Goal: Task Accomplishment & Management: Complete application form

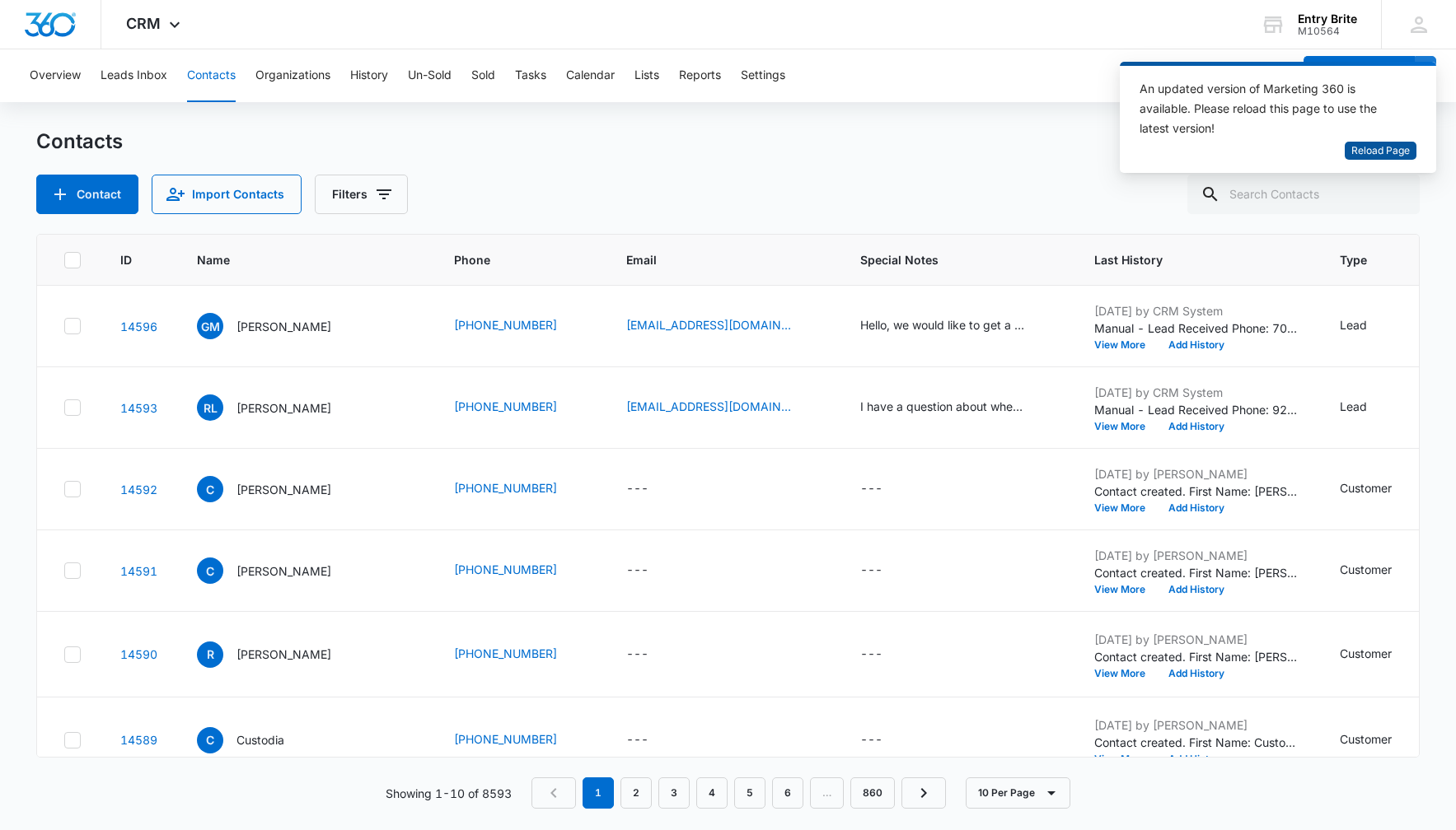
click at [1386, 147] on span "Reload Page" at bounding box center [1380, 151] width 58 height 16
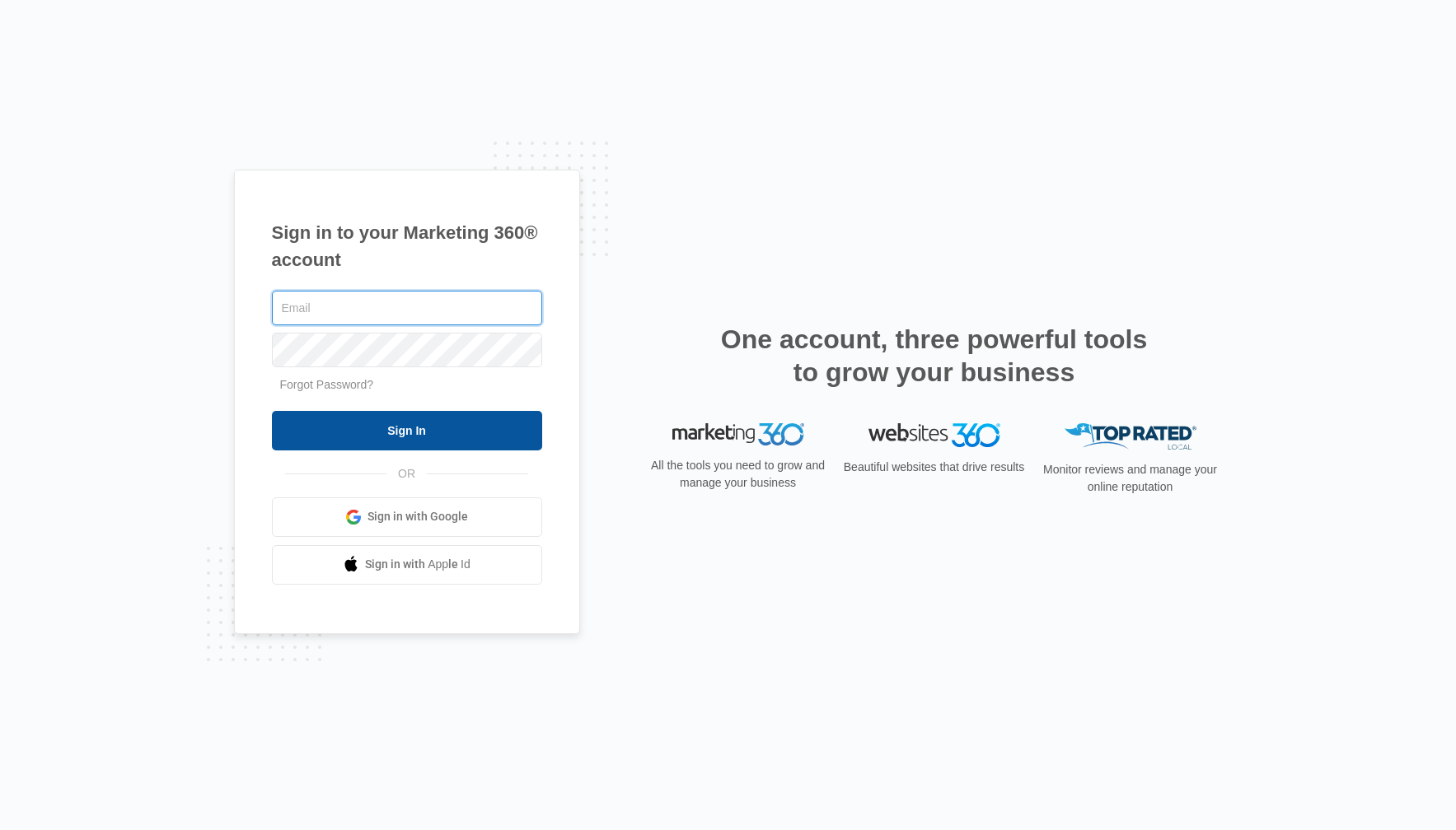
type input "[PERSON_NAME][EMAIL_ADDRESS][DOMAIN_NAME]"
click at [507, 432] on input "Sign In" at bounding box center [406, 430] width 270 height 40
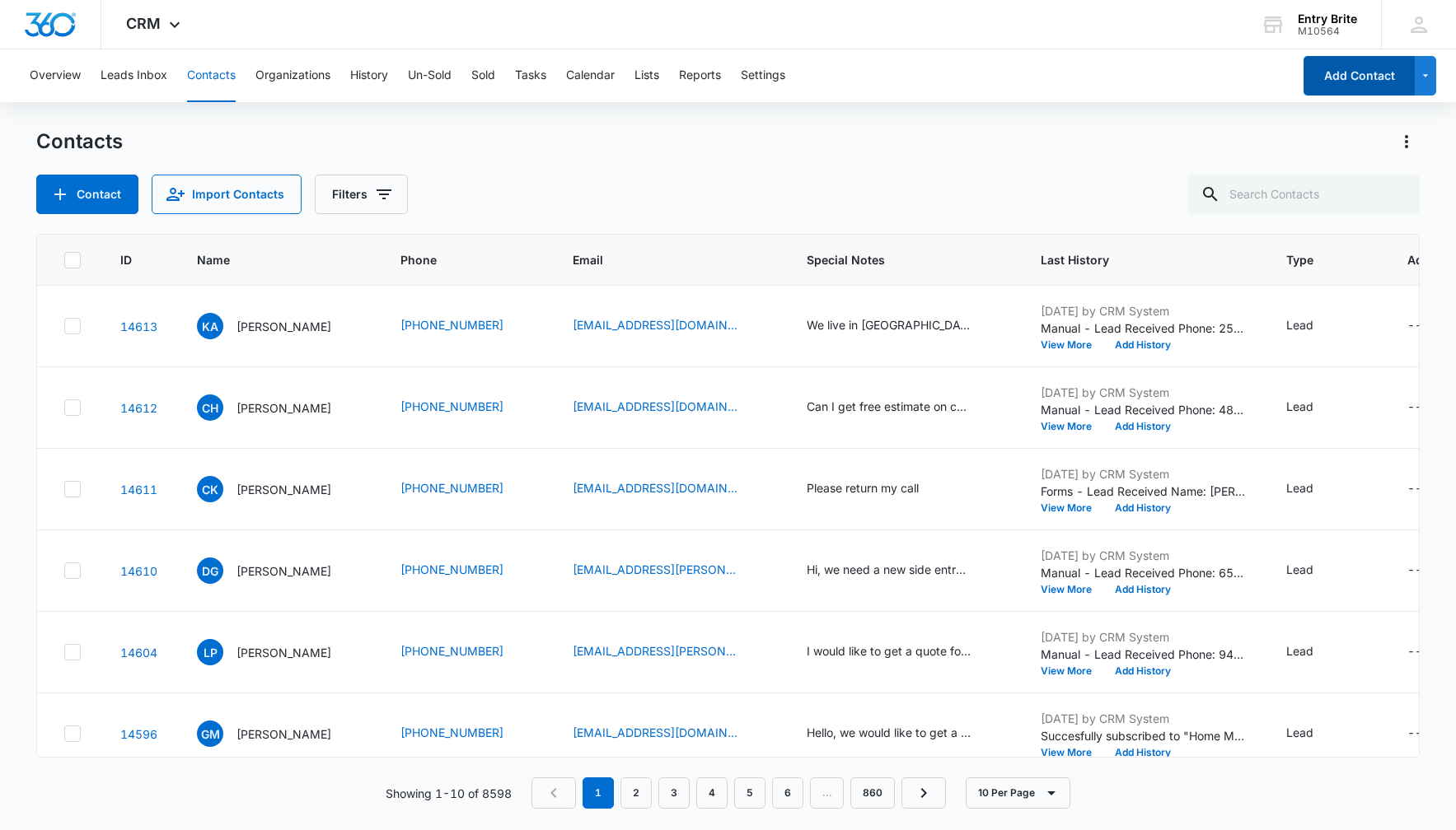
click at [1364, 80] on button "Add Contact" at bounding box center [1358, 76] width 112 height 40
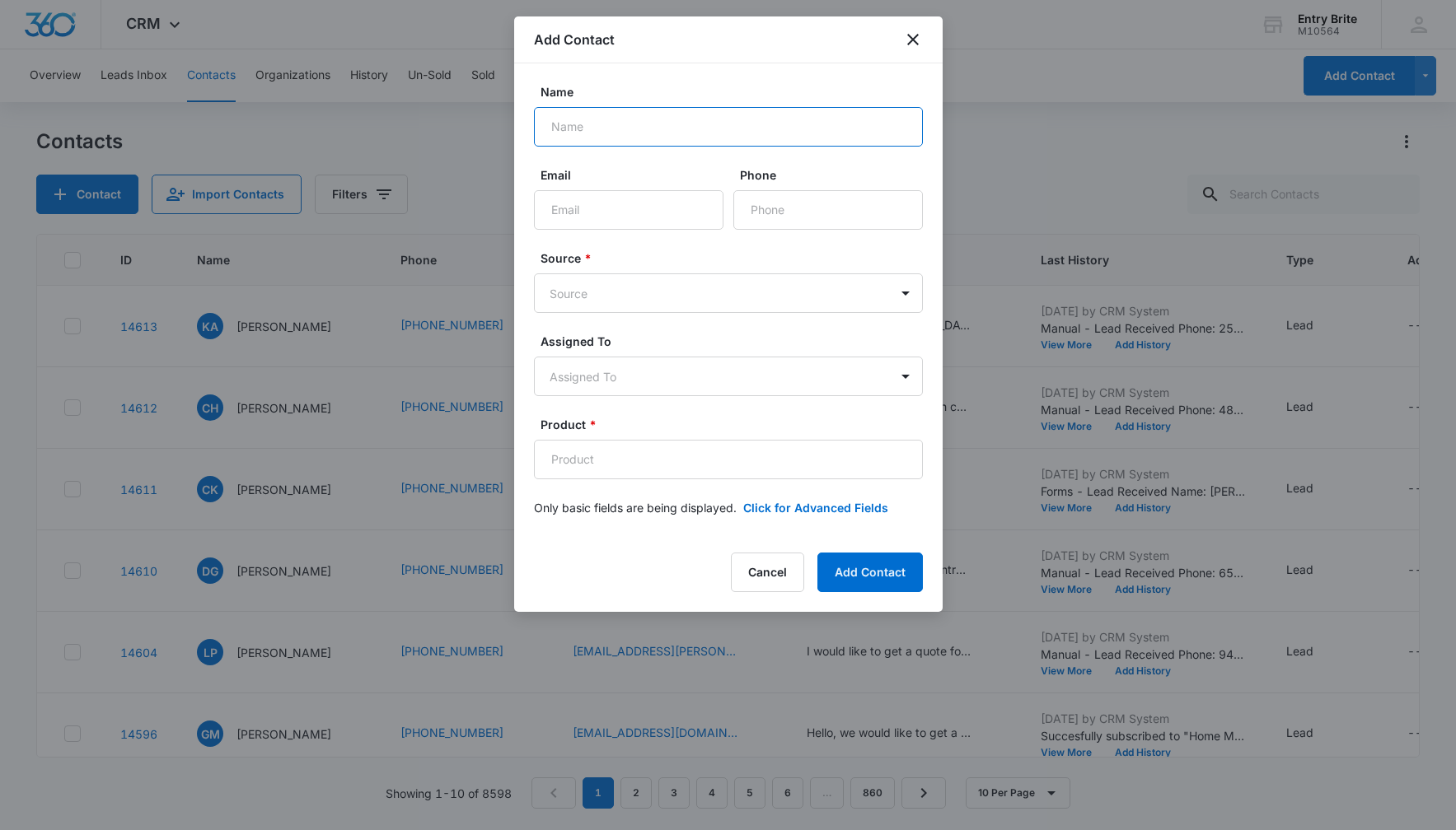
click at [635, 133] on input "Name" at bounding box center [728, 126] width 389 height 40
paste input "[PERSON_NAME]"
type input "[PERSON_NAME]"
click at [645, 211] on input "Email" at bounding box center [628, 210] width 190 height 40
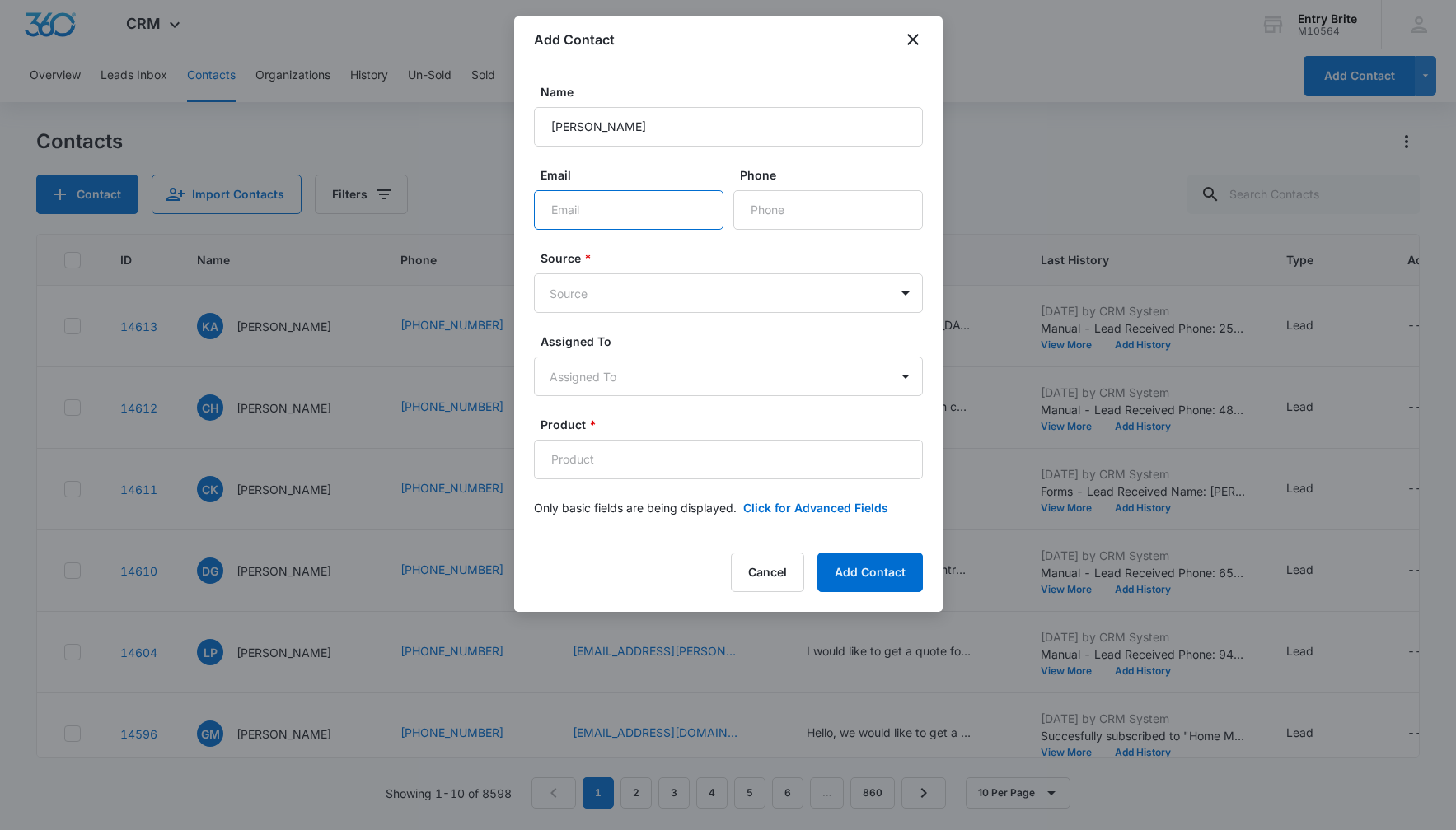
click at [645, 211] on input "Email" at bounding box center [628, 210] width 190 height 40
paste input "[PERSON_NAME][EMAIL_ADDRESS][PERSON_NAME][DOMAIN_NAME]"
type input "[PERSON_NAME][EMAIL_ADDRESS][PERSON_NAME][DOMAIN_NAME]"
click at [757, 216] on input "Phone" at bounding box center [828, 210] width 190 height 40
paste input "[PHONE_NUMBER]"
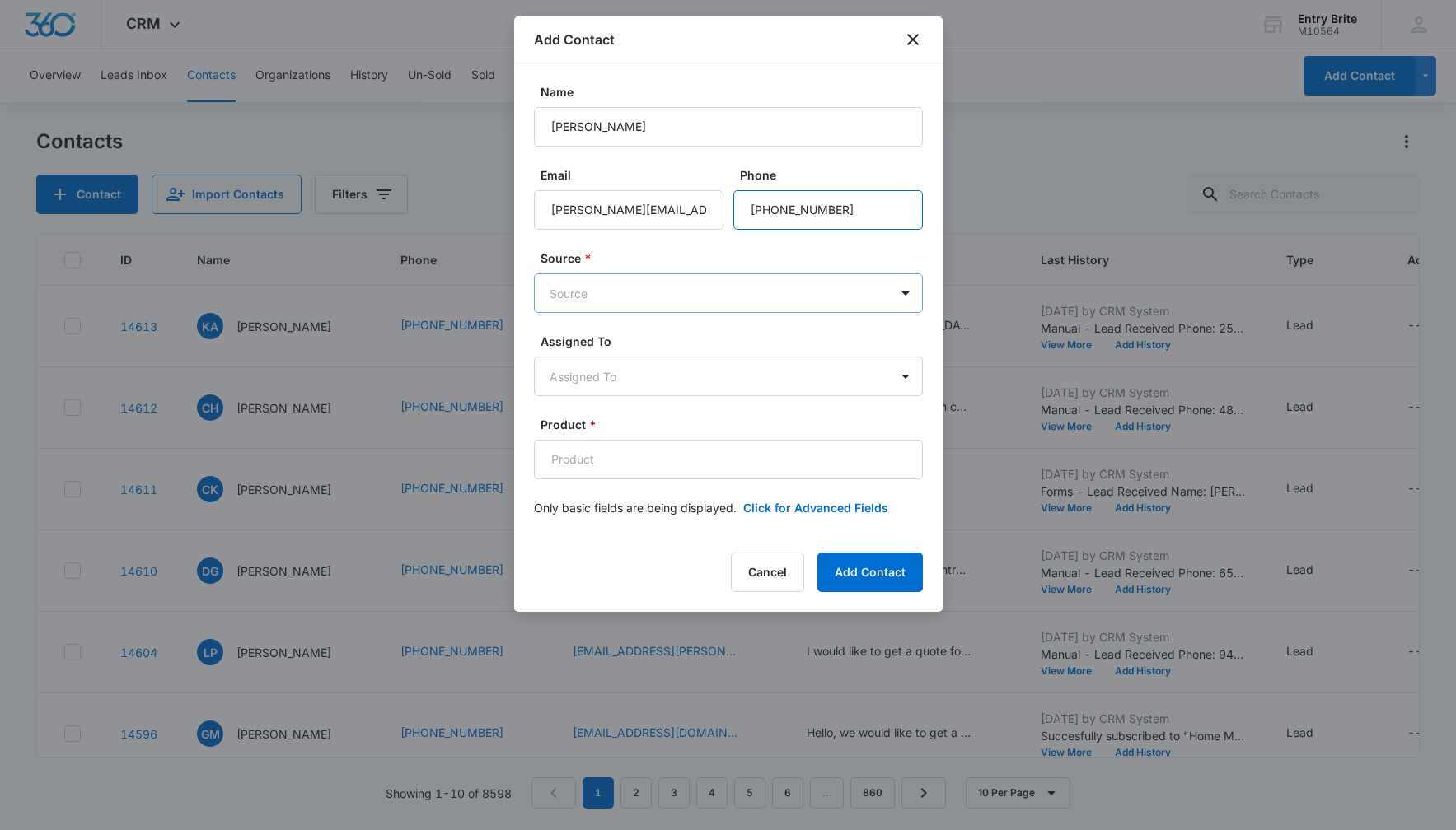
type input "[PHONE_NUMBER]"
click at [750, 294] on body "CRM Apps Reputation Websites Forms CRM Email Social Content Ads Intelligence Fi…" at bounding box center [728, 415] width 1456 height 830
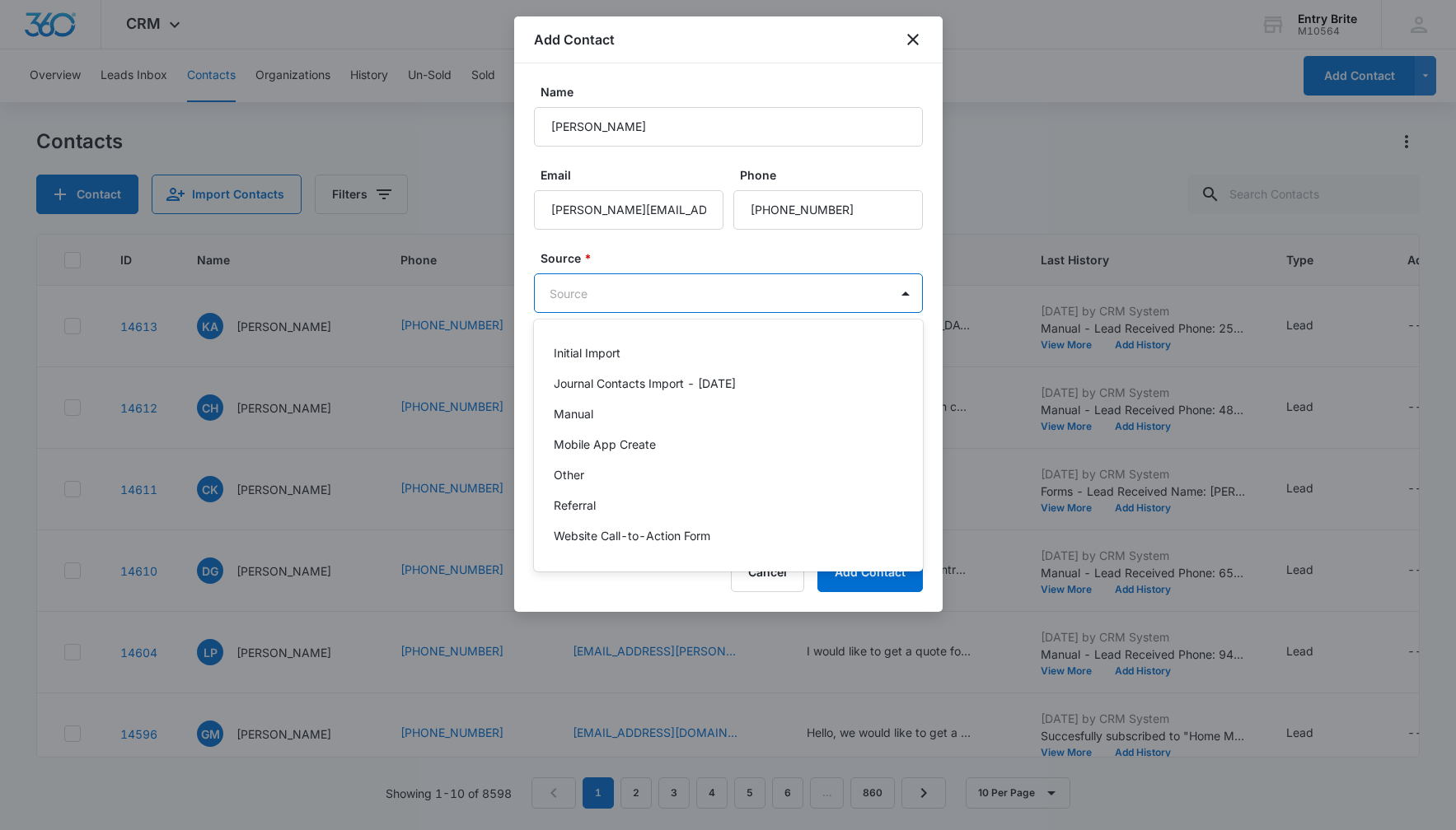
scroll to position [130, 0]
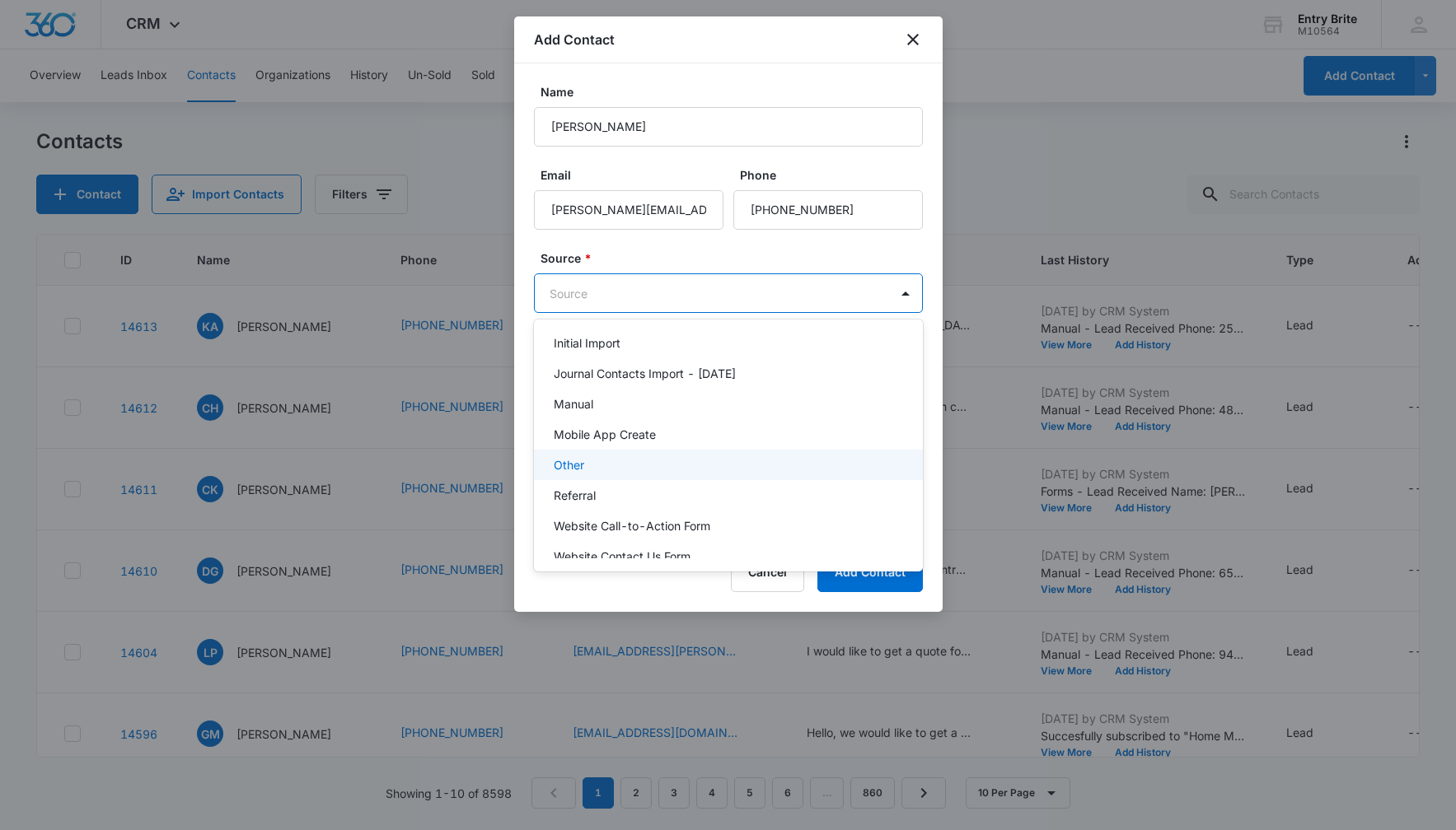
click at [703, 472] on div "Other" at bounding box center [726, 464] width 346 height 18
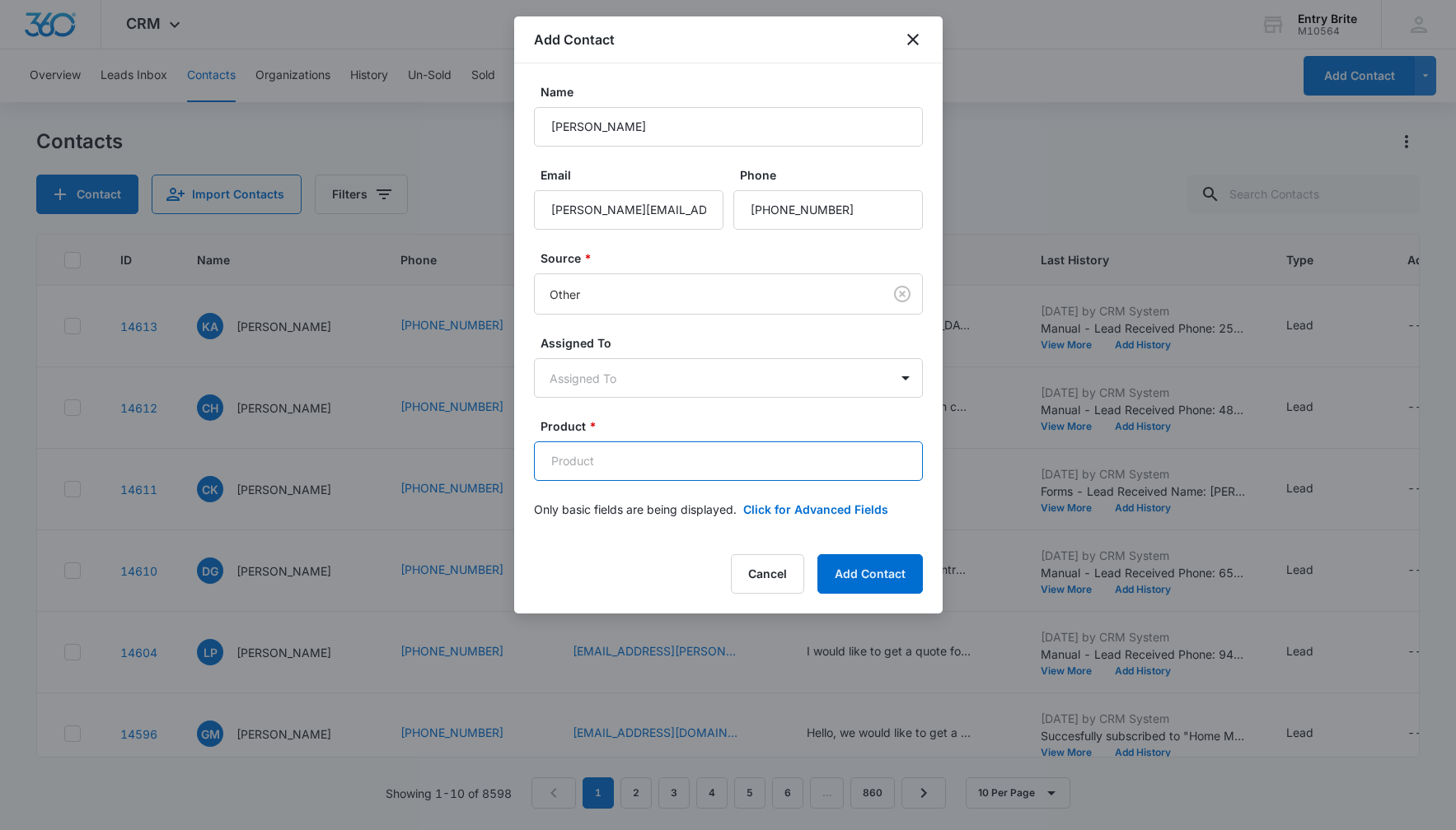
click at [666, 457] on input "Product *" at bounding box center [728, 461] width 389 height 40
paste input "[PERSON_NAME] leaded glass insert"
type input "[PERSON_NAME] leaded glass insert"
click at [786, 514] on button "Click for Advanced Fields" at bounding box center [815, 509] width 145 height 18
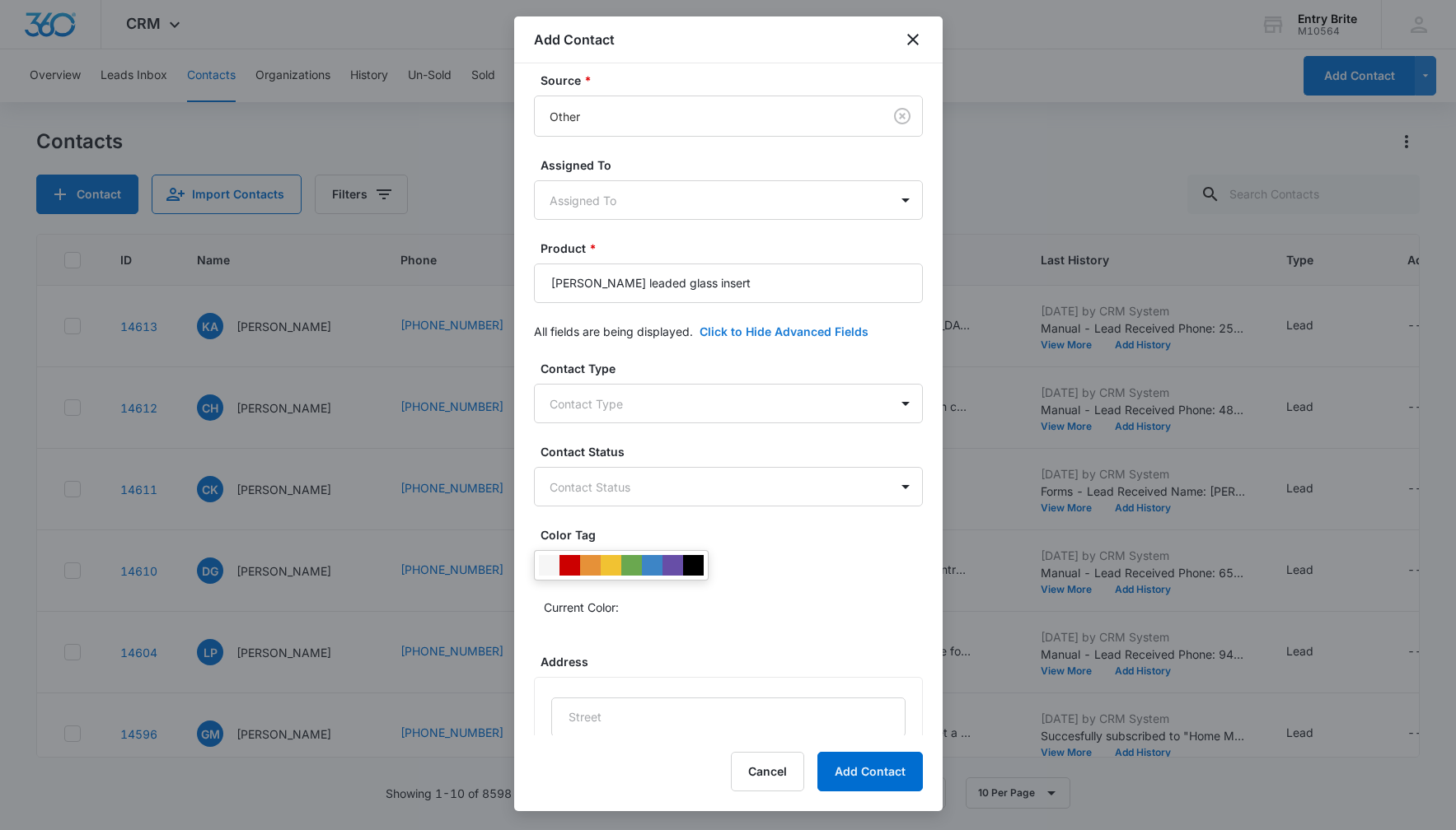
scroll to position [321, 0]
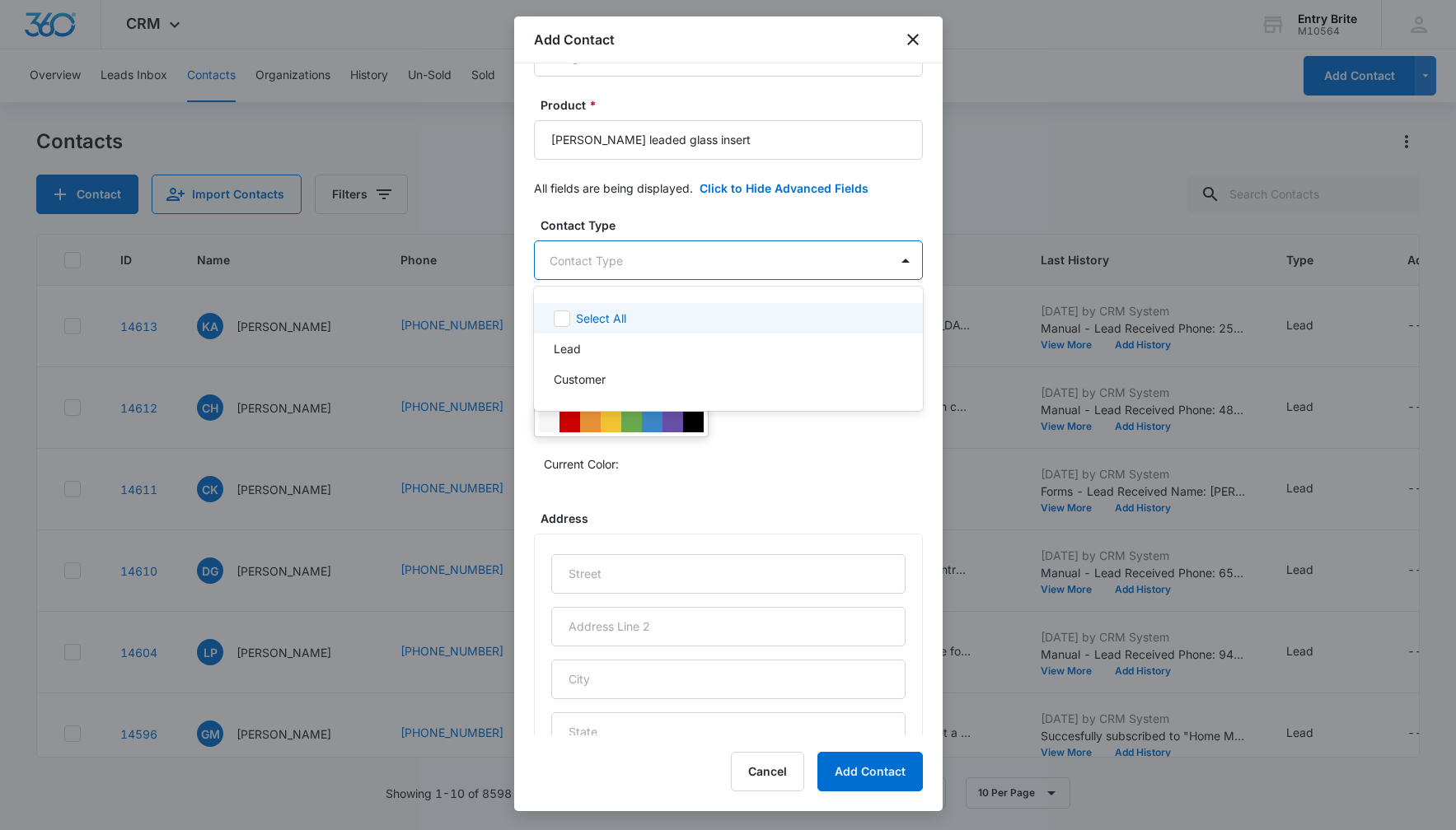
click at [884, 262] on body "CRM Apps Reputation Websites Forms CRM Email Social Content Ads Intelligence Fi…" at bounding box center [728, 415] width 1456 height 830
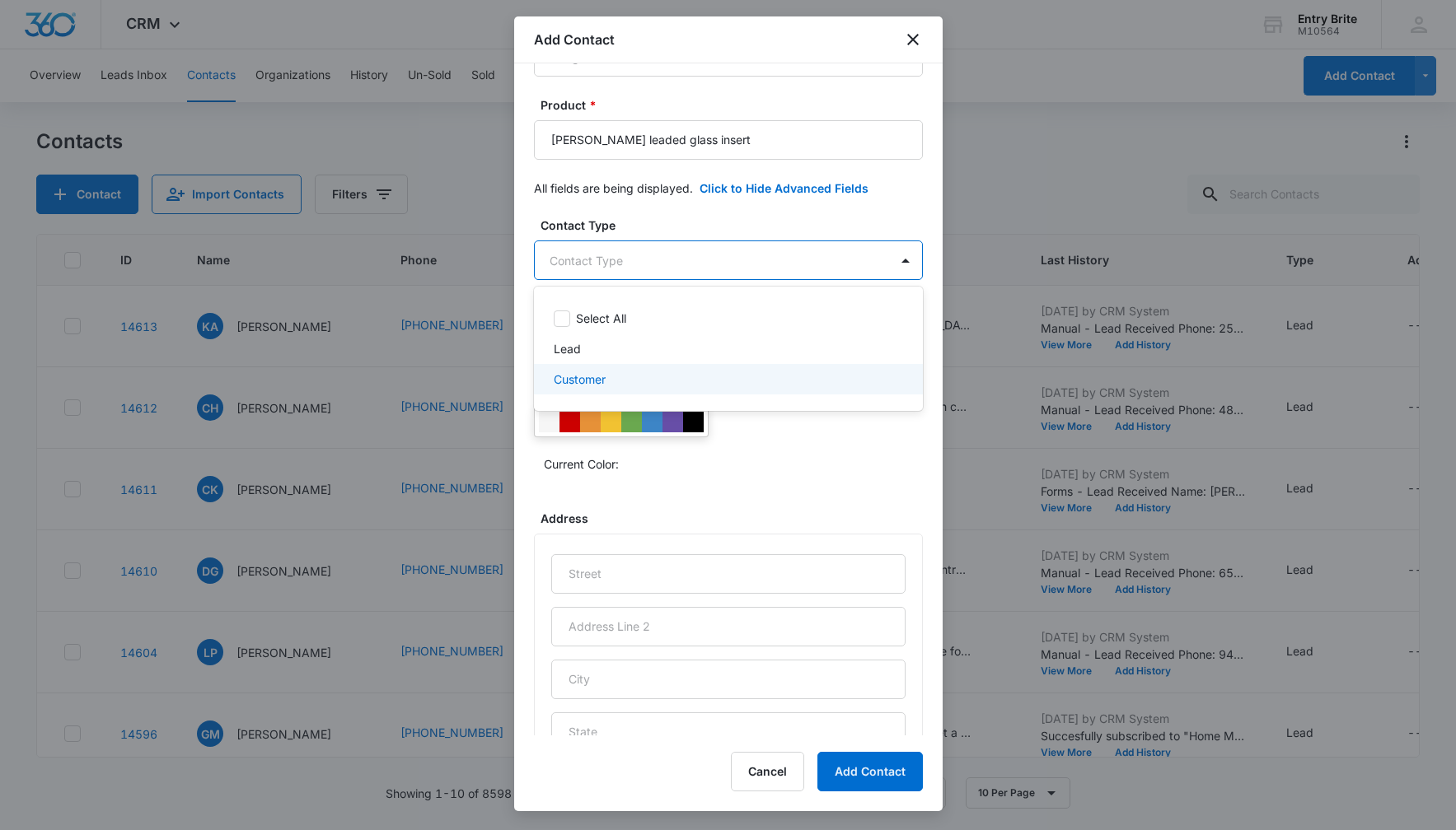
click at [777, 371] on div "Customer" at bounding box center [726, 379] width 346 height 18
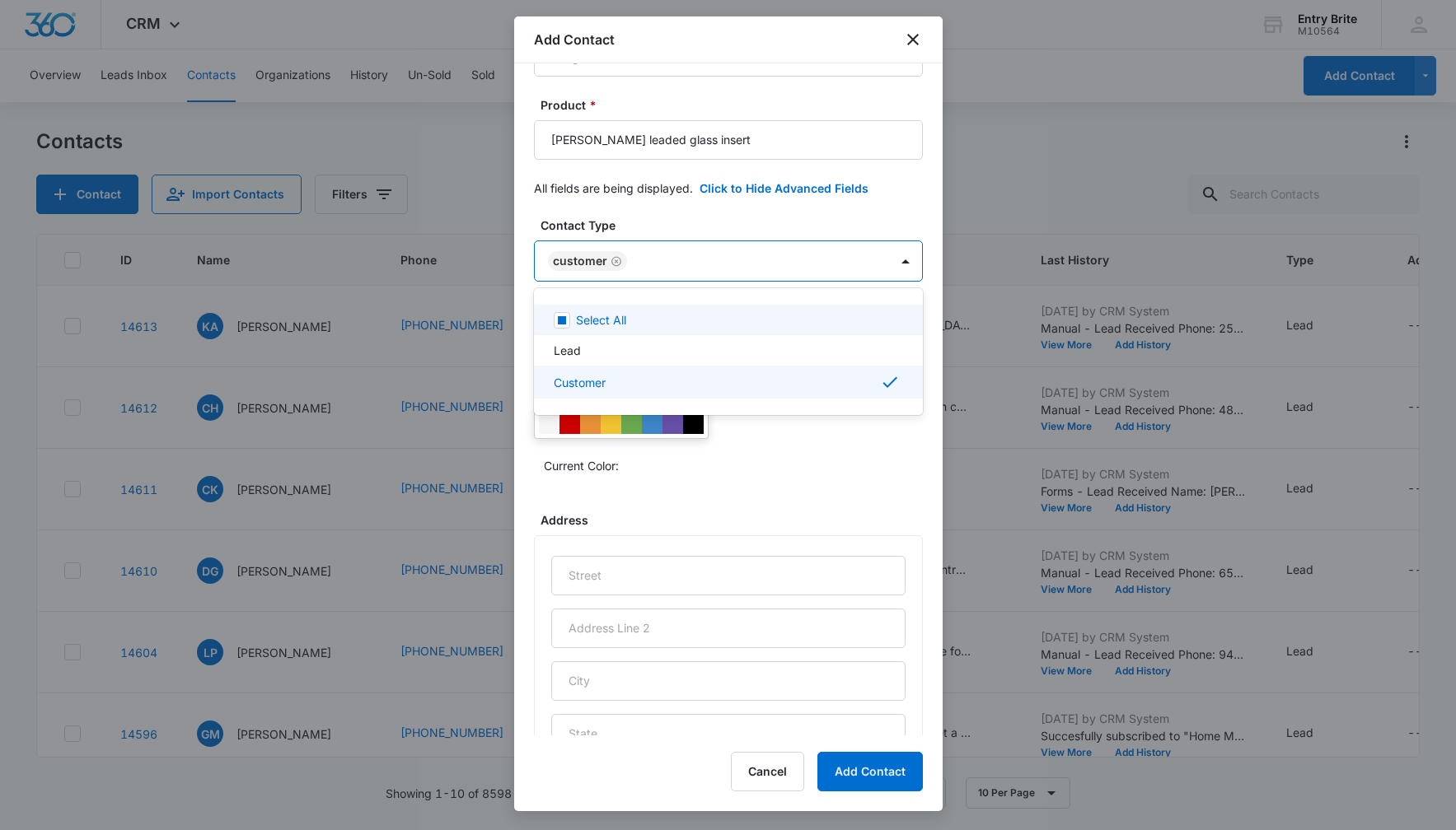
click at [804, 214] on div at bounding box center [728, 415] width 1456 height 830
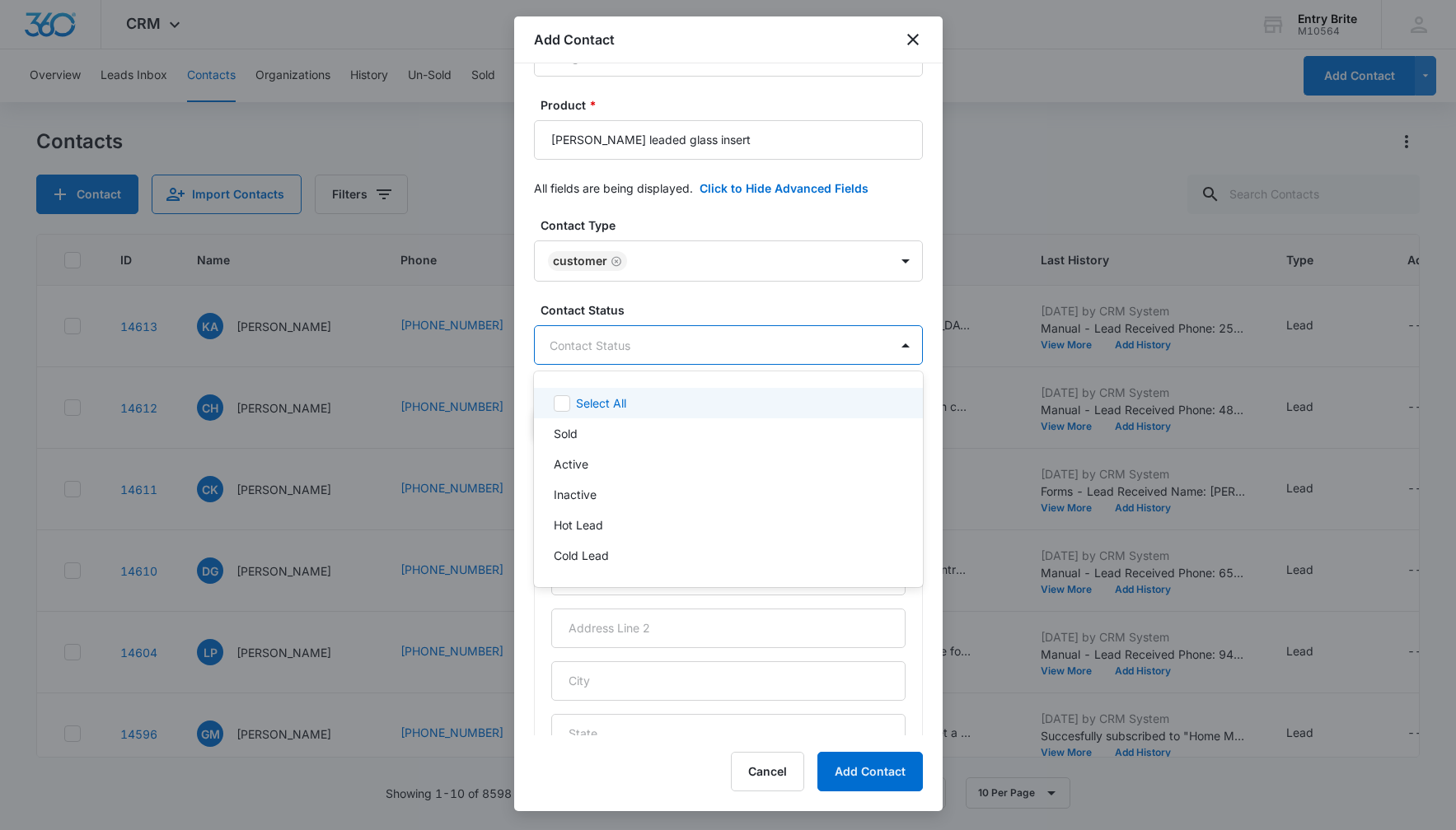
click at [725, 345] on body "CRM Apps Reputation Websites Forms CRM Email Social Content Ads Intelligence Fi…" at bounding box center [728, 415] width 1456 height 830
click at [654, 438] on div "Sold" at bounding box center [726, 433] width 346 height 18
click at [679, 220] on div at bounding box center [728, 415] width 1456 height 830
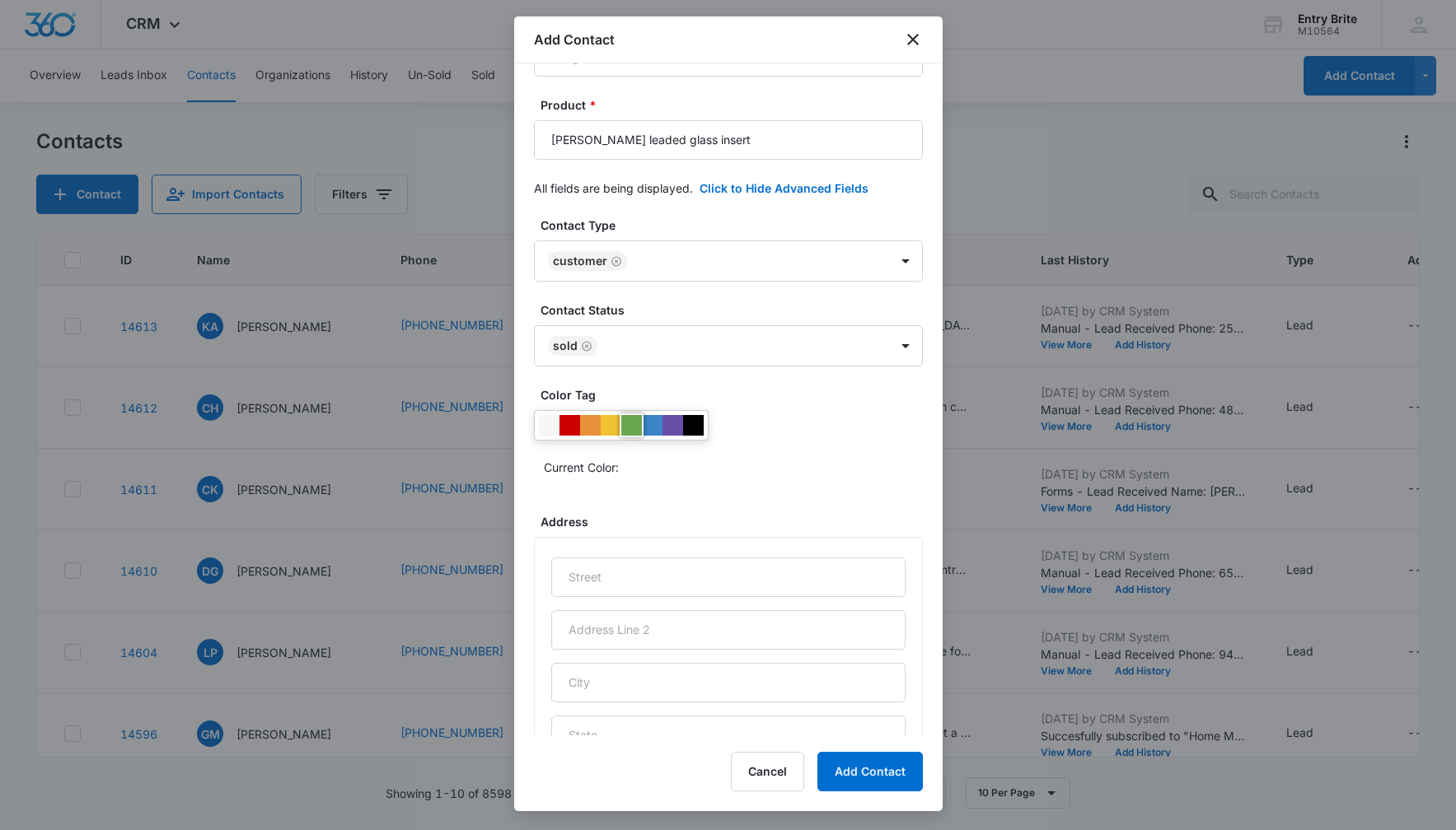
click at [628, 417] on div at bounding box center [631, 426] width 20 height 20
click at [779, 438] on div "Current Color:" at bounding box center [728, 445] width 389 height 70
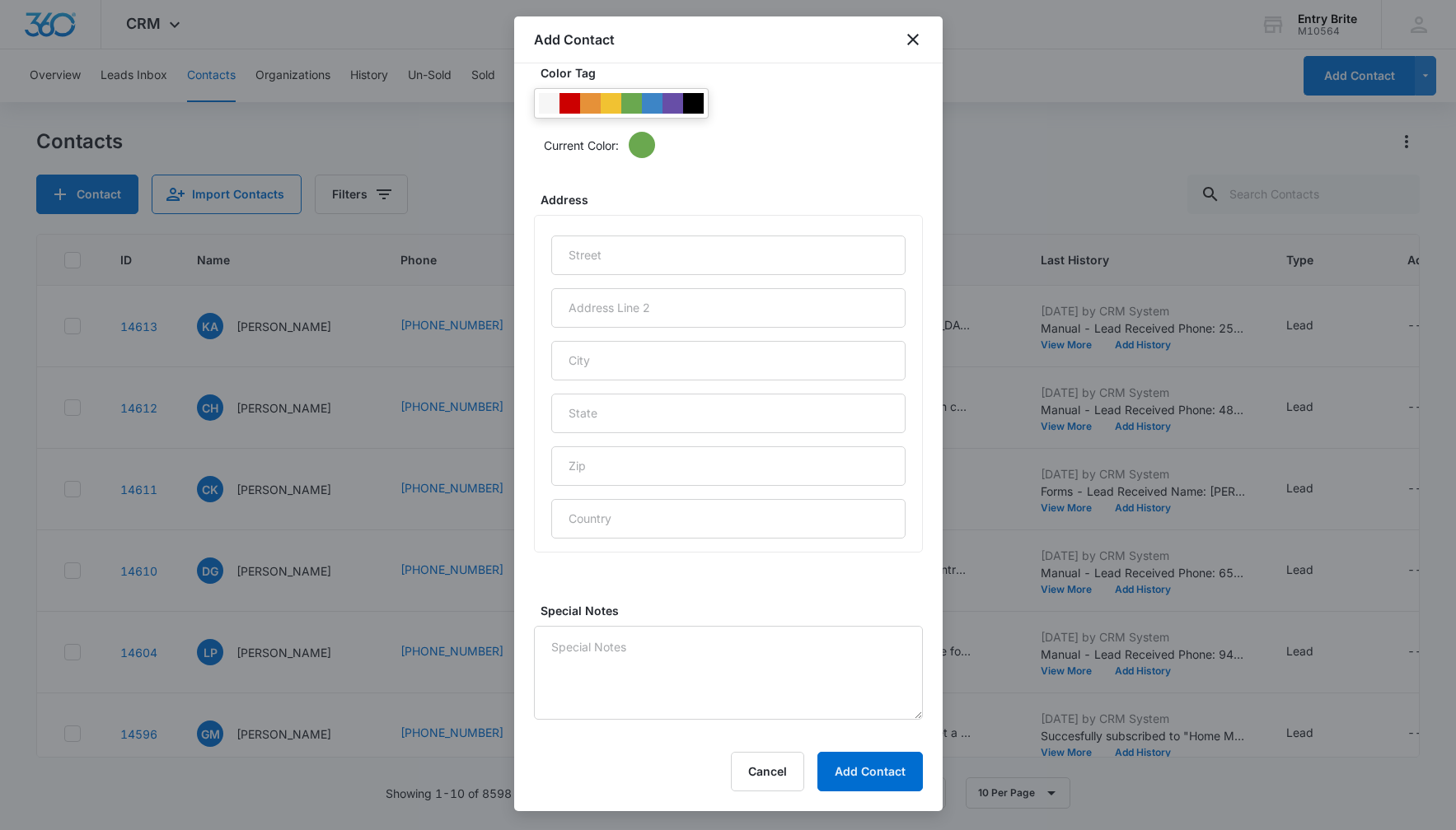
scroll to position [680, 0]
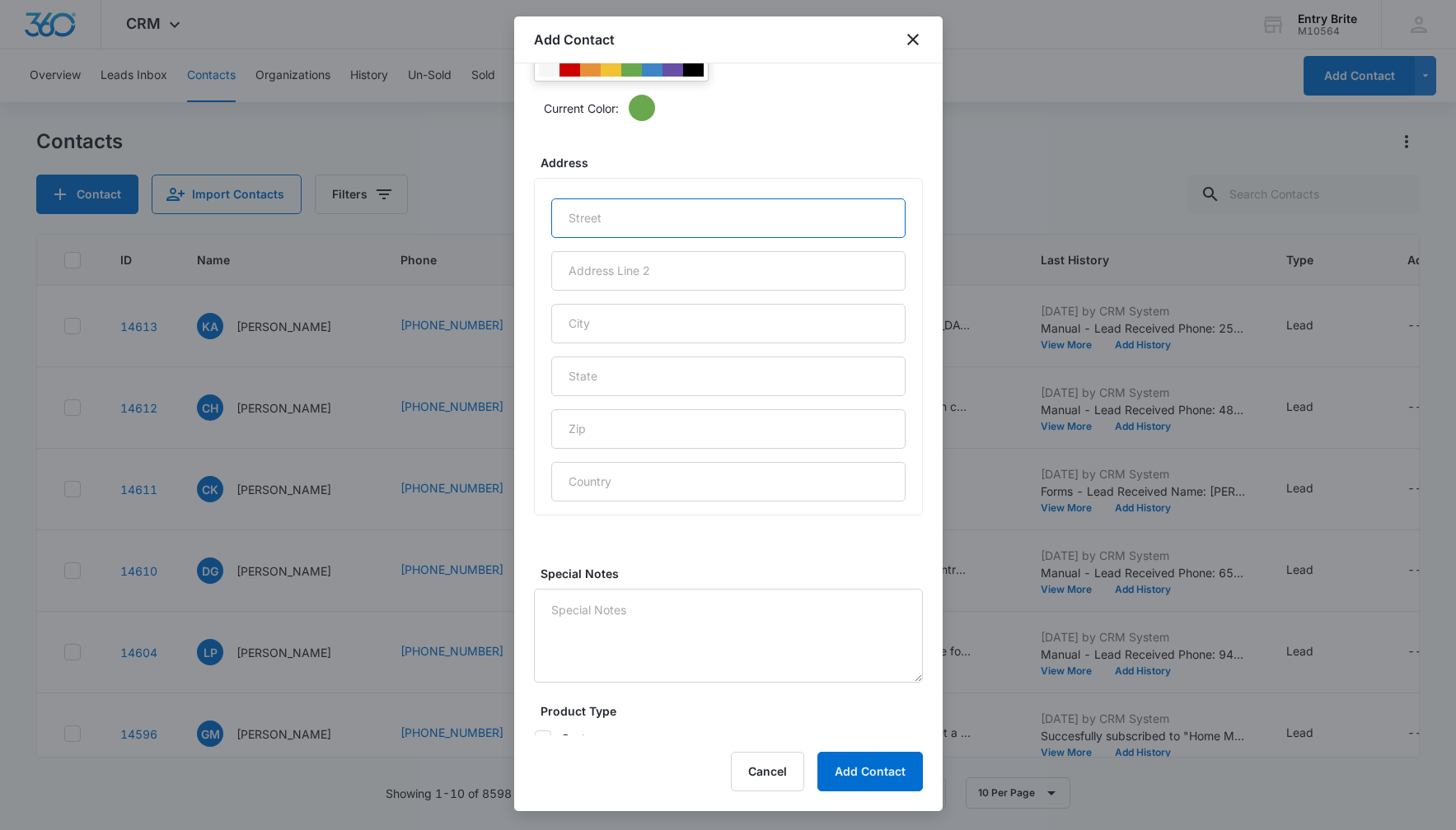
click at [742, 217] on input "text" at bounding box center [728, 217] width 354 height 40
paste input "[STREET_ADDRESS][PERSON_NAME]"
type input "[STREET_ADDRESS][PERSON_NAME]"
click at [683, 335] on input "text" at bounding box center [728, 323] width 354 height 40
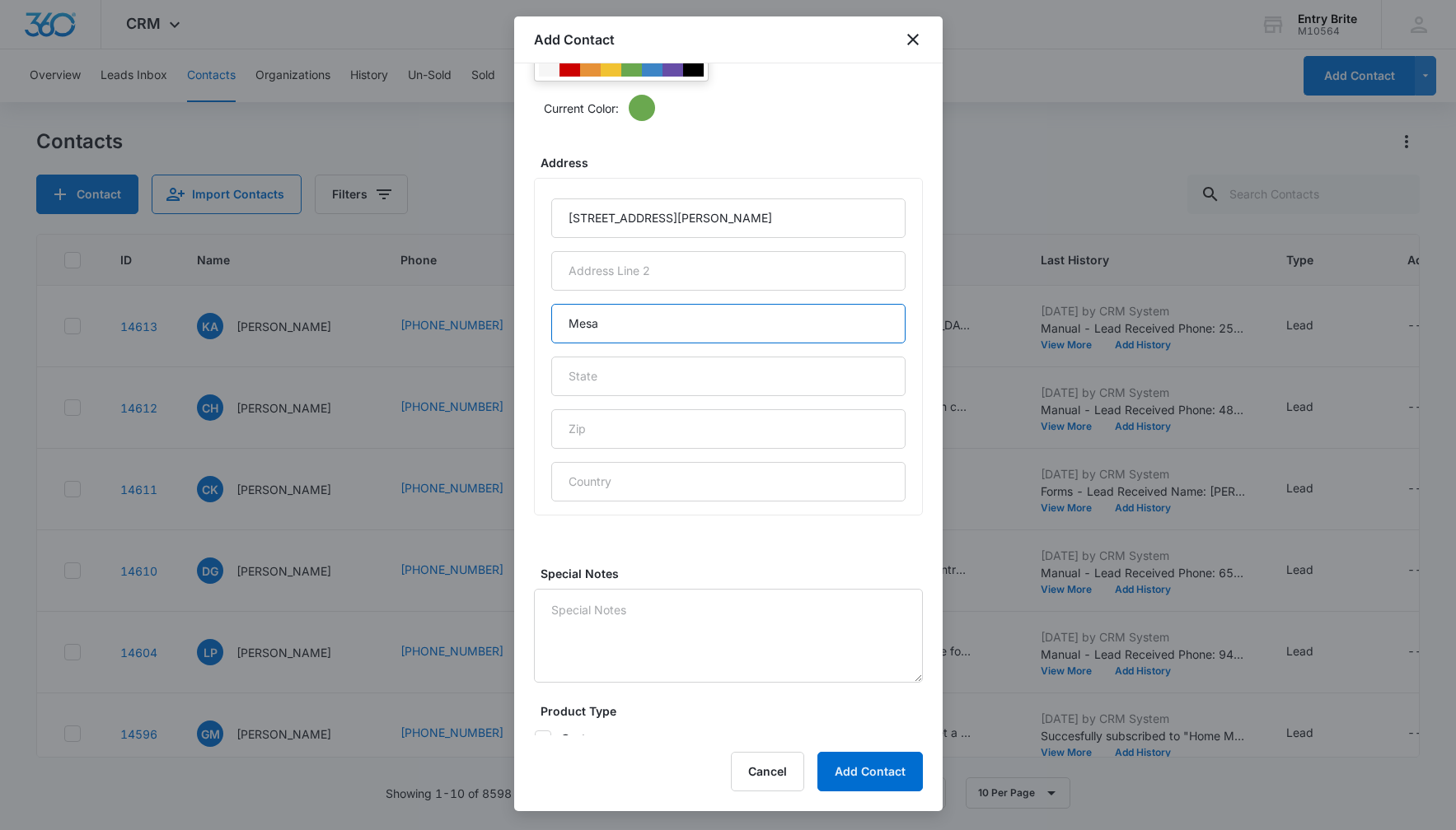
type input "Mesa"
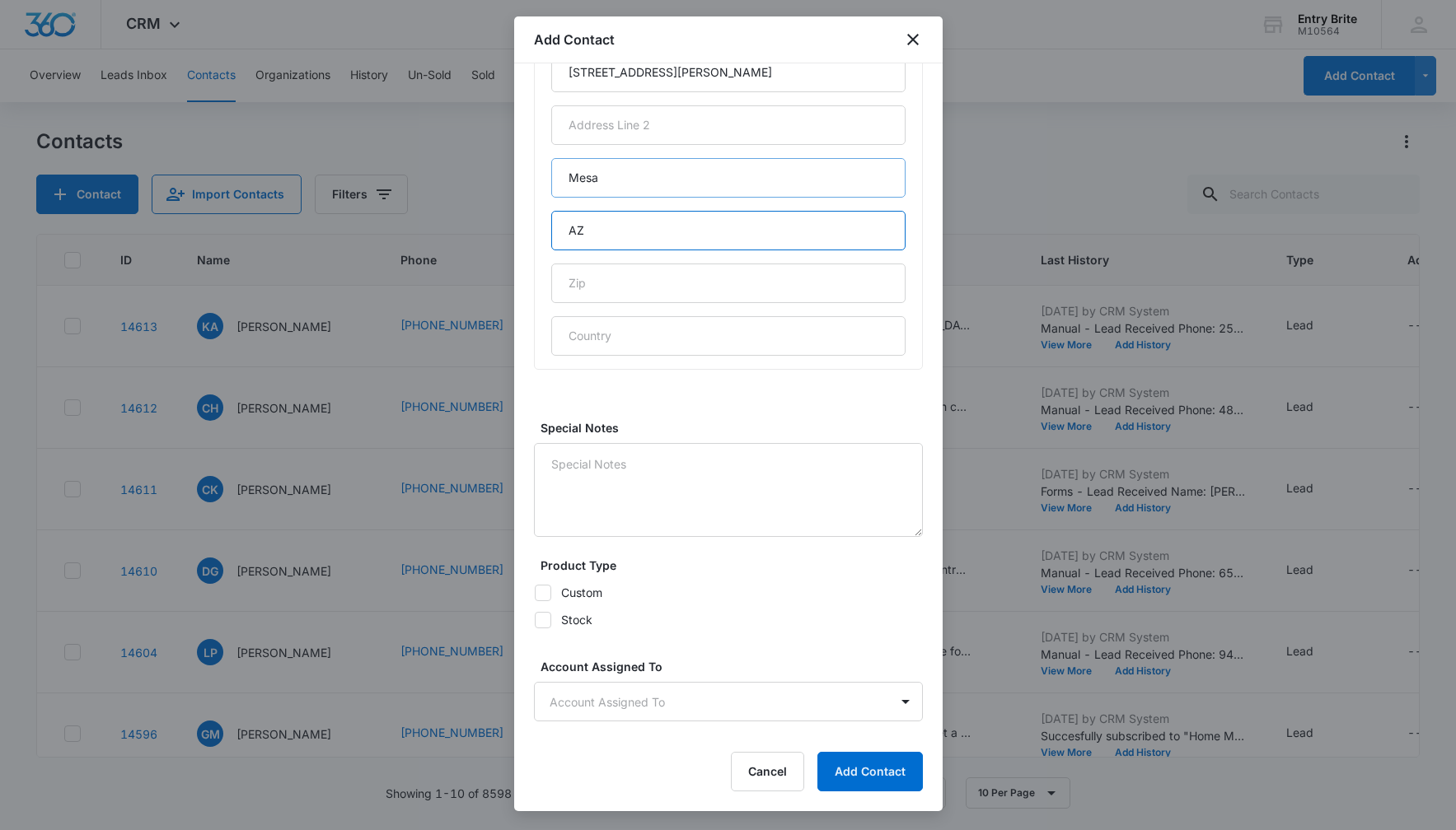
scroll to position [895, 0]
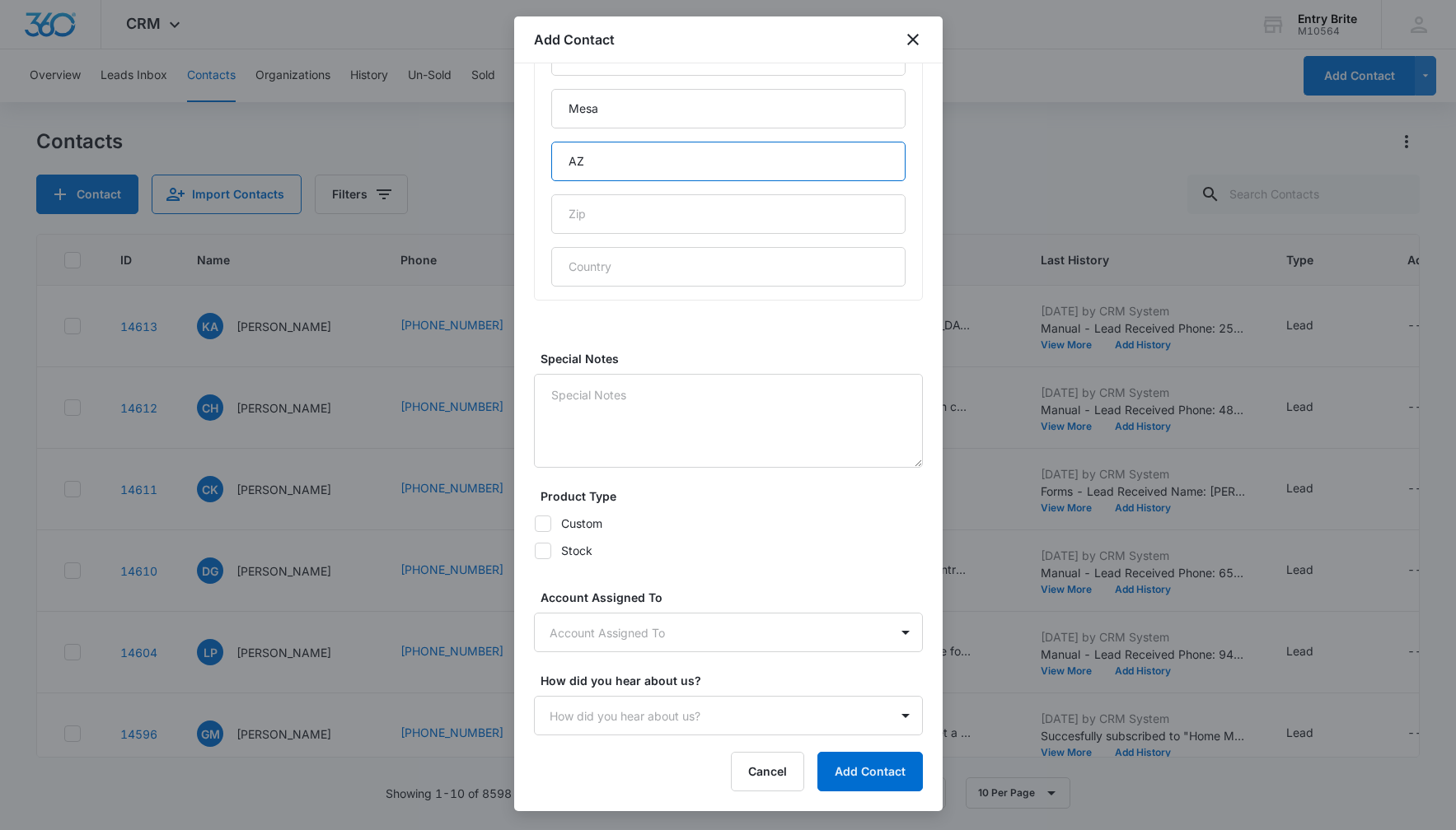
type input "AZ"
click at [544, 549] on icon at bounding box center [543, 551] width 10 height 7
click at [534, 550] on input "Stock" at bounding box center [534, 550] width 1 height 1
checkbox input "true"
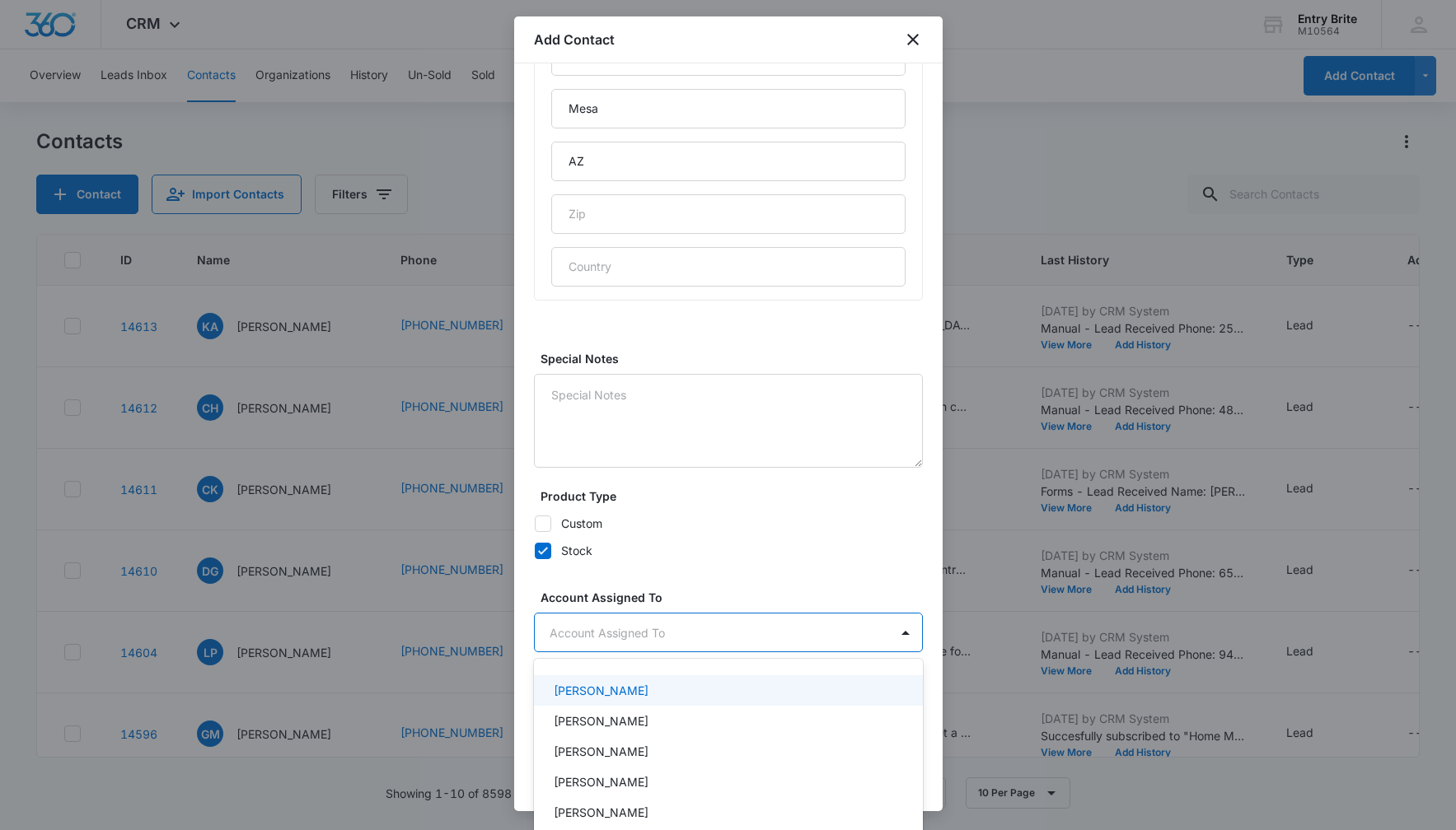
click at [595, 624] on body "CRM Apps Reputation Websites Forms CRM Email Social Content Ads Intelligence Fi…" at bounding box center [728, 415] width 1456 height 830
click at [603, 706] on div "[PERSON_NAME]" at bounding box center [728, 720] width 389 height 30
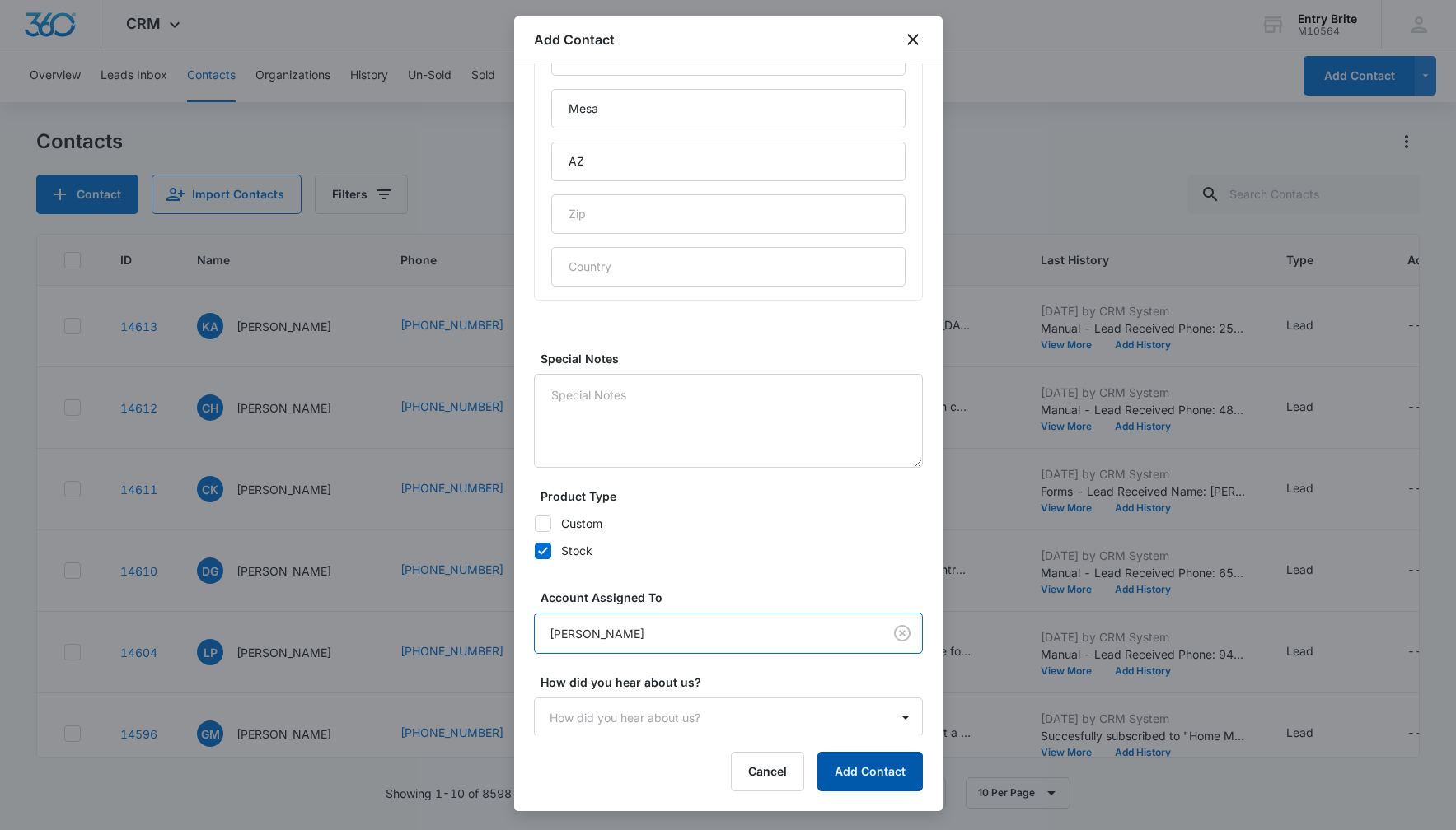
click at [859, 773] on button "Add Contact" at bounding box center [870, 771] width 105 height 40
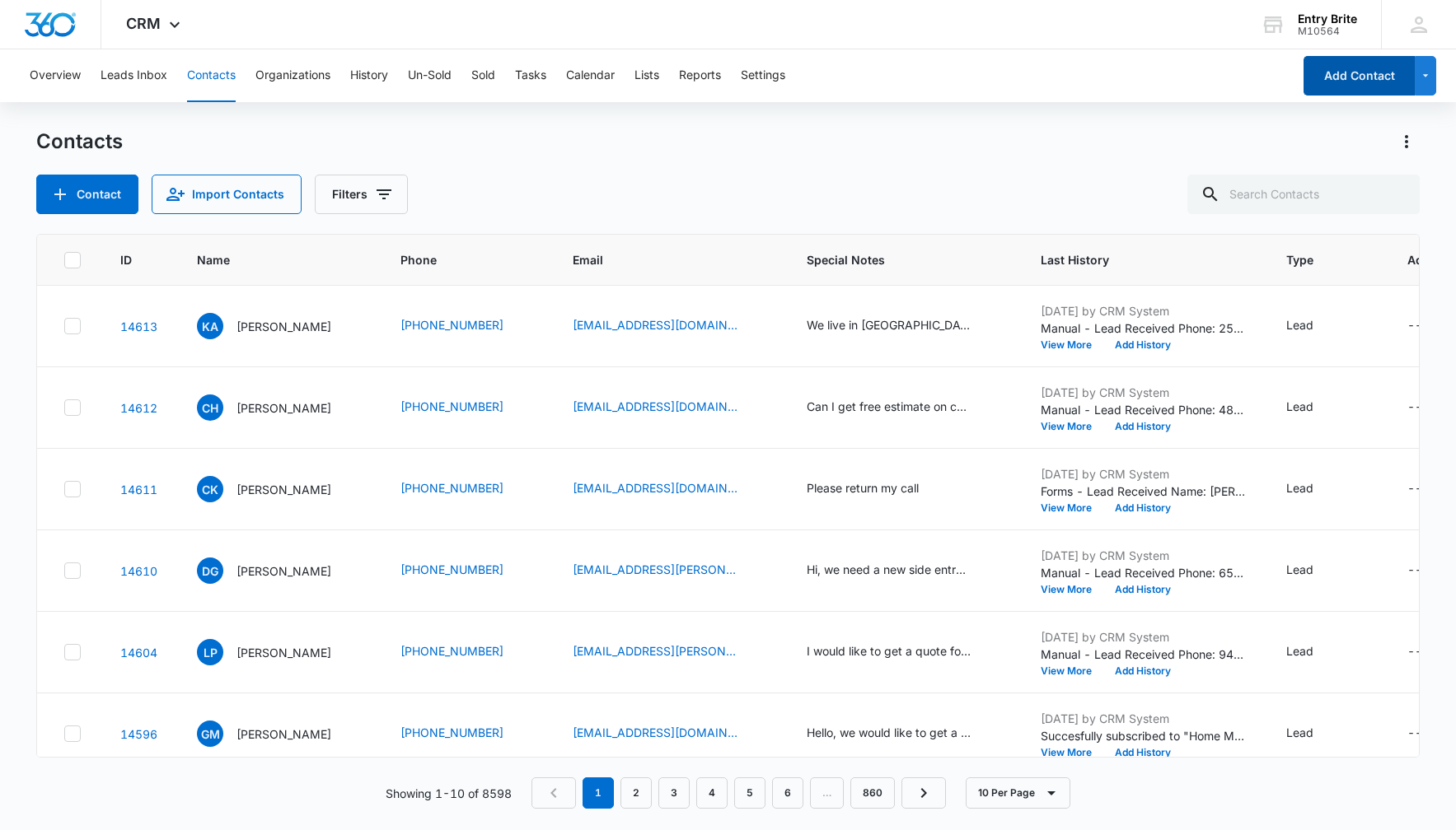
click at [1358, 78] on button "Add Contact" at bounding box center [1358, 76] width 112 height 40
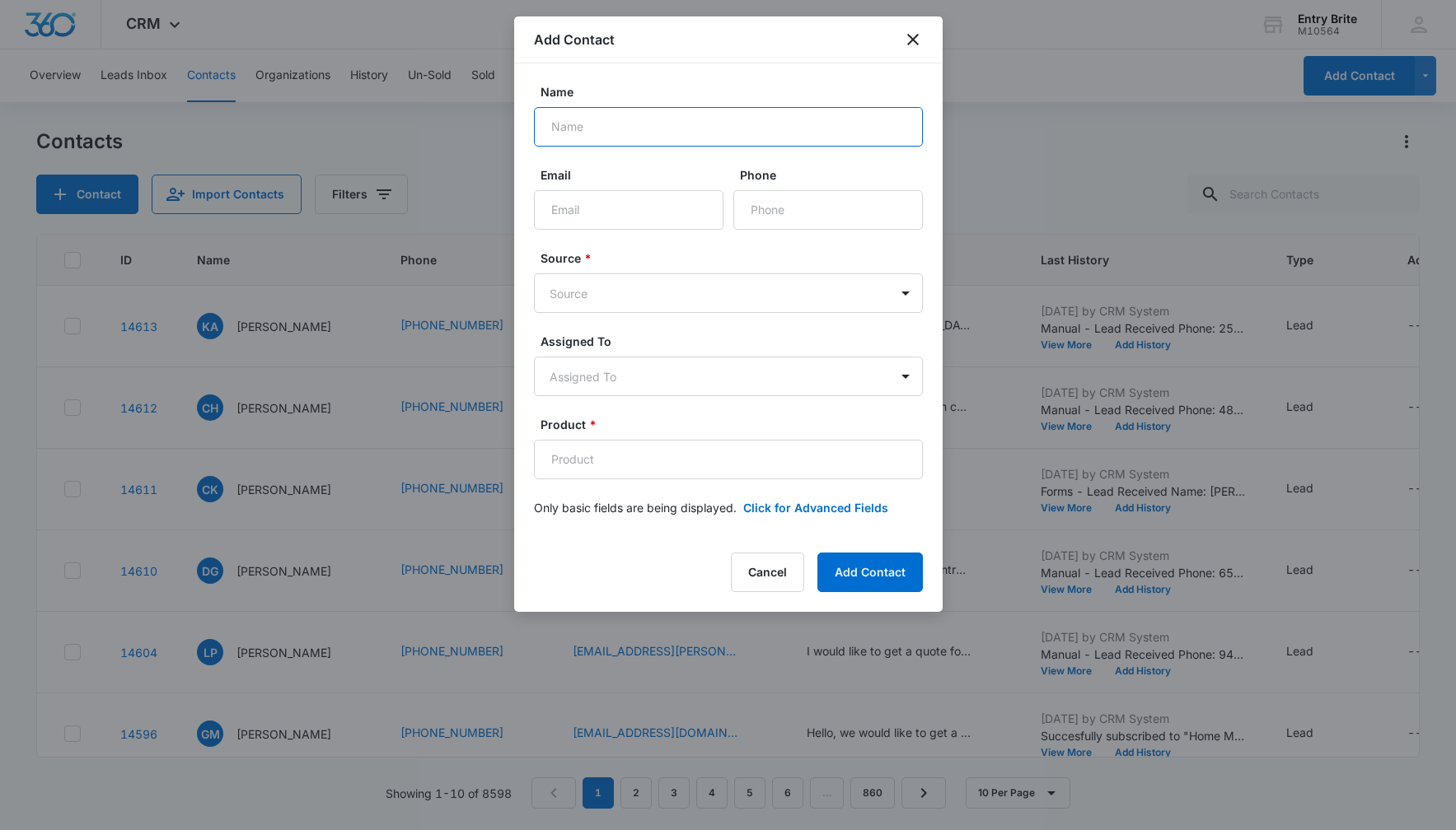
click at [560, 113] on input "Name" at bounding box center [728, 126] width 389 height 40
paste input "[PERSON_NAME]"
type input "[PERSON_NAME]"
click at [811, 216] on input "Phone" at bounding box center [828, 210] width 190 height 40
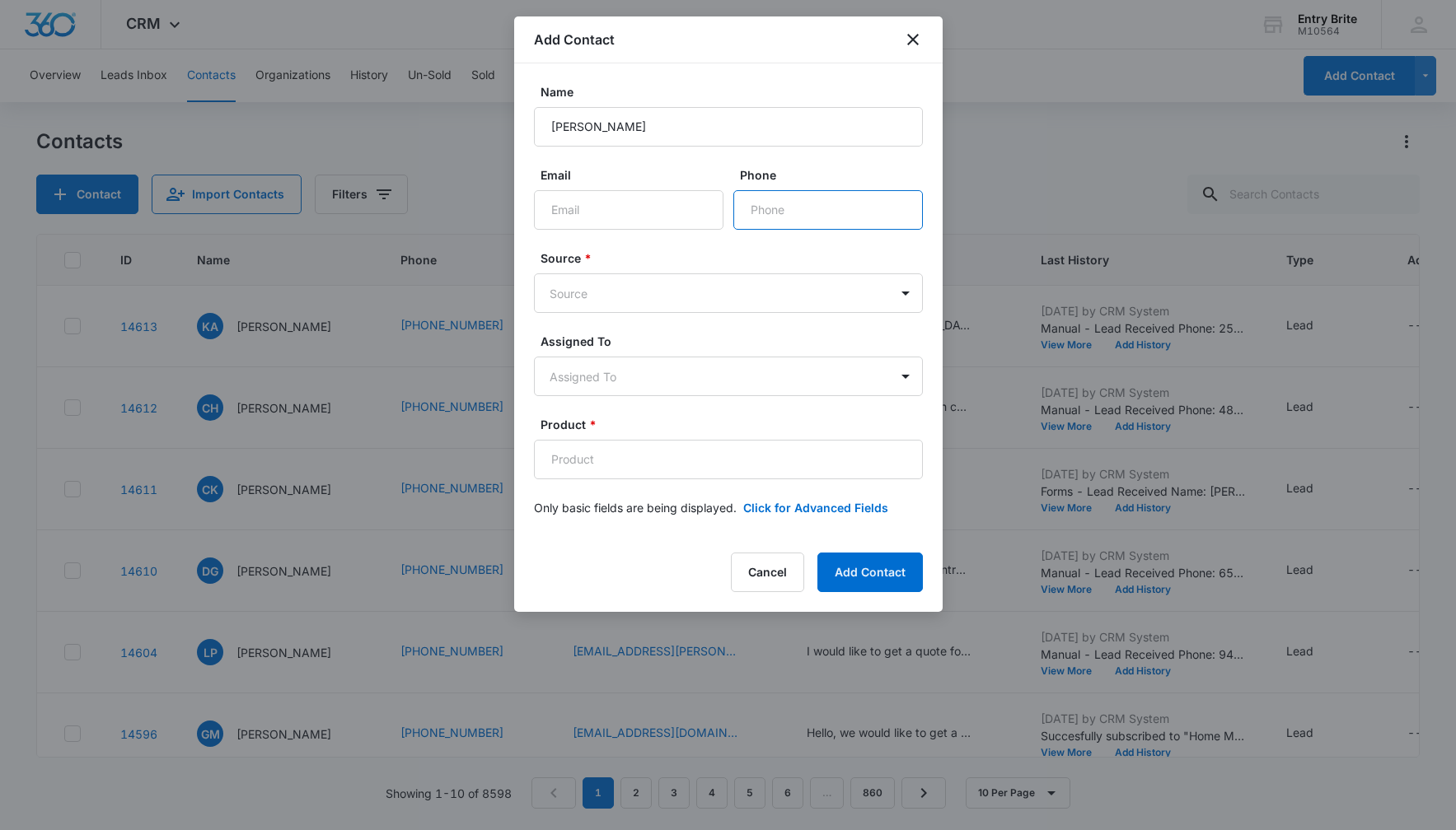
paste input "[PHONE_NUMBER]"
type input "[PHONE_NUMBER]"
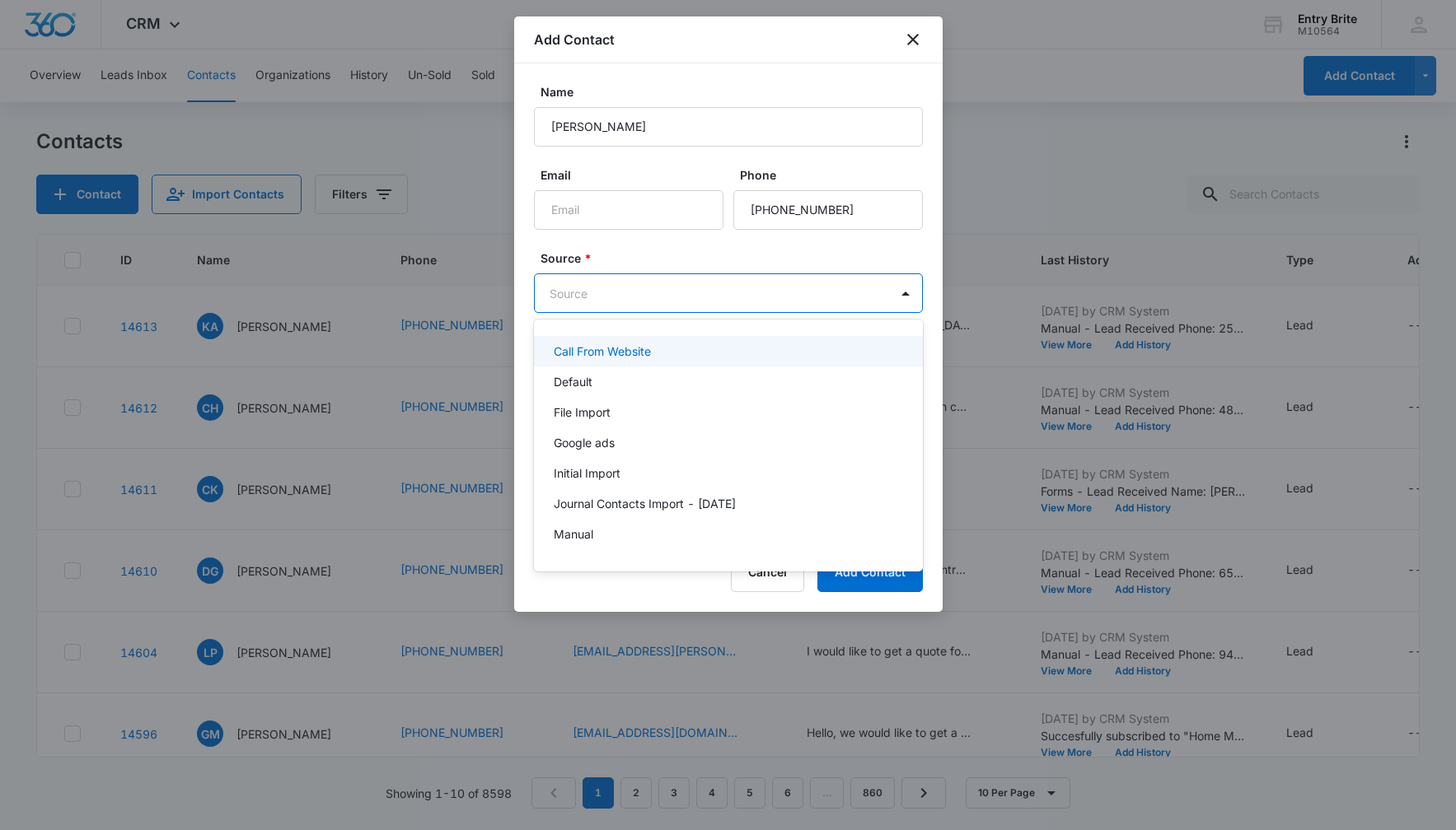
click at [774, 289] on body "CRM Apps Reputation Websites Forms CRM Email Social Content Ads Intelligence Fi…" at bounding box center [728, 415] width 1456 height 830
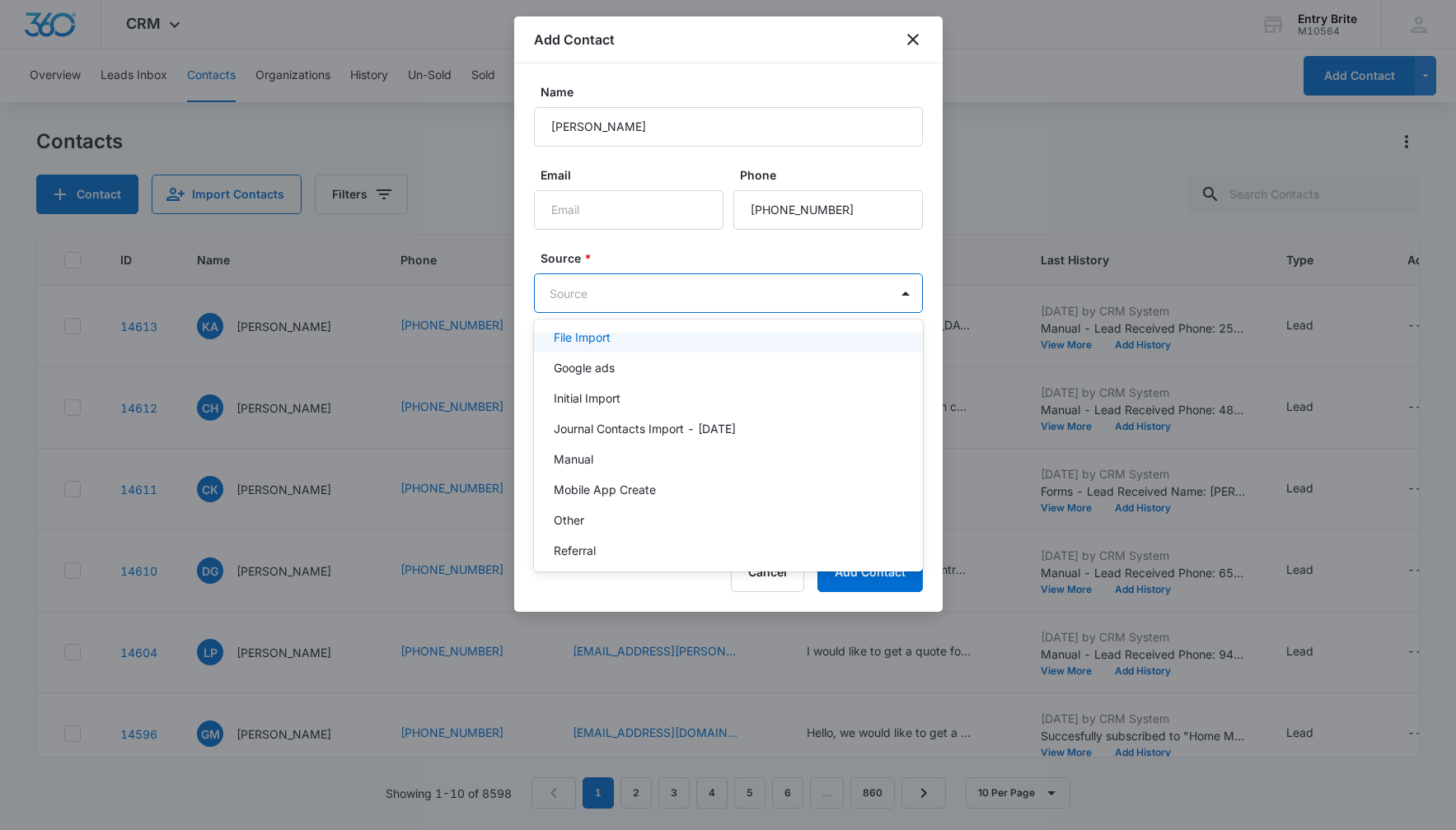
scroll to position [76, 0]
click at [626, 517] on div "Other" at bounding box center [726, 519] width 346 height 18
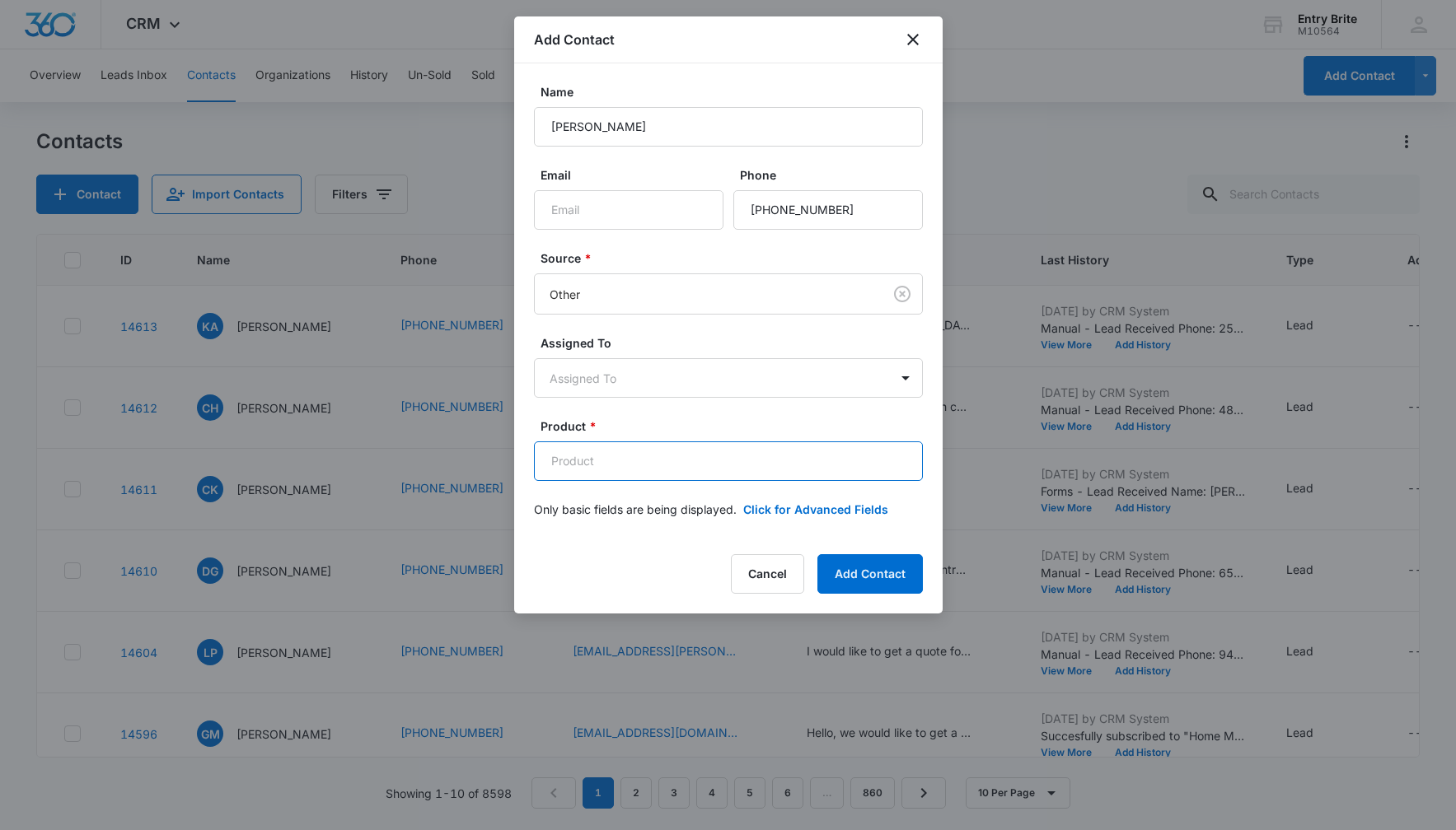
click at [624, 466] on input "Product *" at bounding box center [728, 461] width 389 height 40
paste input "Aurora"
type input "Aurora"
click at [836, 506] on button "Click for Advanced Fields" at bounding box center [815, 509] width 145 height 18
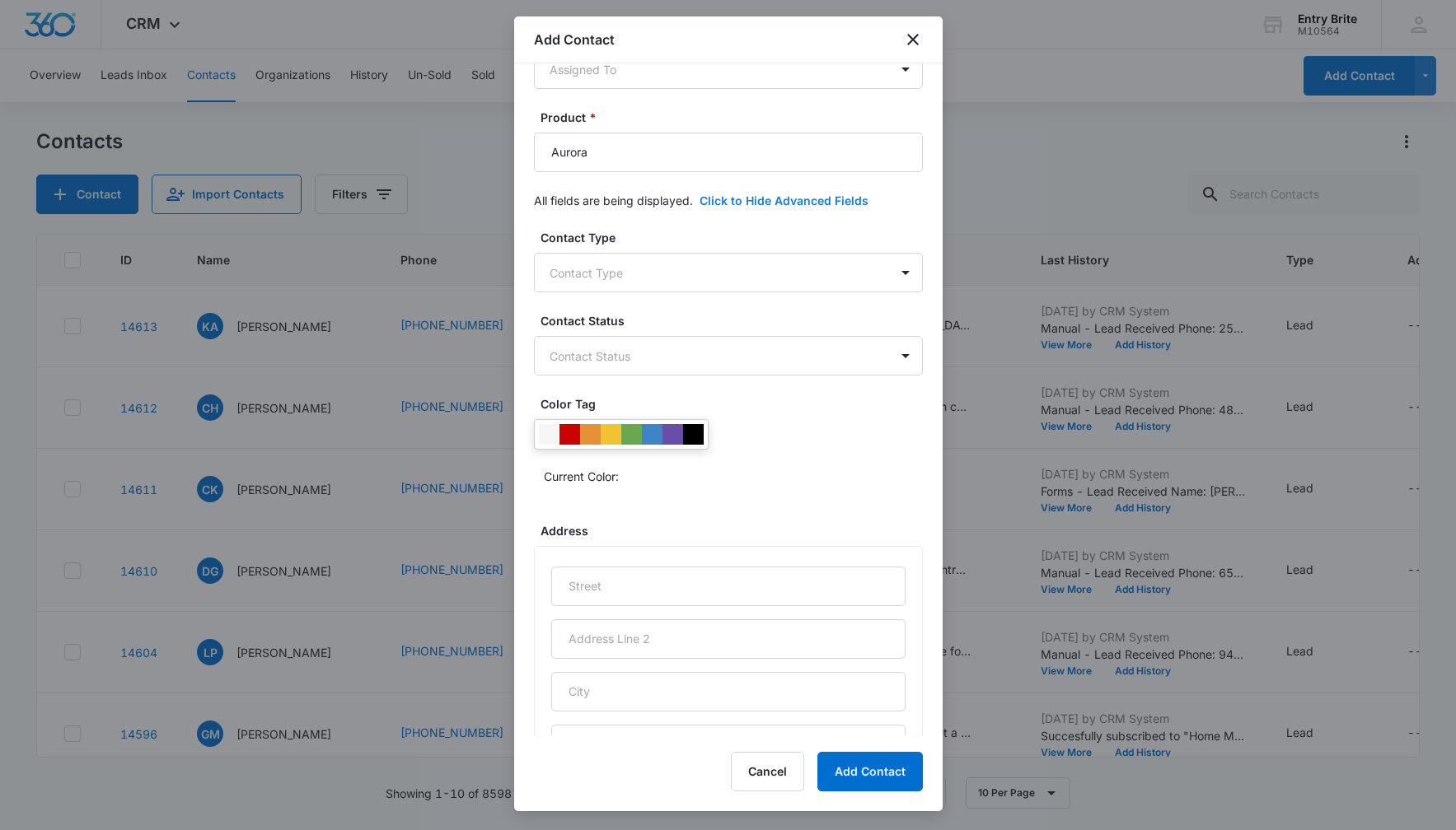
scroll to position [378, 0]
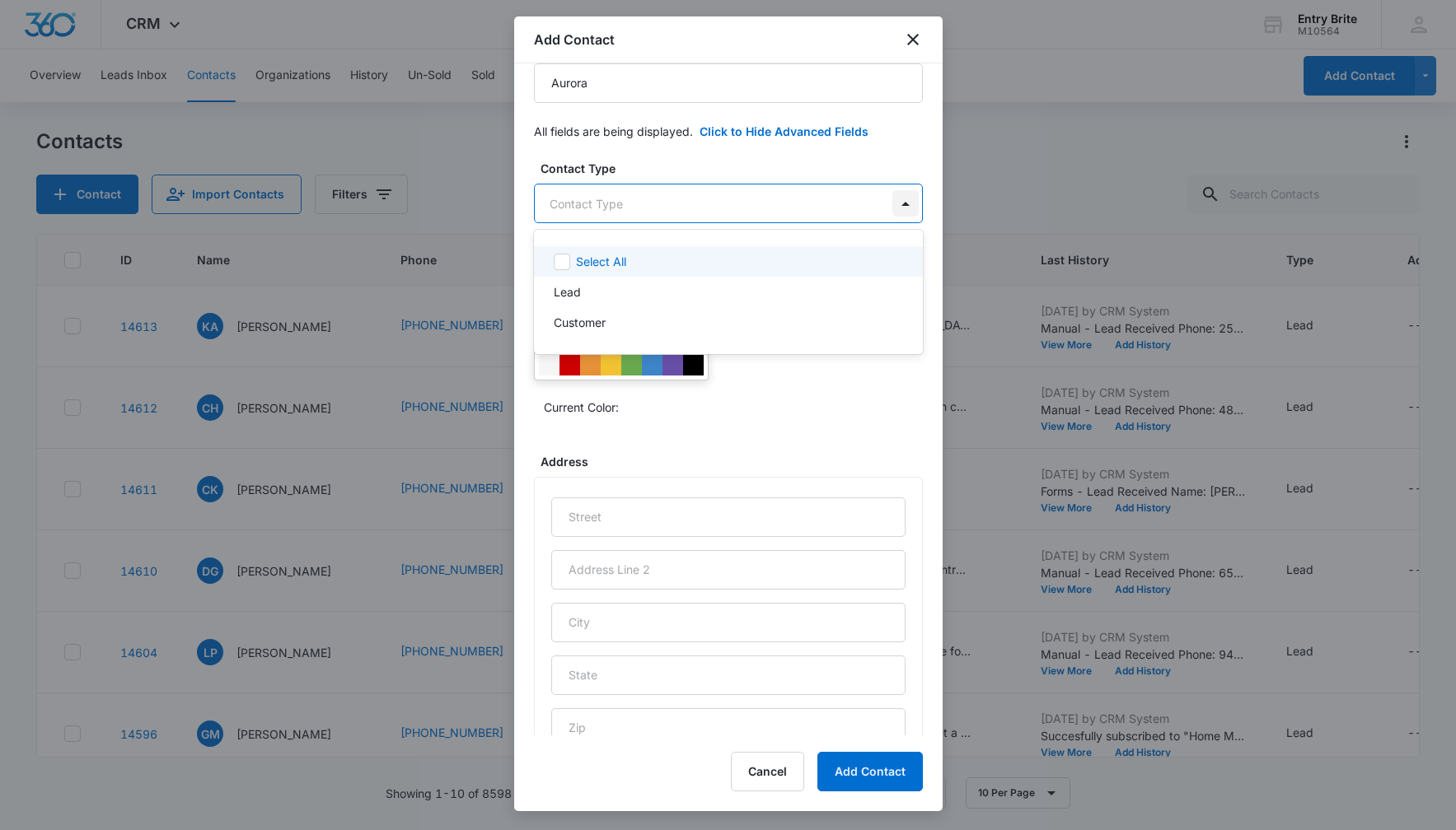
click at [905, 201] on body "CRM Apps Reputation Websites Forms CRM Email Social Content Ads Intelligence Fi…" at bounding box center [728, 415] width 1456 height 830
click at [669, 291] on div "Lead" at bounding box center [726, 292] width 346 height 18
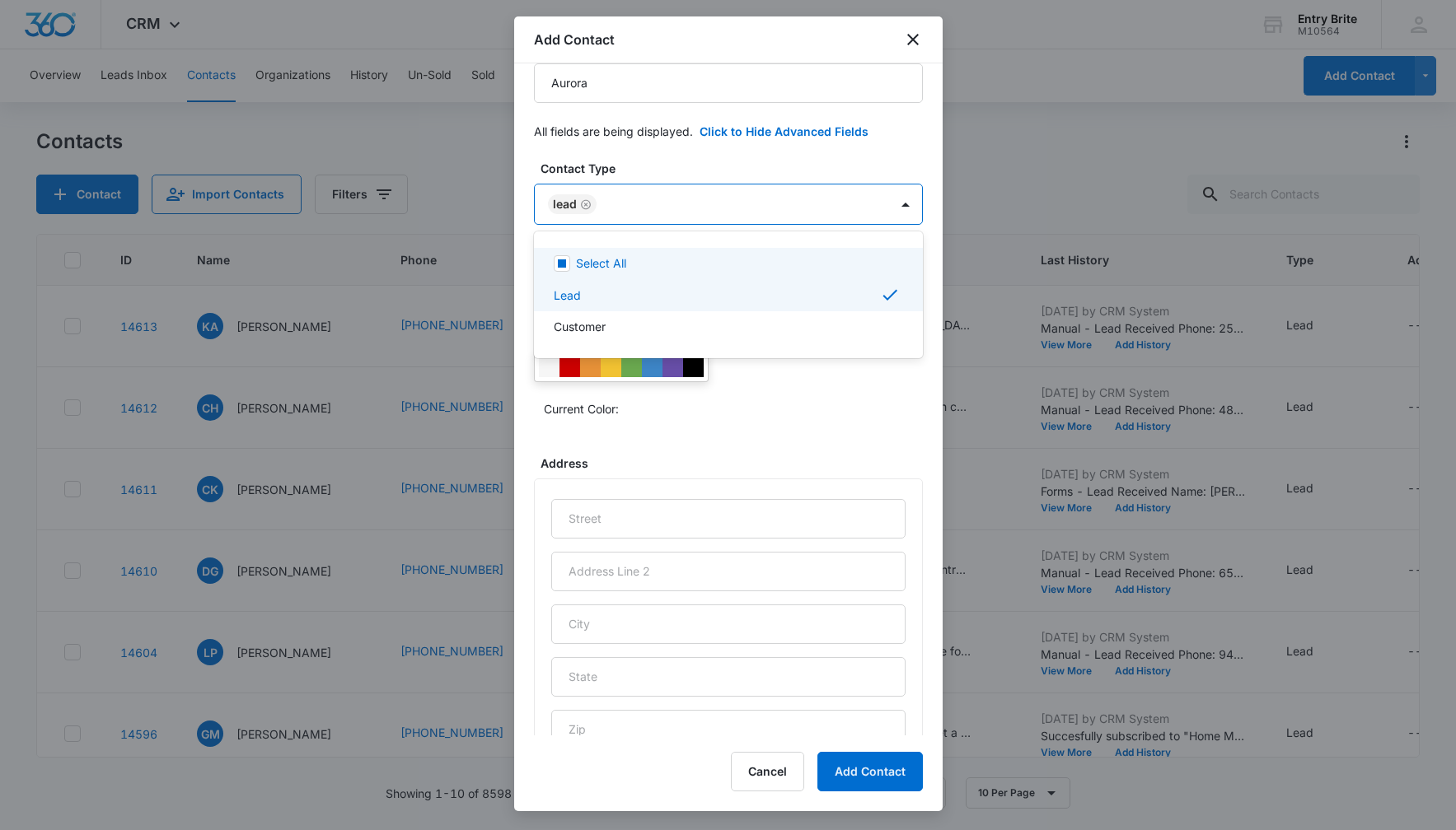
click at [719, 159] on div at bounding box center [728, 415] width 1456 height 830
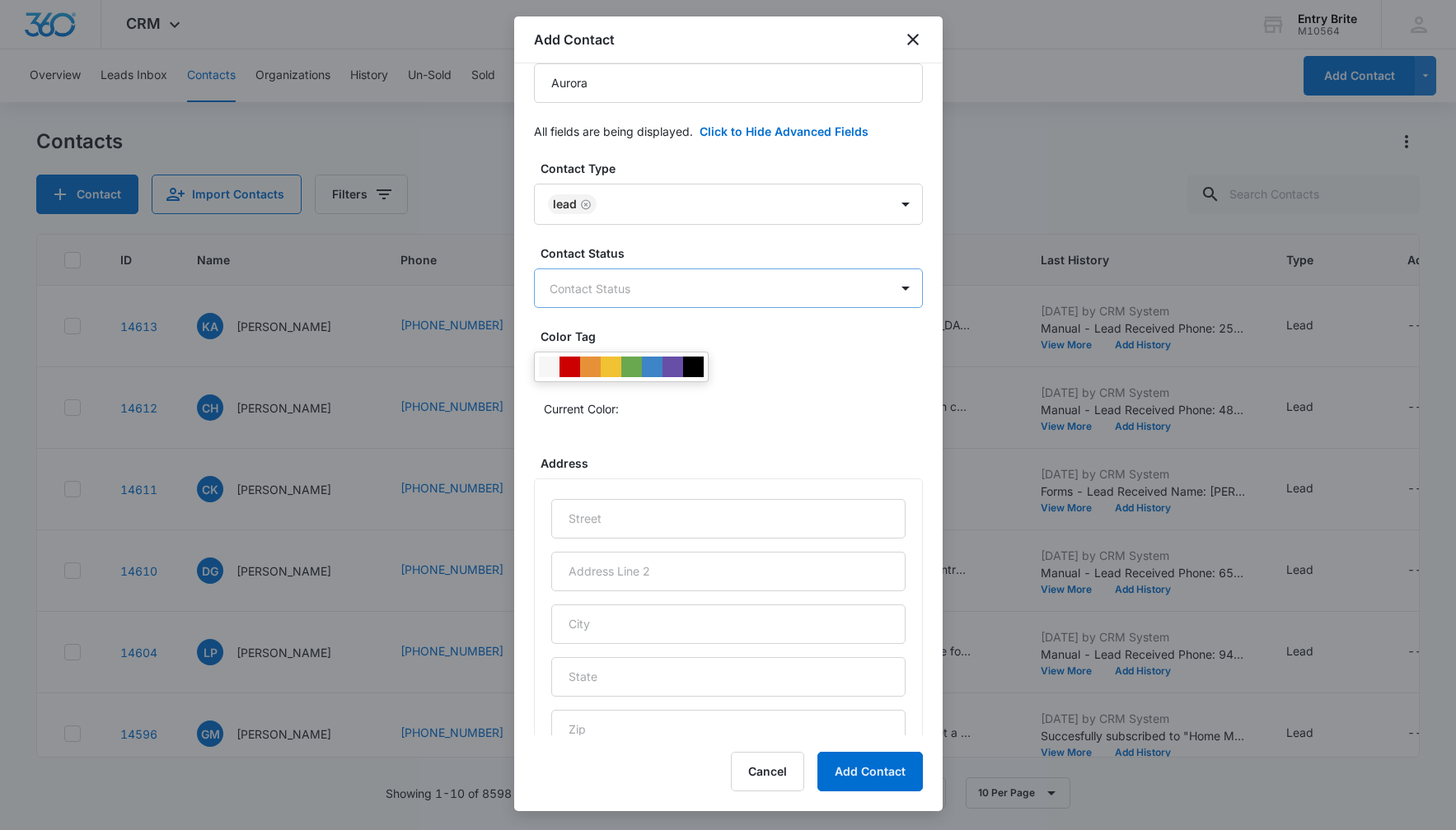
click at [678, 284] on body "CRM Apps Reputation Websites Forms CRM Email Social Content Ads Intelligence Fi…" at bounding box center [728, 415] width 1456 height 830
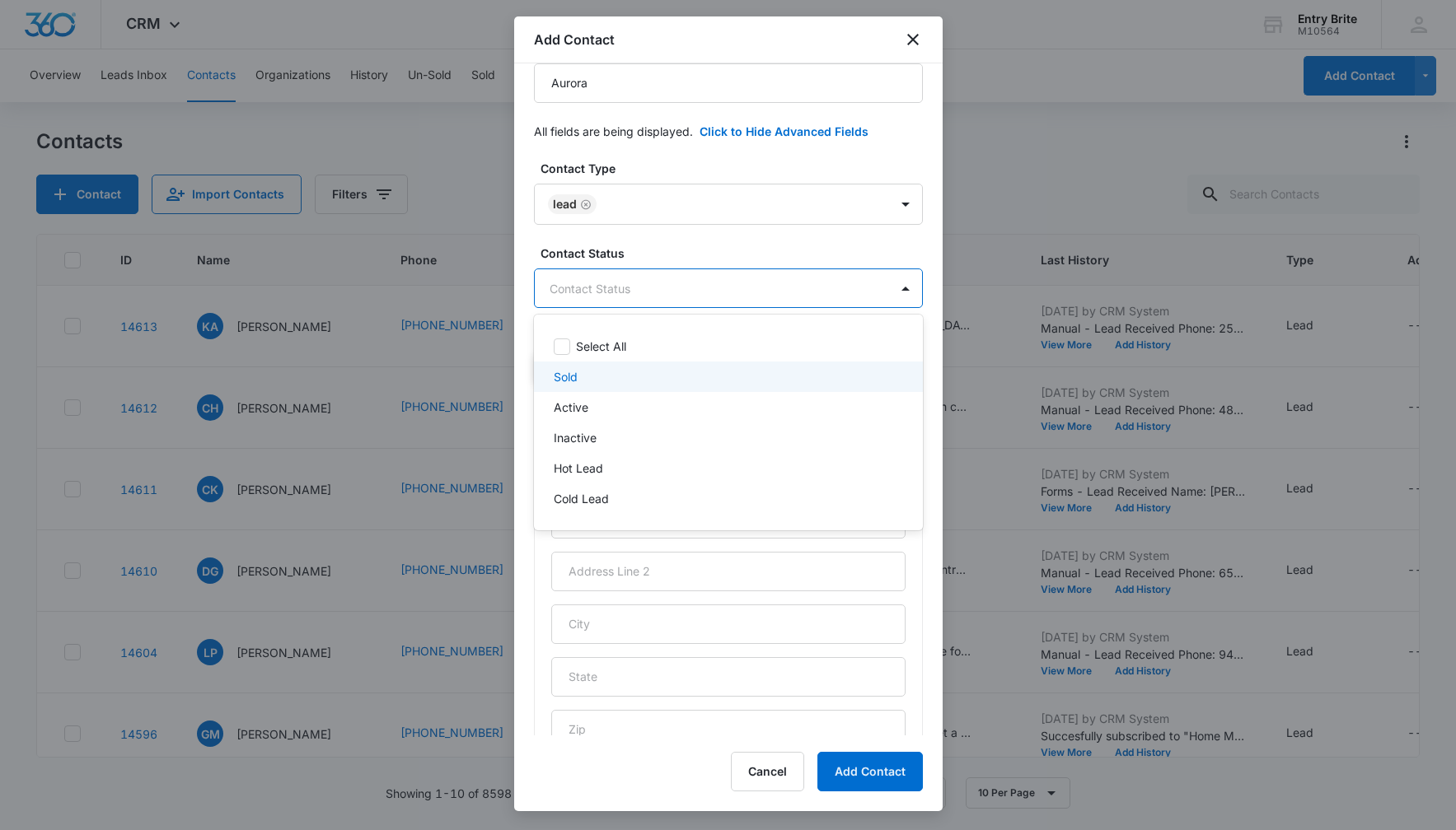
click at [609, 376] on div "Sold" at bounding box center [726, 377] width 346 height 18
click at [665, 161] on div at bounding box center [728, 415] width 1456 height 830
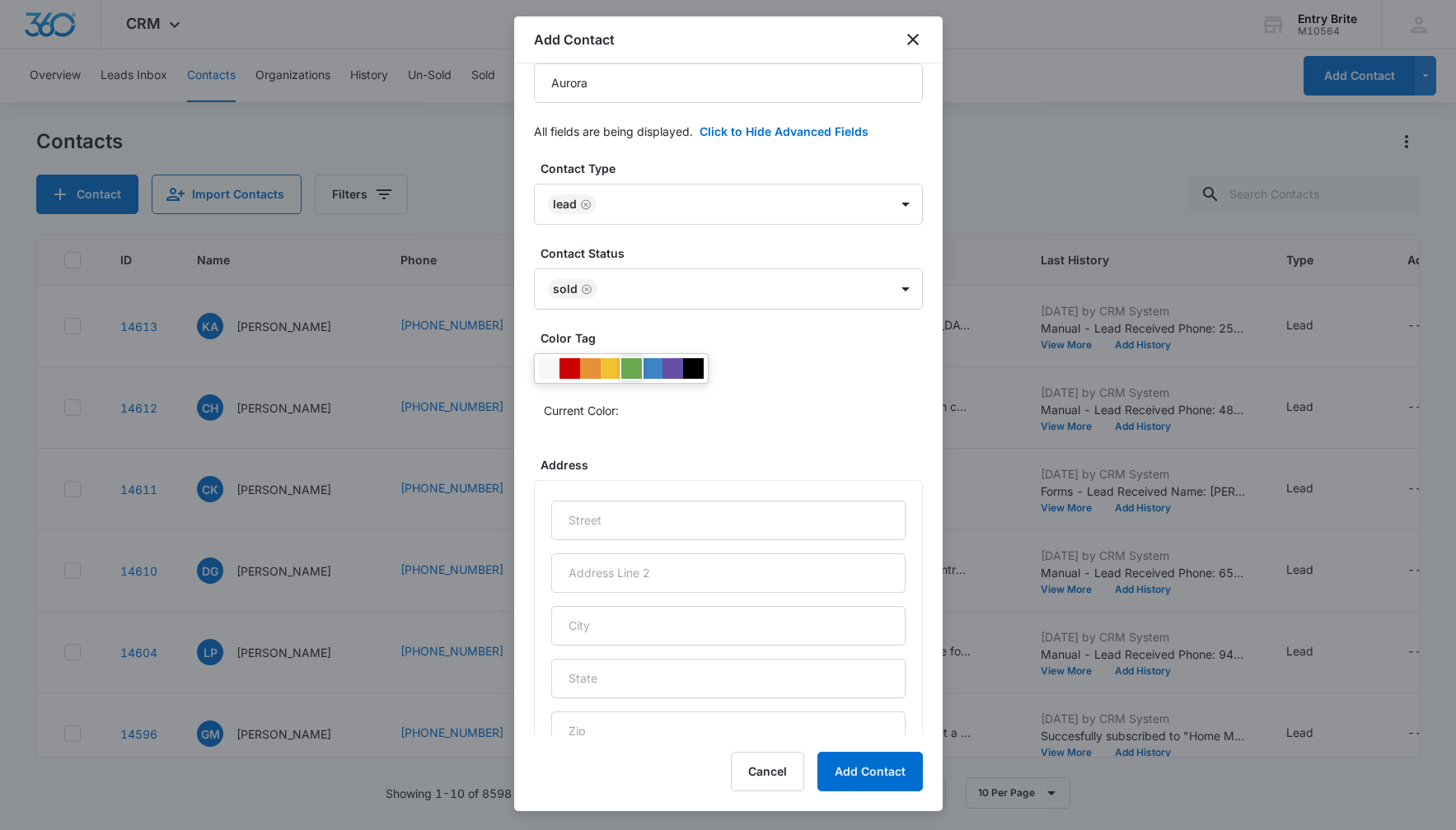
click at [631, 372] on div at bounding box center [631, 368] width 20 height 20
click at [734, 398] on div "Current Color:" at bounding box center [733, 410] width 379 height 27
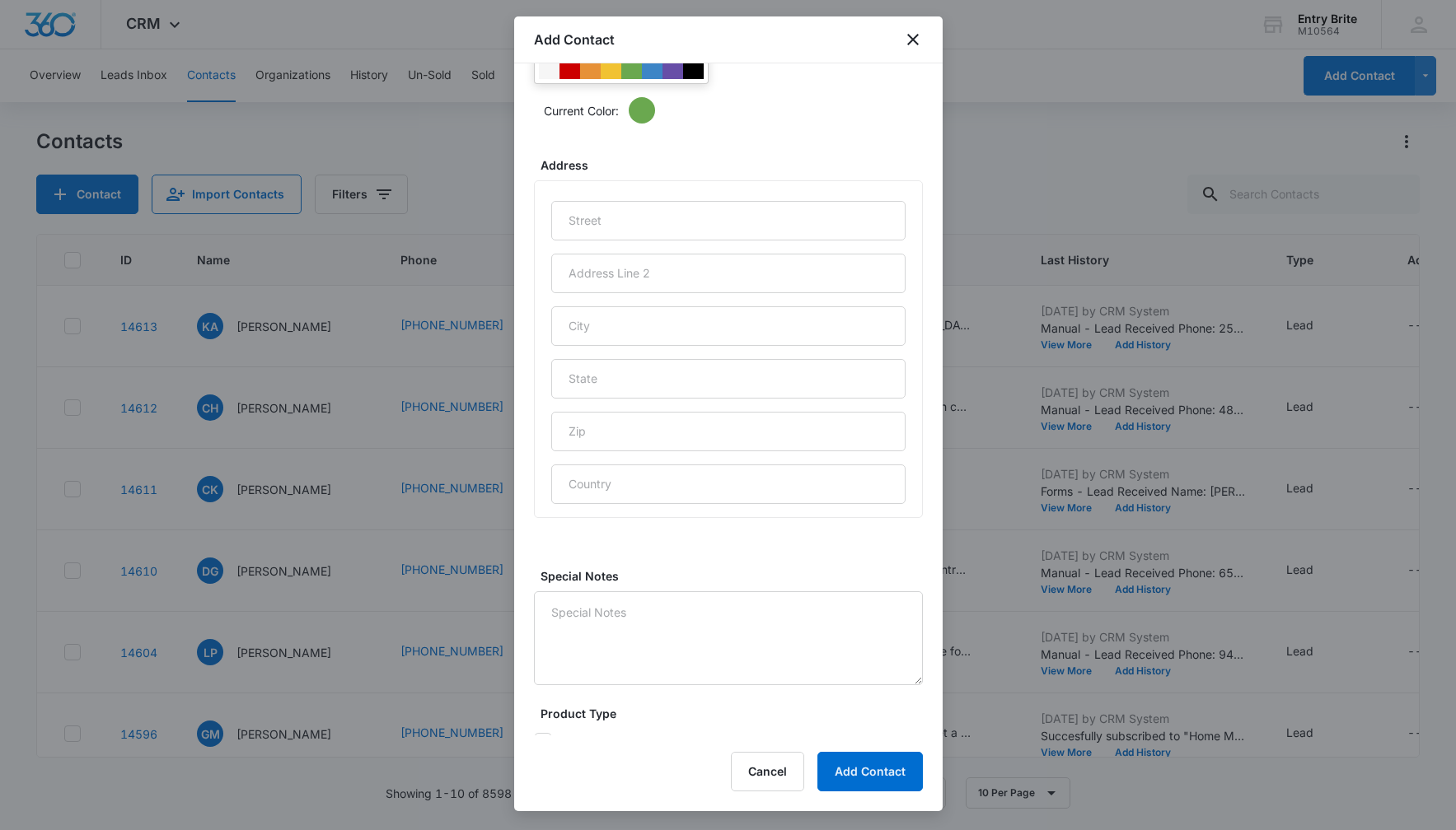
scroll to position [688, 0]
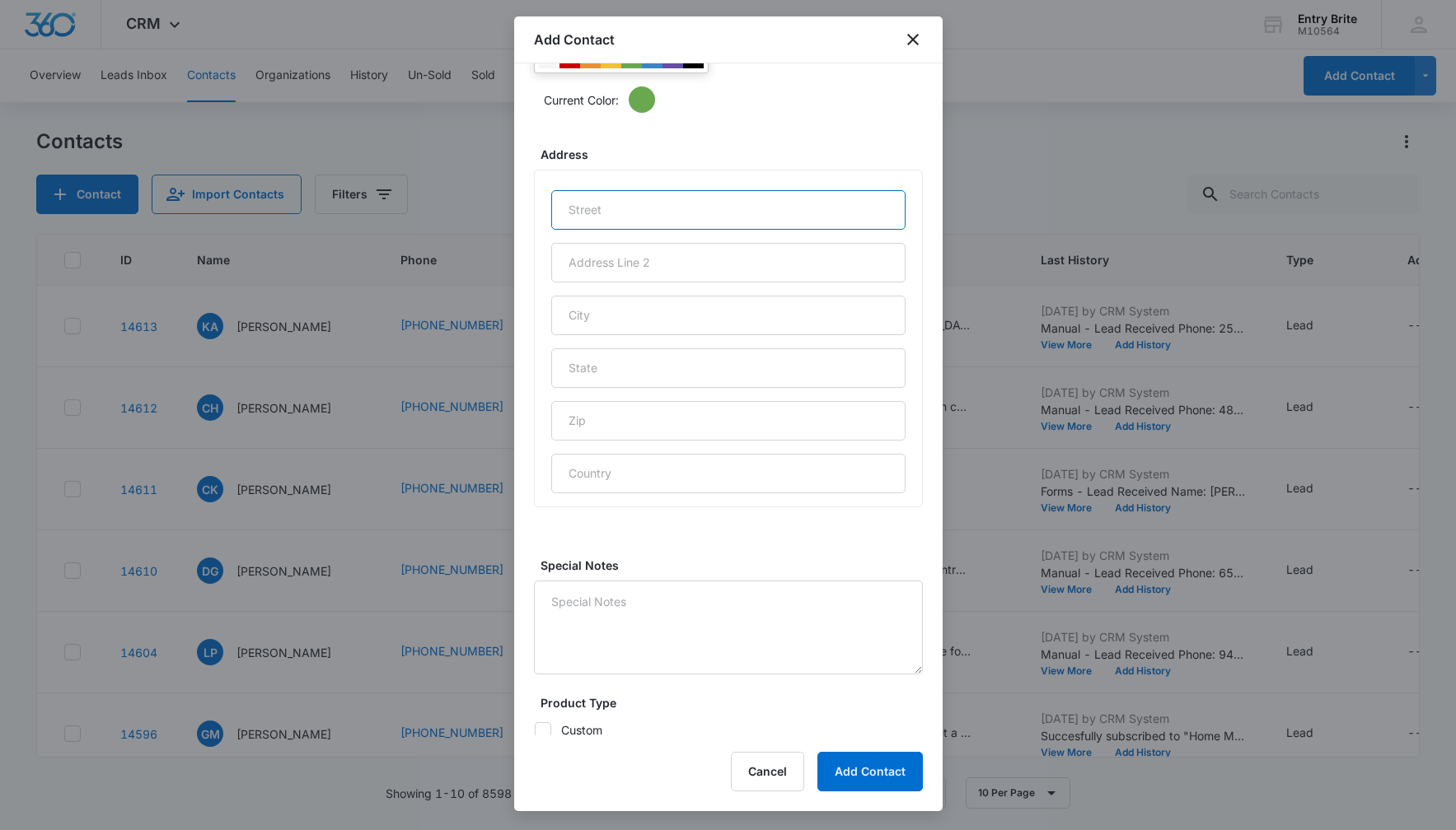
click at [633, 217] on input "text" at bounding box center [728, 210] width 354 height 40
paste input "[STREET_ADDRESS]"
type input "[STREET_ADDRESS]"
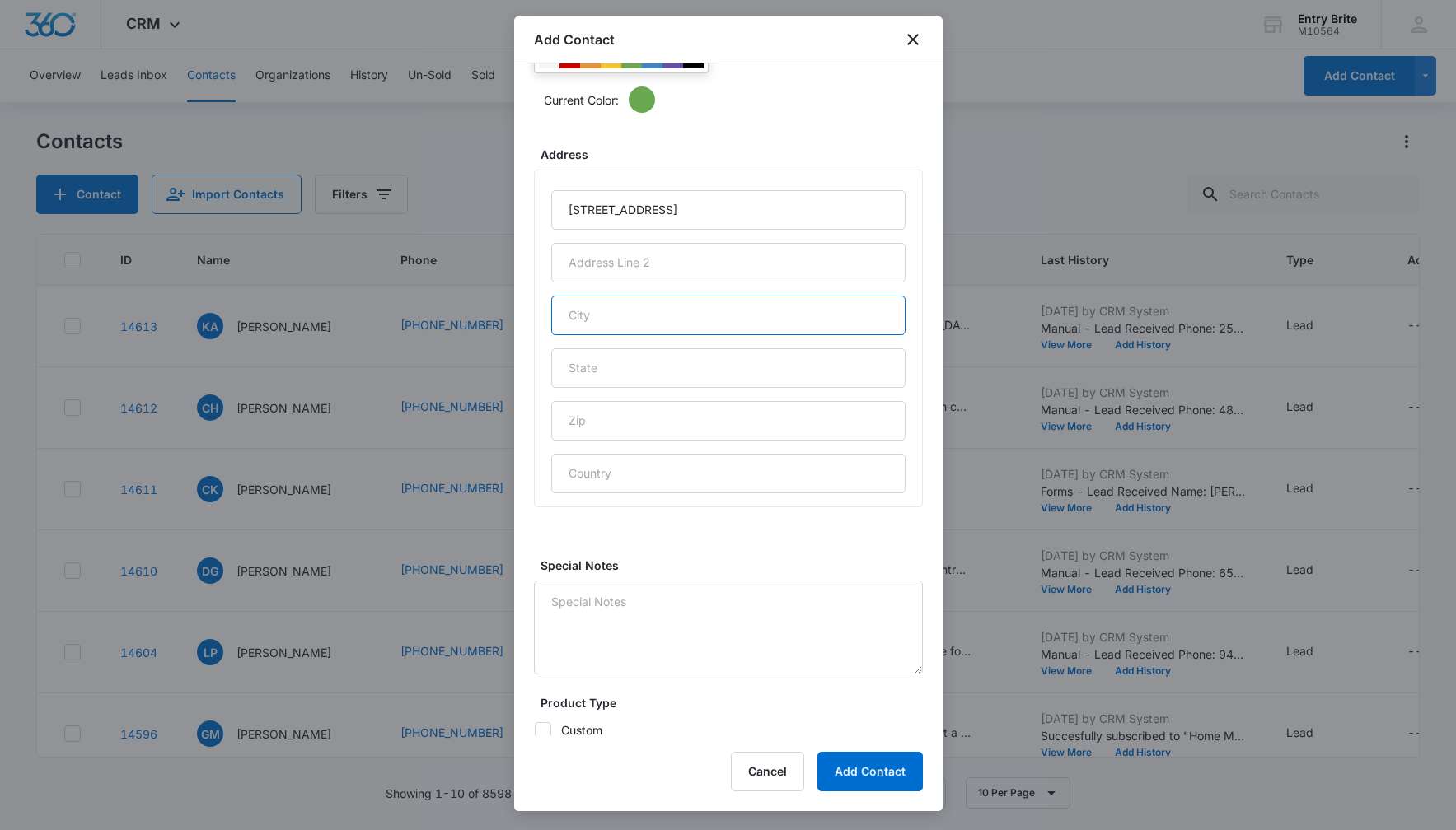
click at [607, 321] on input "text" at bounding box center [728, 315] width 354 height 40
type input "Saddlebrook"
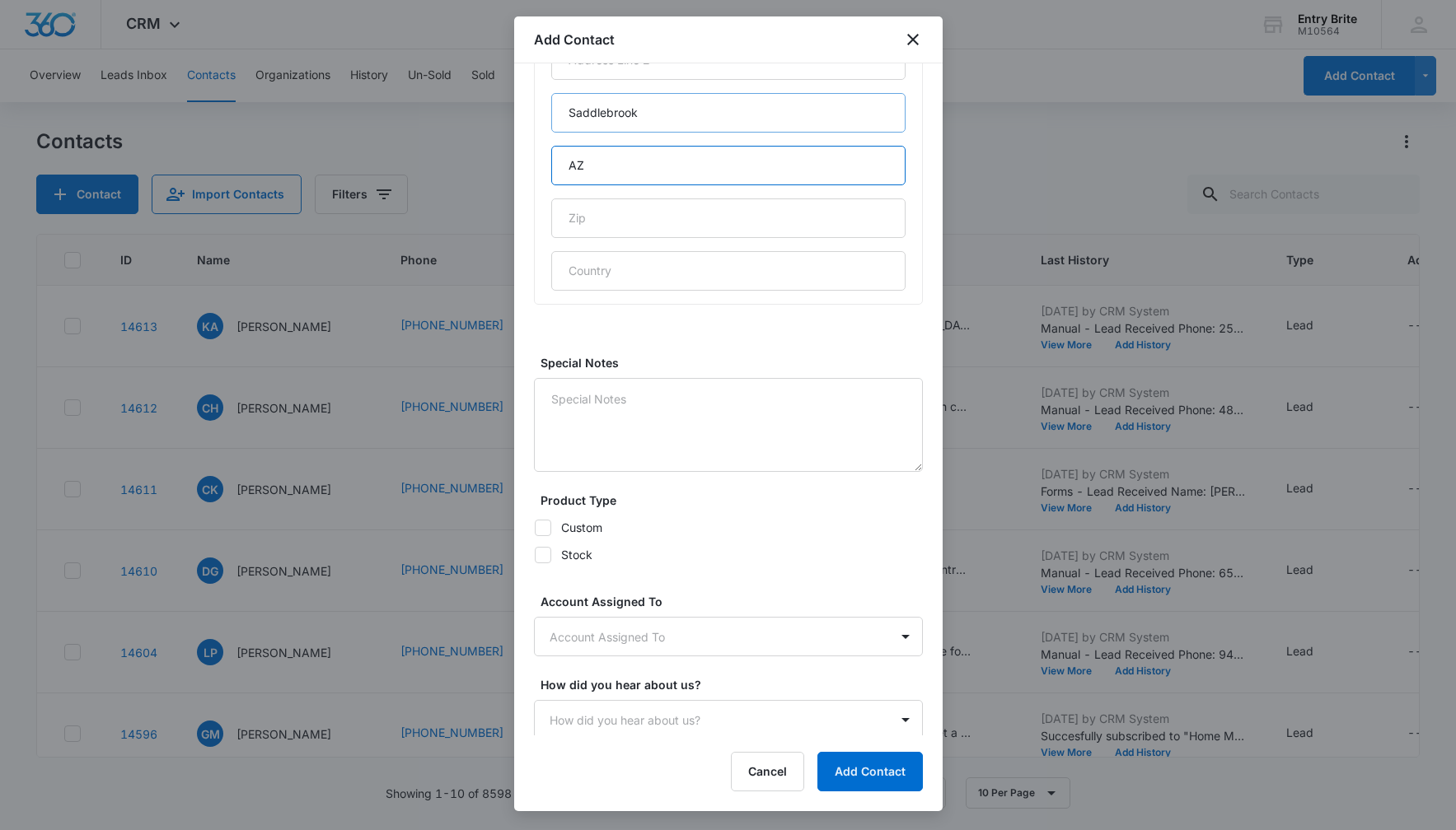
scroll to position [895, 0]
type input "AZ"
click at [547, 550] on icon at bounding box center [543, 551] width 15 height 15
click at [534, 550] on input "Stock" at bounding box center [534, 550] width 1 height 1
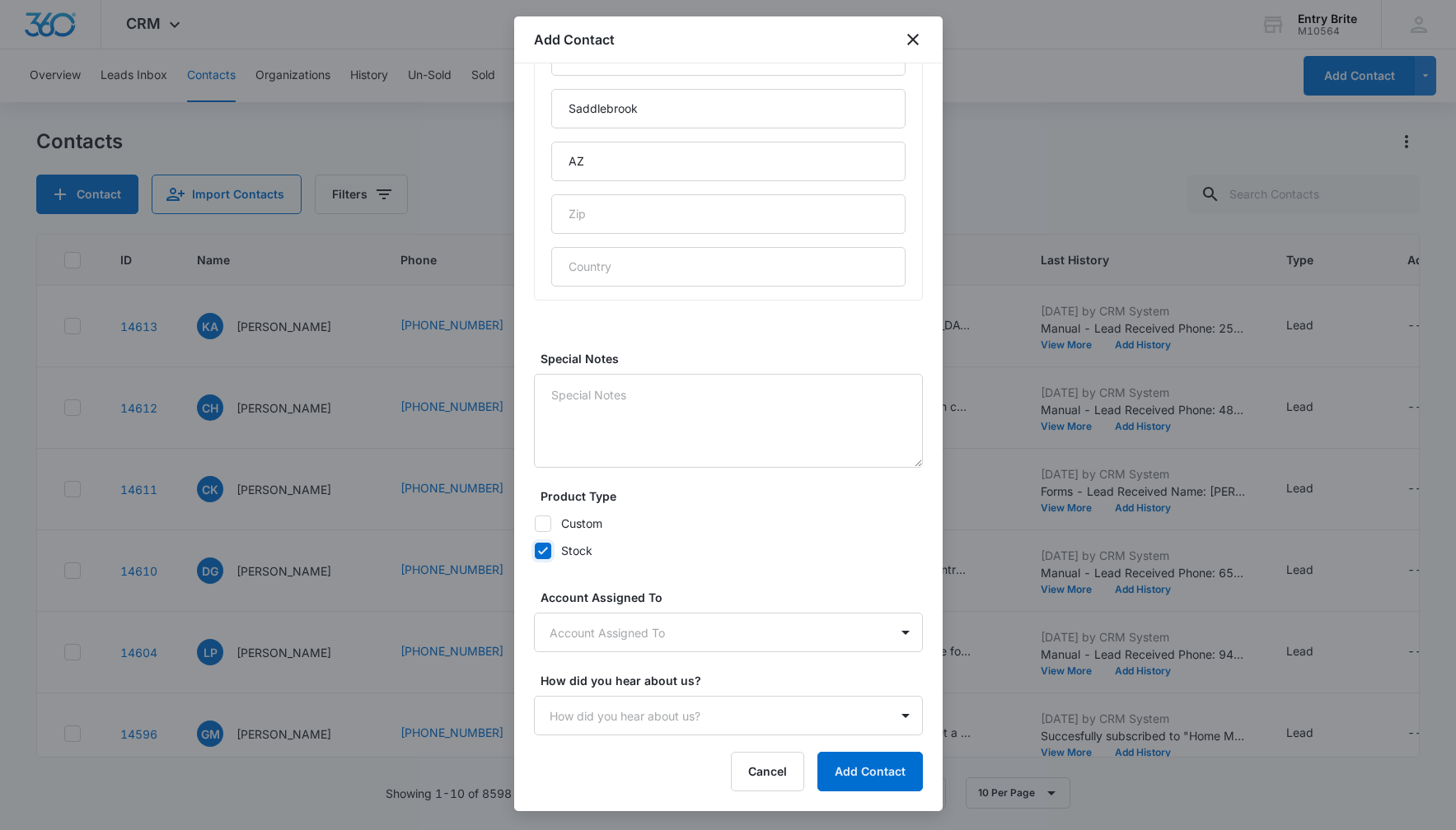
checkbox input "true"
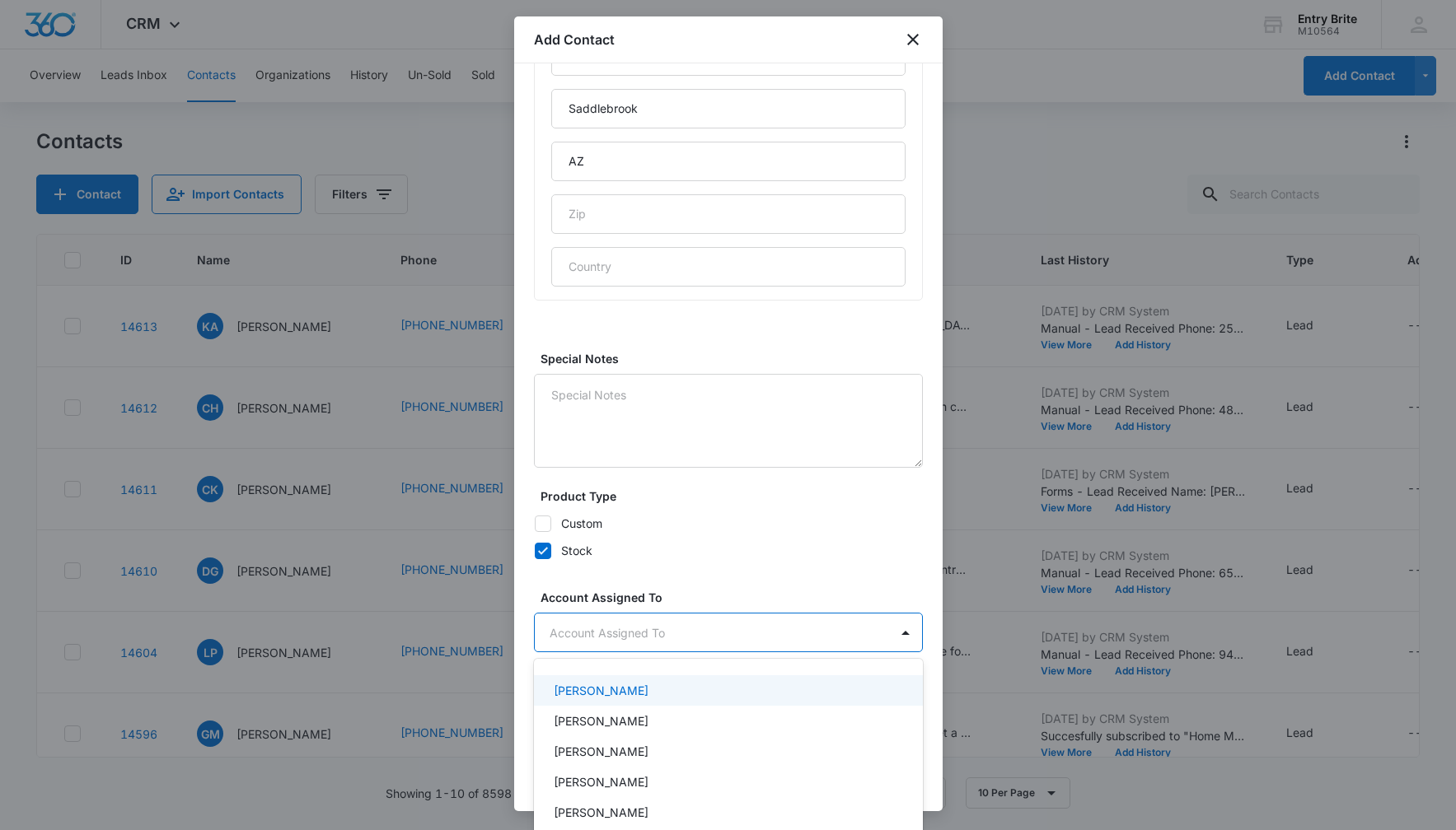
click at [644, 635] on body "CRM Apps Reputation Websites Forms CRM Email Social Content Ads Intelligence Fi…" at bounding box center [728, 415] width 1456 height 830
click at [621, 686] on p "[PERSON_NAME]" at bounding box center [601, 690] width 95 height 18
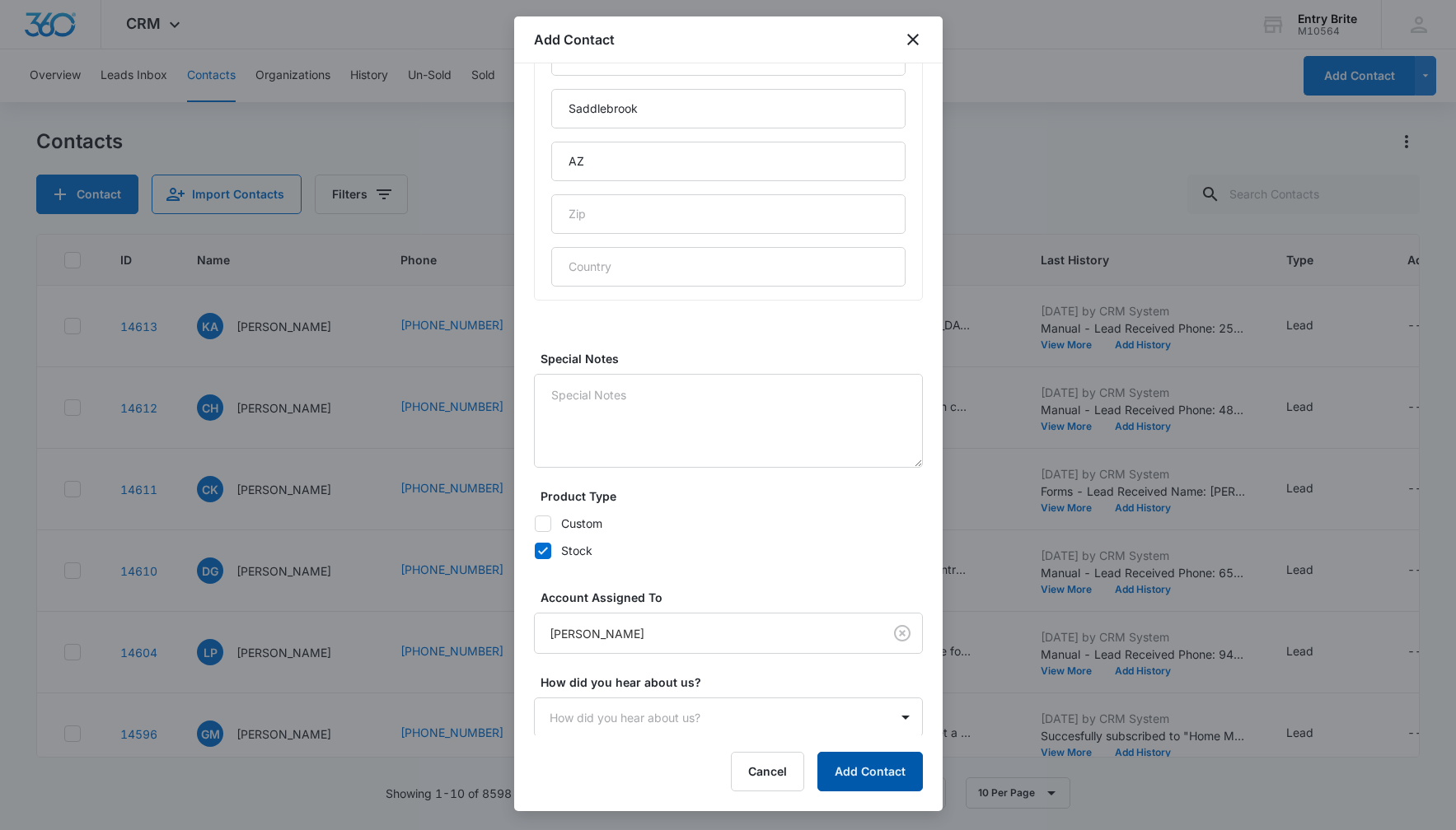
click at [840, 770] on button "Add Contact" at bounding box center [870, 771] width 105 height 40
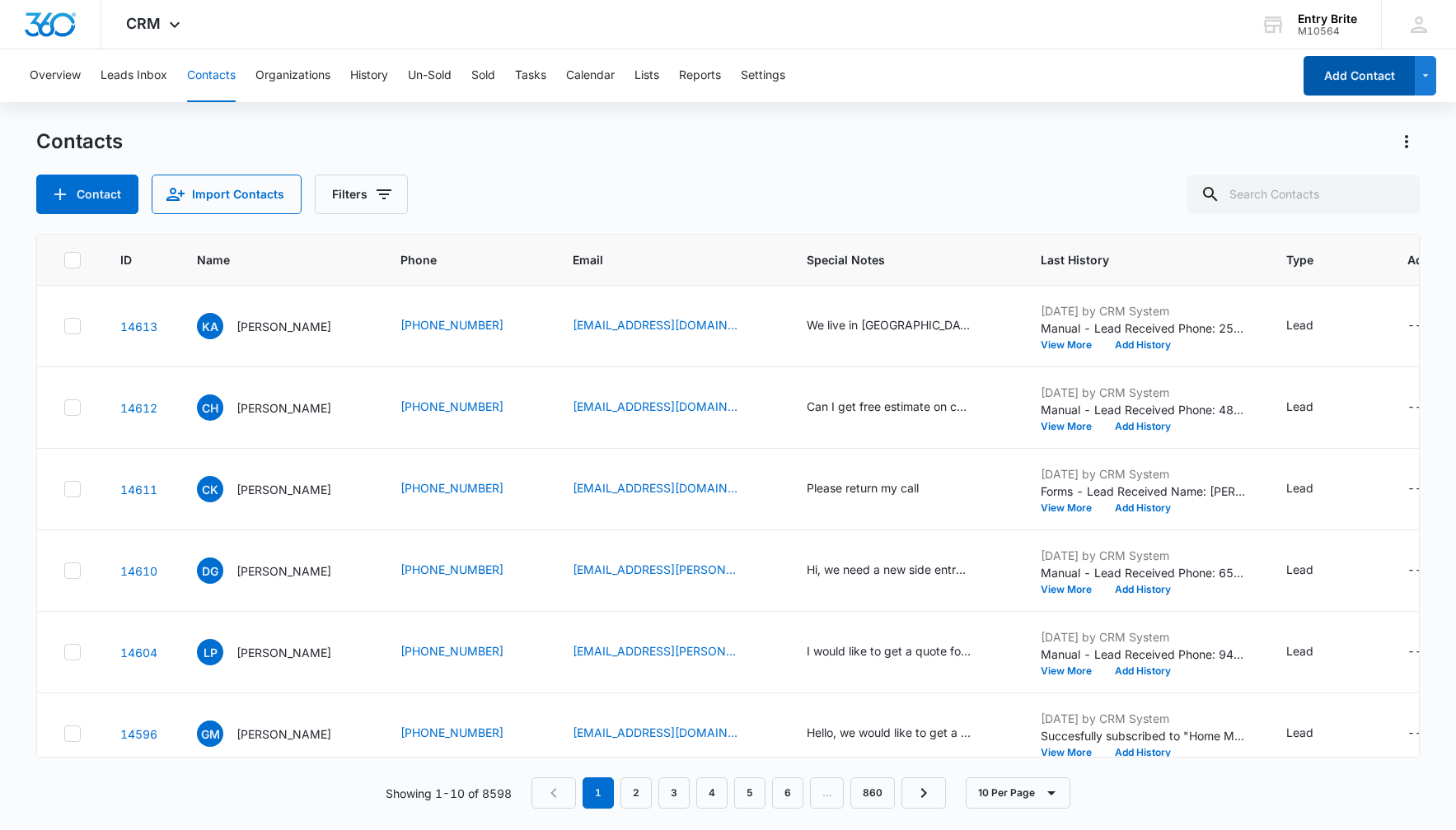
click at [1347, 74] on button "Add Contact" at bounding box center [1358, 76] width 112 height 40
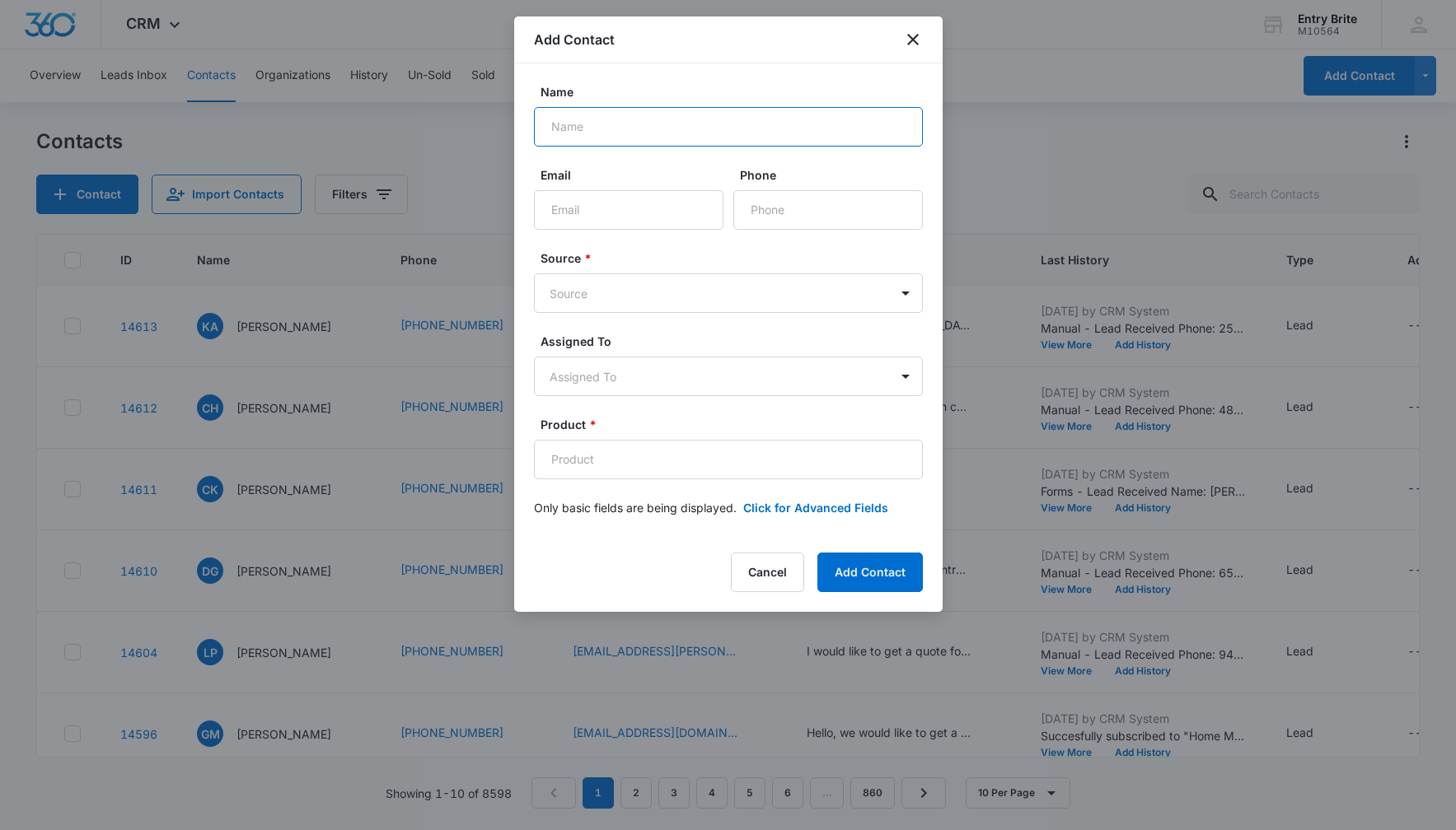
click at [591, 128] on input "Name" at bounding box center [728, 126] width 389 height 40
paste input "[PERSON_NAME]"
type input "[PERSON_NAME]"
click at [781, 215] on input "Phone" at bounding box center [828, 210] width 190 height 40
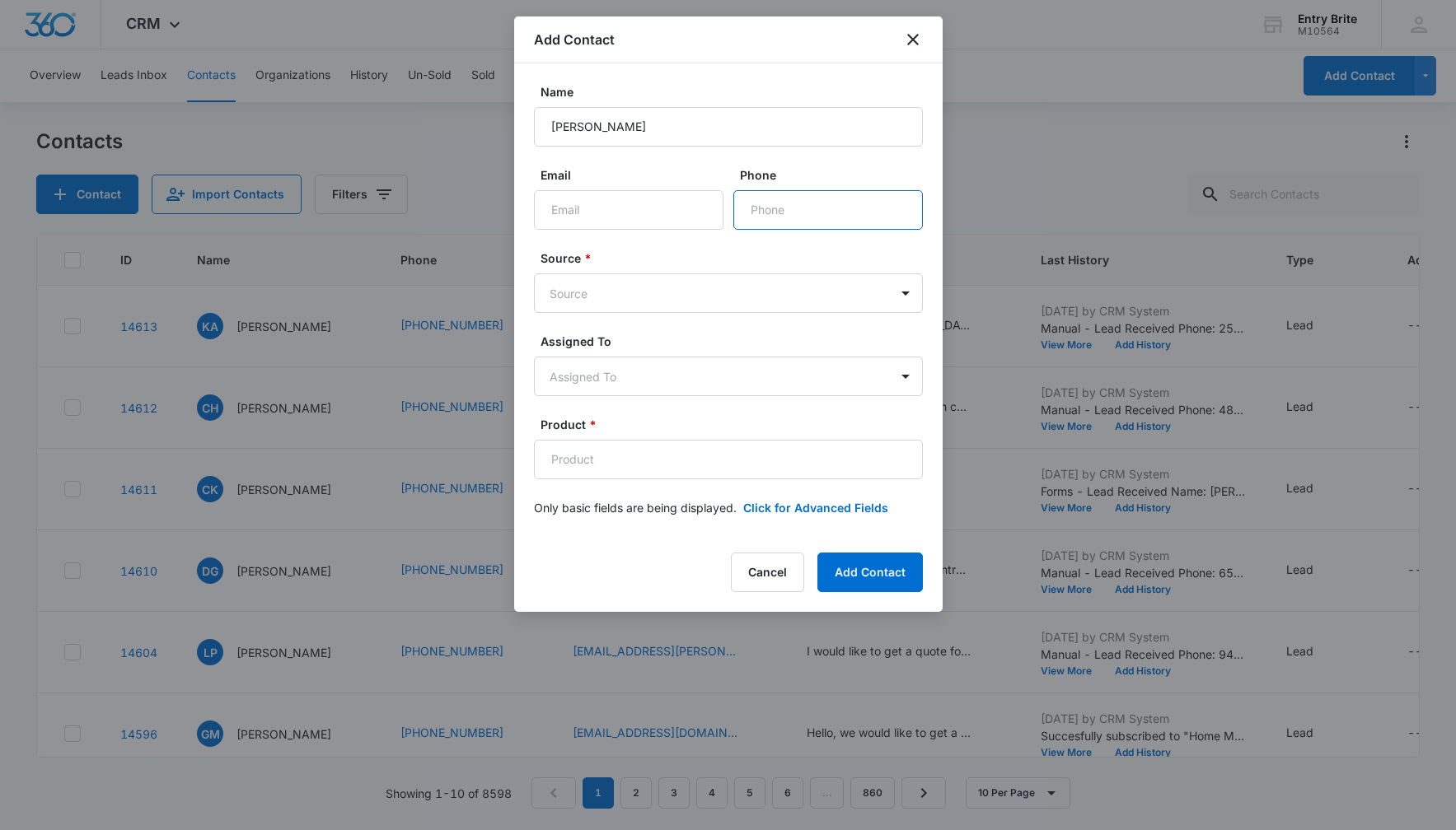
paste input "[PHONE_NUMBER]"
type input "[PHONE_NUMBER]"
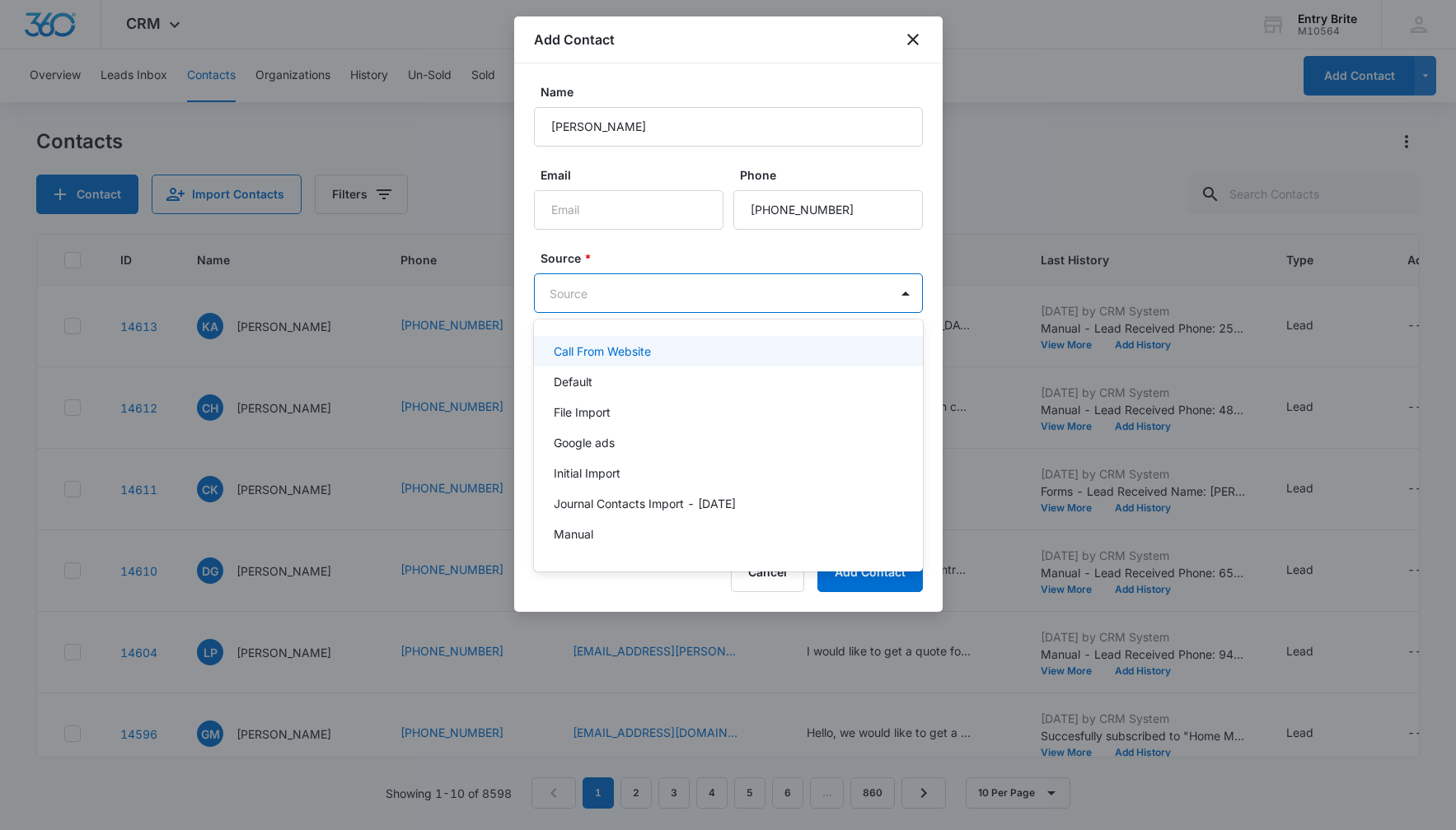
click at [756, 294] on body "CRM Apps Reputation Websites Forms CRM Email Social Content Ads Intelligence Fi…" at bounding box center [728, 415] width 1456 height 830
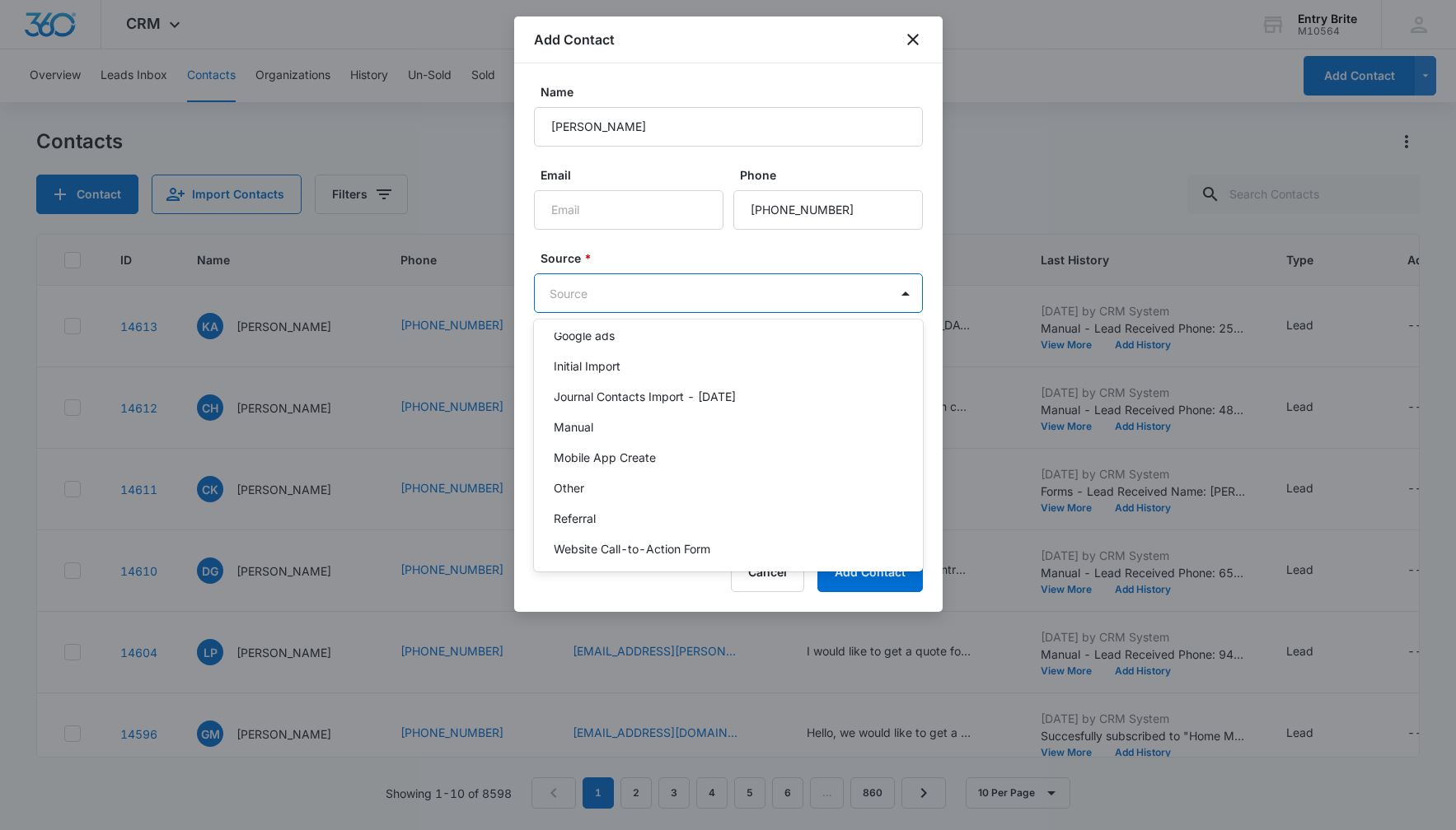
scroll to position [108, 0]
click at [703, 488] on div "Other" at bounding box center [726, 486] width 346 height 18
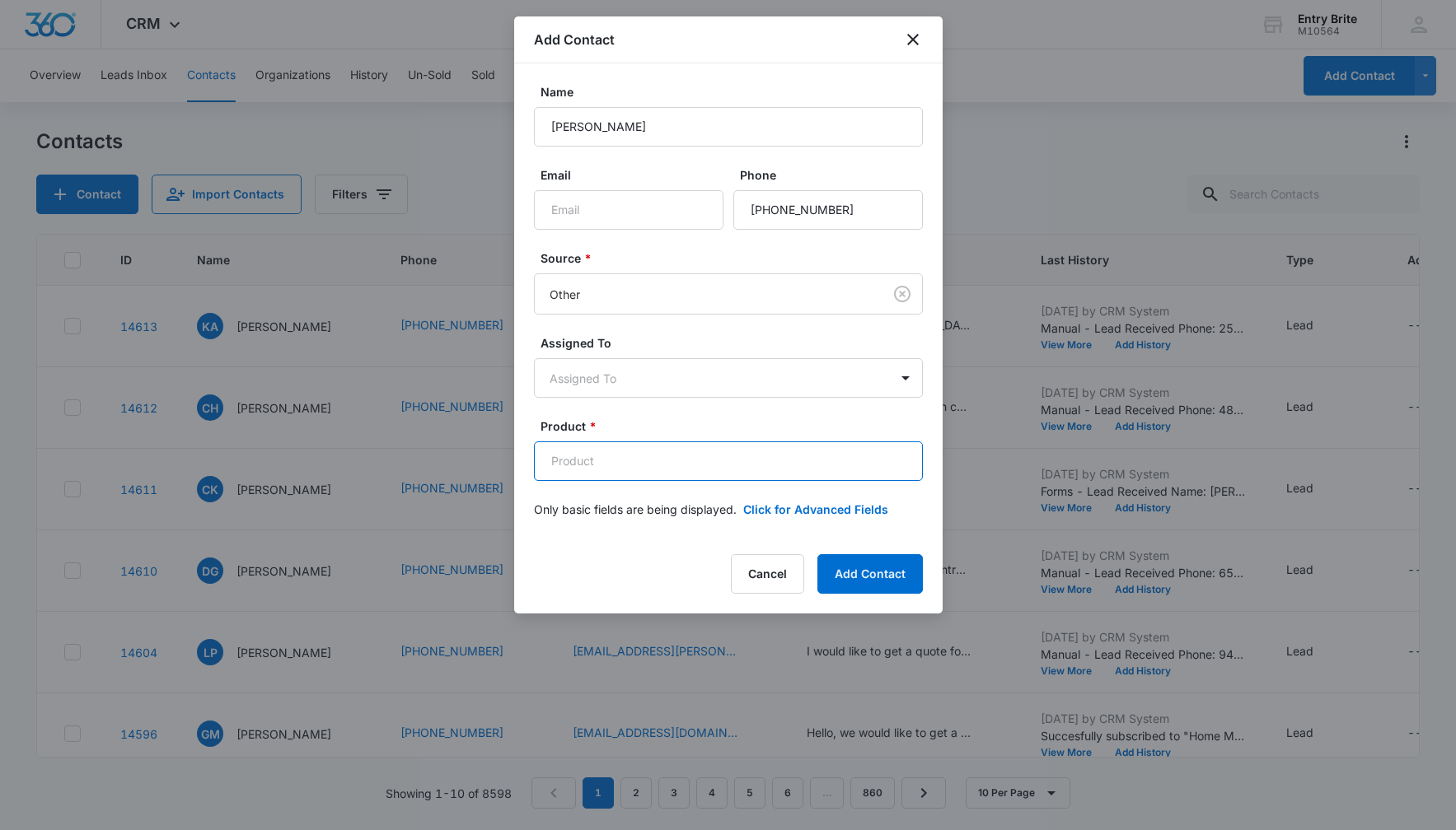
click at [619, 451] on input "Product *" at bounding box center [728, 461] width 389 height 40
paste input "Bathroom window"
type input "Bathroom window"
click at [787, 509] on button "Click for Advanced Fields" at bounding box center [815, 509] width 145 height 18
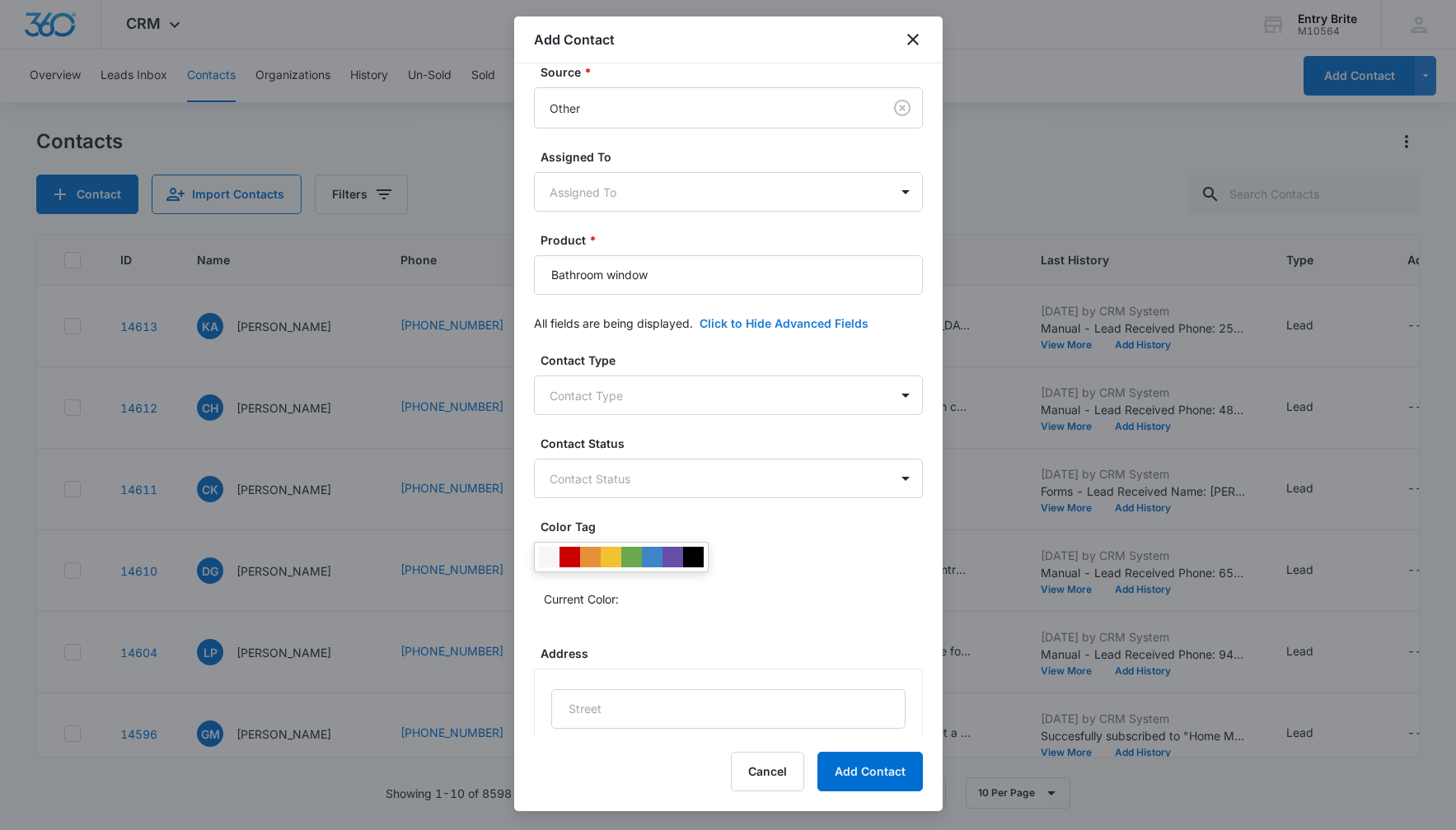
scroll to position [314, 0]
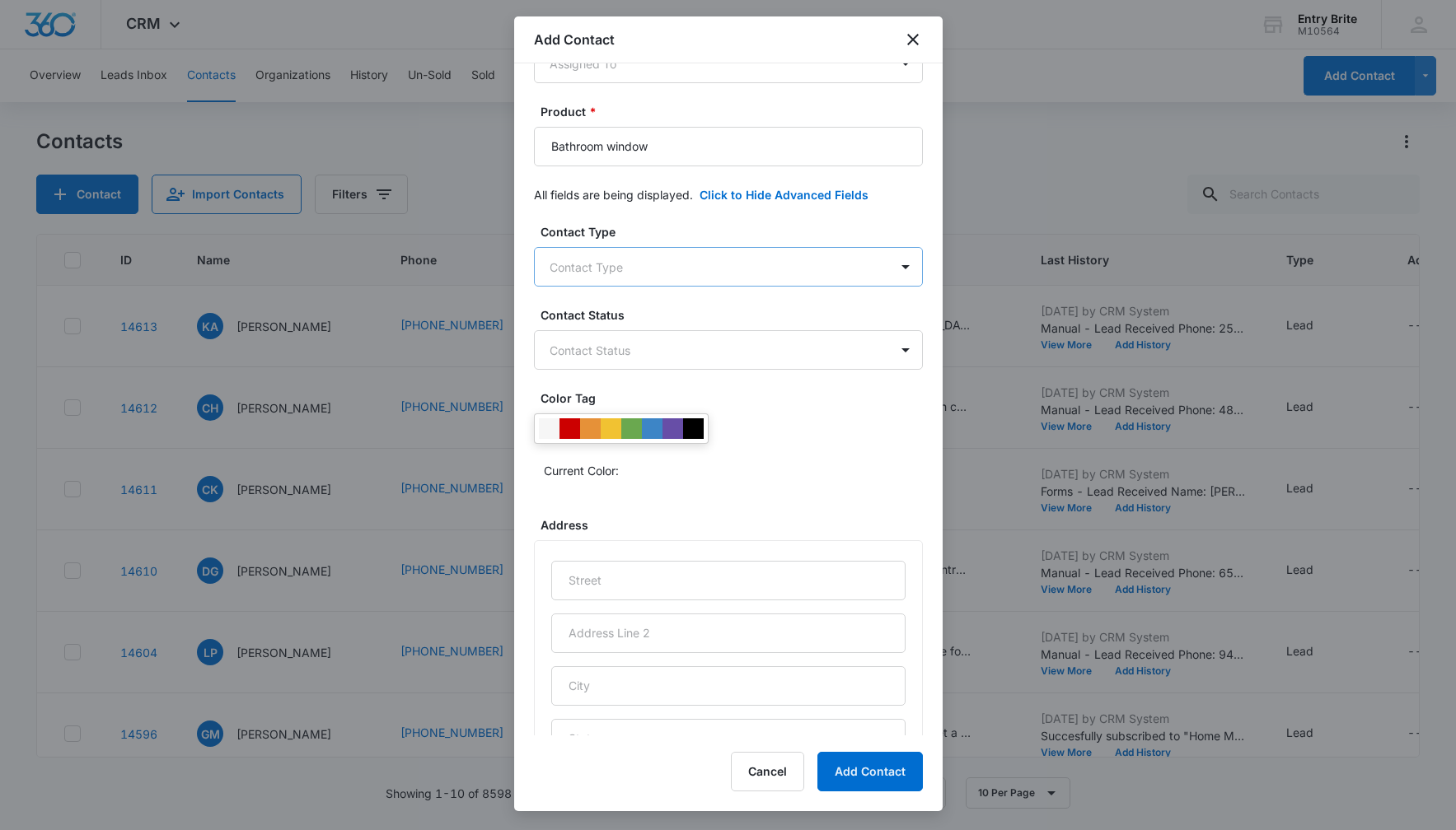
click at [757, 268] on body "CRM Apps Reputation Websites Forms CRM Email Social Content Ads Intelligence Fi…" at bounding box center [728, 415] width 1456 height 830
click at [722, 377] on div "Customer" at bounding box center [726, 385] width 346 height 18
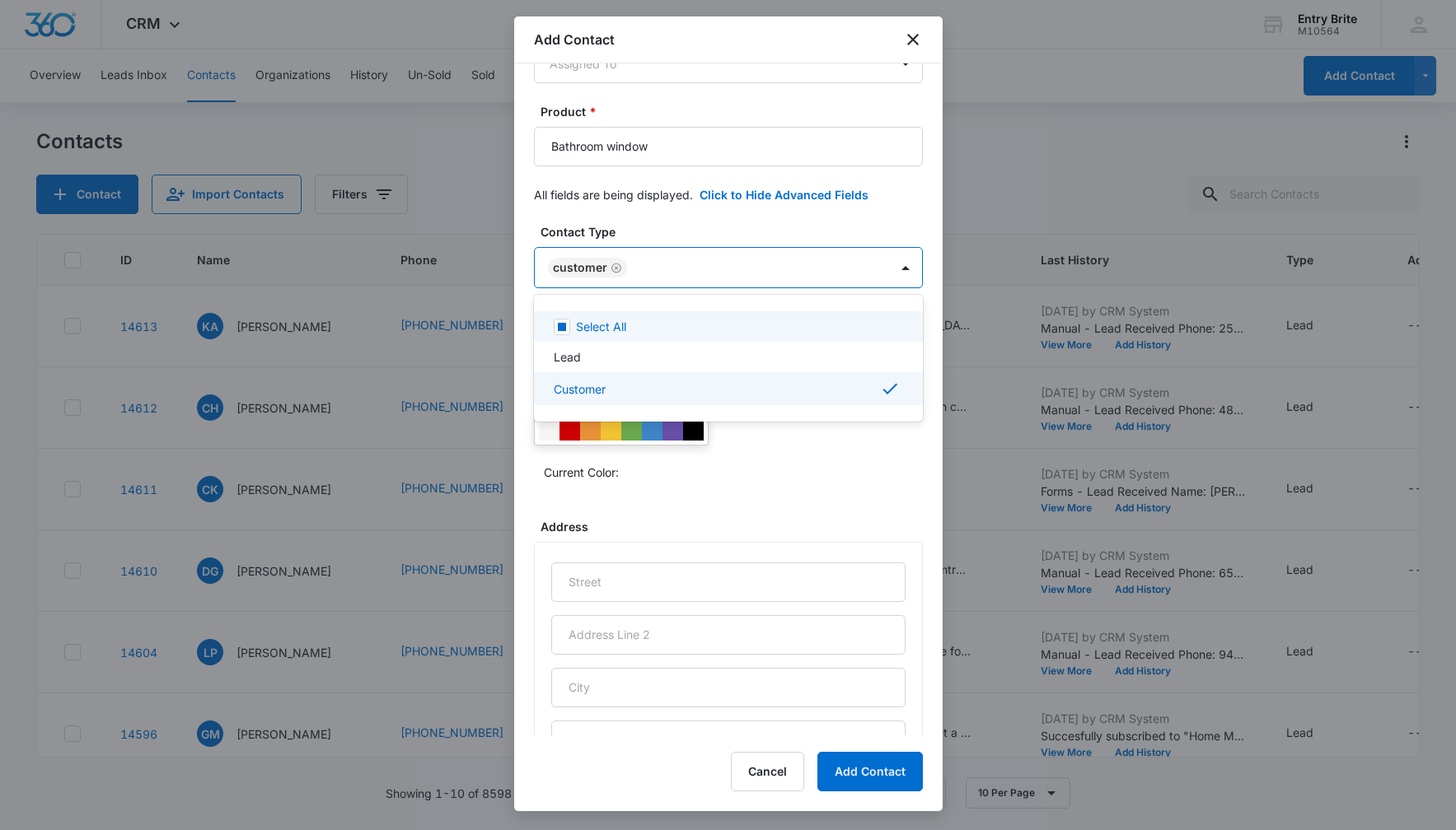
click at [732, 217] on div at bounding box center [728, 415] width 1456 height 830
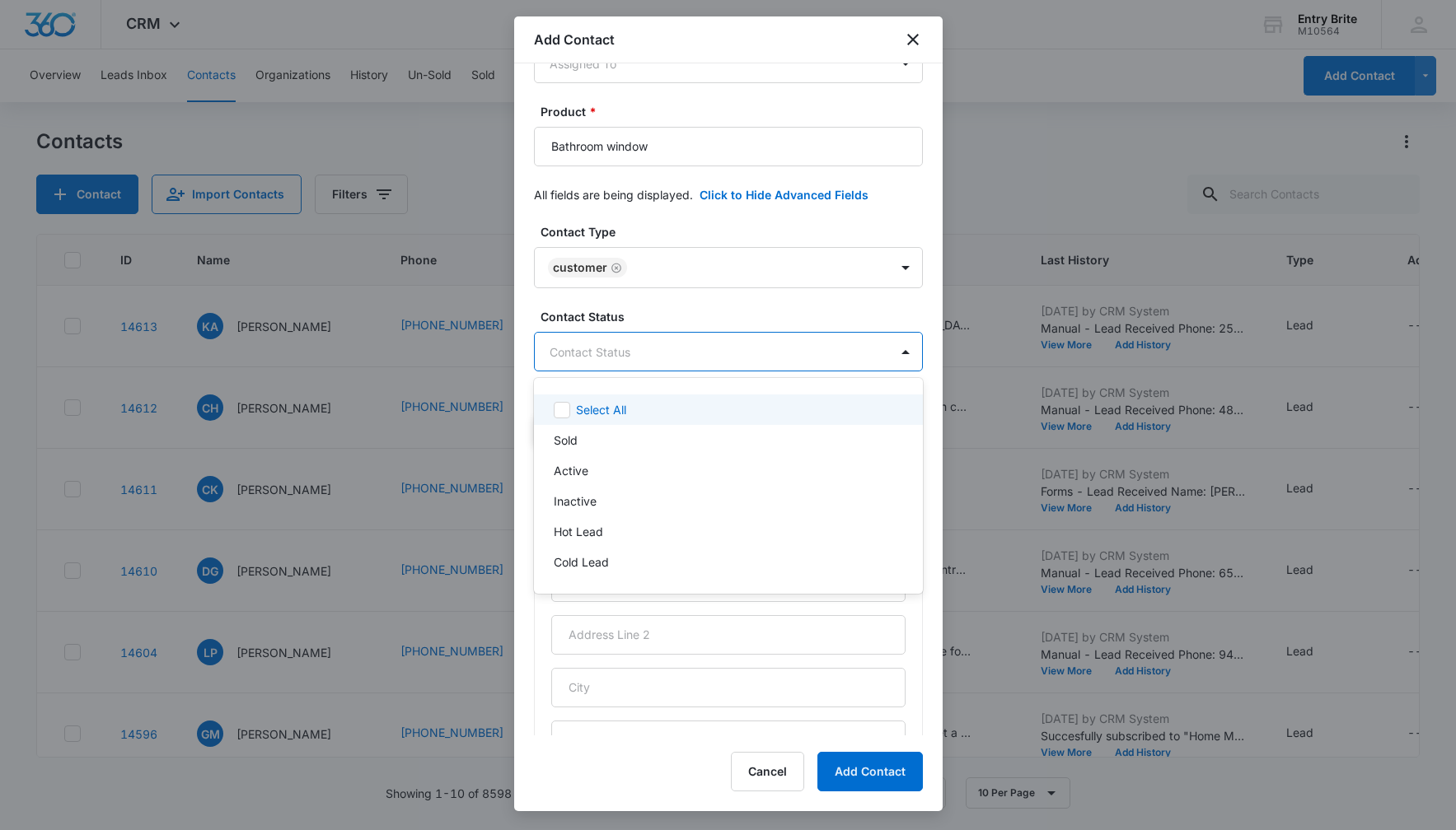
click at [687, 344] on body "CRM Apps Reputation Websites Forms CRM Email Social Content Ads Intelligence Fi…" at bounding box center [728, 415] width 1456 height 830
click at [634, 431] on div "Sold" at bounding box center [726, 439] width 346 height 18
click at [677, 225] on div at bounding box center [728, 415] width 1456 height 830
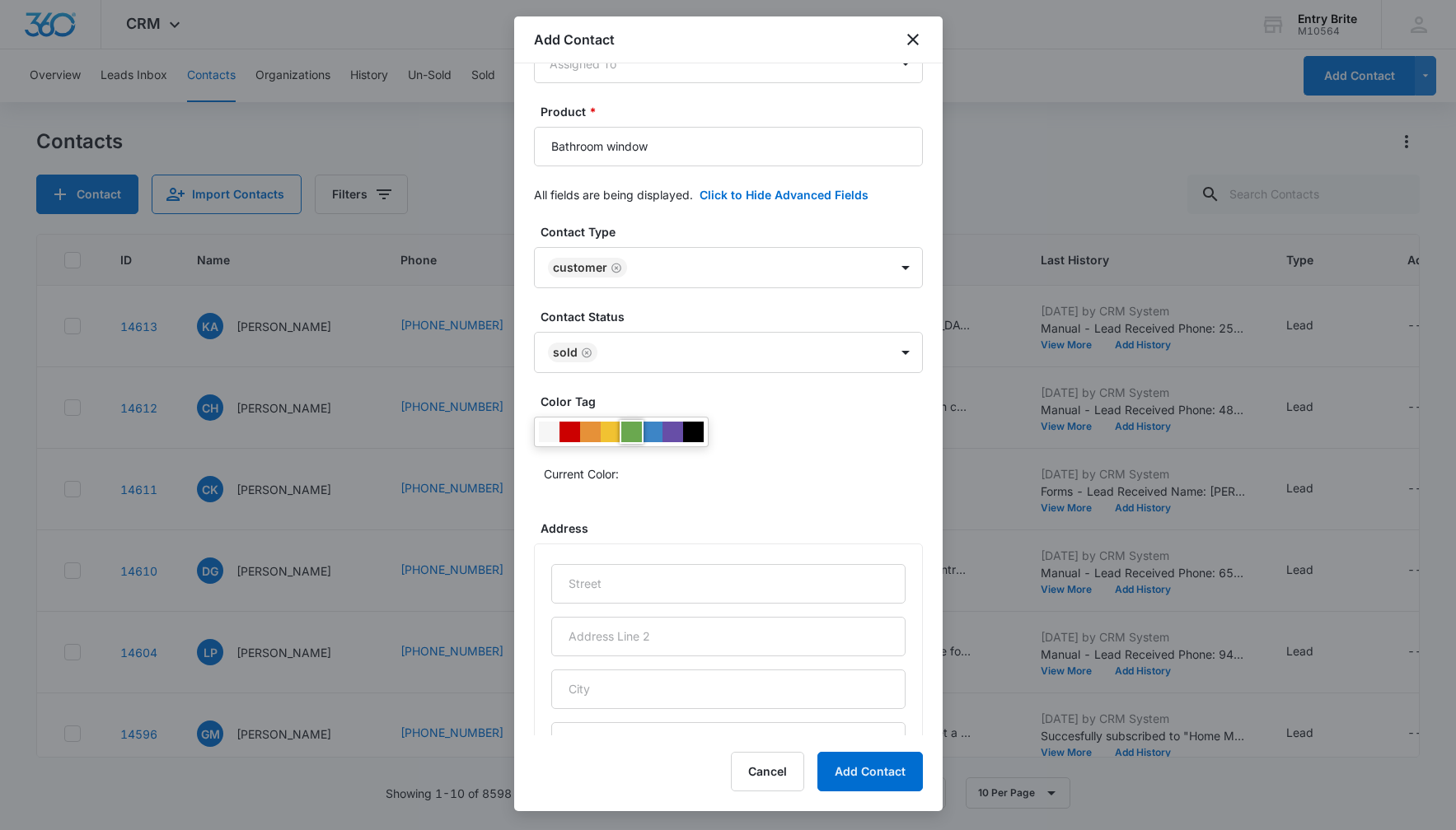
drag, startPoint x: 636, startPoint y: 434, endPoint x: 711, endPoint y: 427, distance: 75.3
click at [637, 434] on div at bounding box center [631, 432] width 20 height 20
click at [746, 438] on div "Current Color:" at bounding box center [728, 451] width 389 height 70
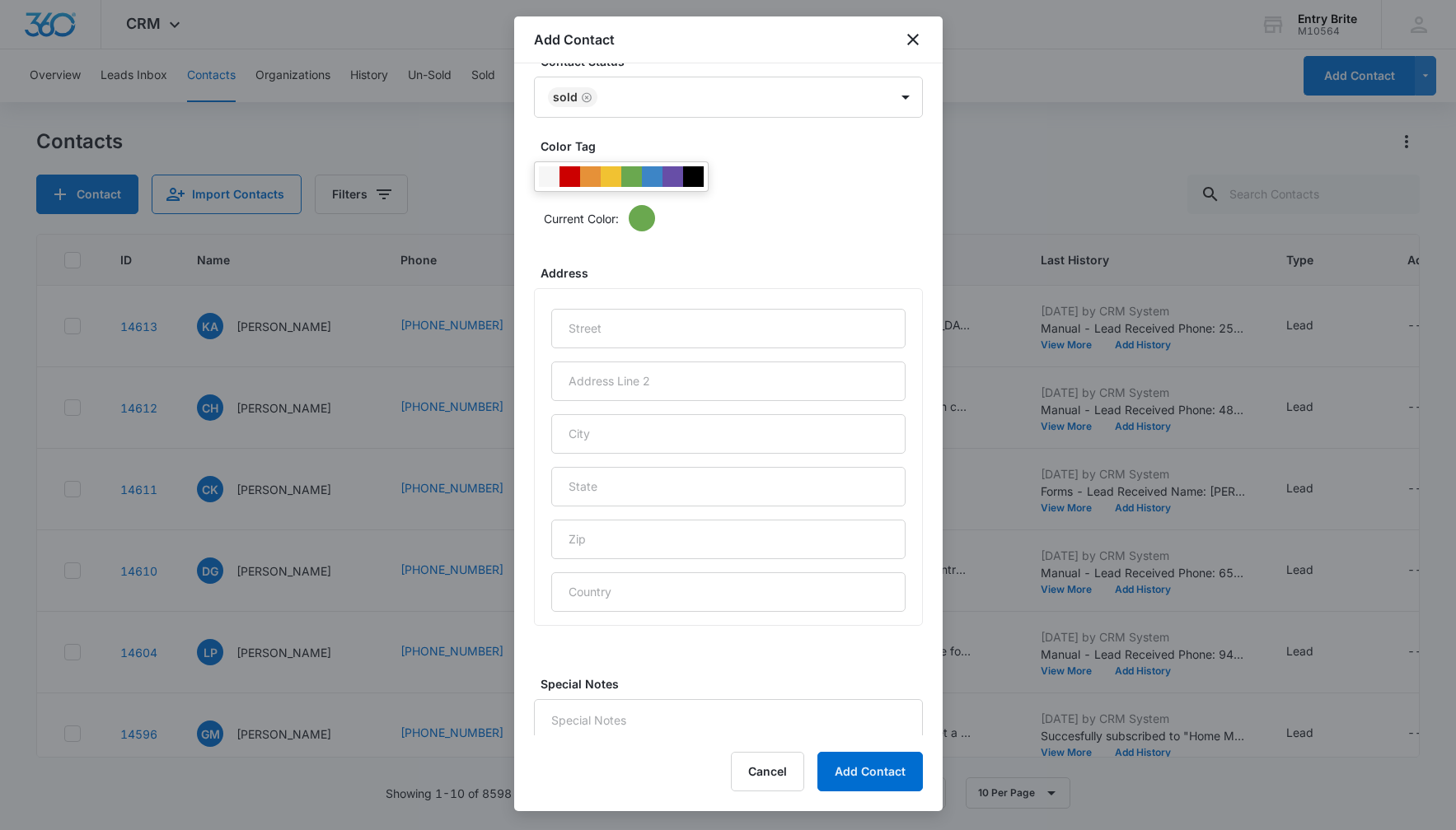
scroll to position [608, 0]
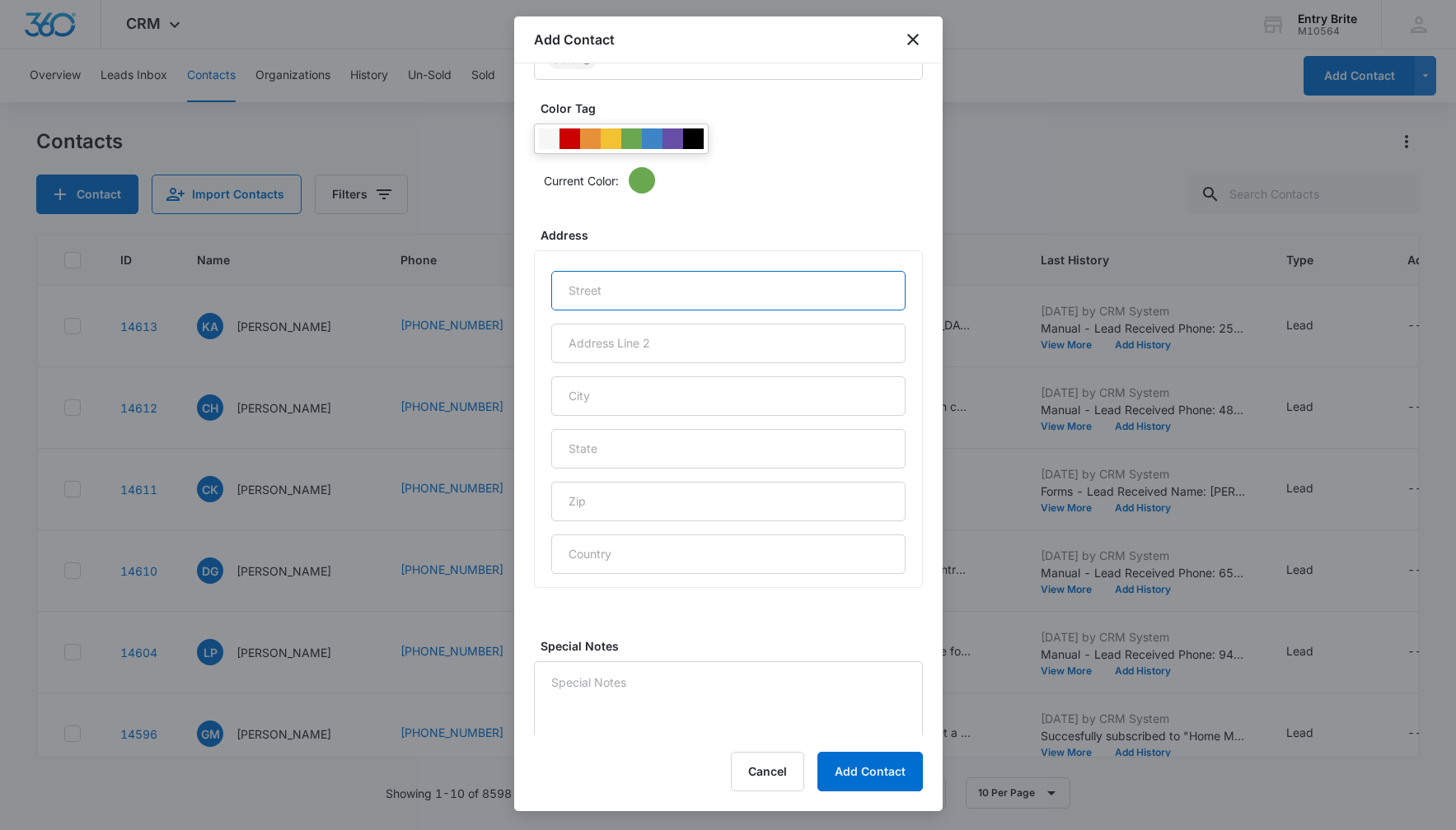
click at [649, 292] on input "text" at bounding box center [728, 290] width 354 height 40
paste input "11547 E Whispering Winds Dr."
type input "11547 E Whispering Winds Dr."
click at [656, 392] on input "text" at bounding box center [728, 396] width 354 height 40
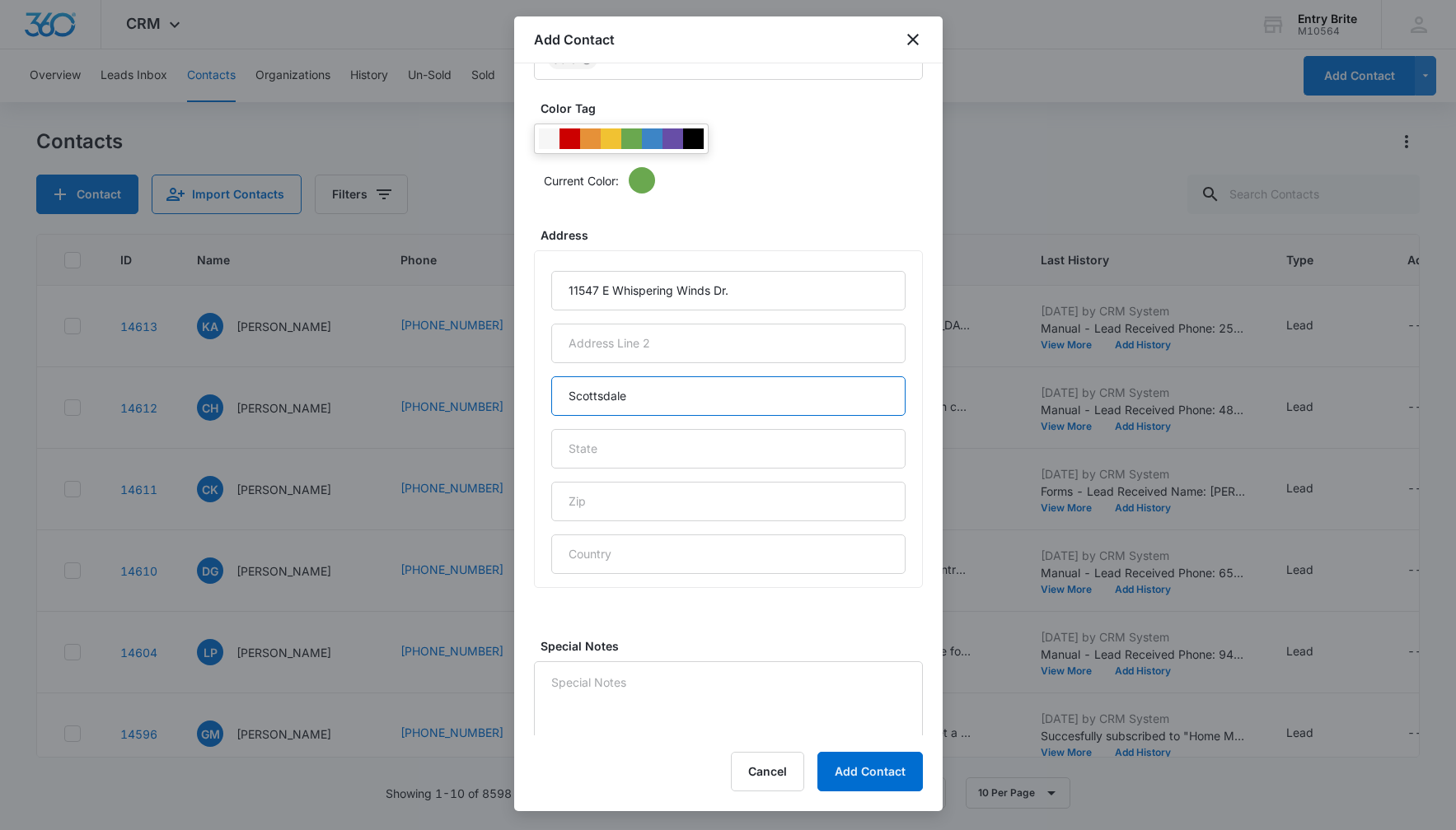
type input "Scottsdale"
type input "AZ"
click at [587, 495] on input "text" at bounding box center [728, 501] width 354 height 40
paste input "85255"
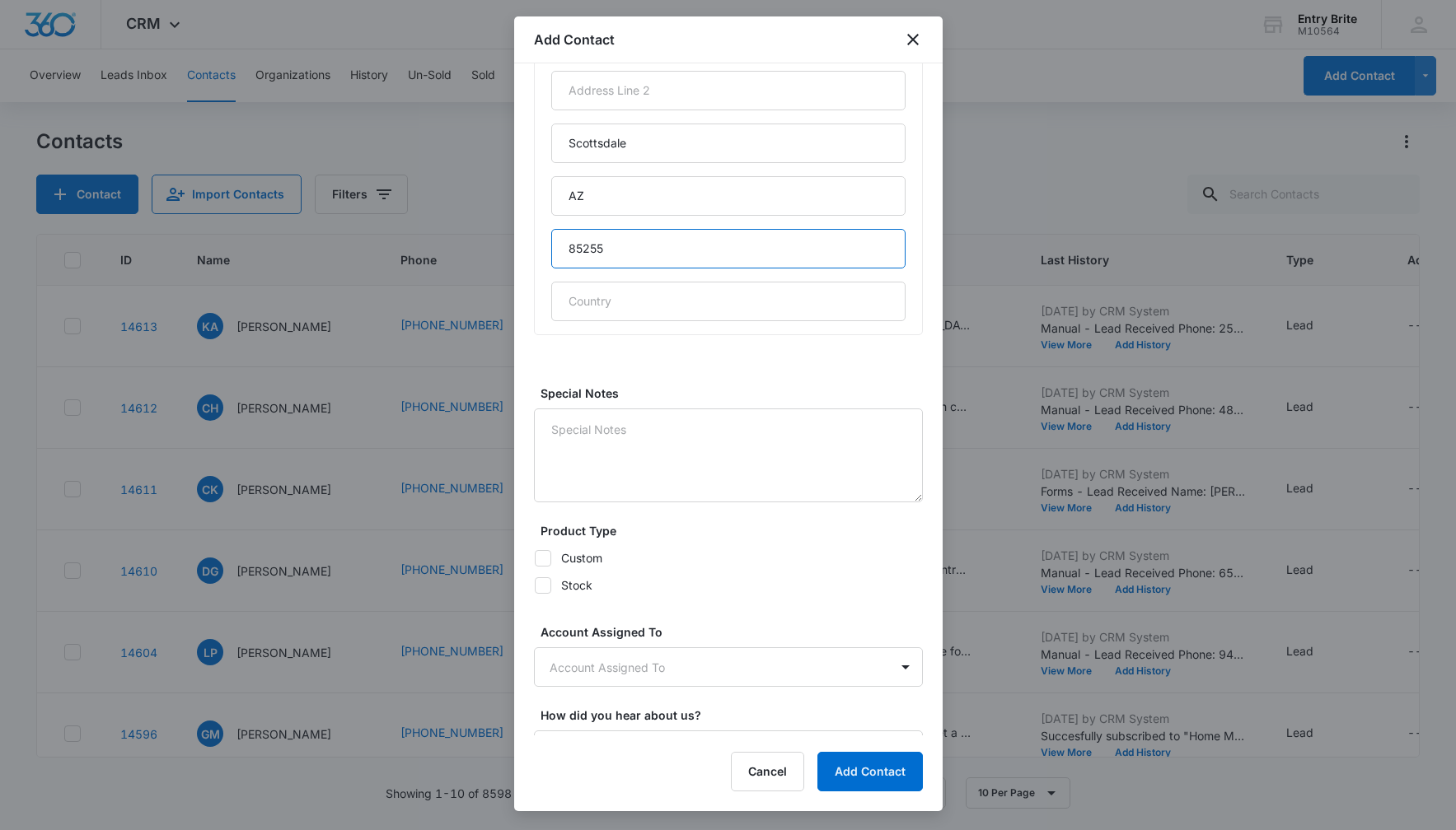
scroll to position [887, 0]
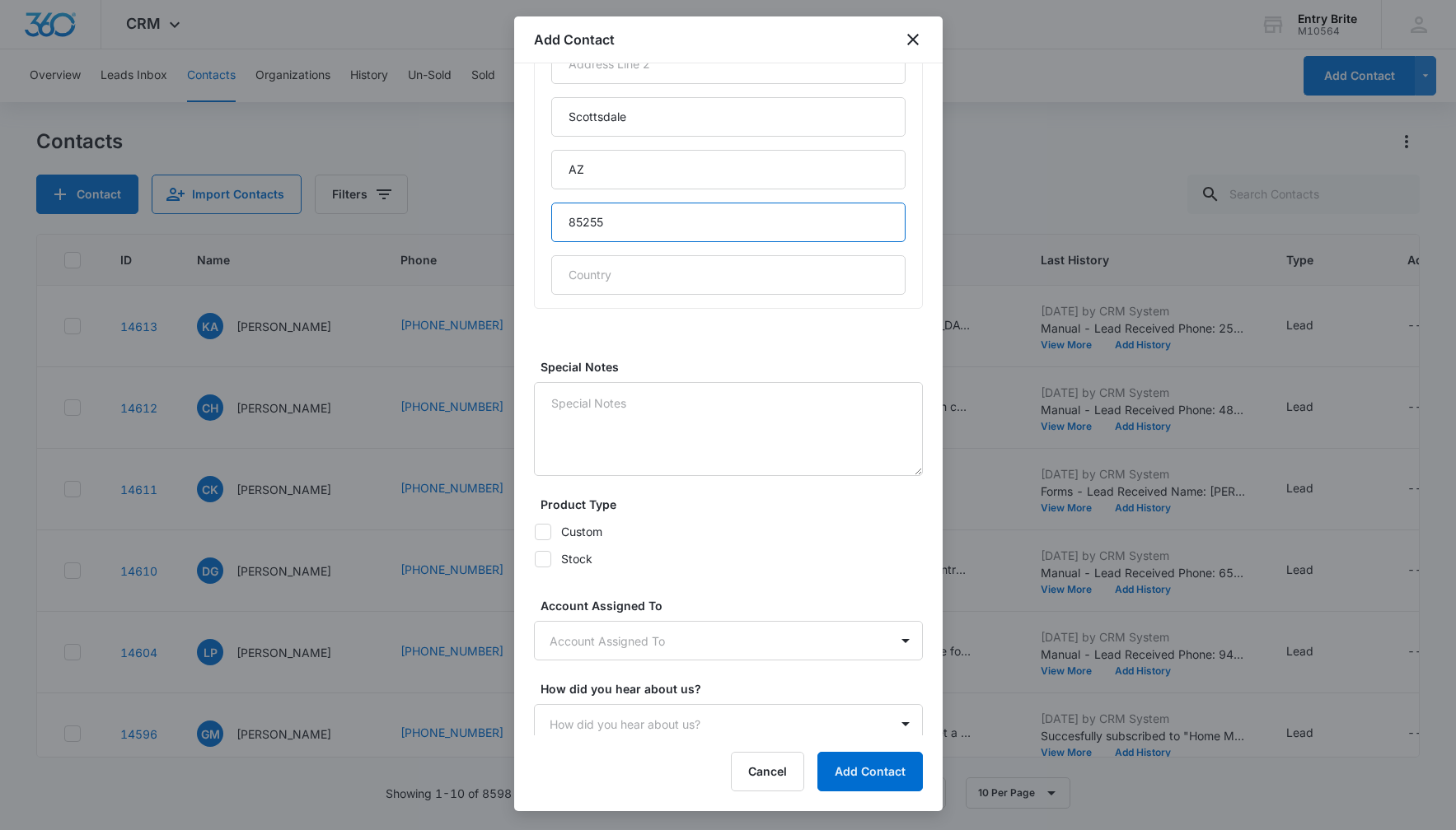
type input "85255"
click at [544, 531] on icon at bounding box center [543, 532] width 10 height 7
click at [534, 532] on input "Custom" at bounding box center [534, 532] width 1 height 1
checkbox input "true"
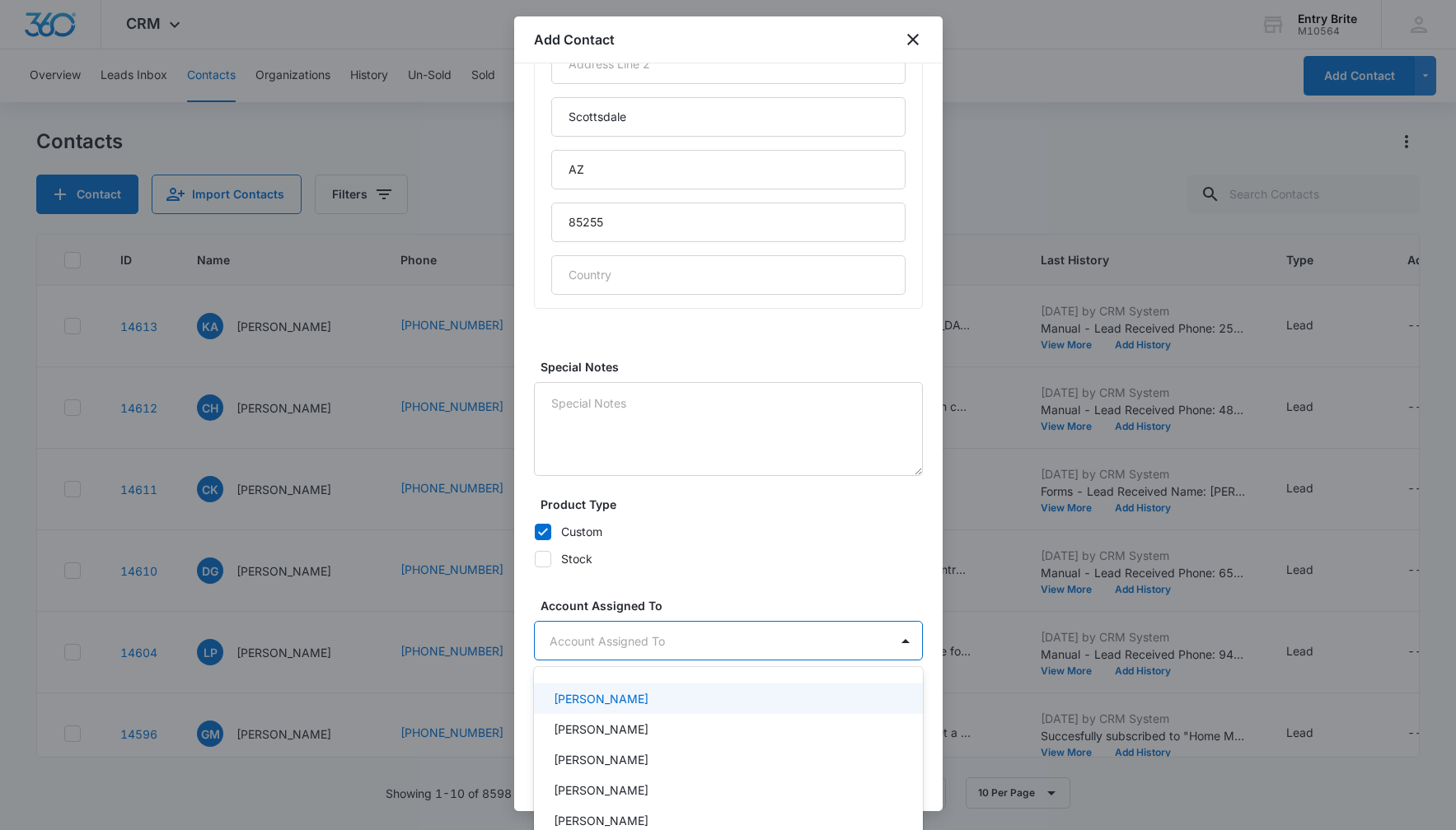
click at [614, 642] on body "CRM Apps Reputation Websites Forms CRM Email Social Content Ads Intelligence Fi…" at bounding box center [728, 415] width 1456 height 830
click at [607, 696] on p "[PERSON_NAME]" at bounding box center [601, 698] width 95 height 18
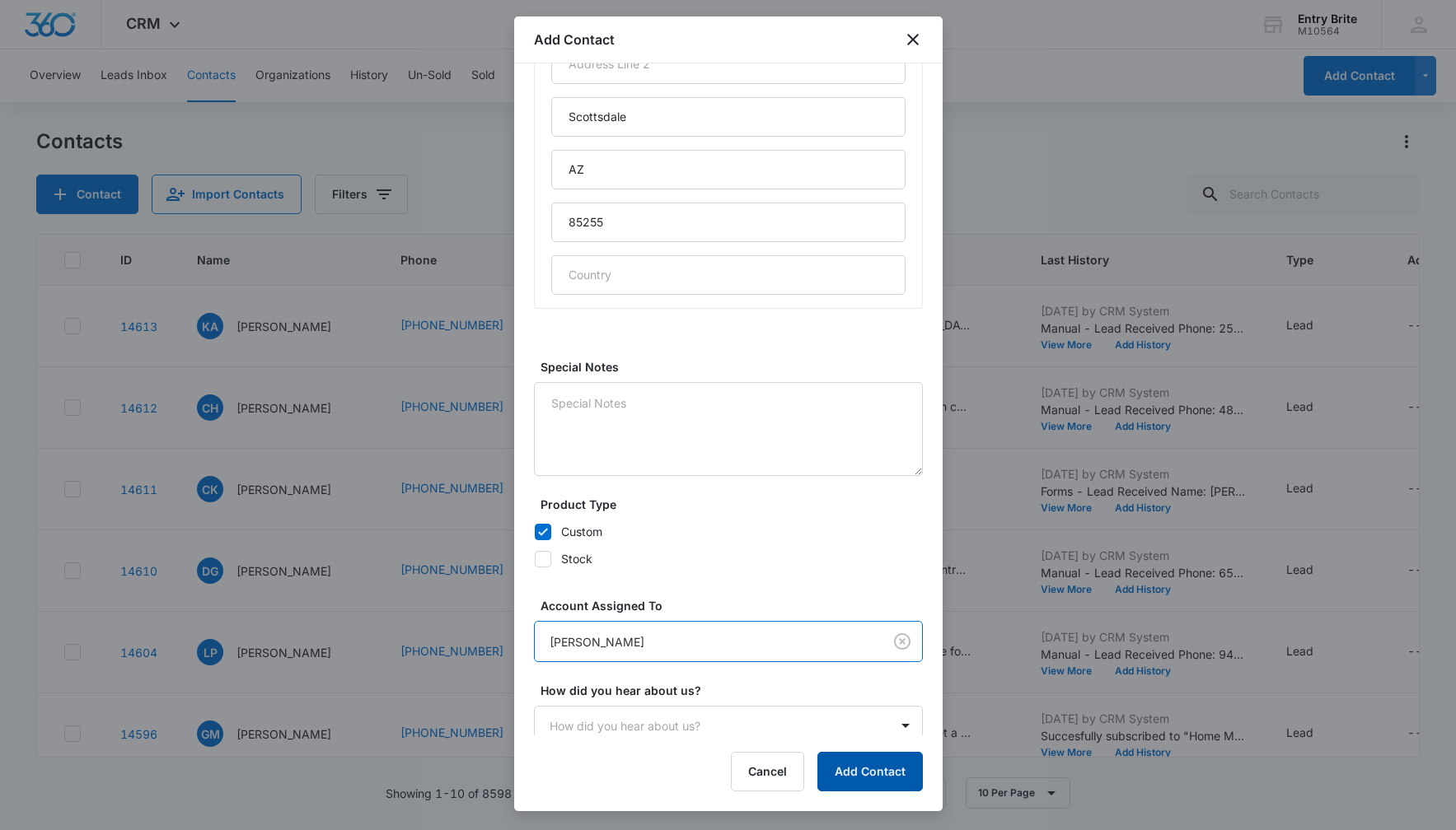
click at [853, 773] on button "Add Contact" at bounding box center [870, 771] width 105 height 40
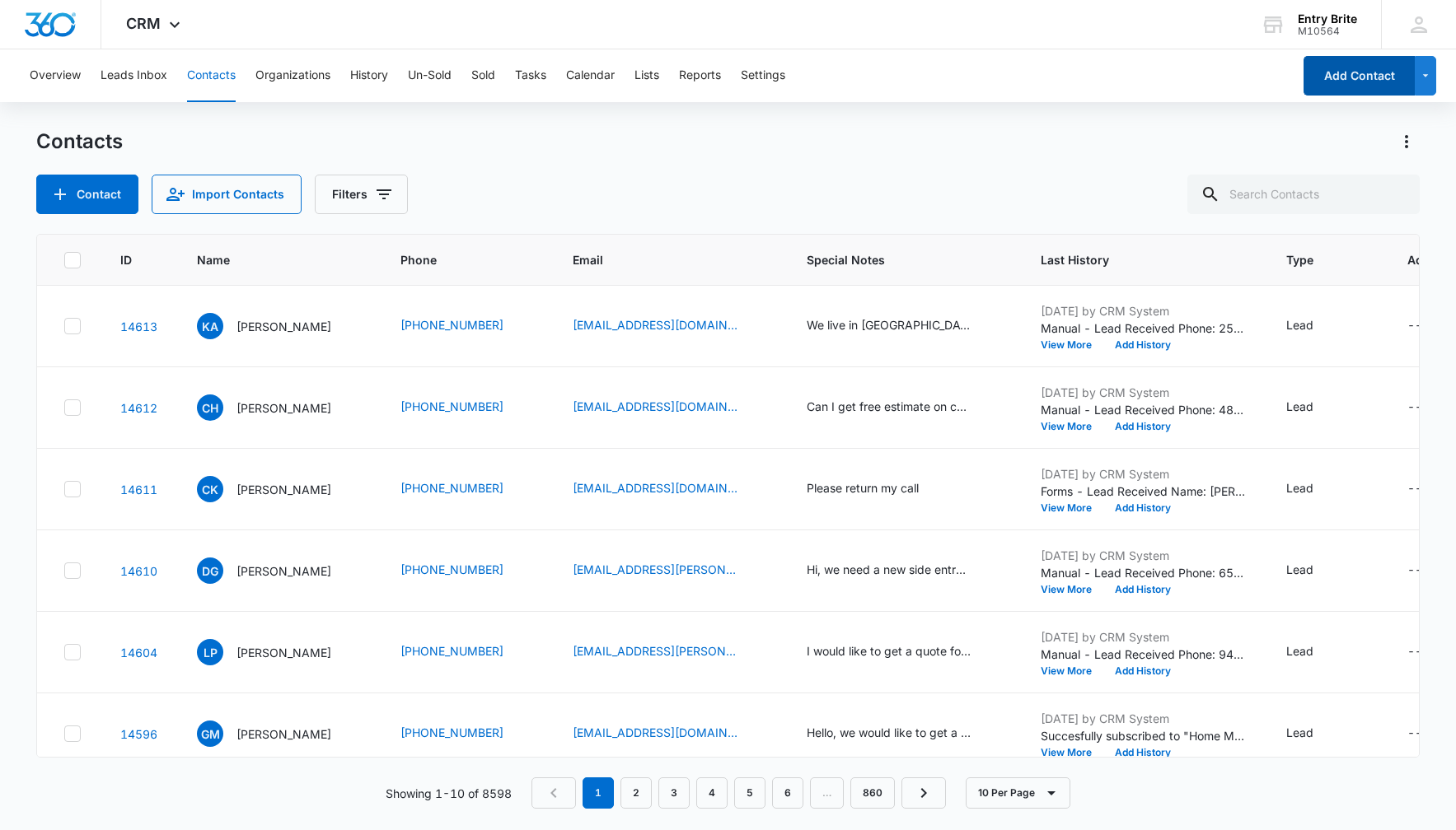
click at [1374, 75] on button "Add Contact" at bounding box center [1358, 76] width 112 height 40
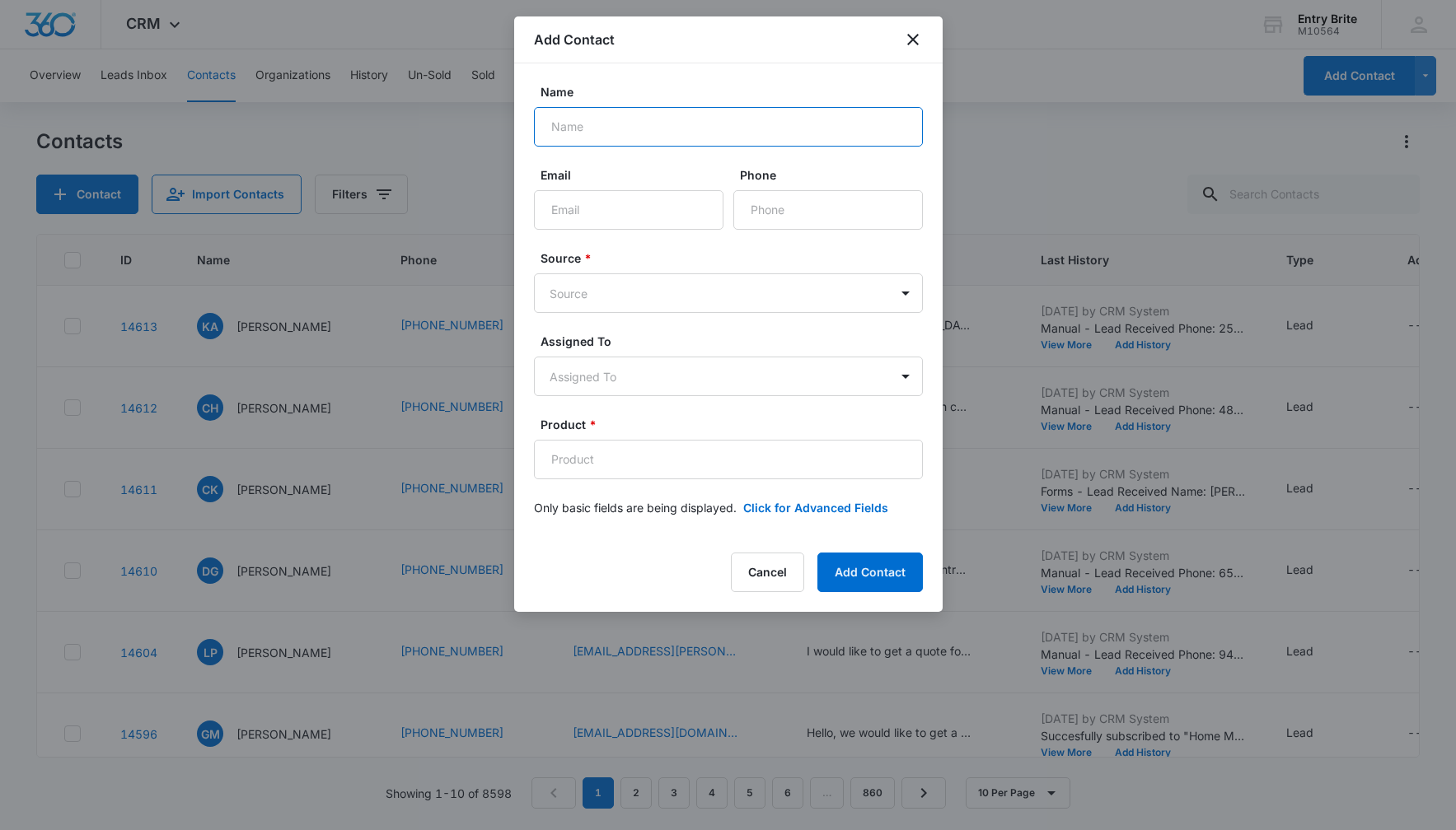
click at [862, 123] on input "Name" at bounding box center [728, 126] width 389 height 40
paste input "[PERSON_NAME] and [PERSON_NAME]"
type input "[PERSON_NAME] and [PERSON_NAME]"
click at [656, 206] on input "Email" at bounding box center [628, 210] width 190 height 40
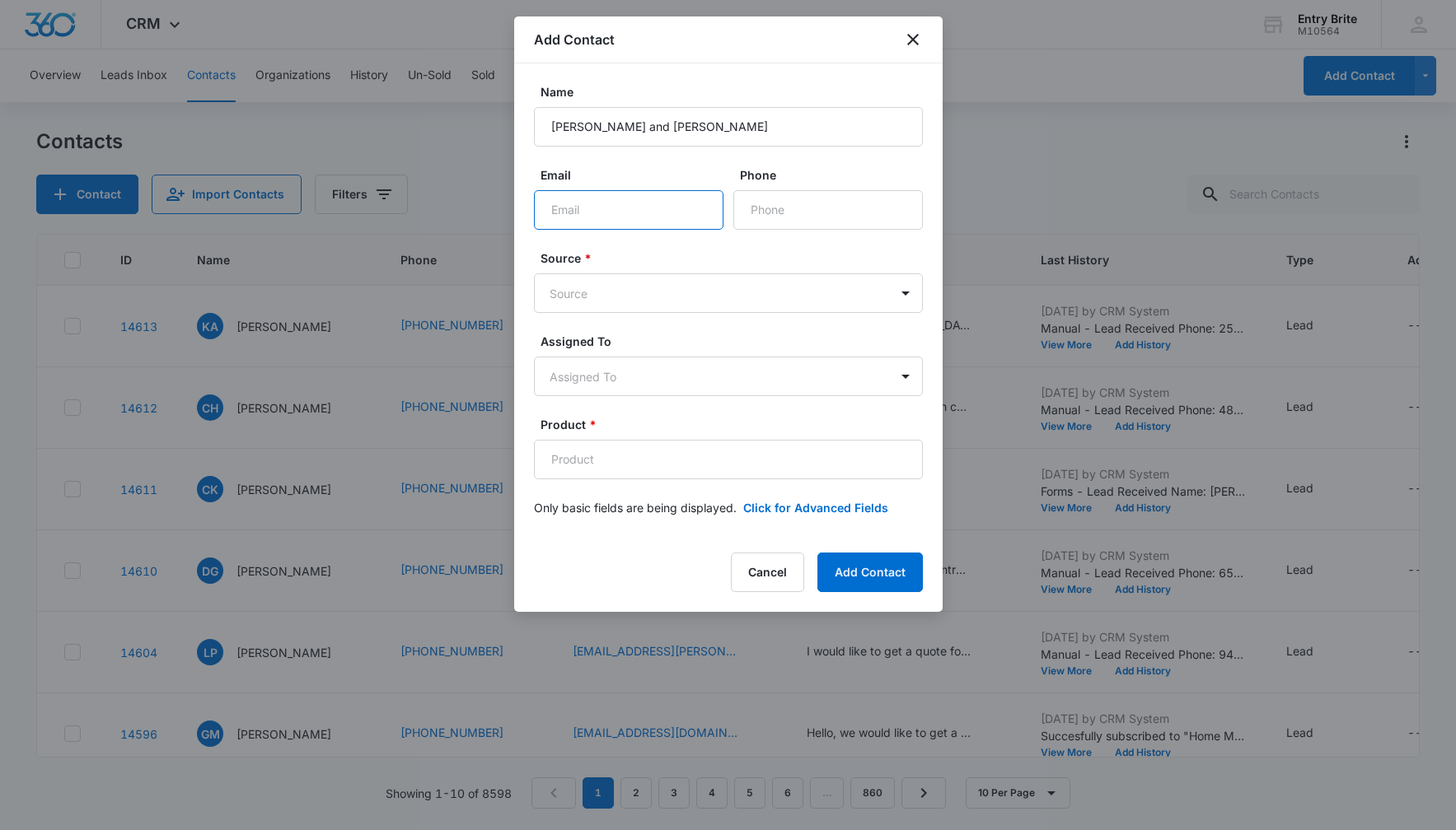
click at [656, 206] on input "Email" at bounding box center [628, 210] width 190 height 40
paste input "[EMAIL_ADDRESS][DOMAIN_NAME]"
type input "[EMAIL_ADDRESS][DOMAIN_NAME]"
click at [873, 293] on body "CRM Apps Reputation Websites Forms CRM Email Social Content Ads Intelligence Fi…" at bounding box center [728, 415] width 1456 height 830
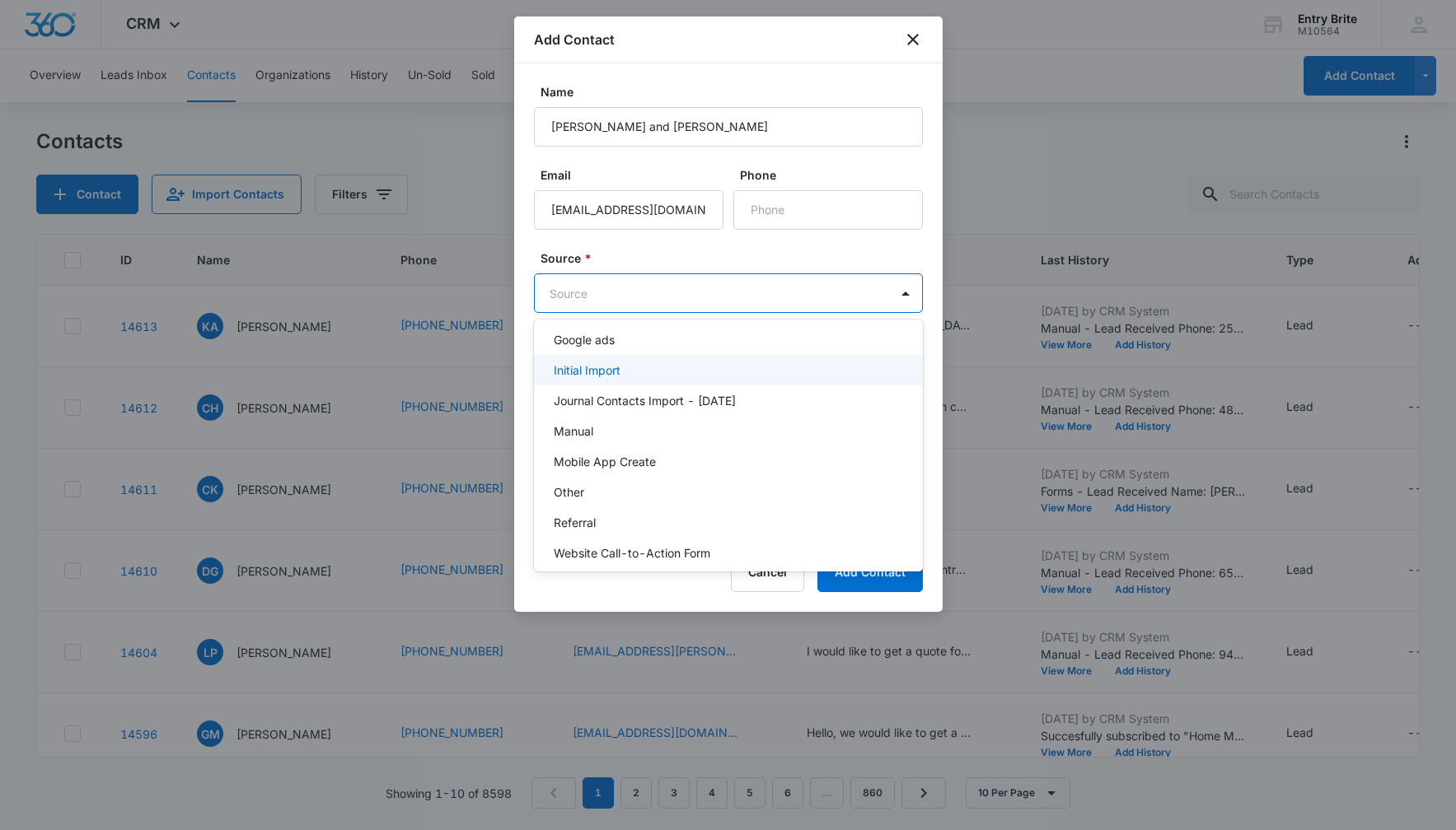
scroll to position [105, 0]
click at [746, 485] on div "Other" at bounding box center [726, 489] width 346 height 18
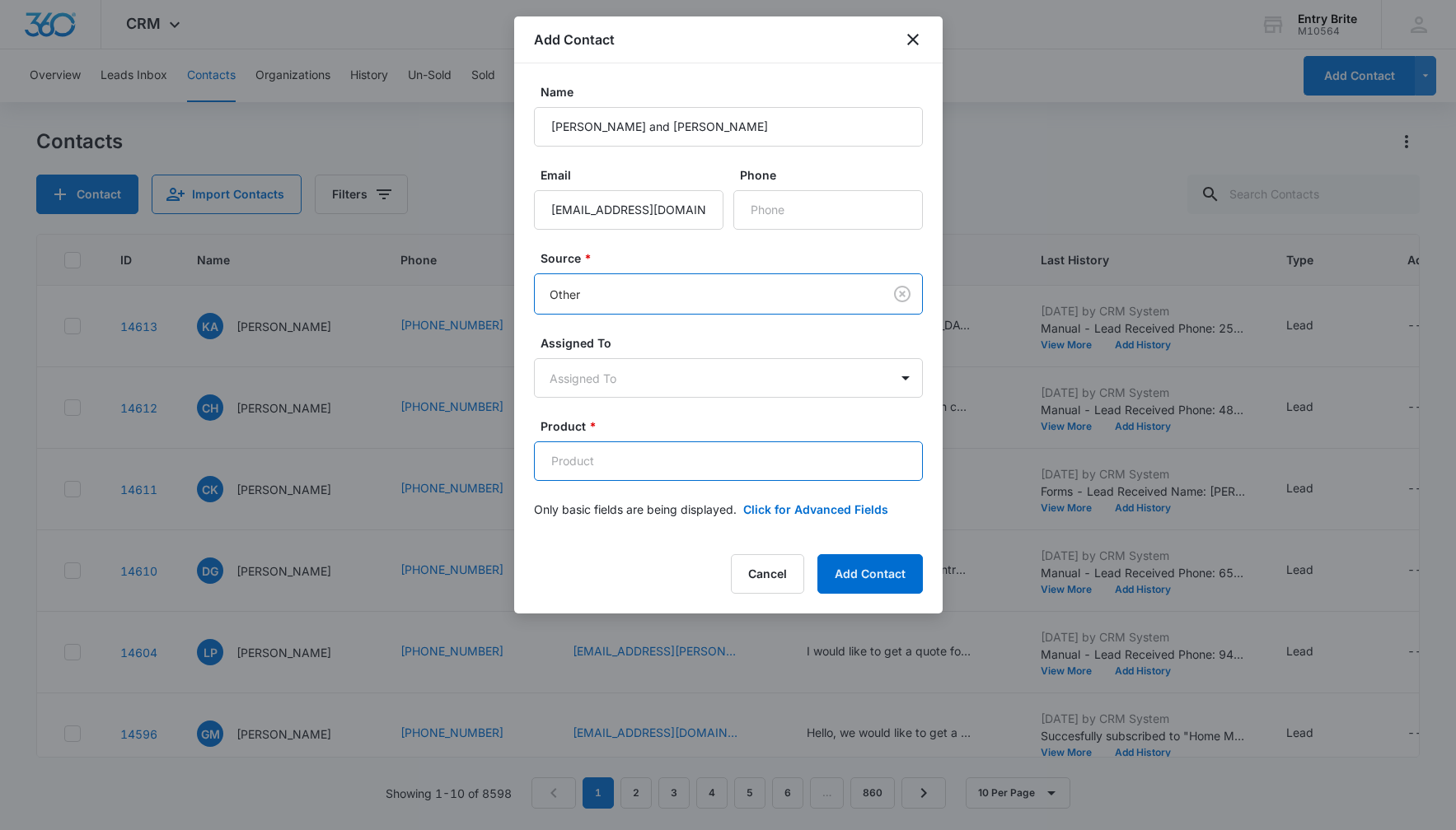
click at [752, 463] on input "Product *" at bounding box center [728, 461] width 389 height 40
paste input "Traviata iron between glass"
type input "Traviata iron between glass"
click at [851, 507] on button "Click for Advanced Fields" at bounding box center [815, 509] width 145 height 18
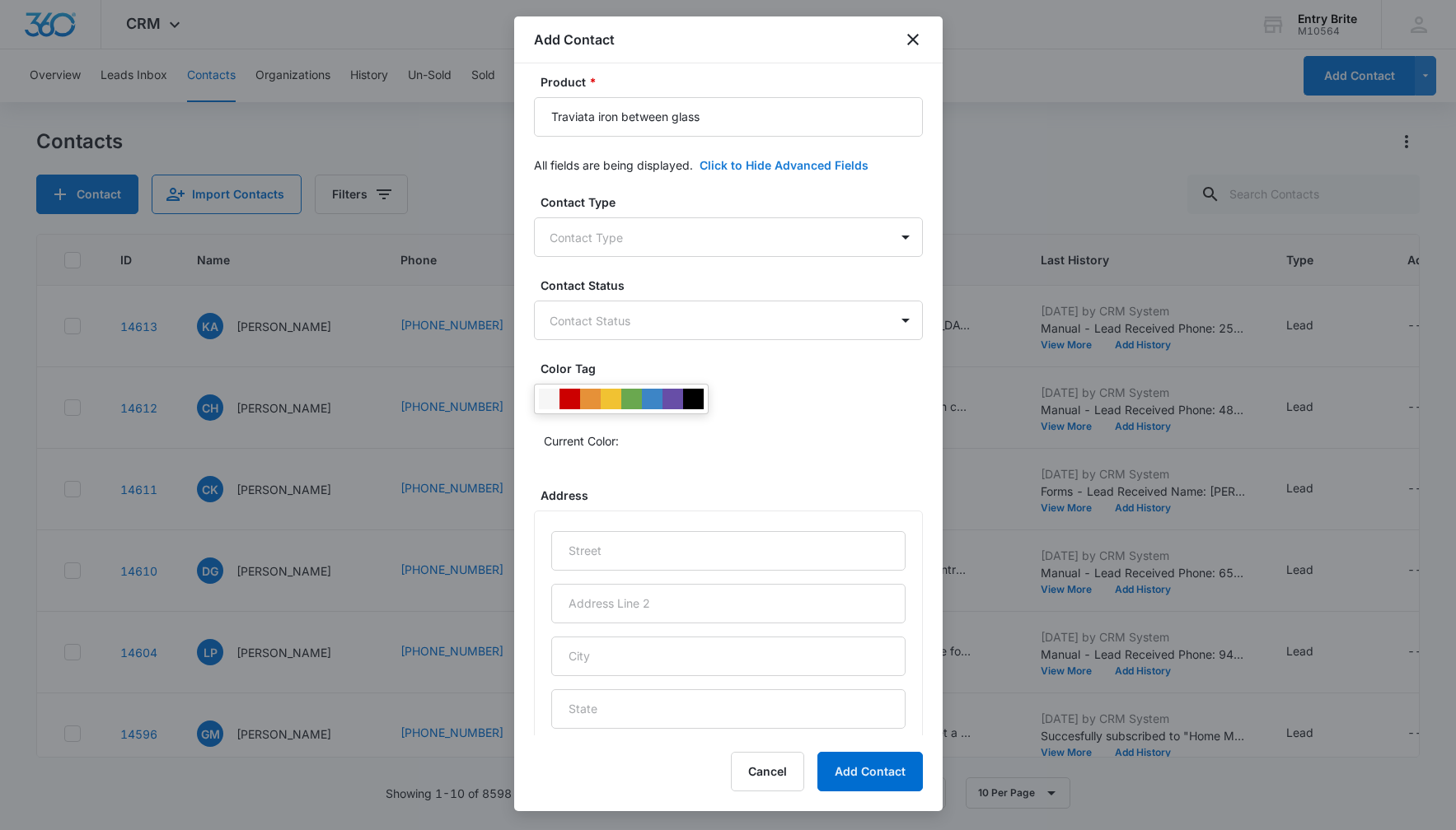
scroll to position [357, 0]
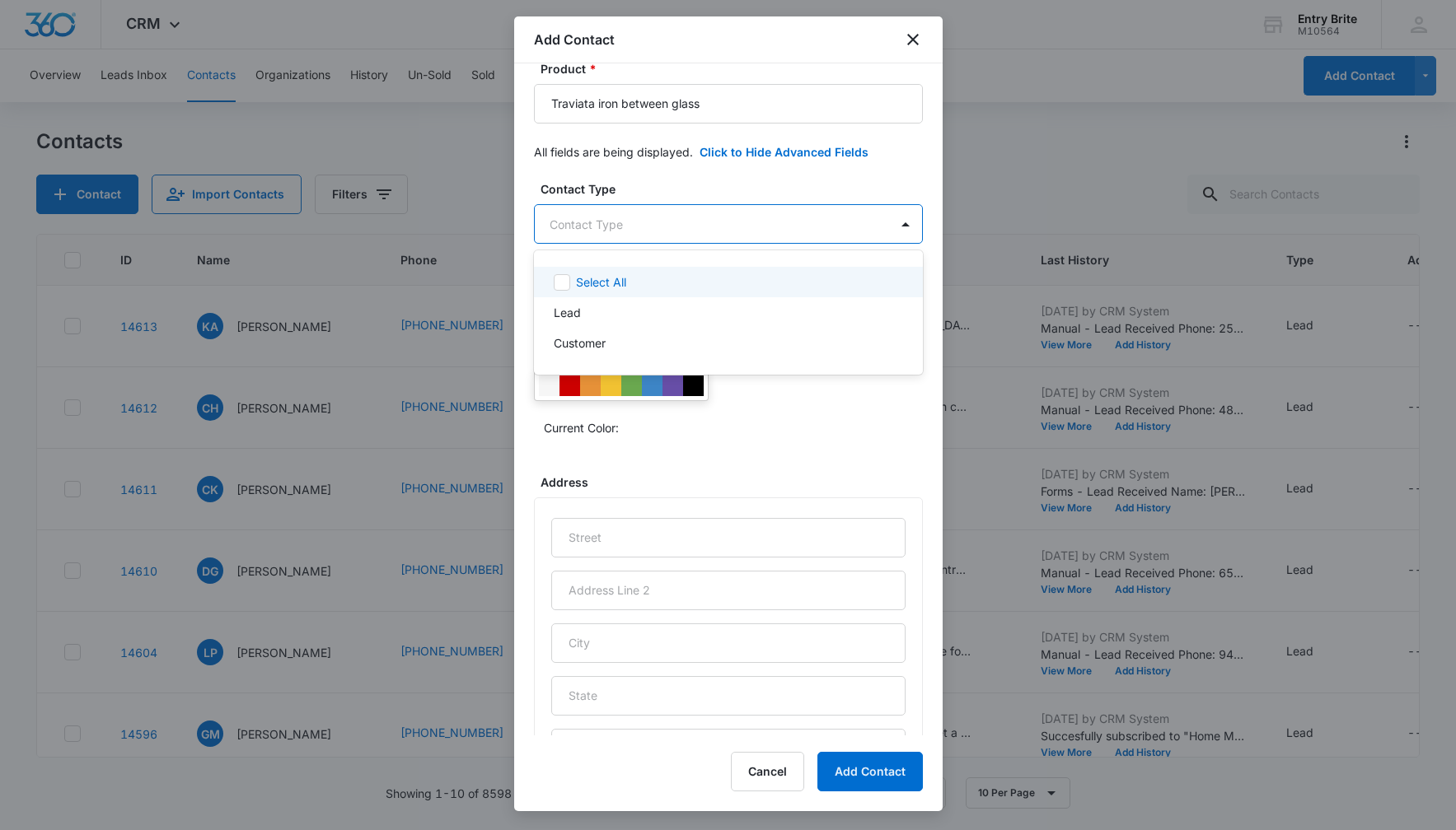
click at [854, 220] on body "CRM Apps Reputation Websites Forms CRM Email Social Content Ads Intelligence Fi…" at bounding box center [728, 415] width 1456 height 830
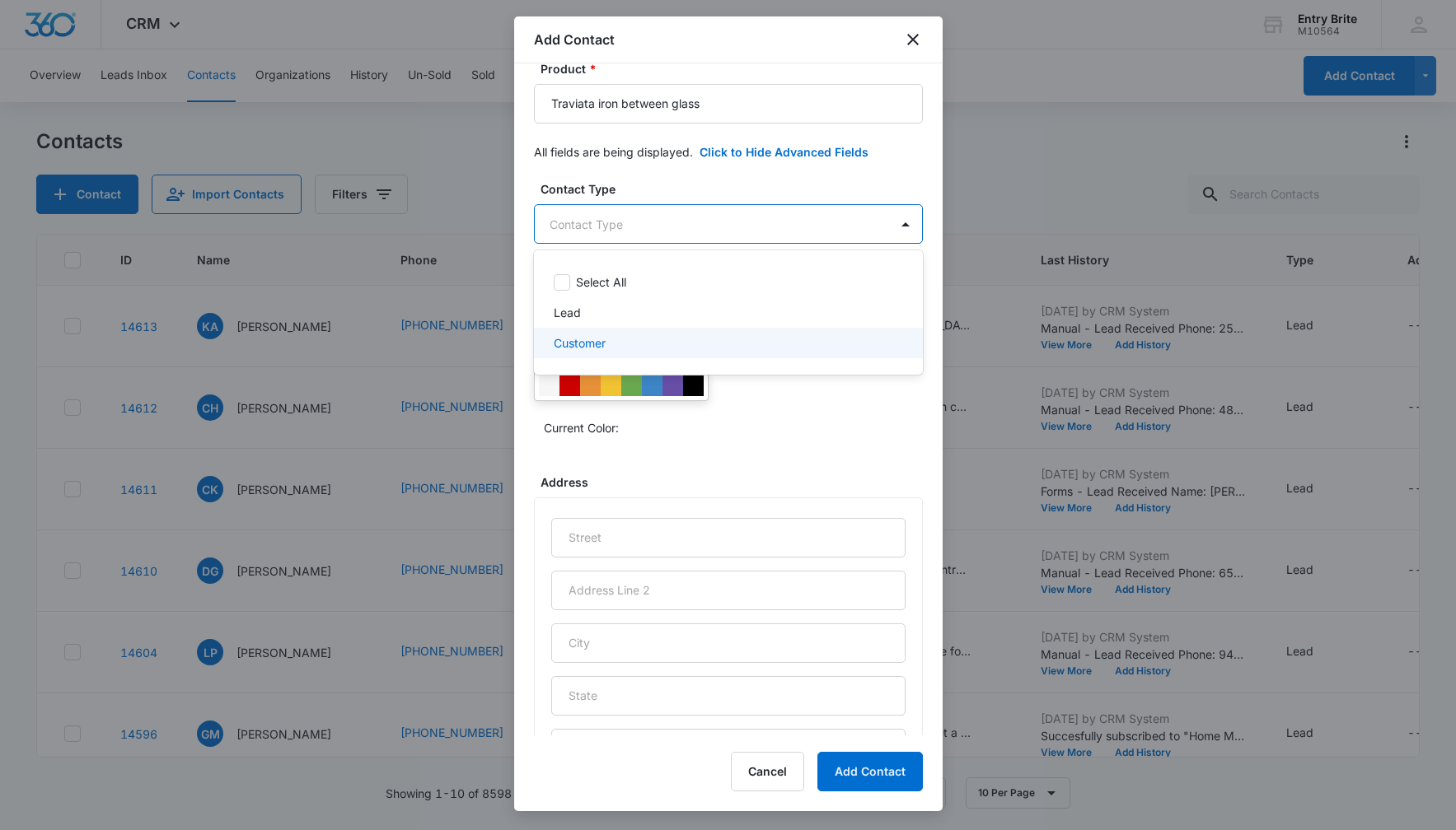
click at [799, 338] on div "Customer" at bounding box center [726, 343] width 346 height 18
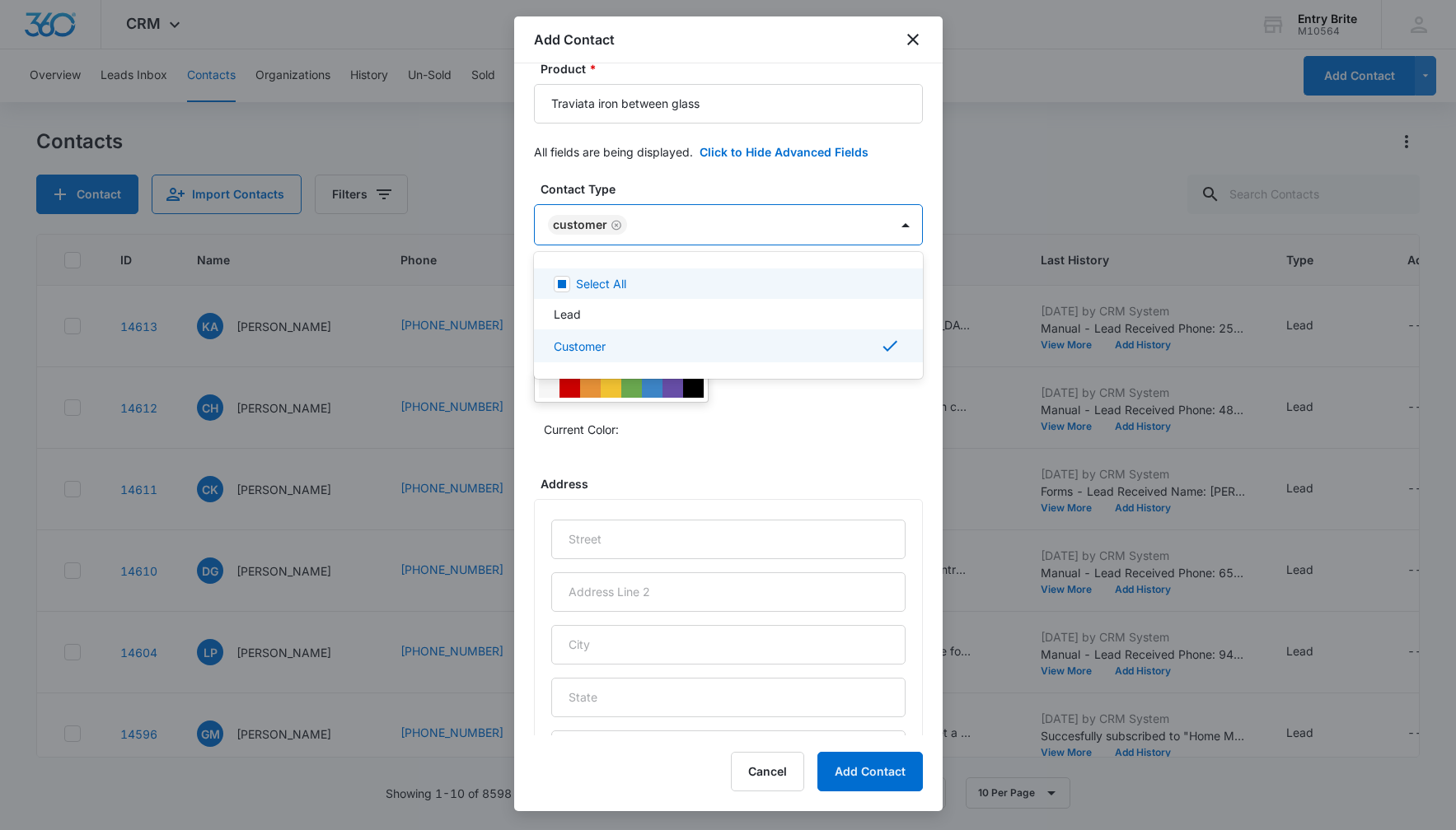
click at [844, 173] on div at bounding box center [728, 415] width 1456 height 830
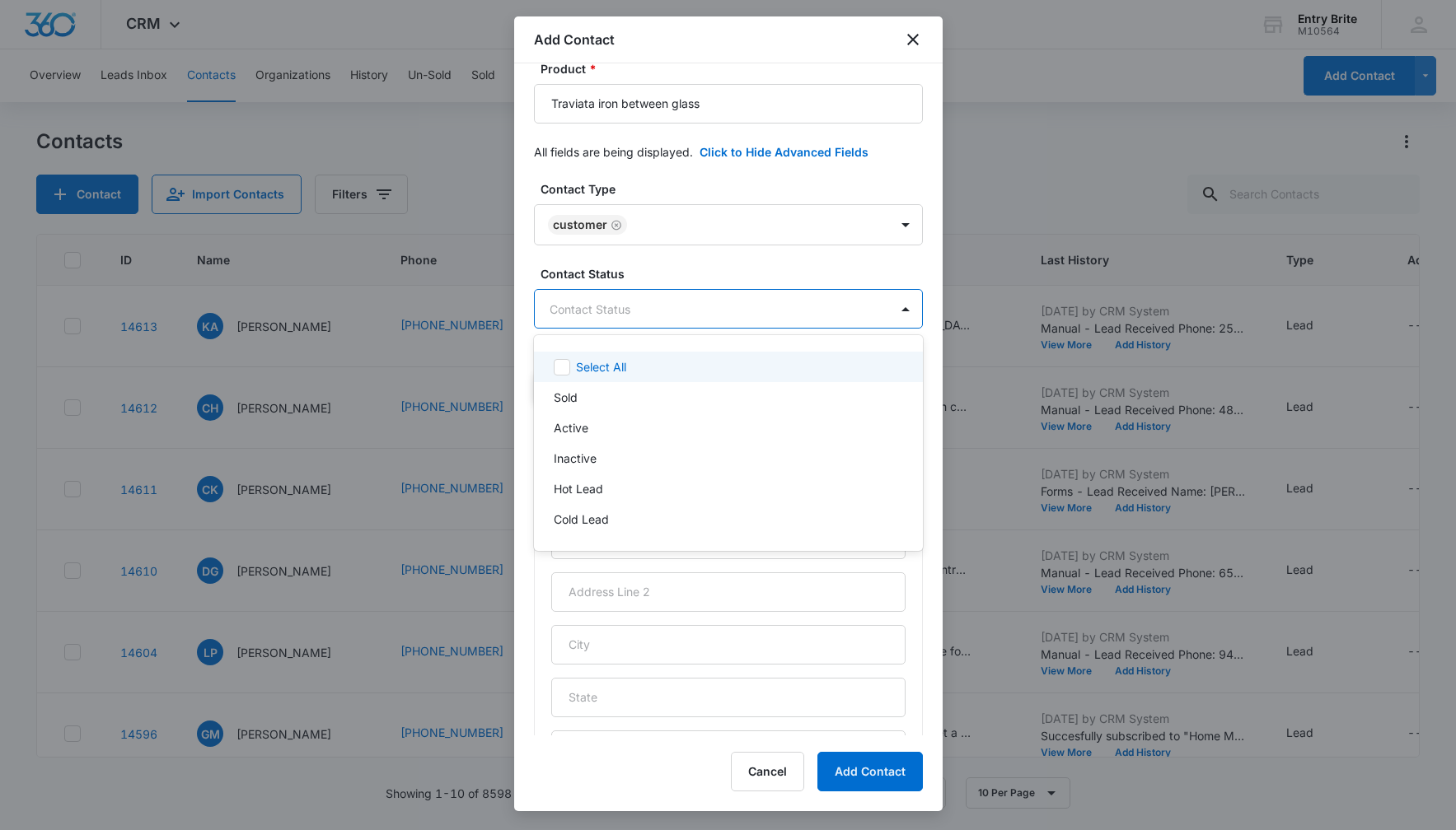
click at [789, 305] on body "CRM Apps Reputation Websites Forms CRM Email Social Content Ads Intelligence Fi…" at bounding box center [728, 415] width 1456 height 830
click at [719, 399] on div "Sold" at bounding box center [726, 397] width 346 height 18
click at [760, 178] on div at bounding box center [728, 415] width 1456 height 830
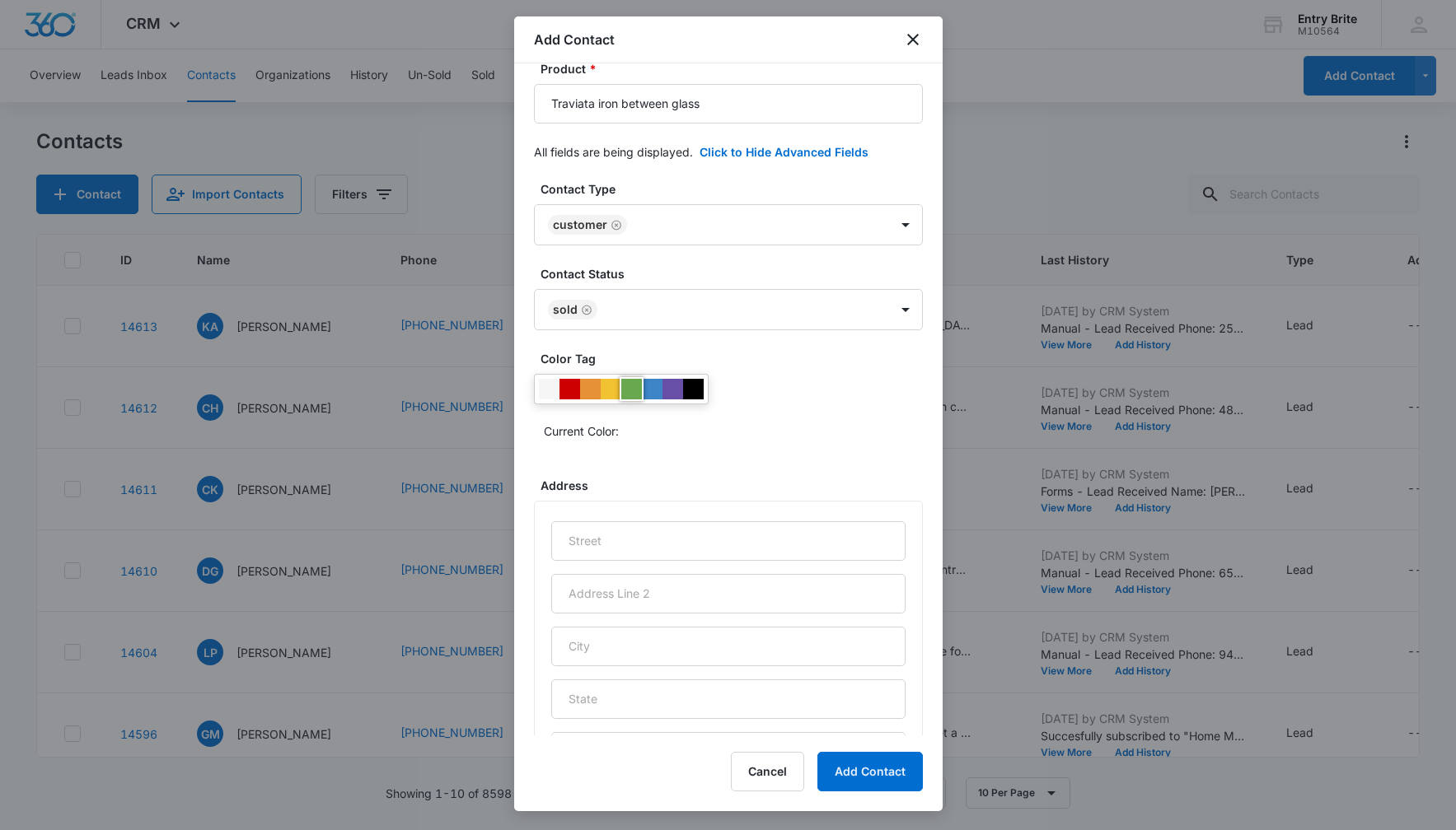
click at [635, 385] on div at bounding box center [631, 389] width 20 height 20
click at [758, 436] on div "Current Color:" at bounding box center [733, 430] width 379 height 27
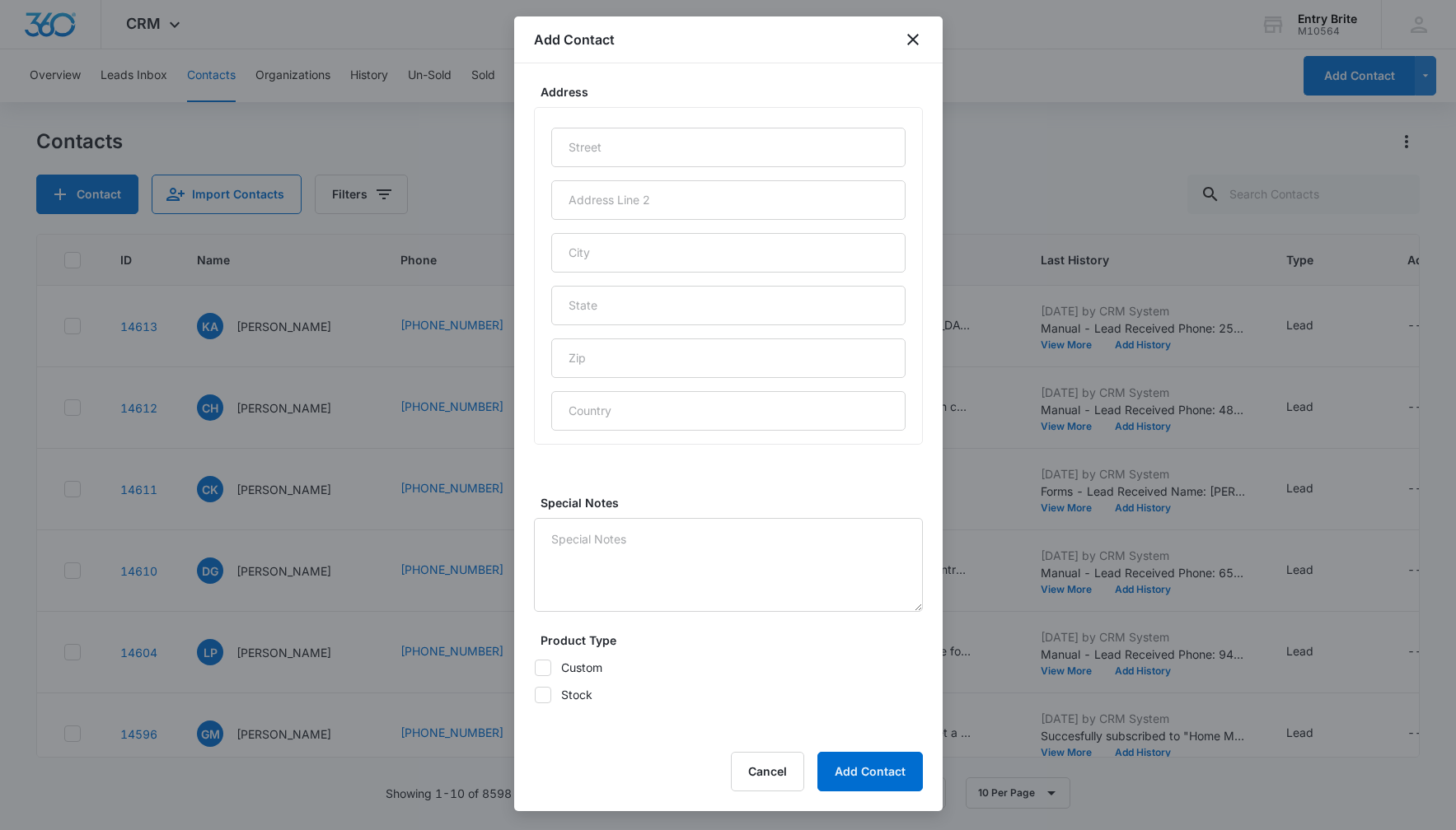
scroll to position [759, 0]
click at [757, 135] on input "text" at bounding box center [728, 139] width 354 height 40
paste input "[STREET_ADDRESS]"
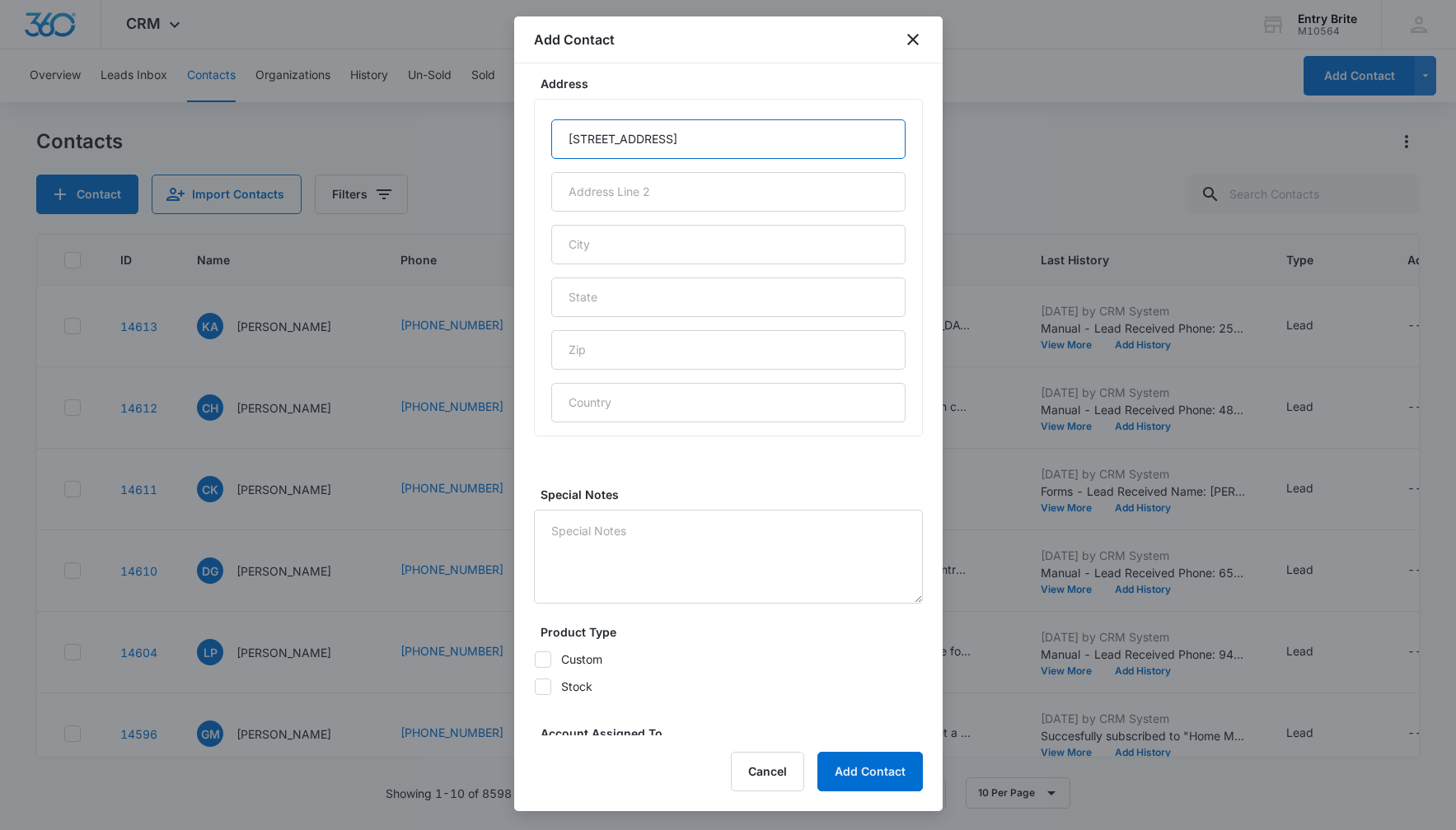
type input "[STREET_ADDRESS]"
click at [643, 238] on input "text" at bounding box center [728, 244] width 354 height 40
type input "Queen Creek"
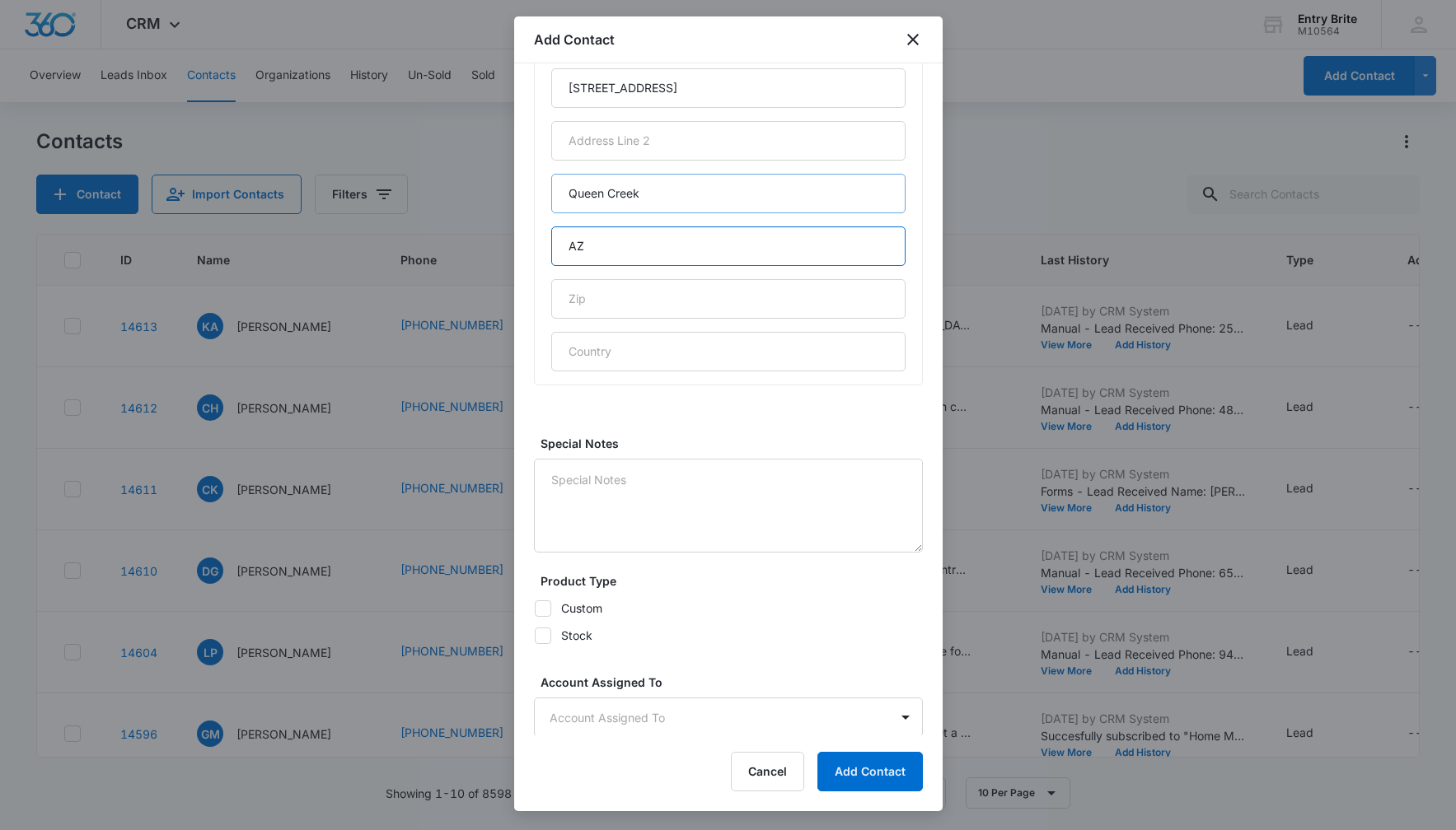
scroll to position [895, 0]
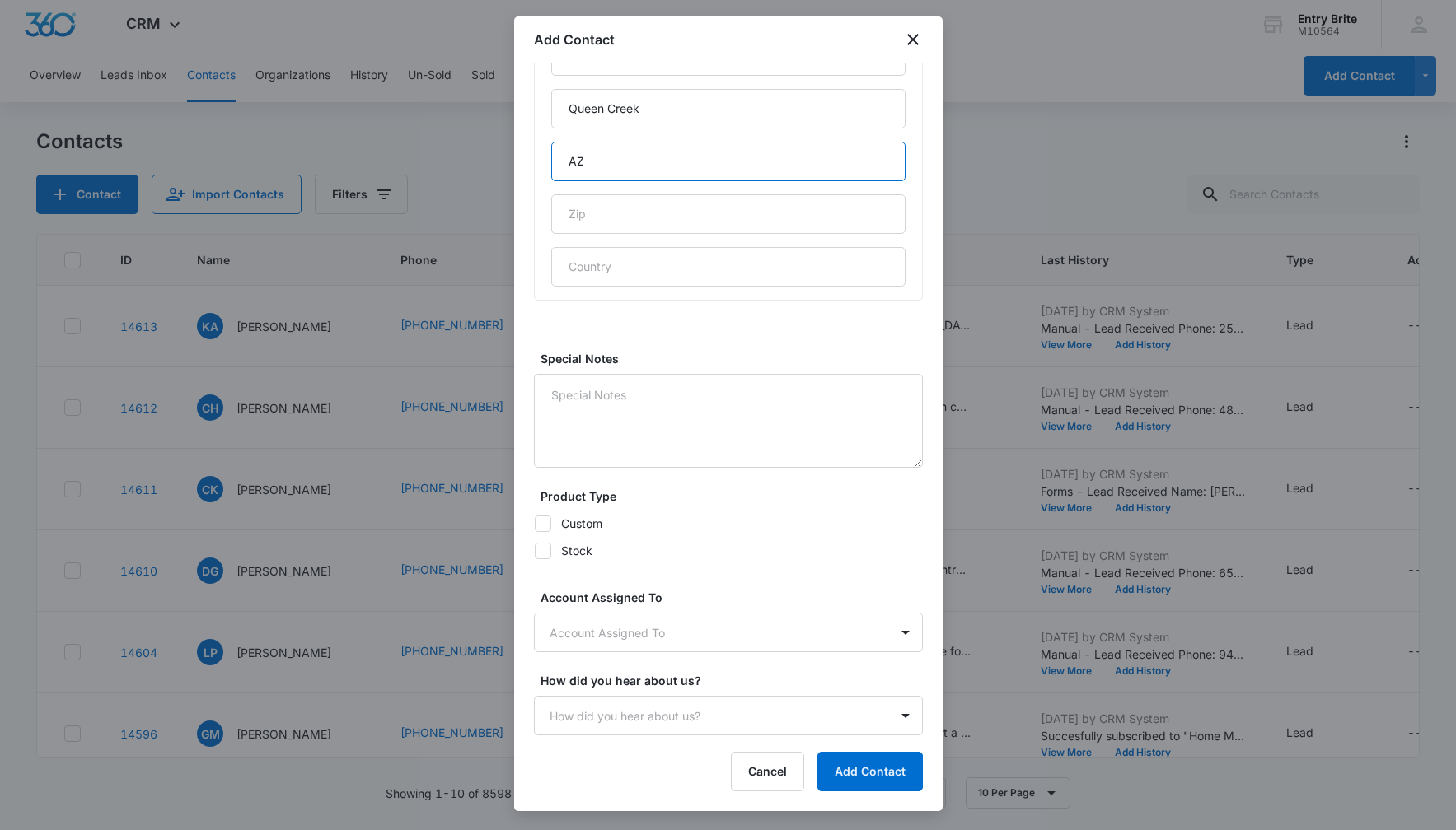
type input "AZ"
click at [540, 555] on icon at bounding box center [543, 551] width 15 height 15
click at [534, 551] on input "Stock" at bounding box center [534, 550] width 1 height 1
checkbox input "true"
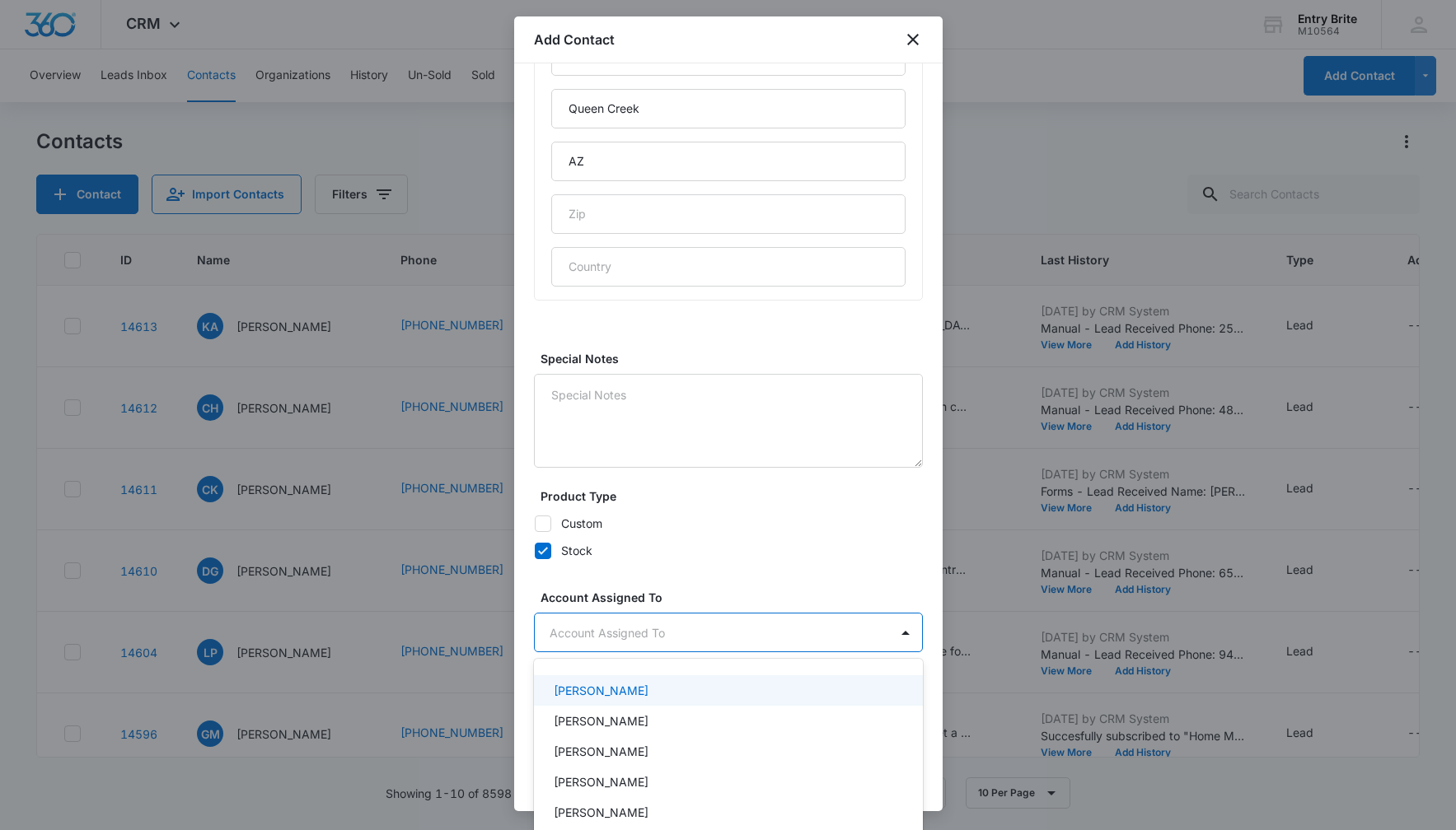
click at [613, 628] on body "CRM Apps Reputation Websites Forms CRM Email Social Content Ads Intelligence Fi…" at bounding box center [728, 415] width 1456 height 830
click at [602, 726] on p "[PERSON_NAME]" at bounding box center [601, 720] width 95 height 18
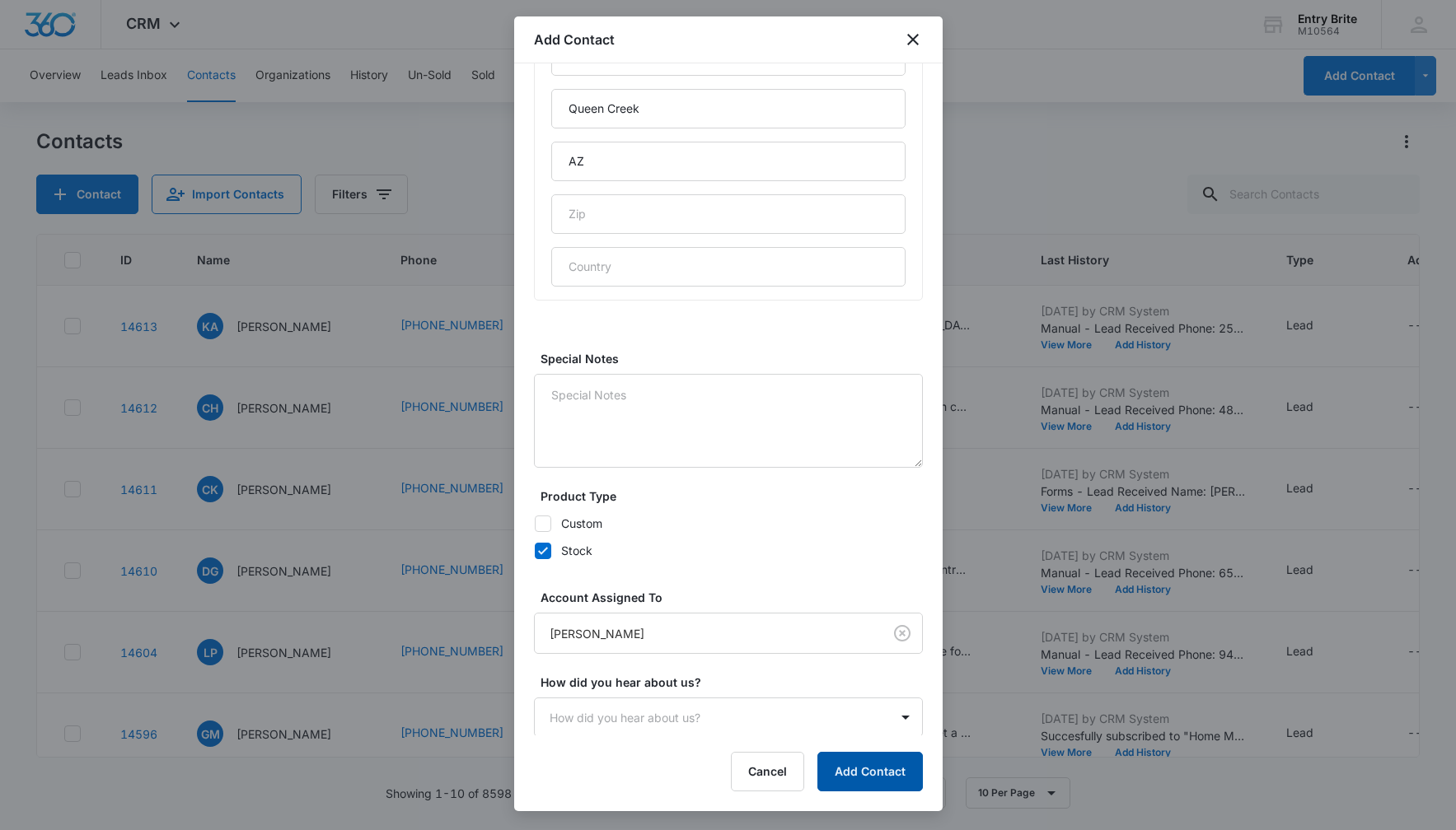
click at [859, 775] on button "Add Contact" at bounding box center [870, 771] width 105 height 40
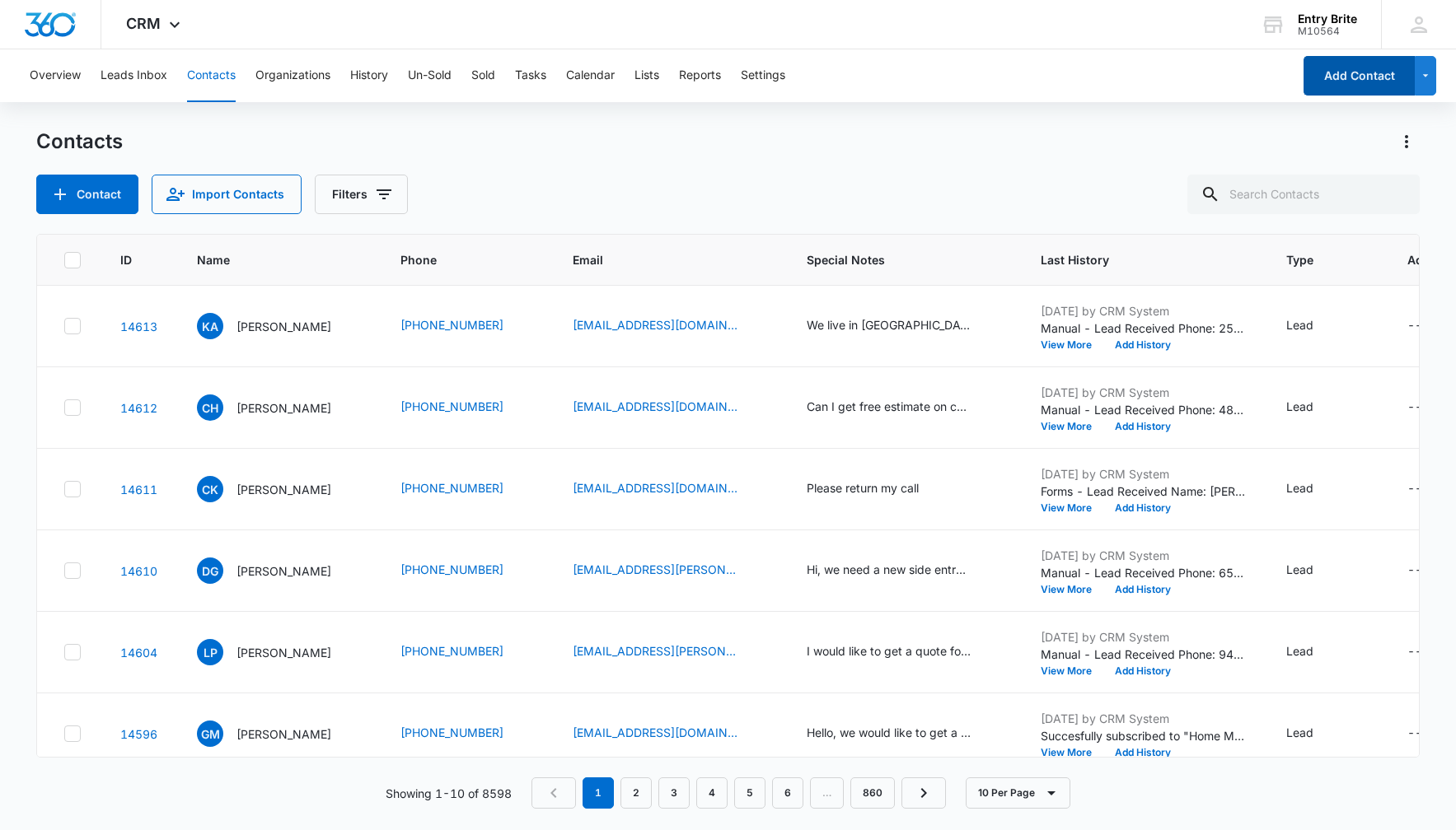
click at [1350, 79] on button "Add Contact" at bounding box center [1358, 76] width 112 height 40
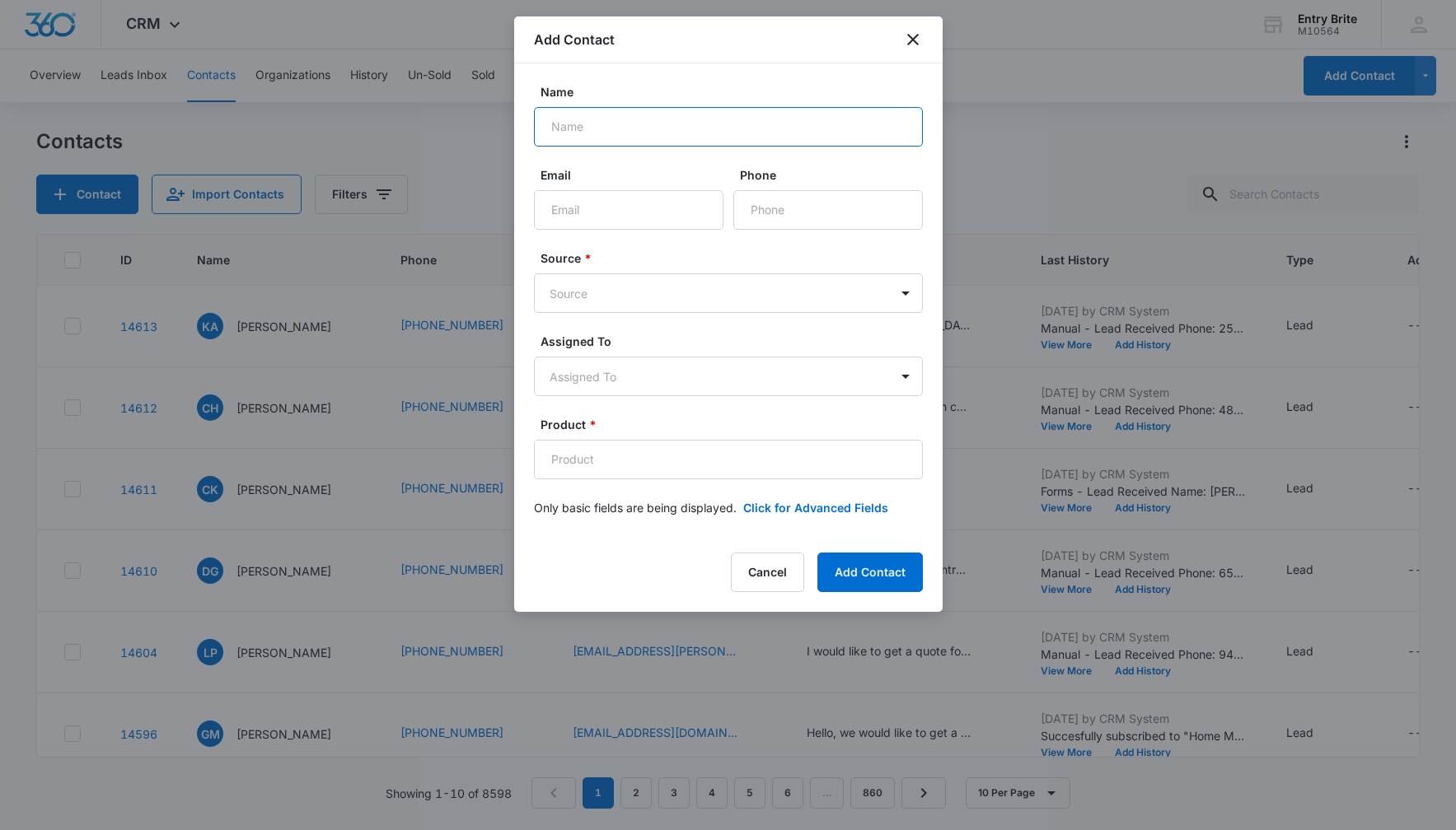
click at [694, 133] on input "Name" at bounding box center [728, 126] width 389 height 40
paste input "[PERSON_NAME]"
type input "[PERSON_NAME]"
click at [641, 202] on input "Email" at bounding box center [628, 210] width 190 height 40
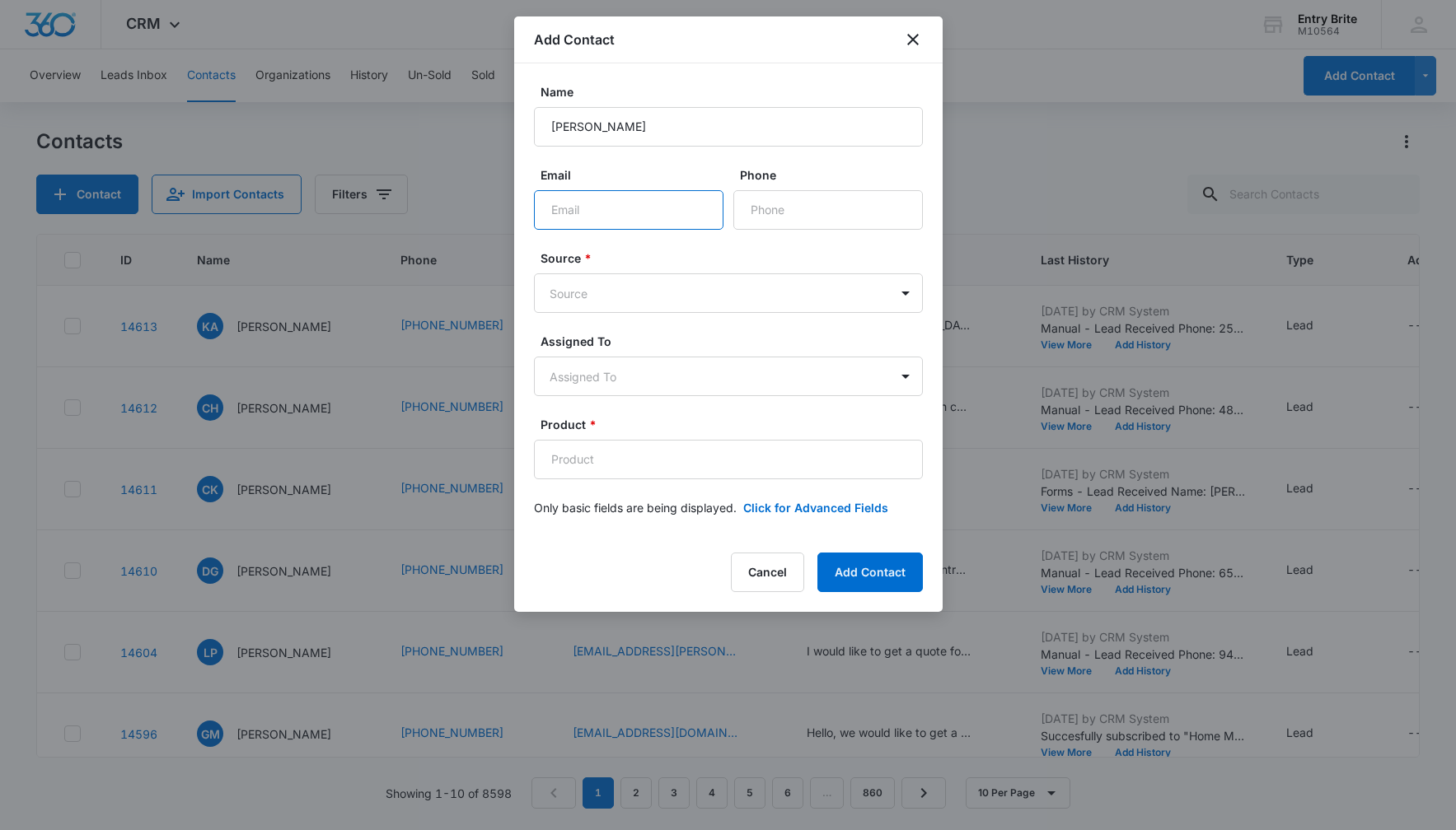
click at [641, 202] on input "Email" at bounding box center [628, 210] width 190 height 40
paste input "[EMAIL_ADDRESS][DOMAIN_NAME]"
type input "[EMAIL_ADDRESS][DOMAIN_NAME]"
click at [793, 298] on body "CRM Apps Reputation Websites Forms CRM Email Social Content Ads Intelligence Fi…" at bounding box center [728, 415] width 1456 height 830
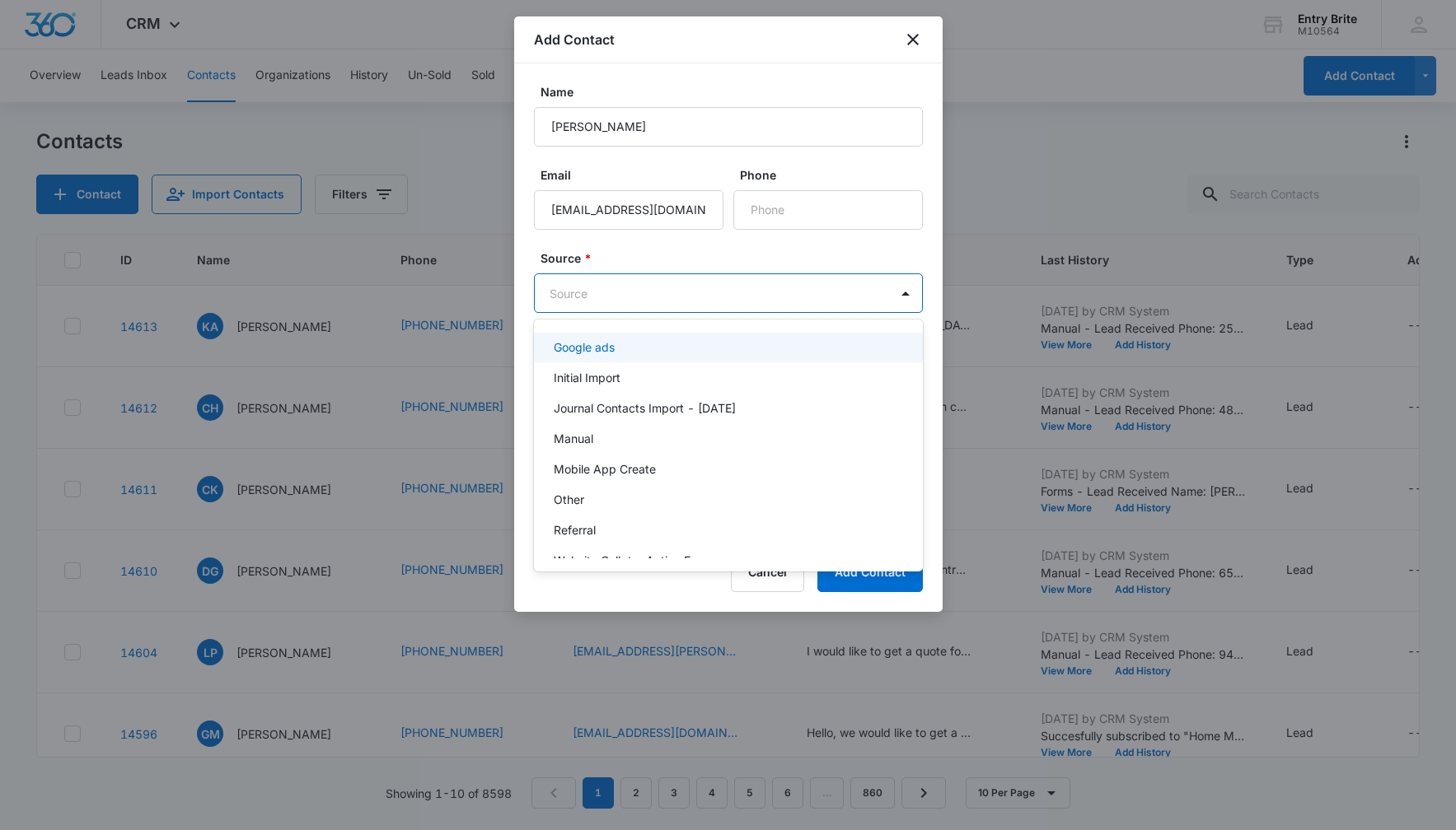
scroll to position [107, 0]
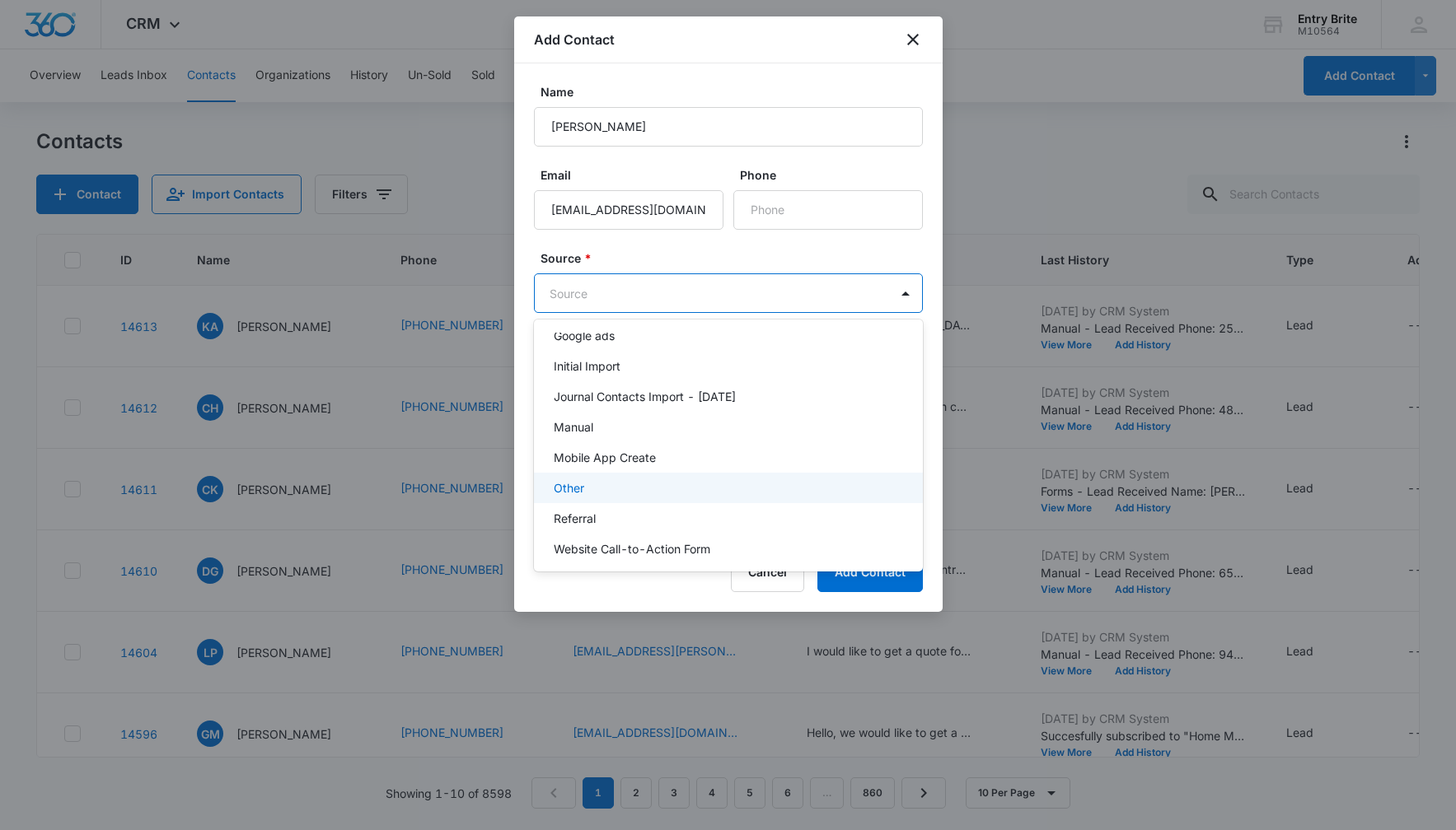
click at [724, 478] on div "Other" at bounding box center [728, 487] width 389 height 30
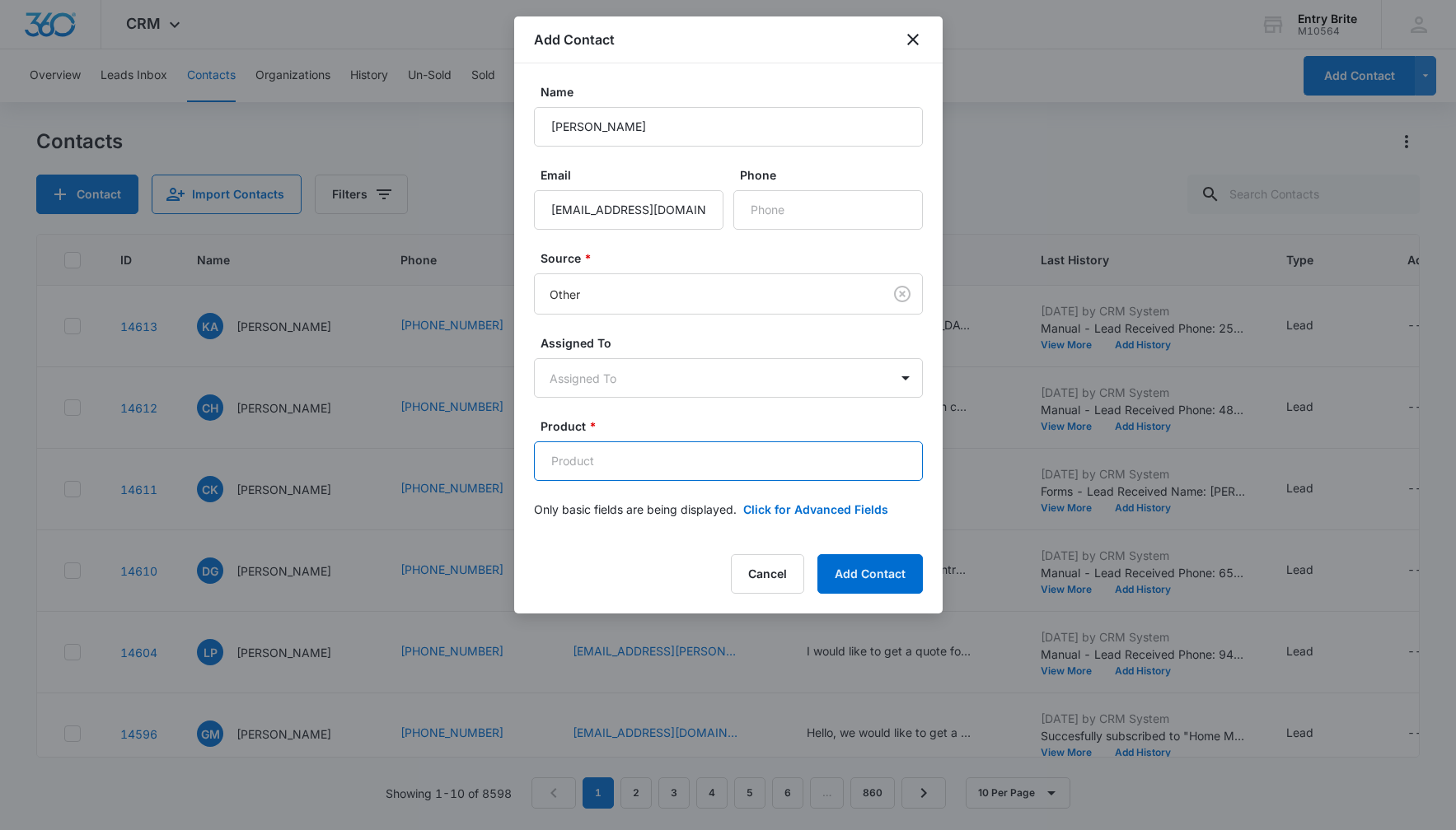
click at [675, 456] on input "Product *" at bounding box center [728, 461] width 389 height 40
paste input "Stock [PERSON_NAME] leaded glass insert"
type input "Stock [PERSON_NAME] leaded glass insert"
click at [825, 509] on button "Click for Advanced Fields" at bounding box center [815, 509] width 145 height 18
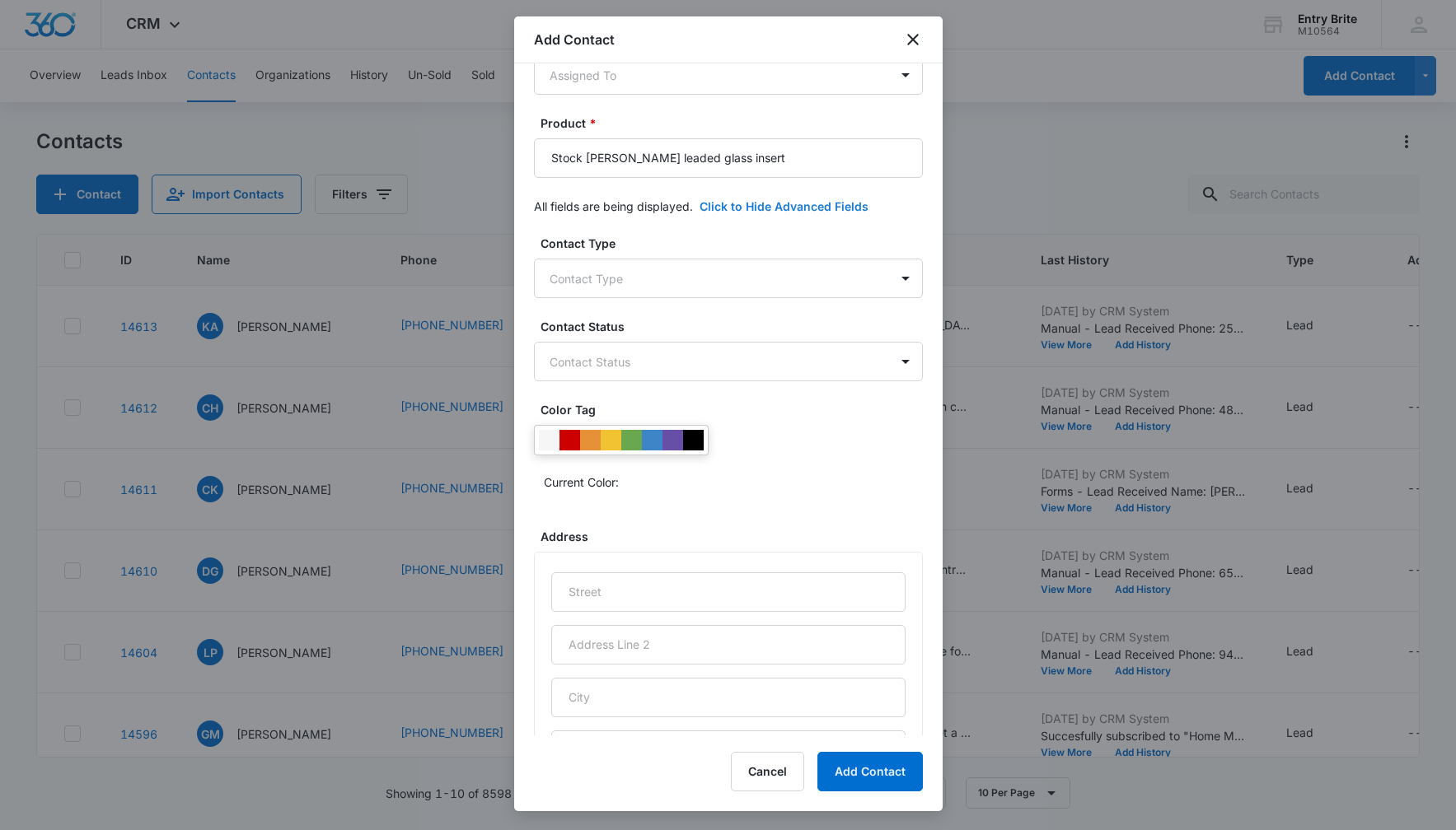
scroll to position [310, 0]
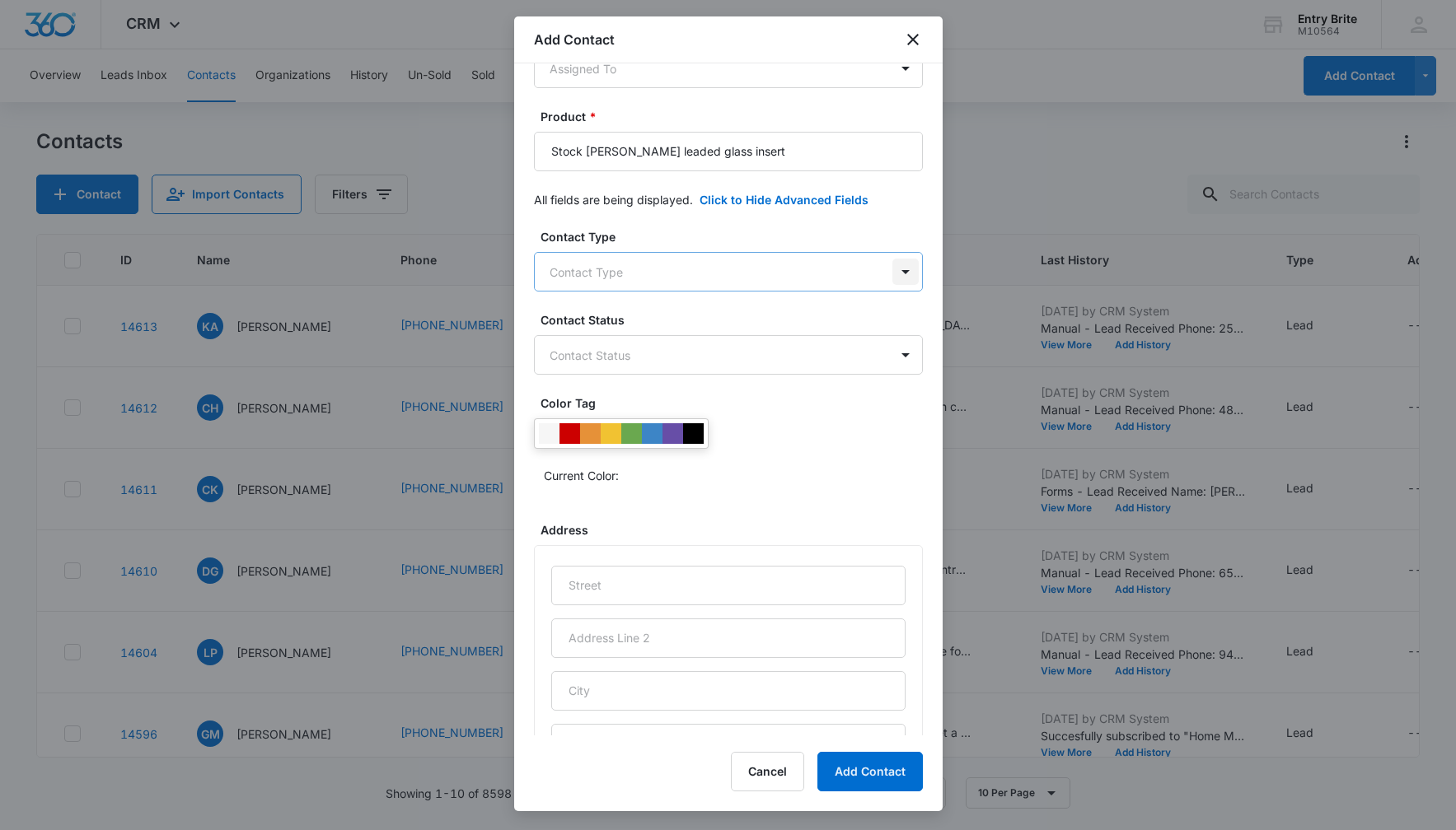
click at [910, 277] on body "CRM Apps Reputation Websites Forms CRM Email Social Content Ads Intelligence Fi…" at bounding box center [728, 415] width 1456 height 830
click at [828, 396] on div "Customer" at bounding box center [726, 391] width 346 height 18
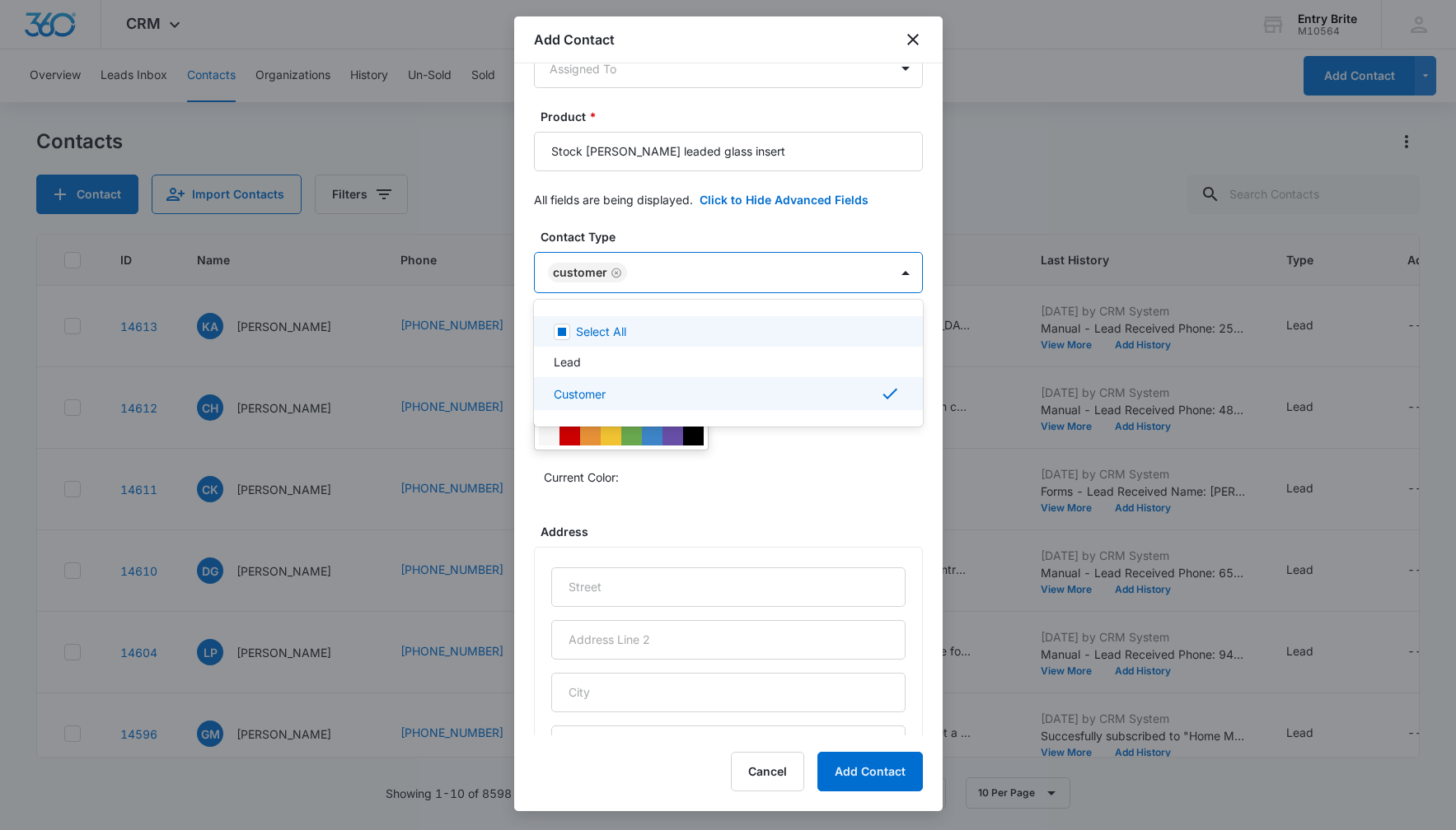
click at [838, 225] on div at bounding box center [728, 415] width 1456 height 830
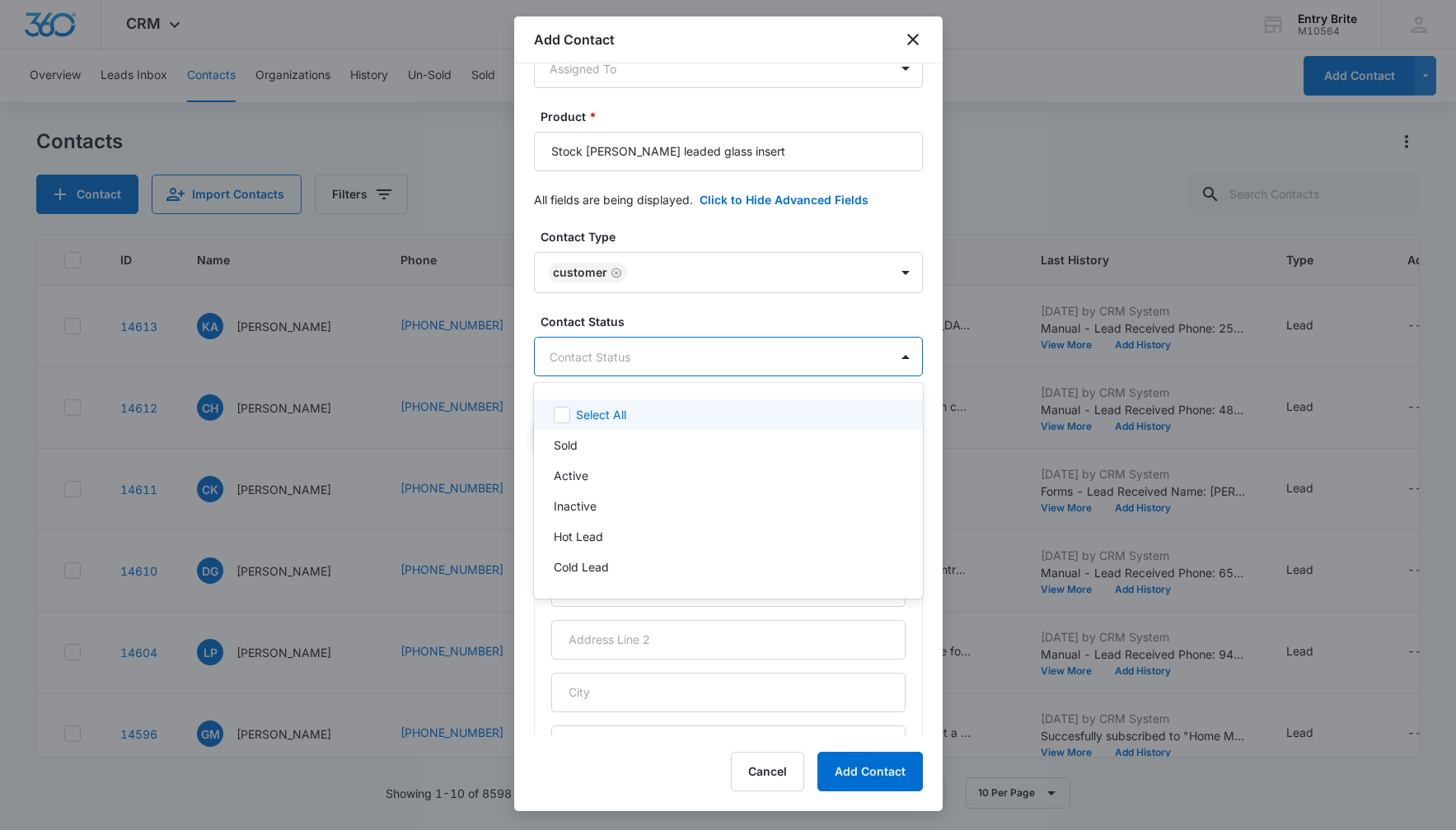
click at [773, 345] on body "CRM Apps Reputation Websites Forms CRM Email Social Content Ads Intelligence Fi…" at bounding box center [728, 415] width 1456 height 830
click at [752, 437] on div "Sold" at bounding box center [726, 445] width 346 height 18
click at [772, 221] on div at bounding box center [728, 415] width 1456 height 830
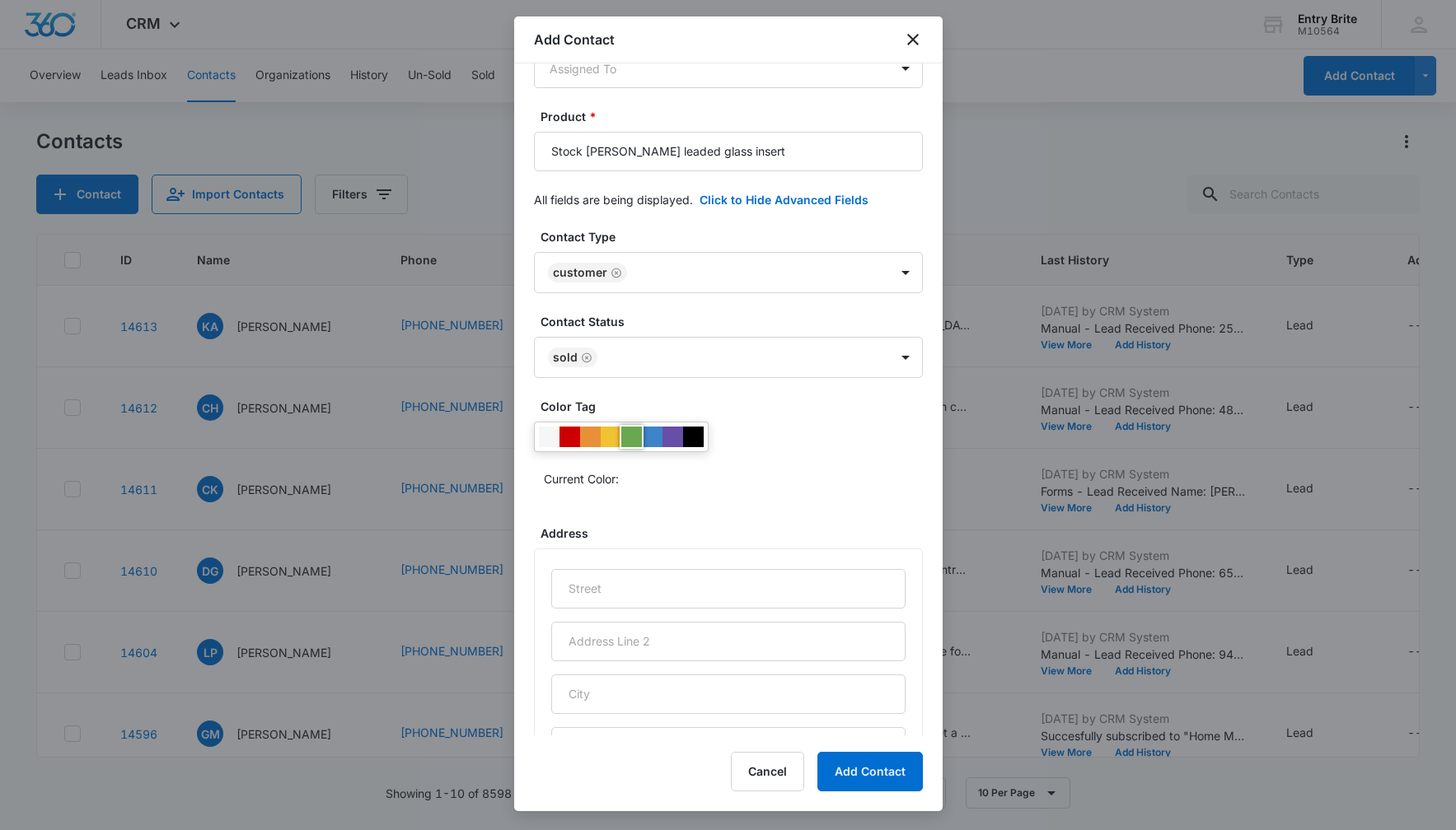
click at [631, 440] on div at bounding box center [631, 437] width 20 height 20
click at [769, 442] on div "Current Color:" at bounding box center [728, 457] width 389 height 70
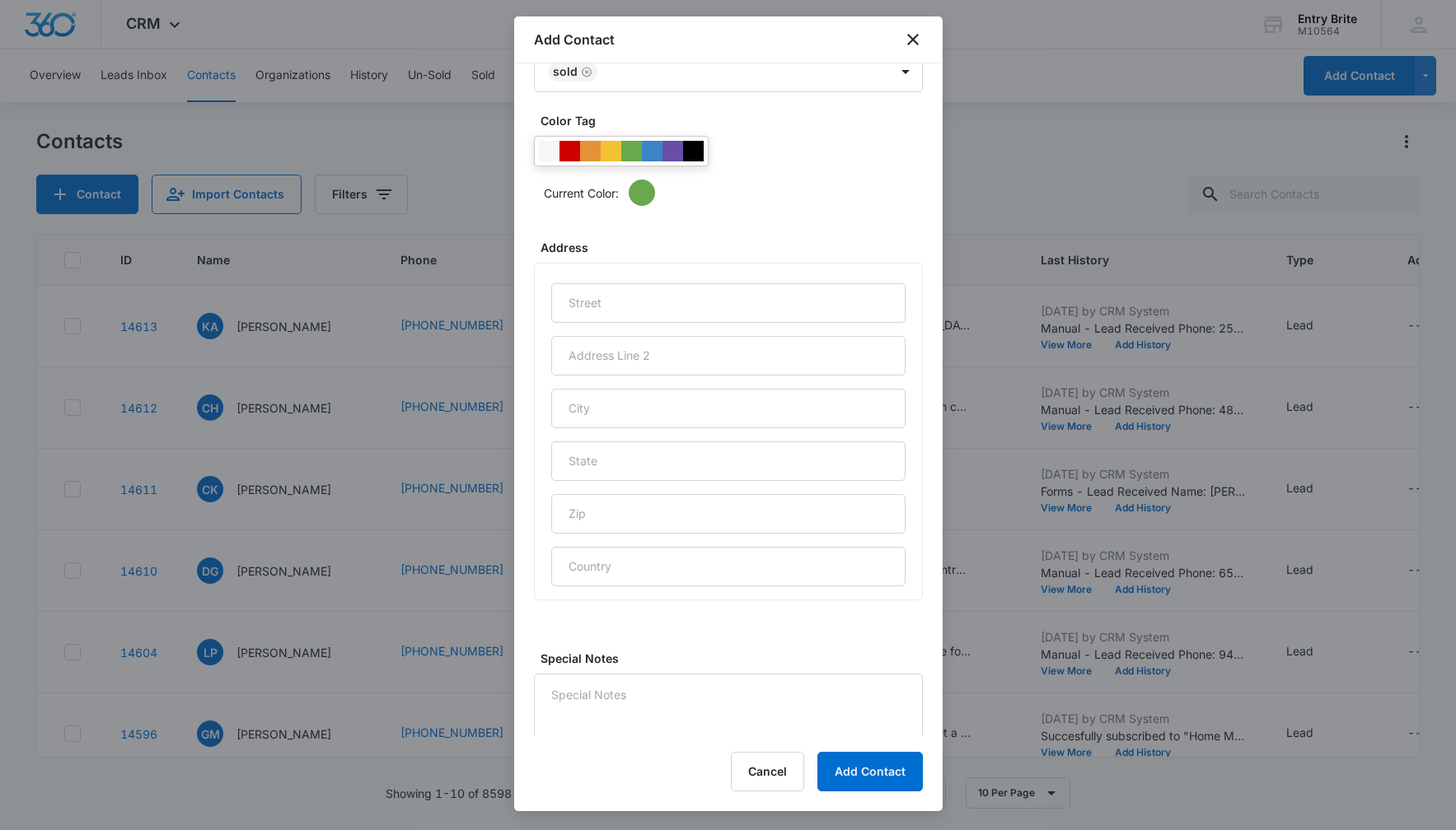
scroll to position [626, 0]
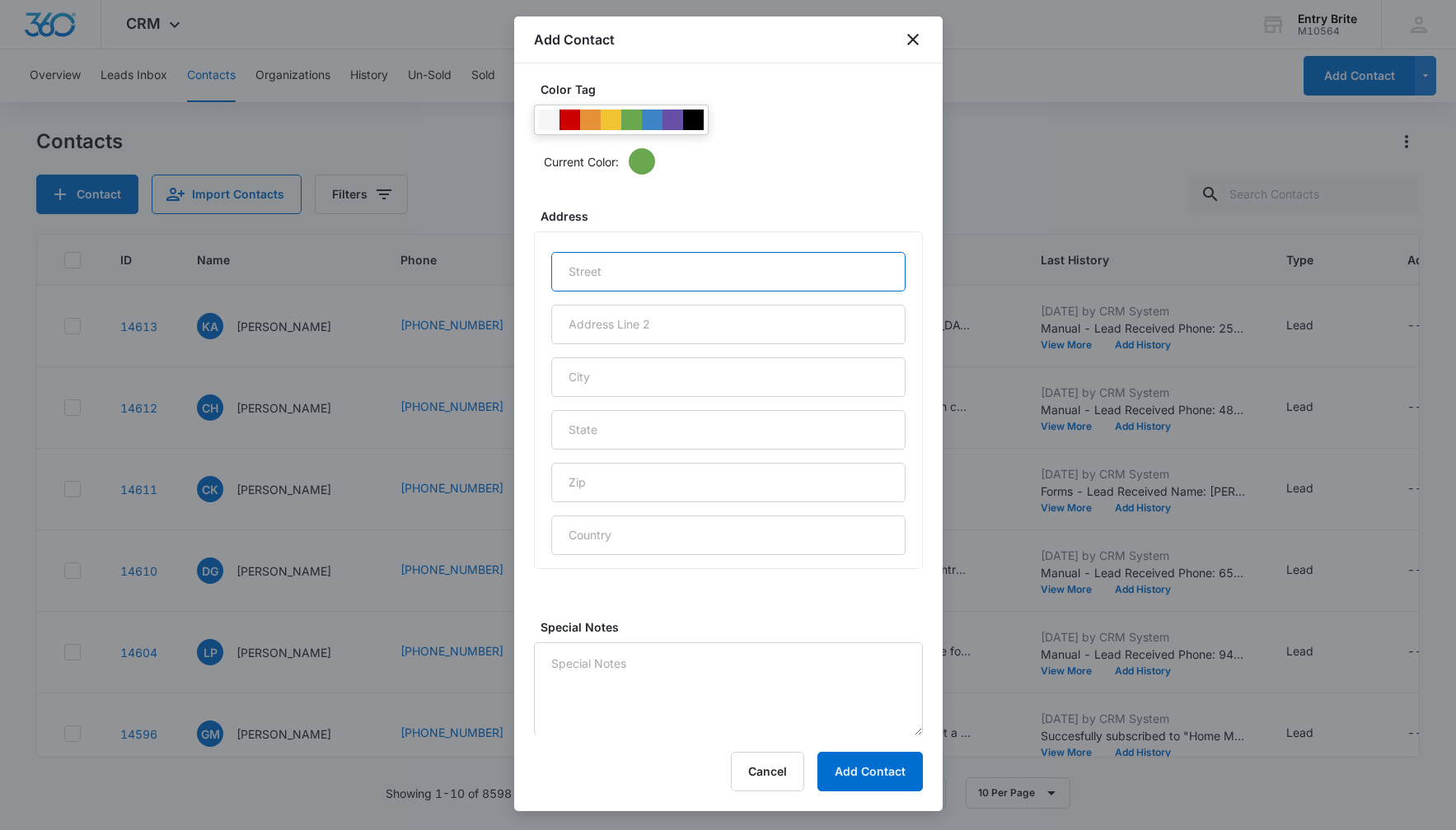
click at [682, 252] on input "text" at bounding box center [728, 272] width 354 height 40
paste input "[GEOGRAPHIC_DATA]"
type input "[GEOGRAPHIC_DATA]"
click at [640, 384] on input "text" at bounding box center [728, 377] width 354 height 40
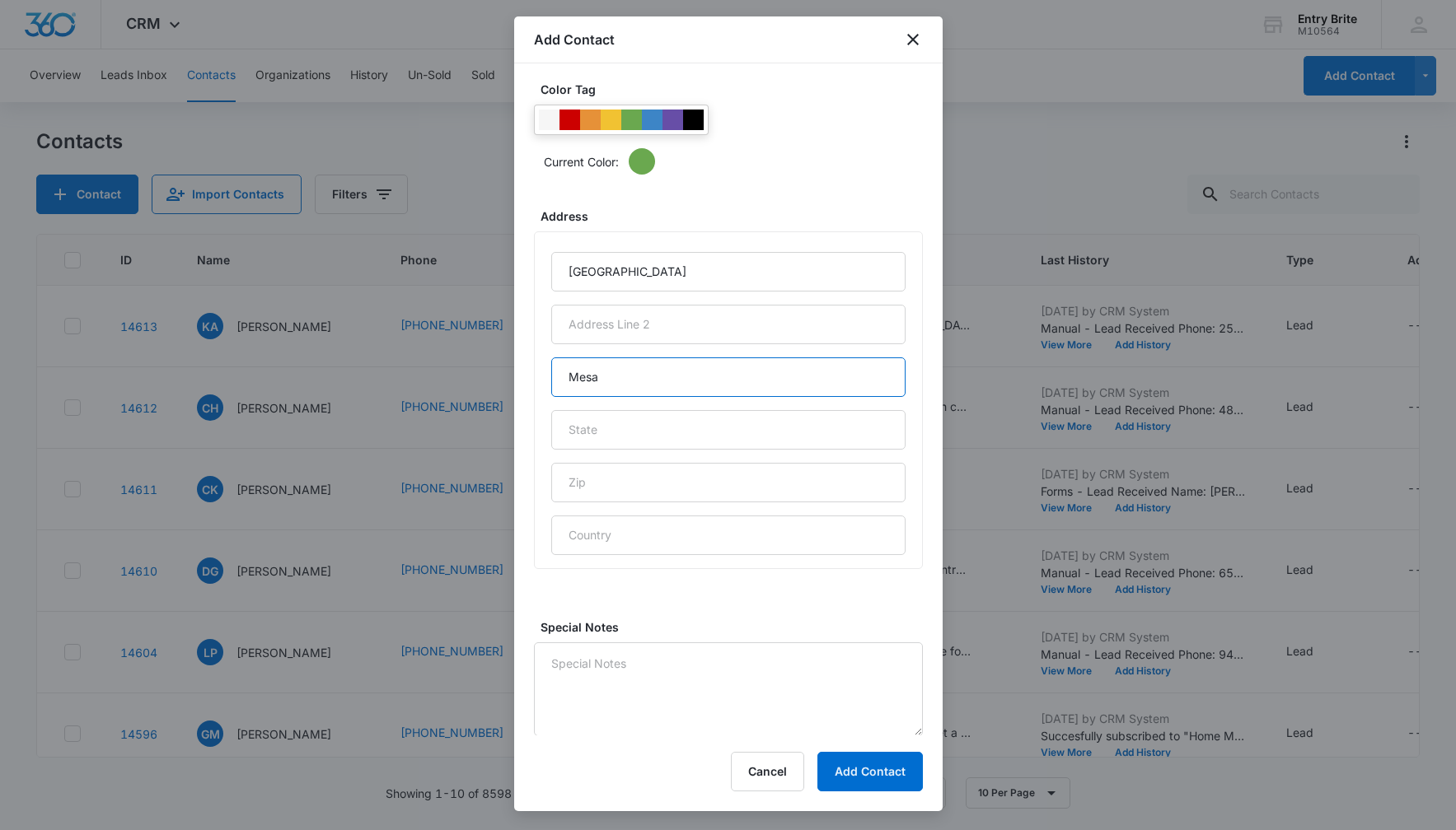
type input "Mesa"
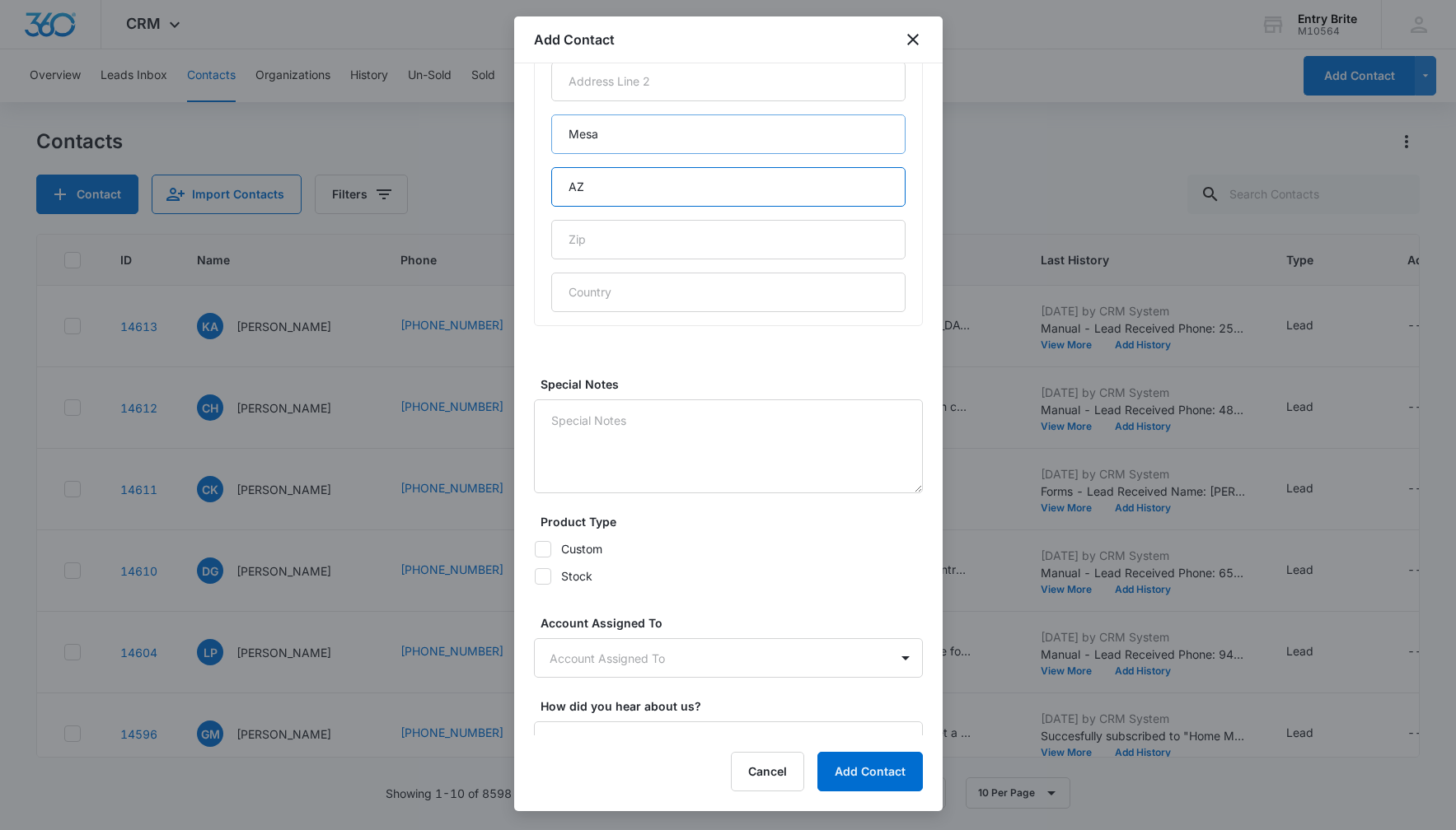
scroll to position [895, 0]
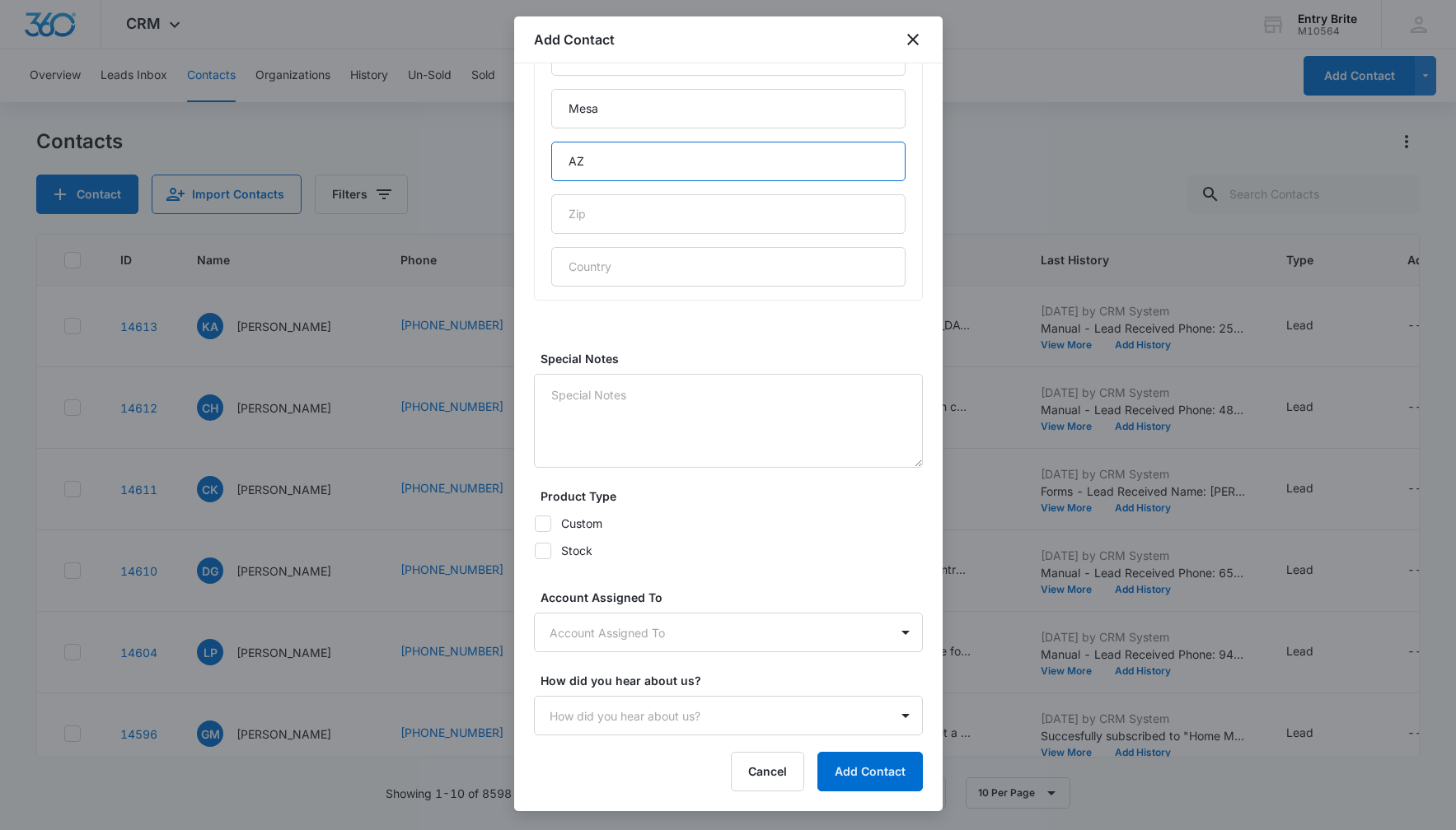
type input "AZ"
click at [542, 521] on icon at bounding box center [543, 524] width 15 height 15
click at [534, 523] on input "Custom" at bounding box center [534, 523] width 1 height 1
checkbox input "true"
click at [547, 551] on icon at bounding box center [543, 551] width 15 height 15
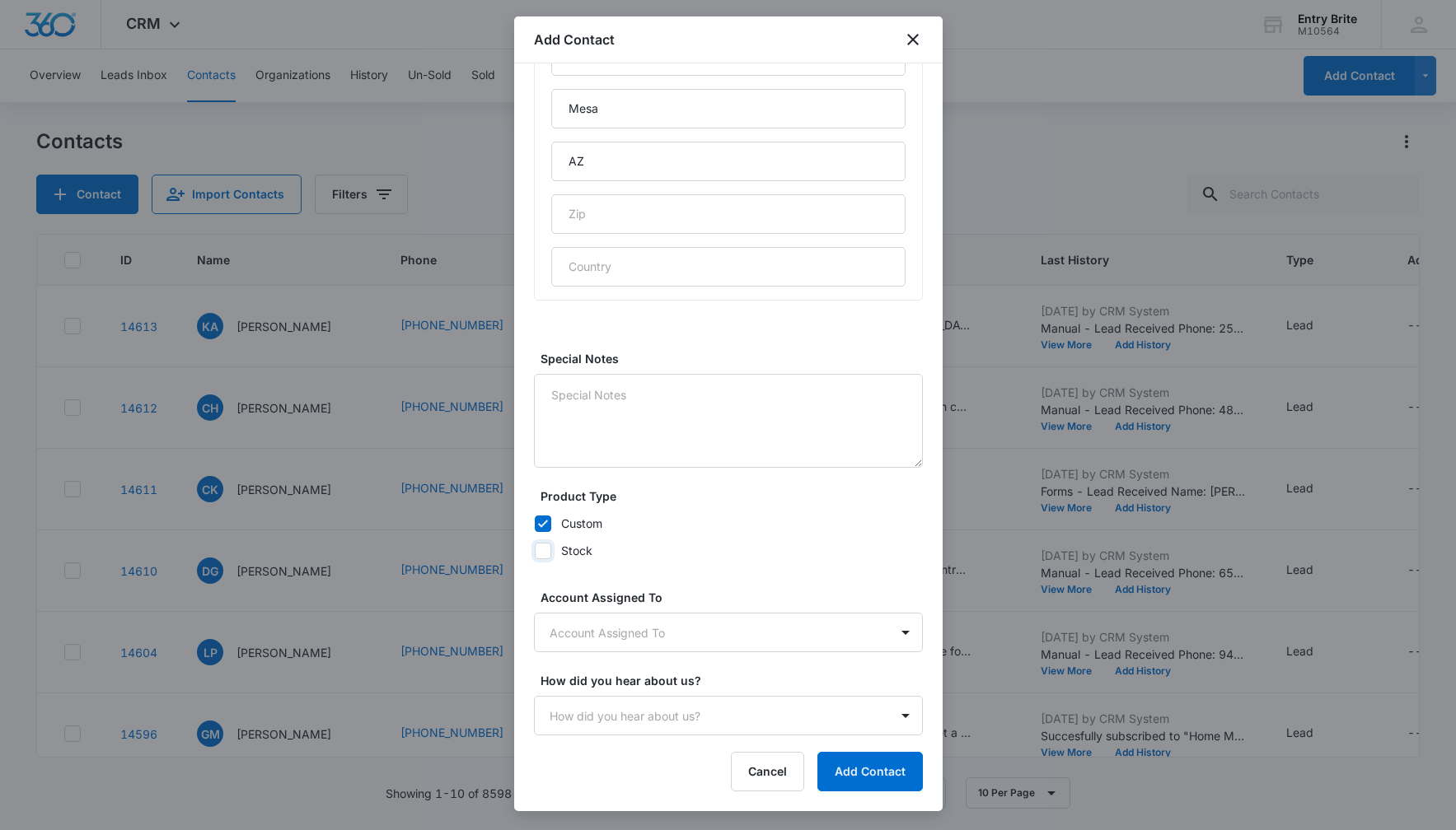
click at [534, 551] on input "Stock" at bounding box center [534, 550] width 1 height 1
checkbox input "true"
click at [603, 623] on body "CRM Apps Reputation Websites Forms CRM Email Social Content Ads Intelligence Fi…" at bounding box center [728, 415] width 1456 height 830
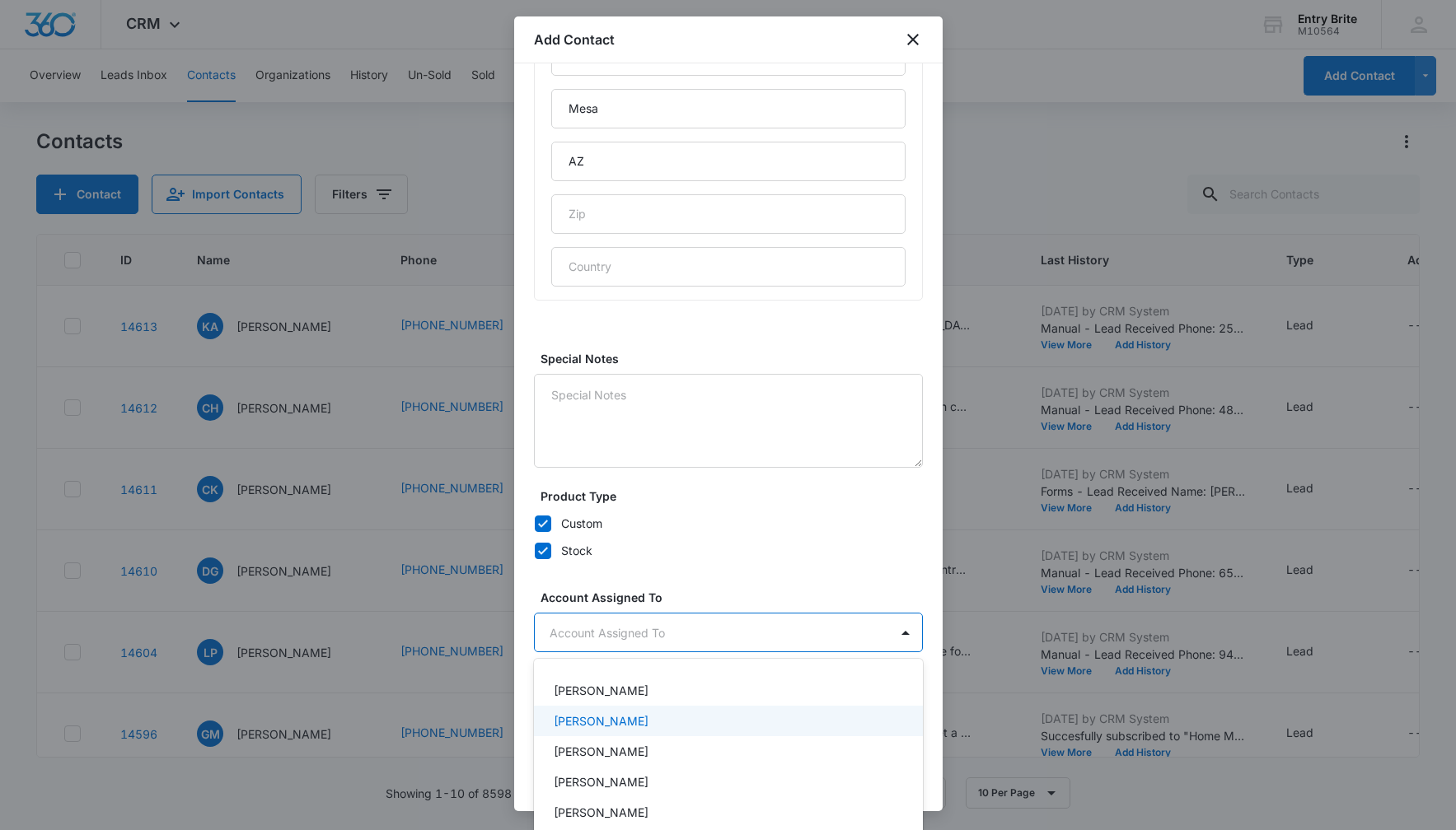
click at [602, 715] on p "[PERSON_NAME]" at bounding box center [601, 720] width 95 height 18
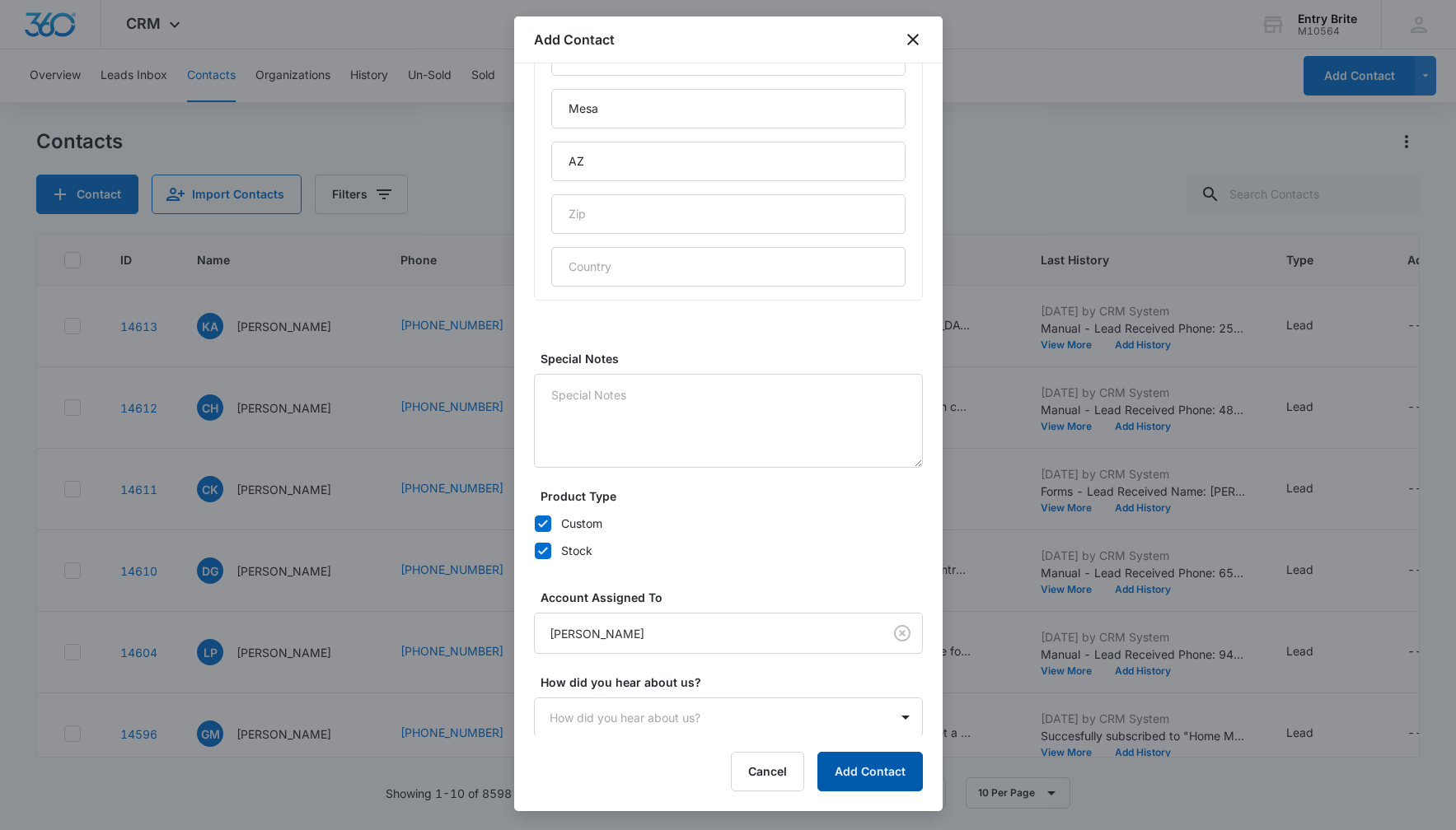
click at [836, 766] on button "Add Contact" at bounding box center [870, 771] width 105 height 40
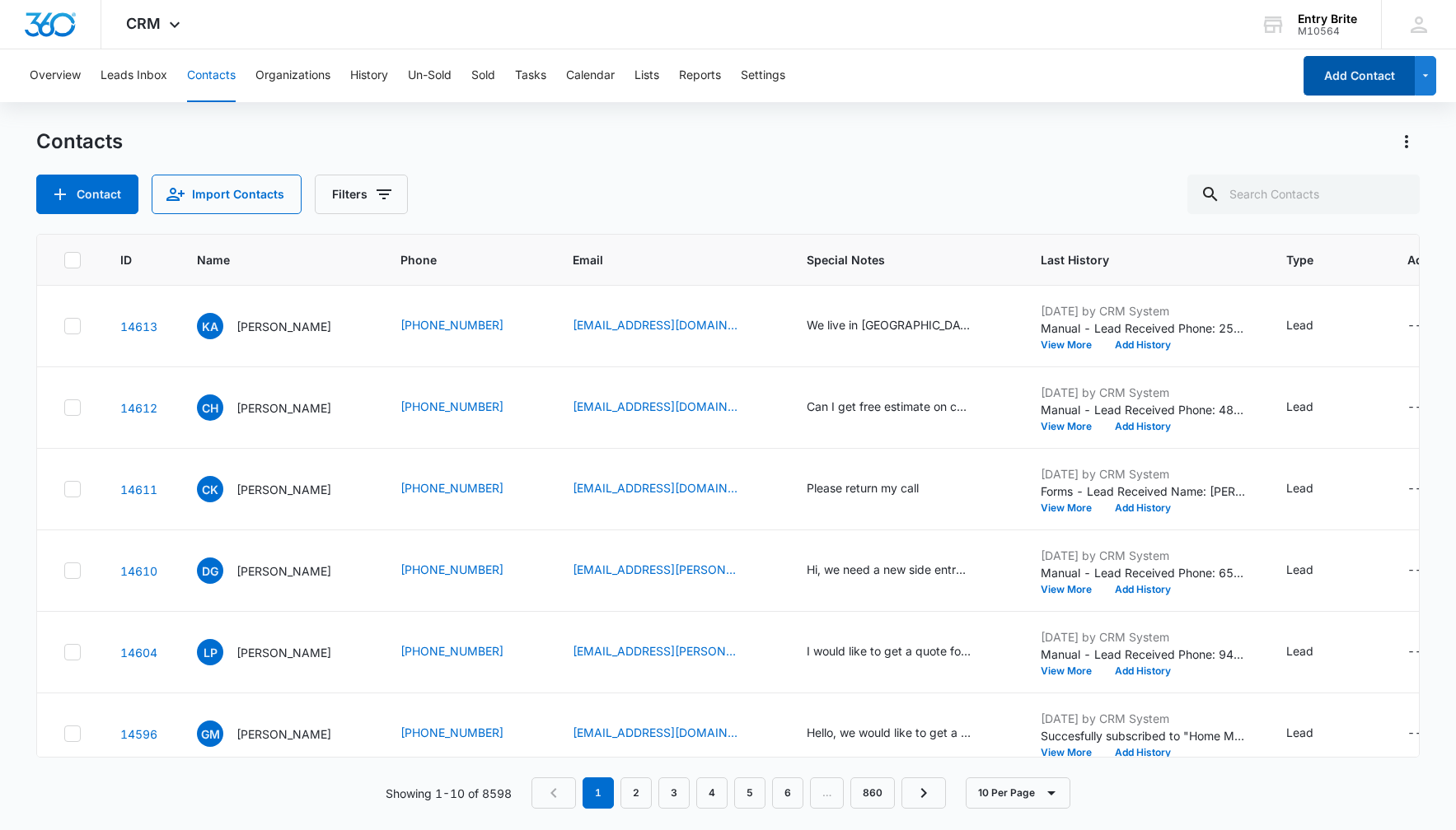
click at [1348, 72] on button "Add Contact" at bounding box center [1358, 76] width 112 height 40
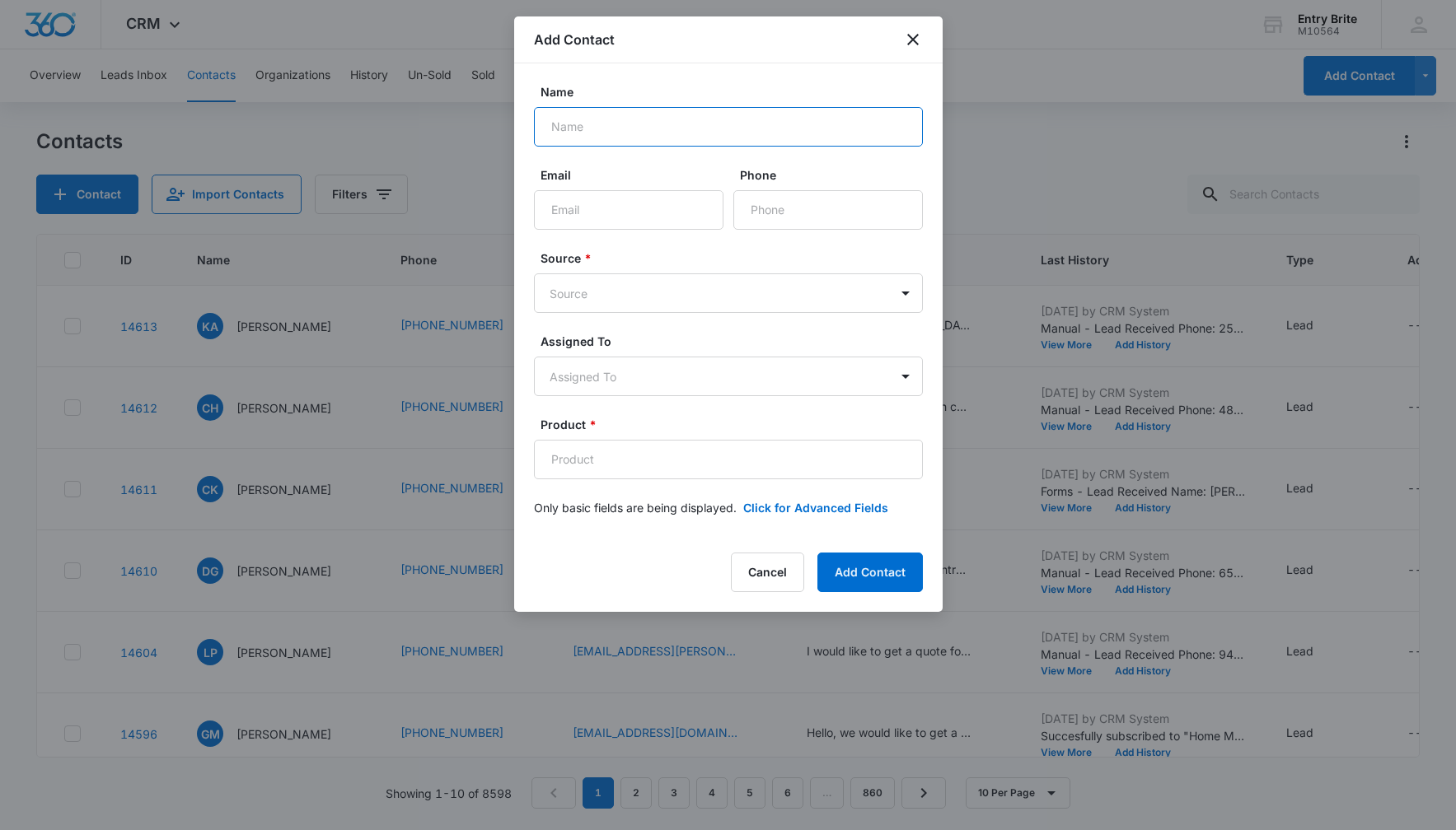
click at [561, 117] on input "Name" at bounding box center [728, 126] width 389 height 40
paste input "[PERSON_NAME]"
type input "[PERSON_NAME]"
click at [558, 198] on input "Email" at bounding box center [628, 210] width 190 height 40
paste input "[EMAIL_ADDRESS][DOMAIN_NAME]"
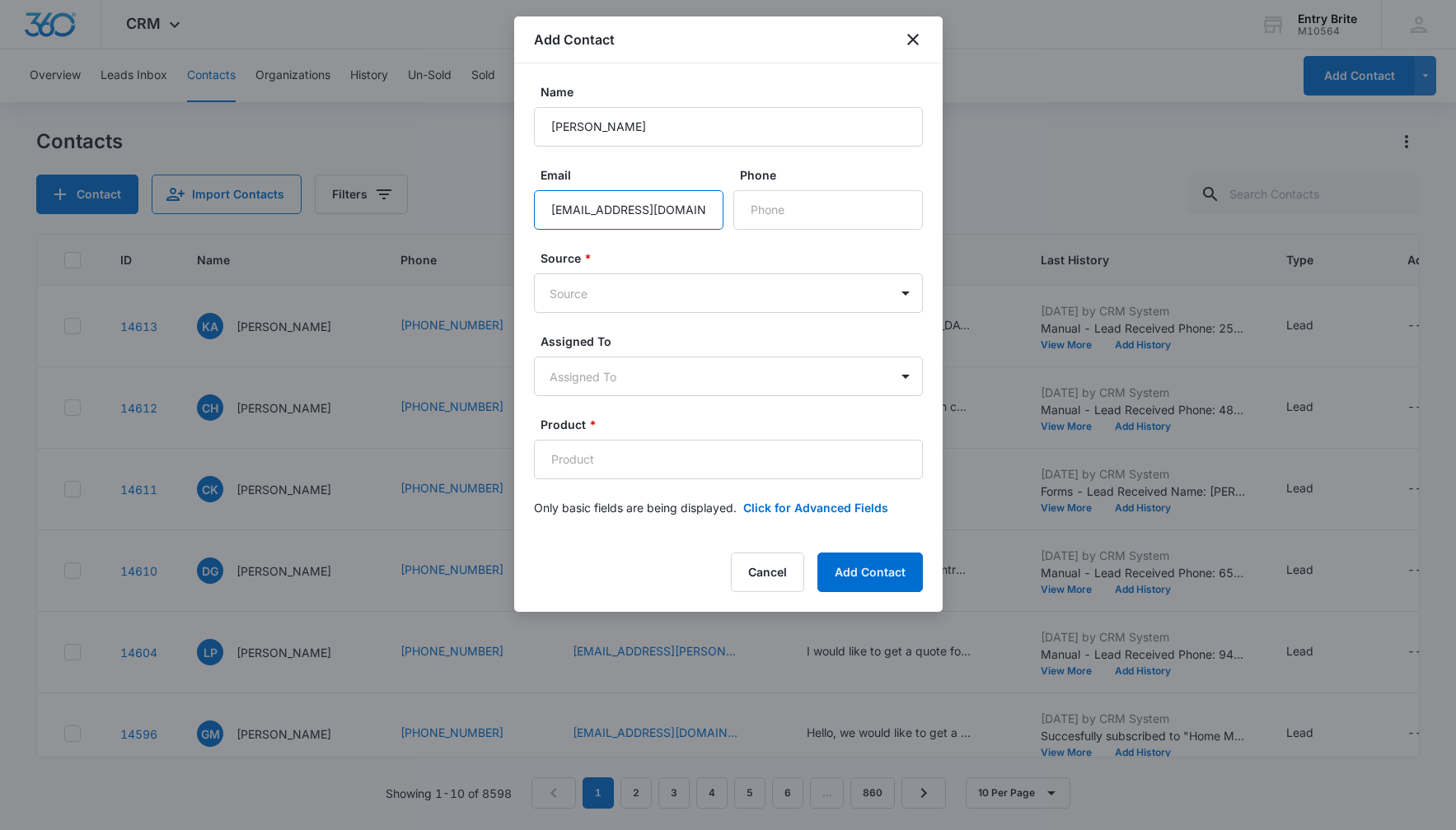
type input "[EMAIL_ADDRESS][DOMAIN_NAME]"
click at [773, 214] on input "Phone" at bounding box center [828, 210] width 190 height 40
paste input "[PHONE_NUMBER]"
type input "[PHONE_NUMBER]"
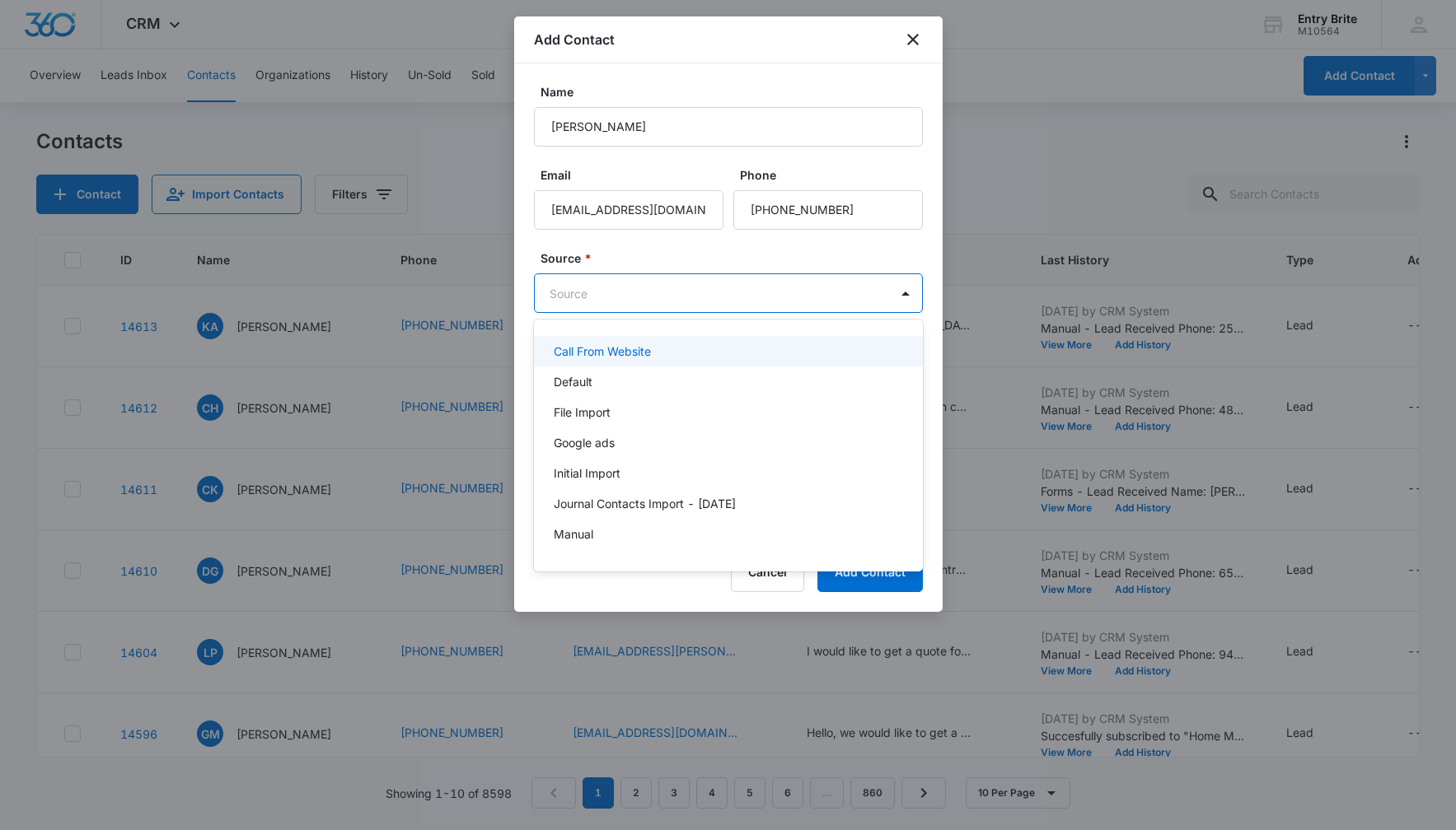
click at [773, 293] on body "CRM Apps Reputation Websites Forms CRM Email Social Content Ads Intelligence Fi…" at bounding box center [728, 415] width 1456 height 830
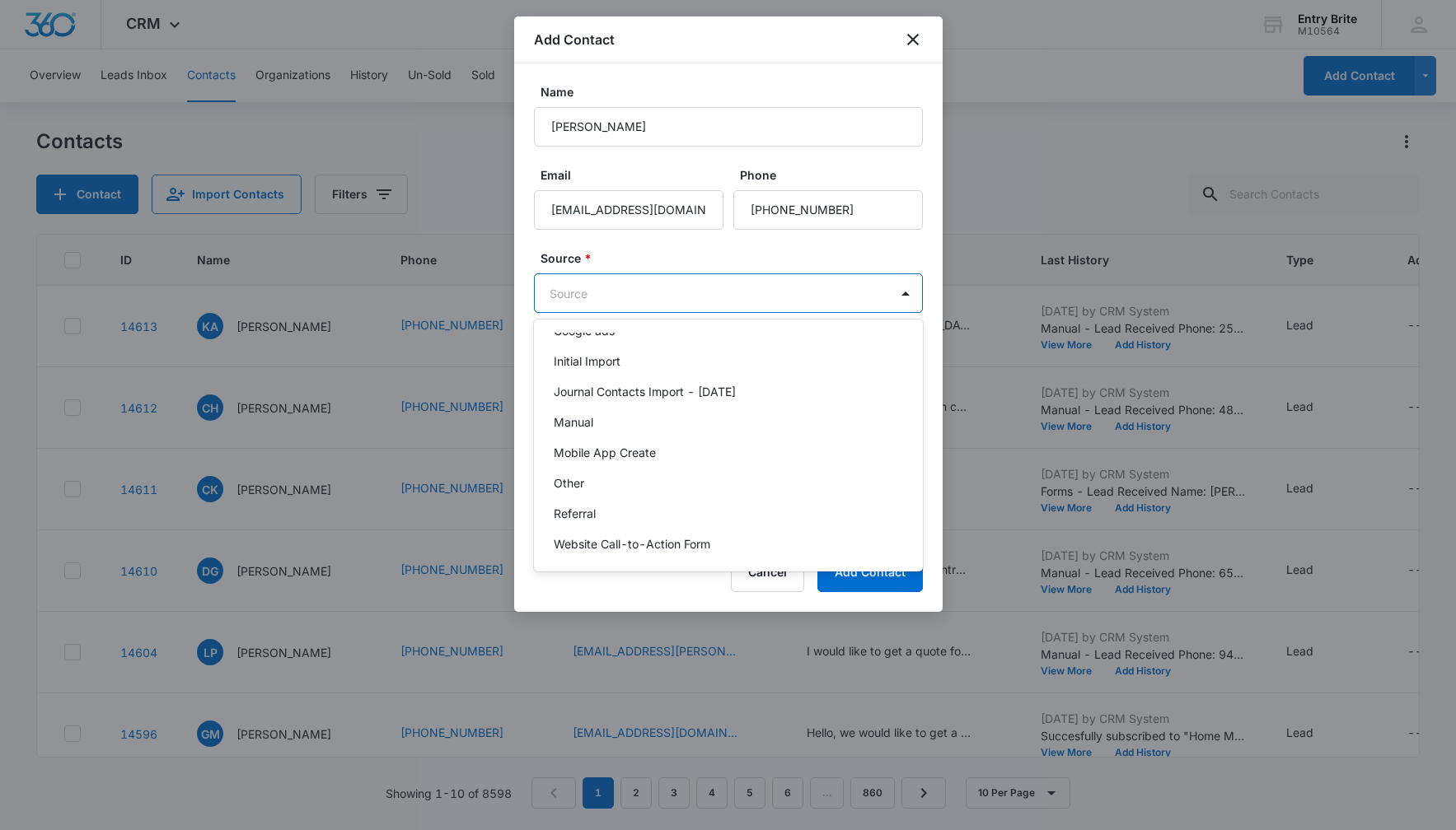
scroll to position [114, 0]
click at [703, 478] on div "Other" at bounding box center [726, 480] width 346 height 18
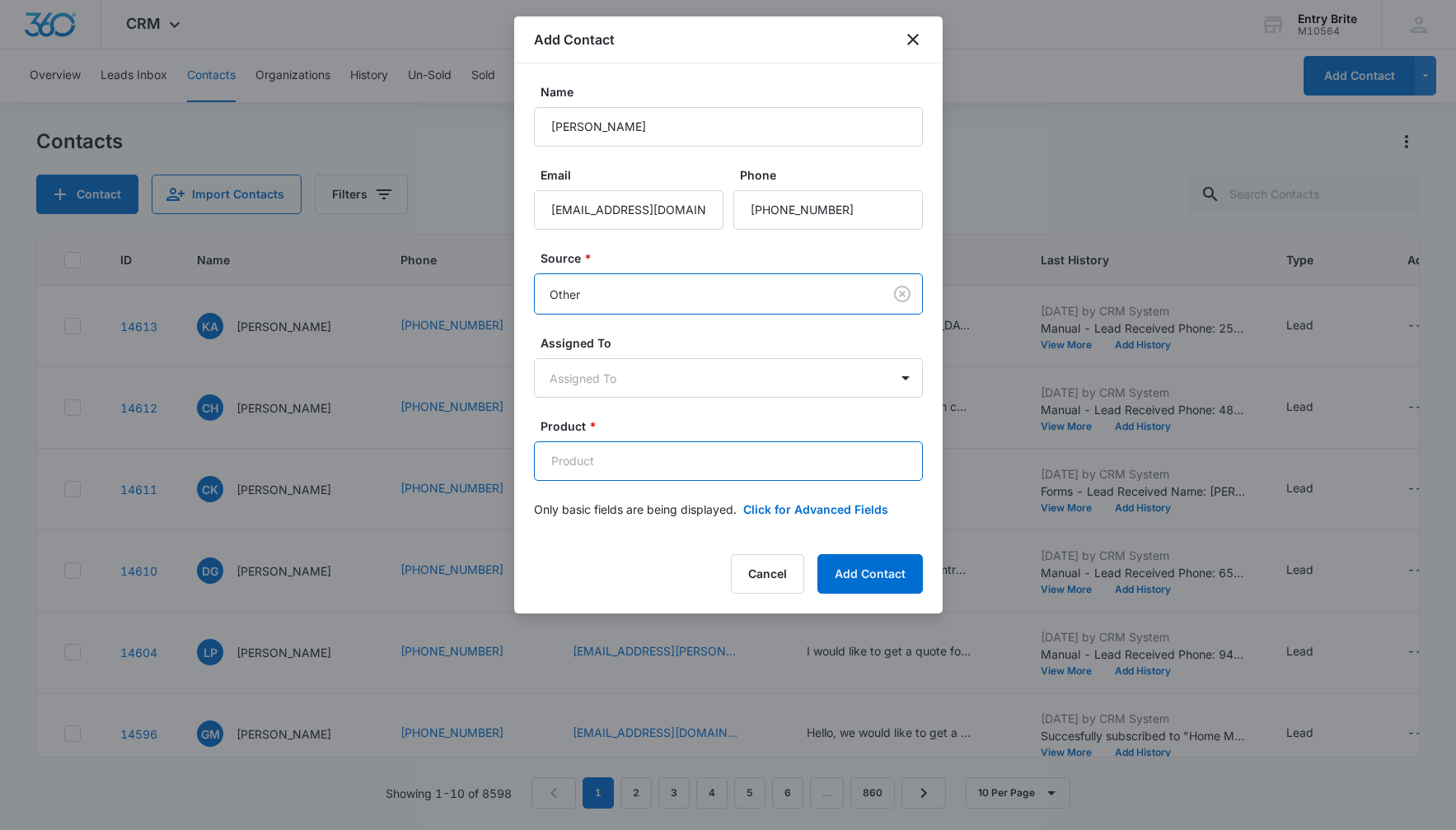
click at [588, 463] on input "Product *" at bounding box center [728, 461] width 389 height 40
paste input "Tivoli exposed vented iron insert"
type input "Tivoli exposed vented iron insert"
click at [827, 511] on button "Click for Advanced Fields" at bounding box center [815, 509] width 145 height 18
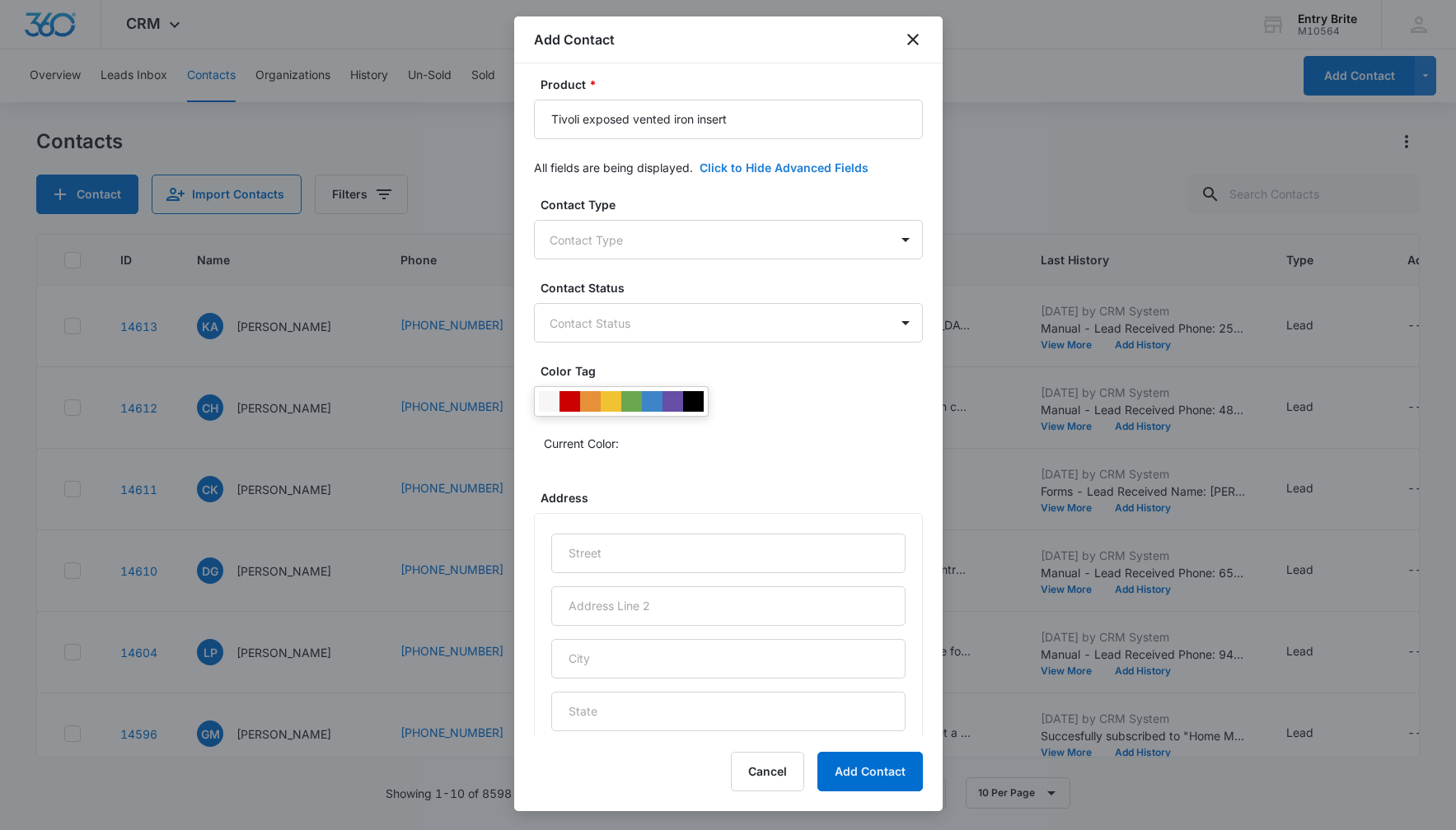
scroll to position [367, 0]
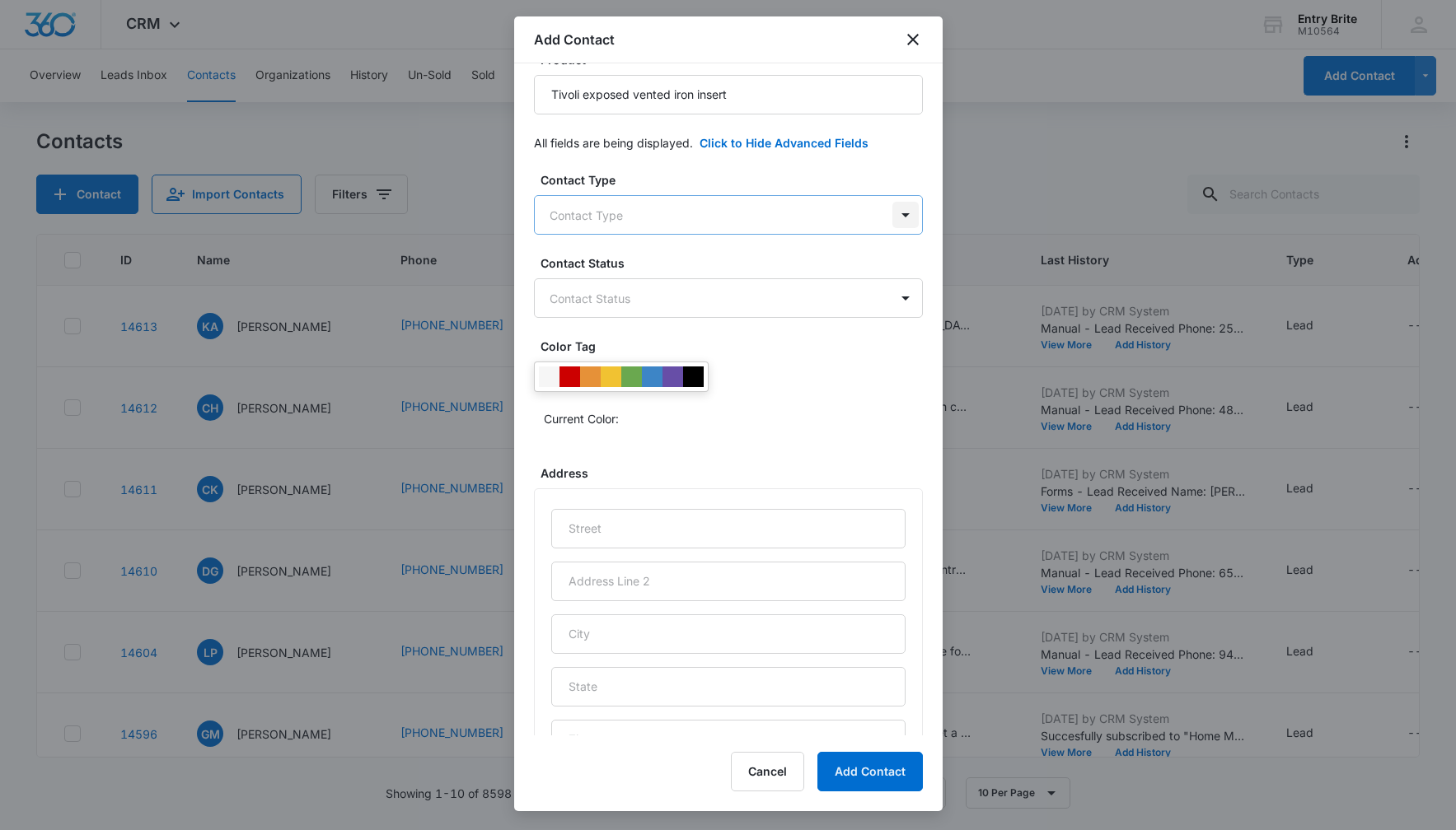
click at [910, 226] on body "CRM Apps Reputation Websites Forms CRM Email Social Content Ads Intelligence Fi…" at bounding box center [728, 415] width 1456 height 830
click at [786, 330] on div "Customer" at bounding box center [726, 333] width 346 height 18
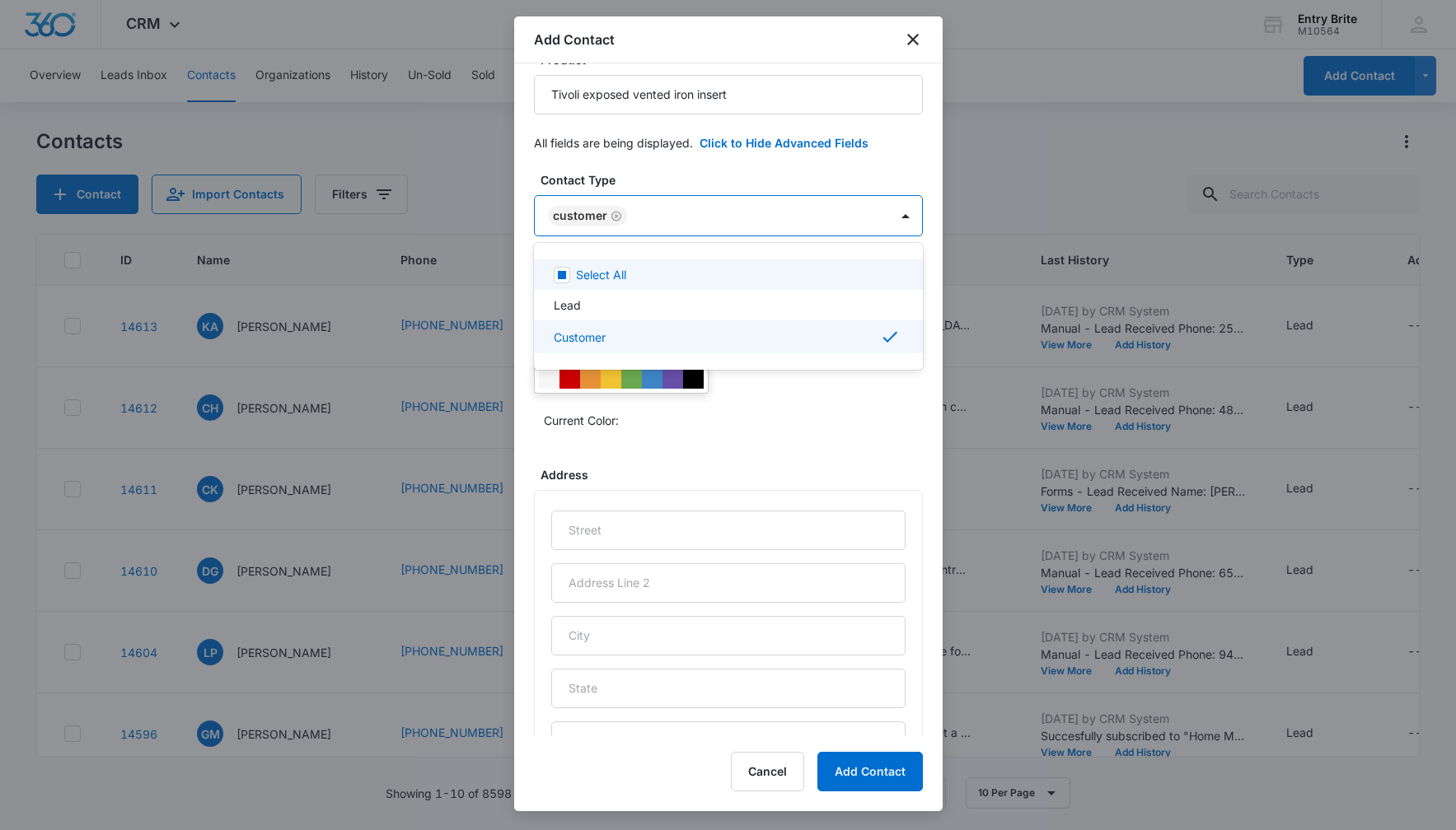
click at [810, 174] on div at bounding box center [728, 415] width 1456 height 830
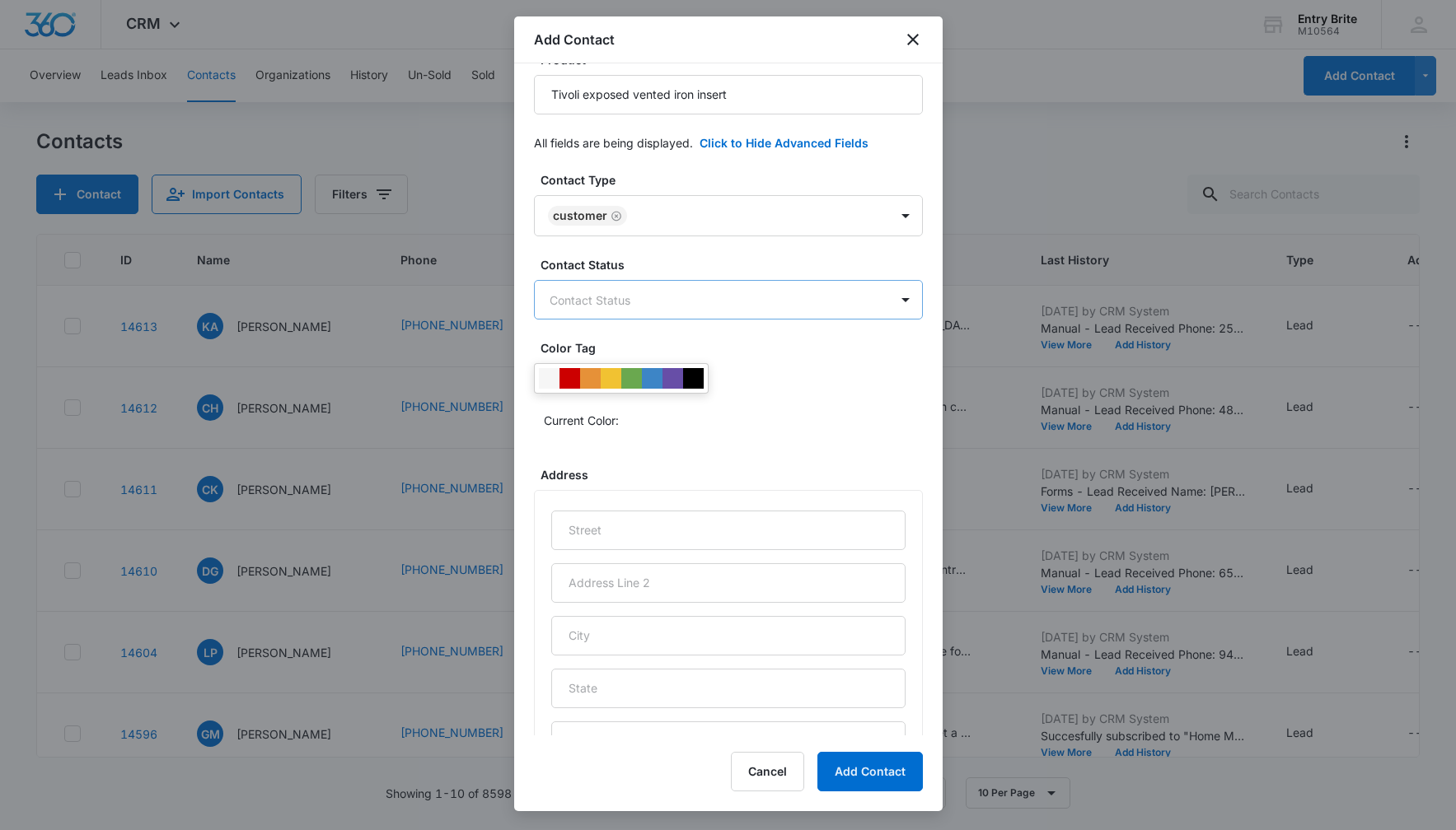
click at [741, 296] on body "CRM Apps Reputation Websites Forms CRM Email Social Content Ads Intelligence Fi…" at bounding box center [728, 415] width 1456 height 830
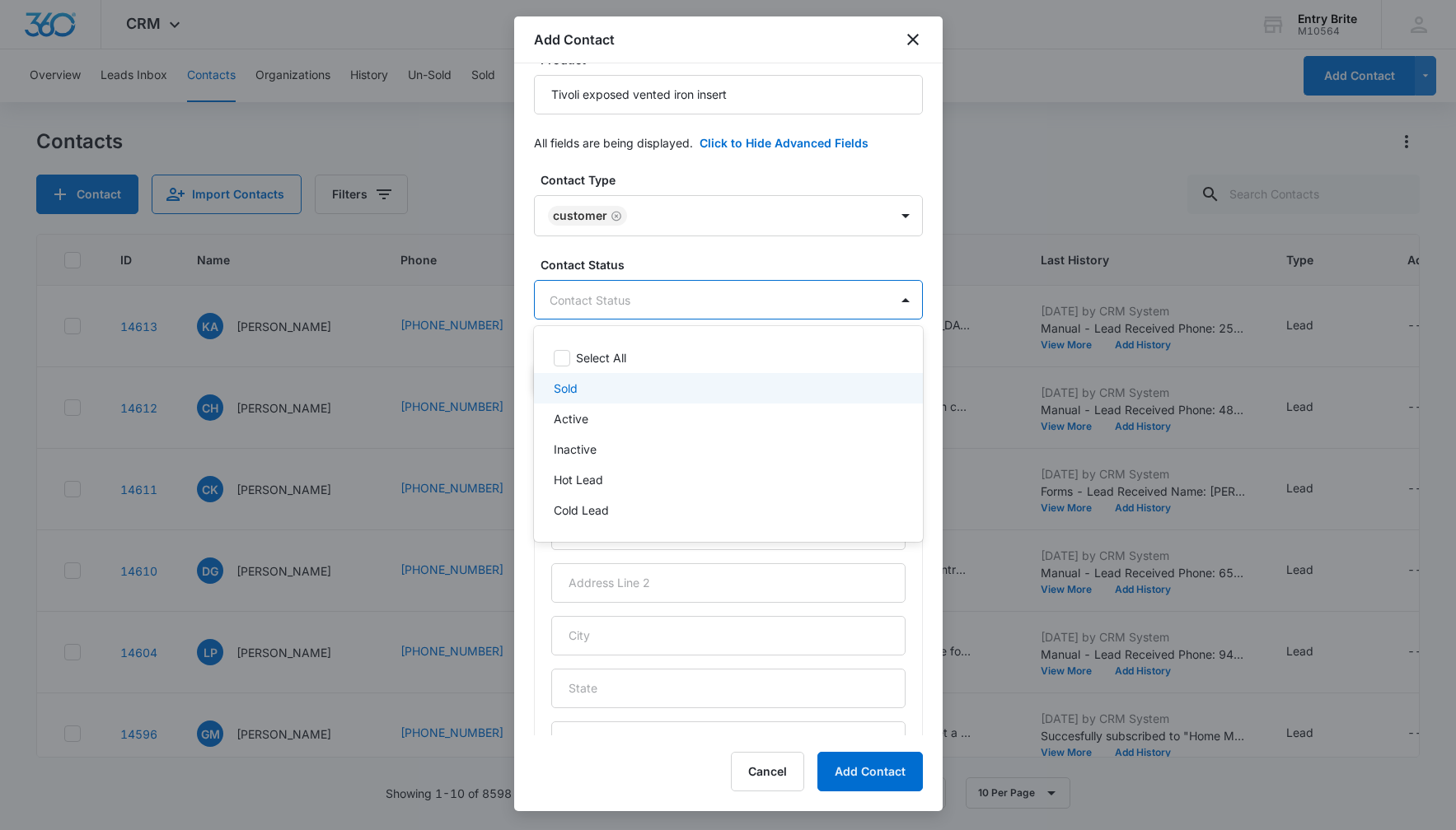
click at [670, 380] on div "Sold" at bounding box center [726, 388] width 346 height 18
click at [691, 163] on div at bounding box center [728, 415] width 1456 height 830
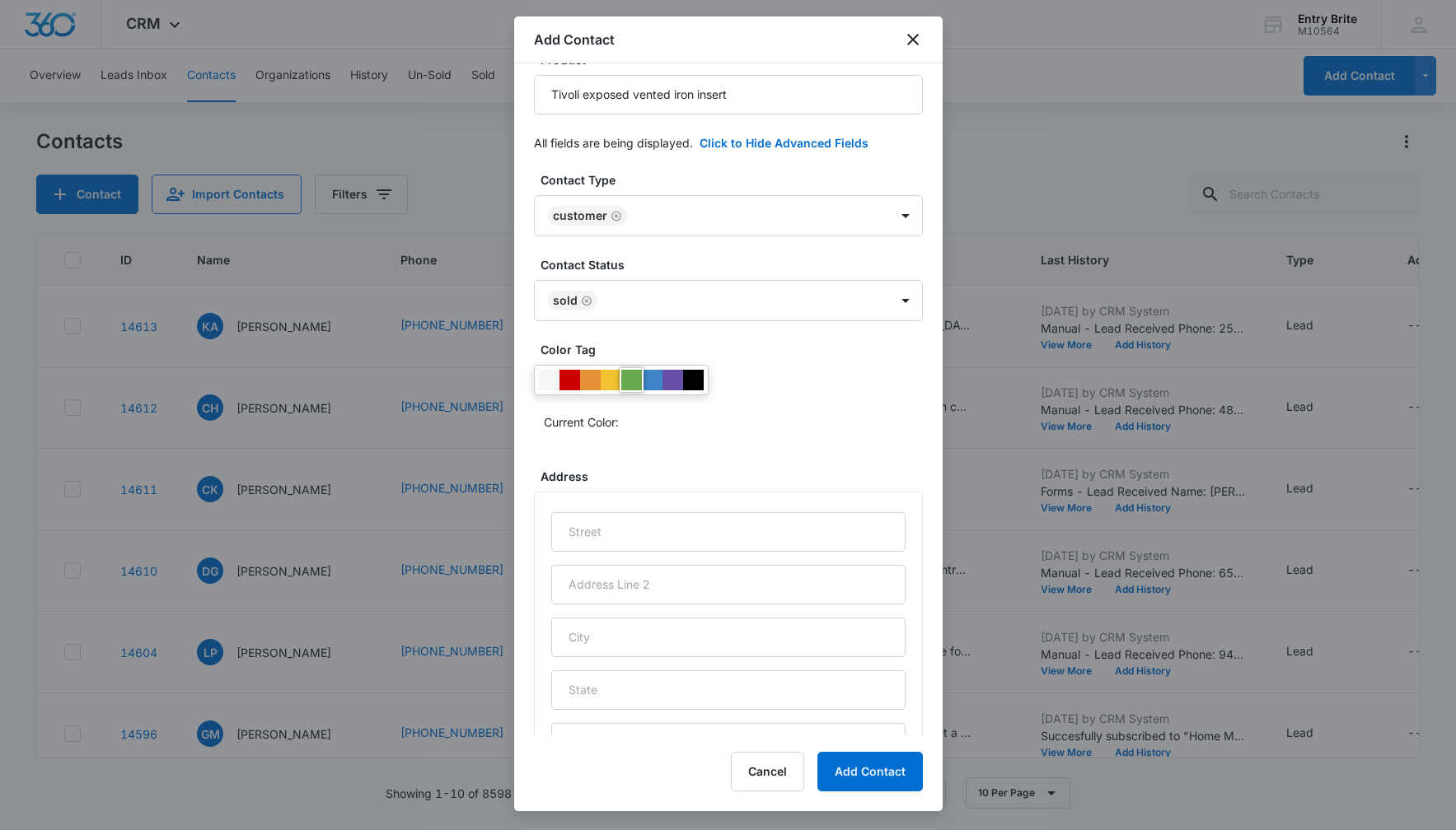
click at [629, 381] on div at bounding box center [631, 380] width 20 height 20
click at [745, 392] on div "Current Color:" at bounding box center [728, 400] width 389 height 70
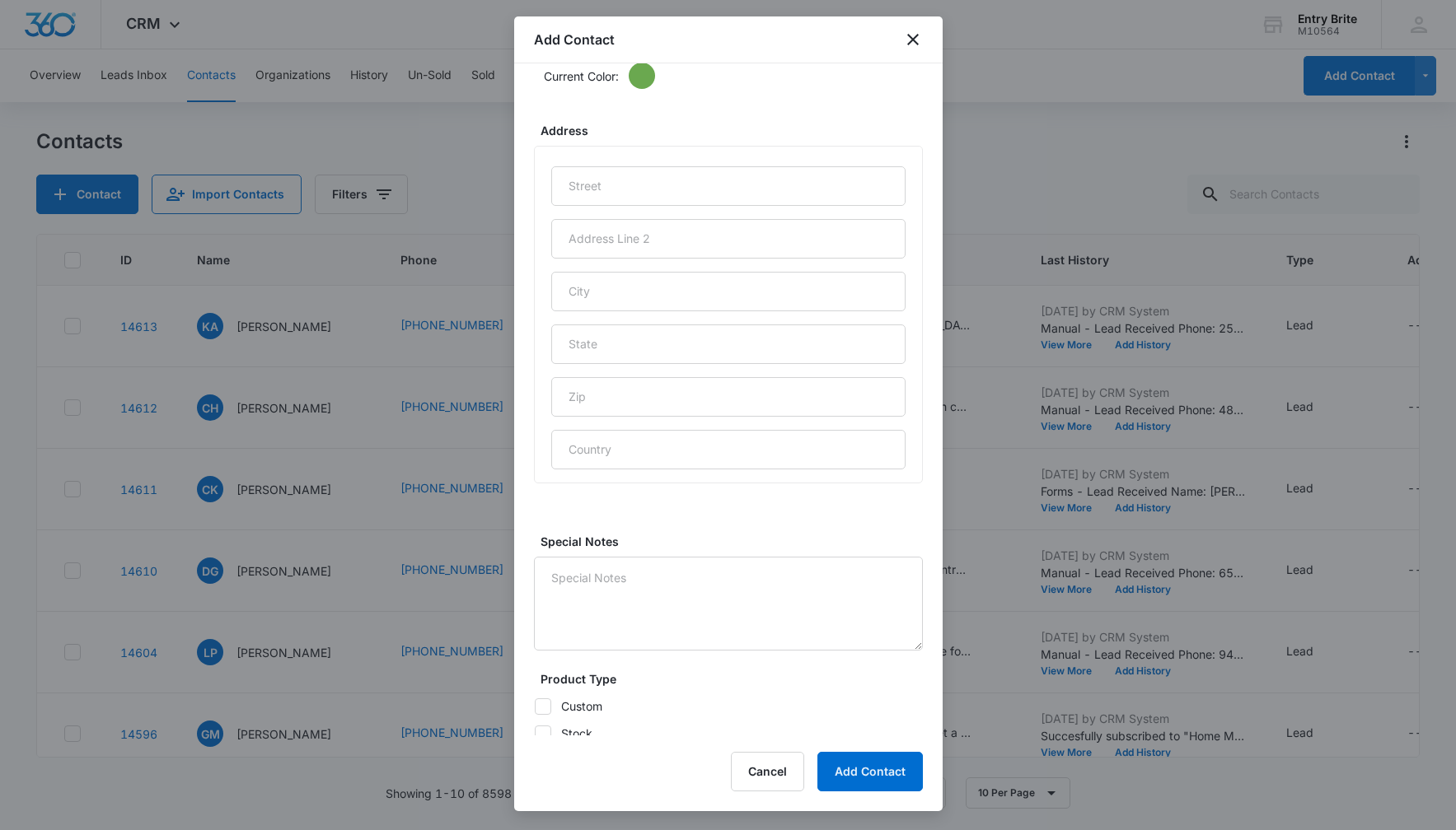
scroll to position [715, 0]
click at [593, 181] on input "text" at bounding box center [728, 183] width 354 height 40
paste input "[STREET_ADDRESS]"
type input "[STREET_ADDRESS]"
click at [593, 292] on input "text" at bounding box center [728, 288] width 354 height 40
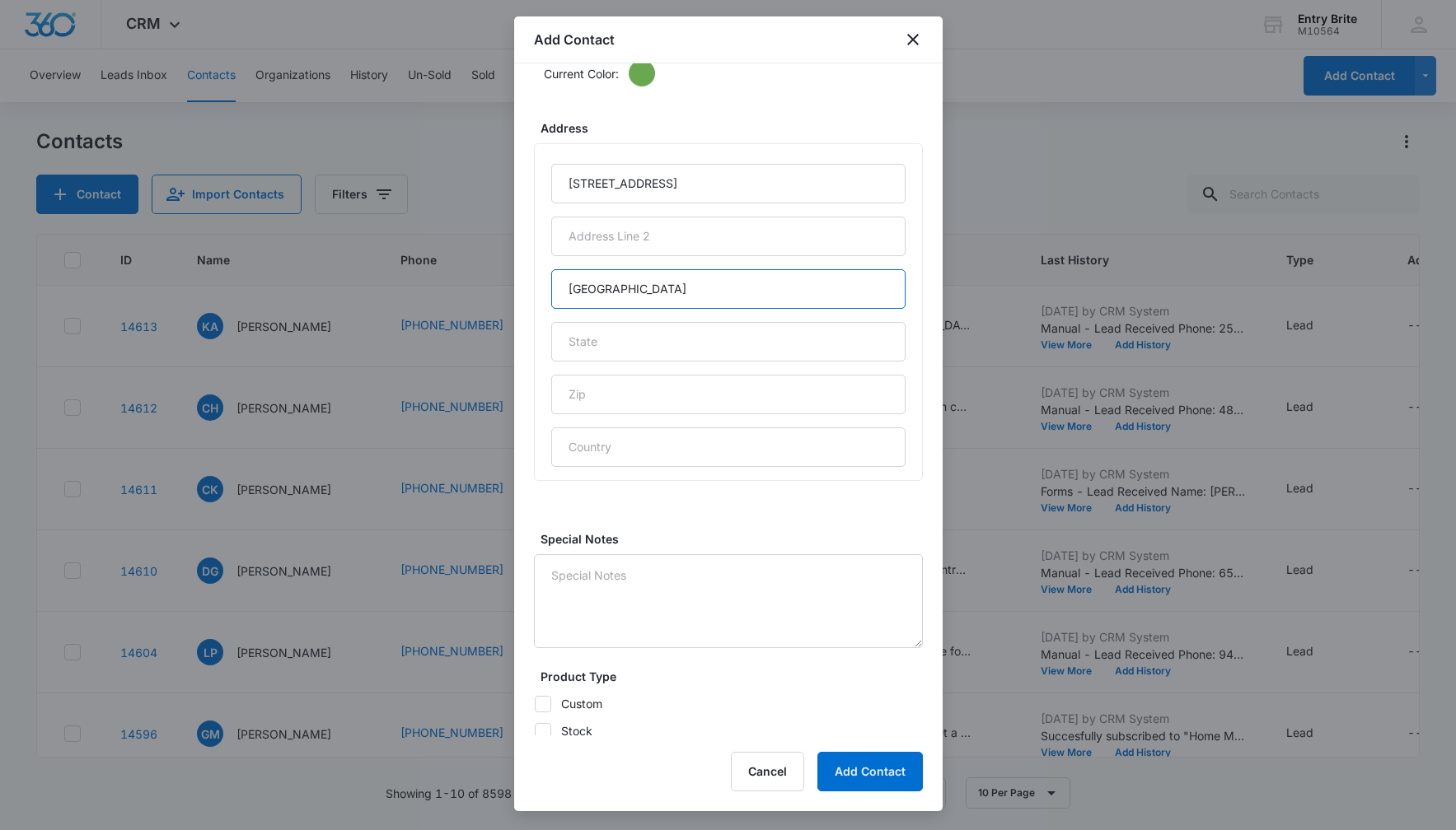
type input "[GEOGRAPHIC_DATA]"
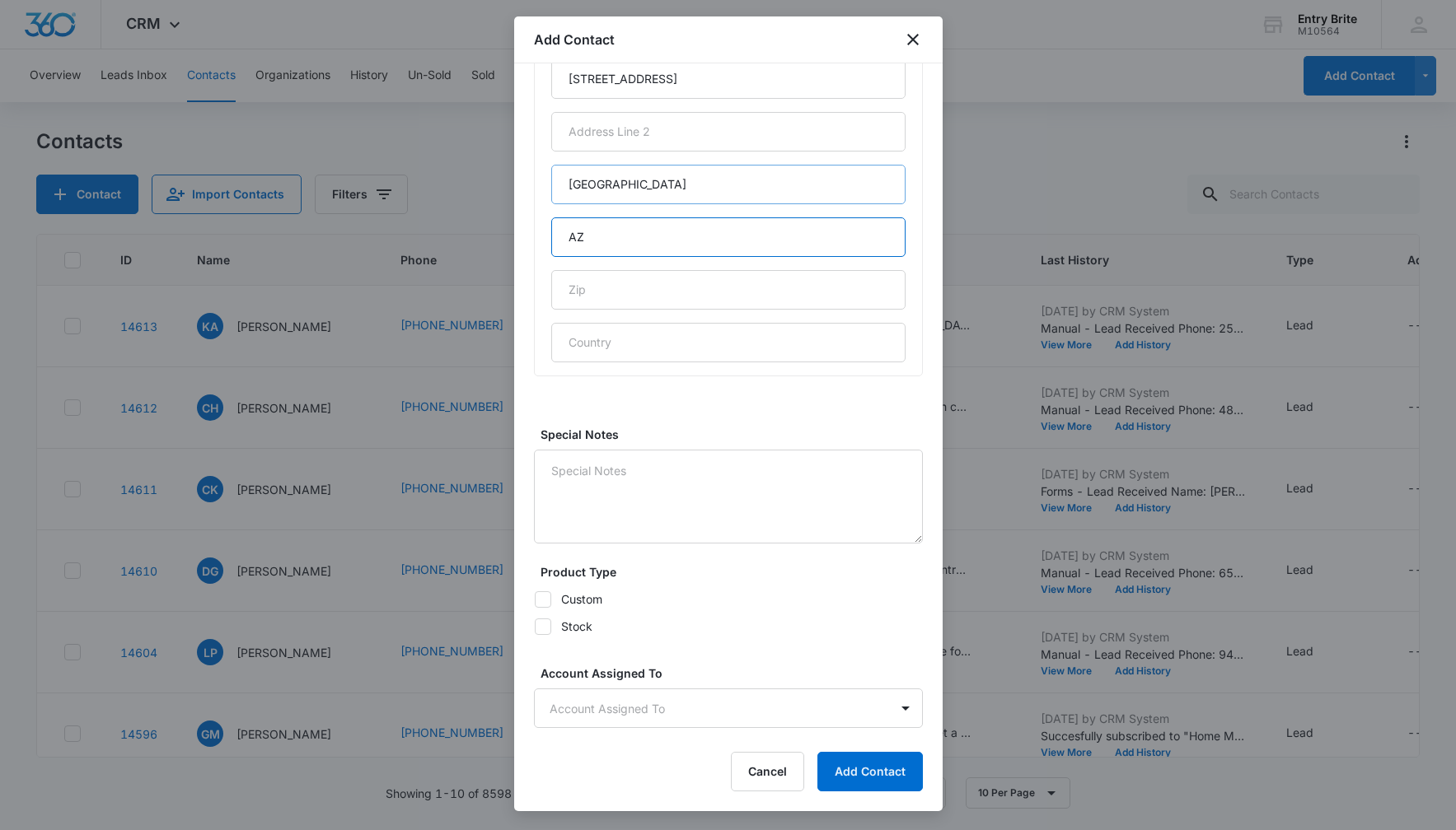
scroll to position [895, 0]
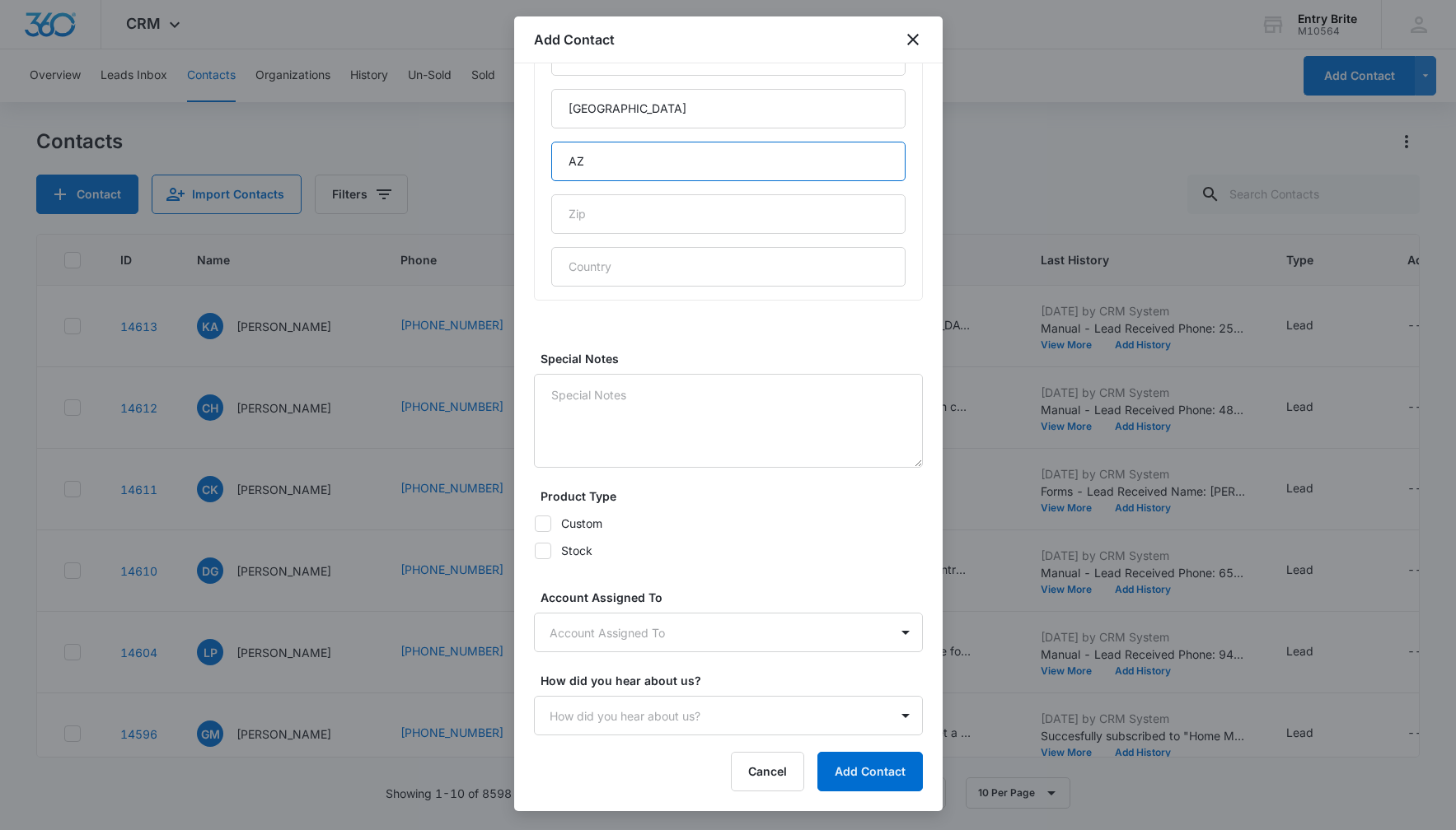
type input "AZ"
click at [546, 521] on icon at bounding box center [543, 524] width 15 height 15
click at [534, 523] on input "Custom" at bounding box center [534, 523] width 1 height 1
checkbox input "true"
click at [585, 629] on body "CRM Apps Reputation Websites Forms CRM Email Social Content Ads Intelligence Fi…" at bounding box center [728, 415] width 1456 height 830
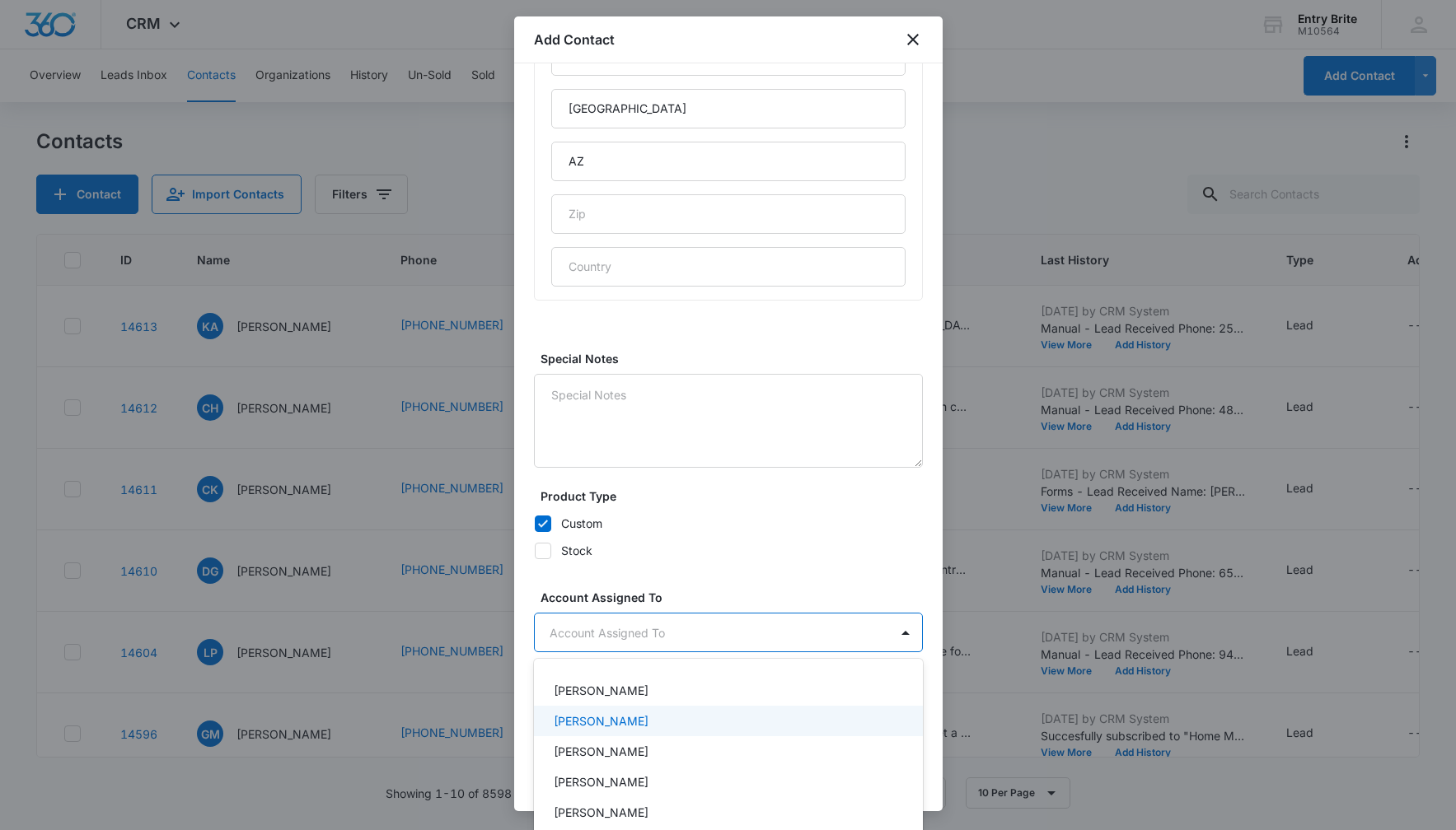
click at [588, 723] on p "[PERSON_NAME]" at bounding box center [601, 720] width 95 height 18
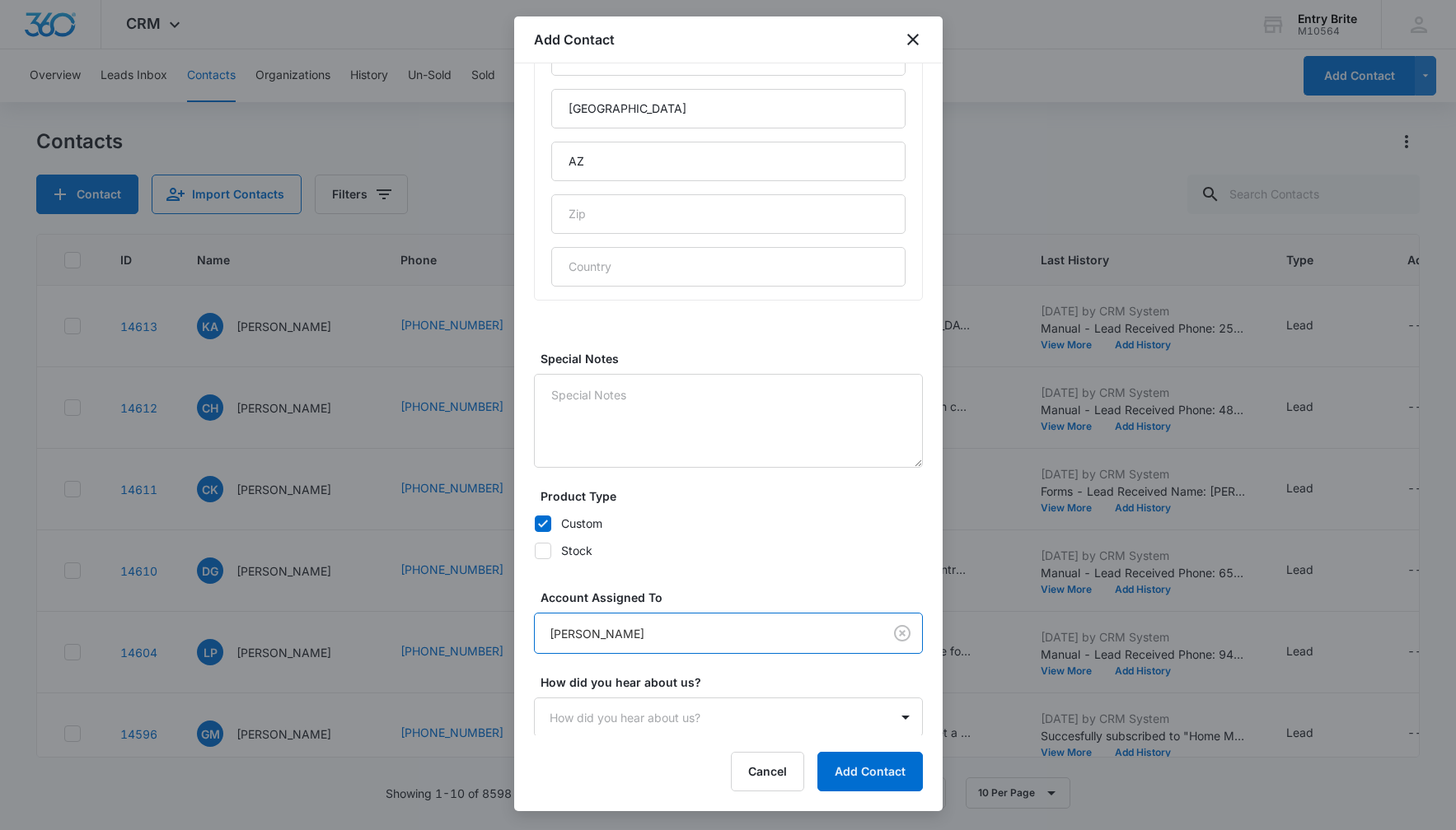
scroll to position [897, 0]
click at [863, 768] on button "Add Contact" at bounding box center [870, 771] width 105 height 40
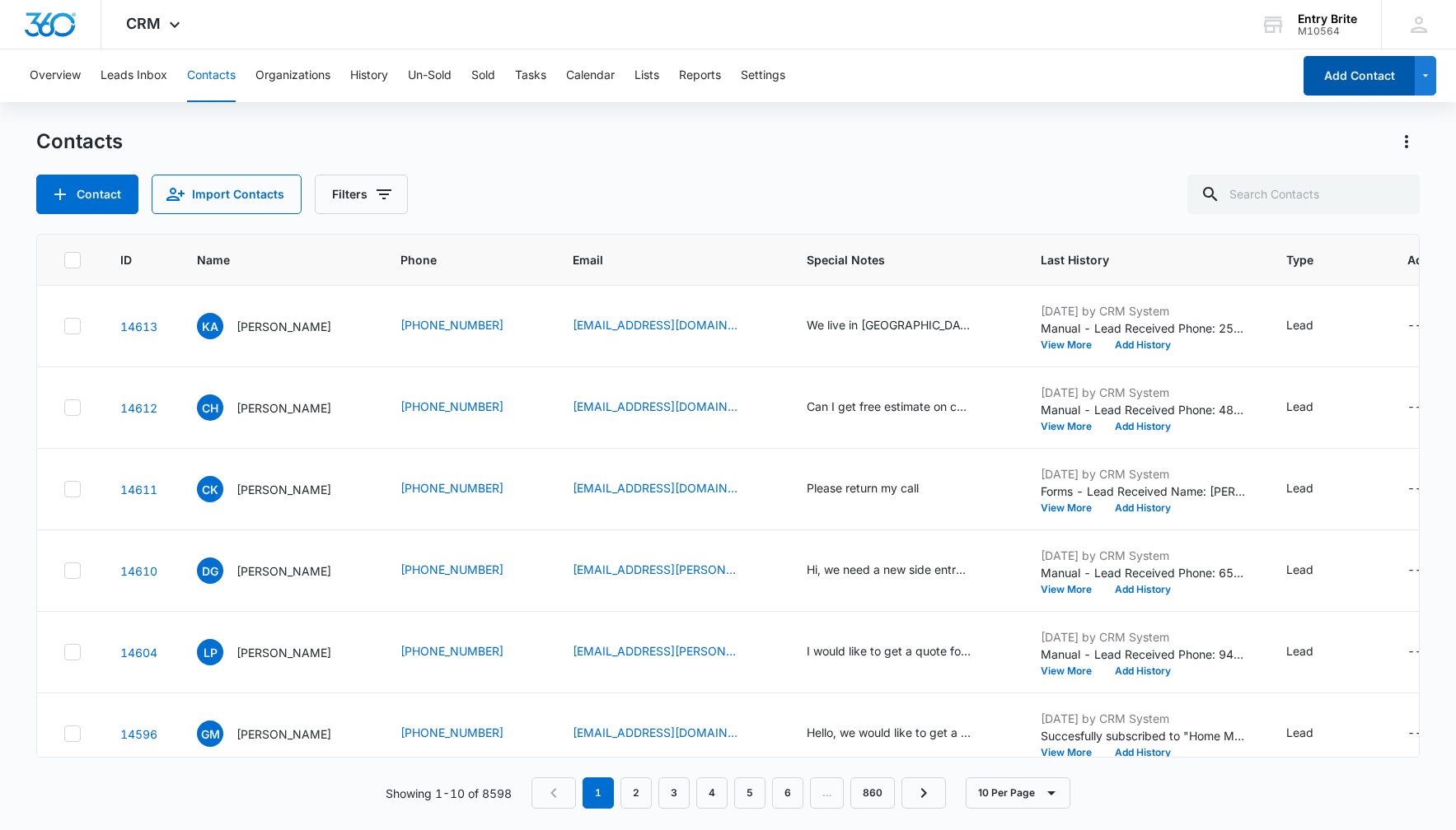
click at [1364, 71] on button "Add Contact" at bounding box center [1358, 76] width 112 height 40
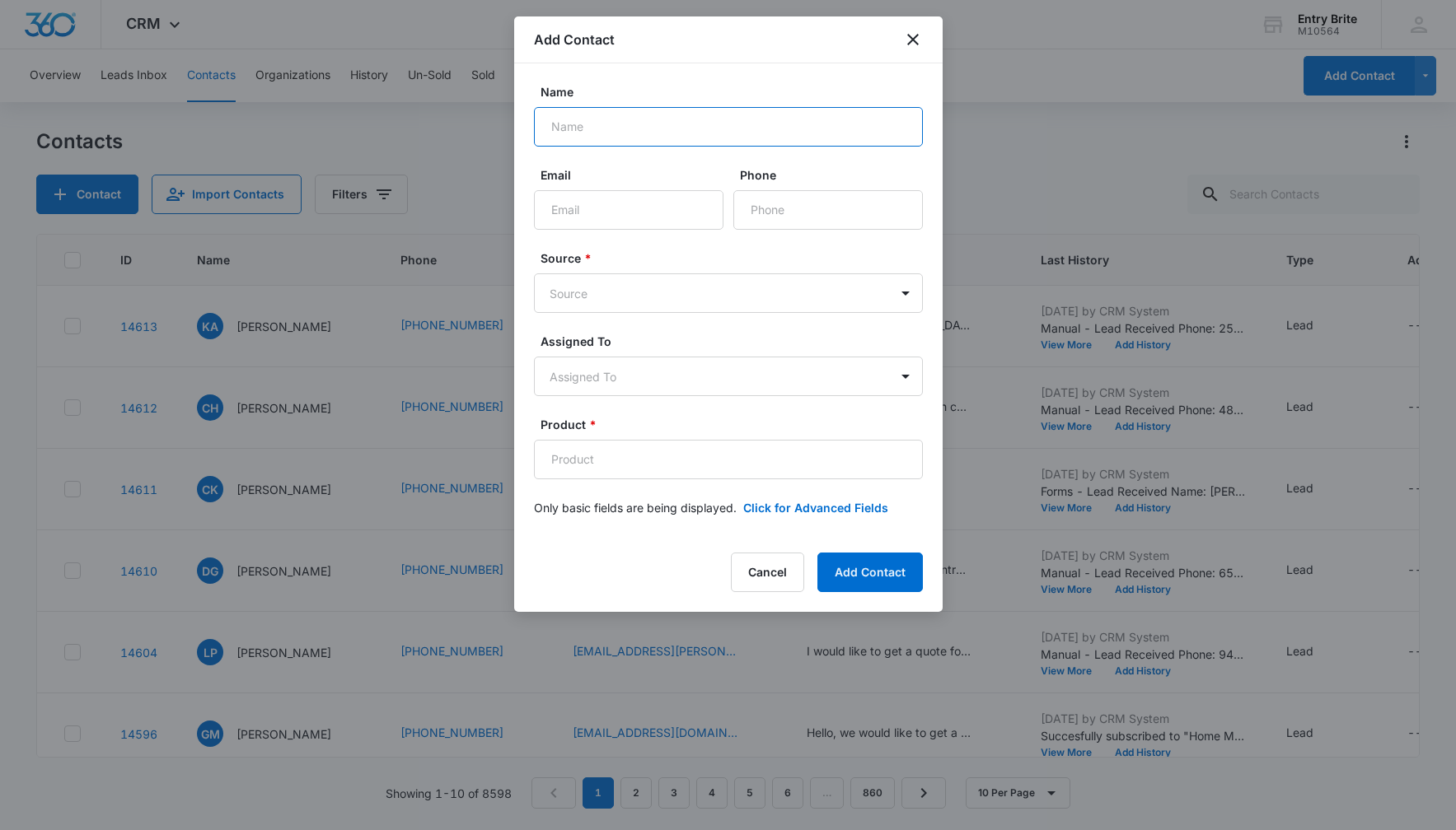
click at [592, 123] on input "Name" at bounding box center [728, 126] width 389 height 40
paste input "[PERSON_NAME]"
type input "[PERSON_NAME]"
click at [599, 213] on input "Email" at bounding box center [628, 210] width 190 height 40
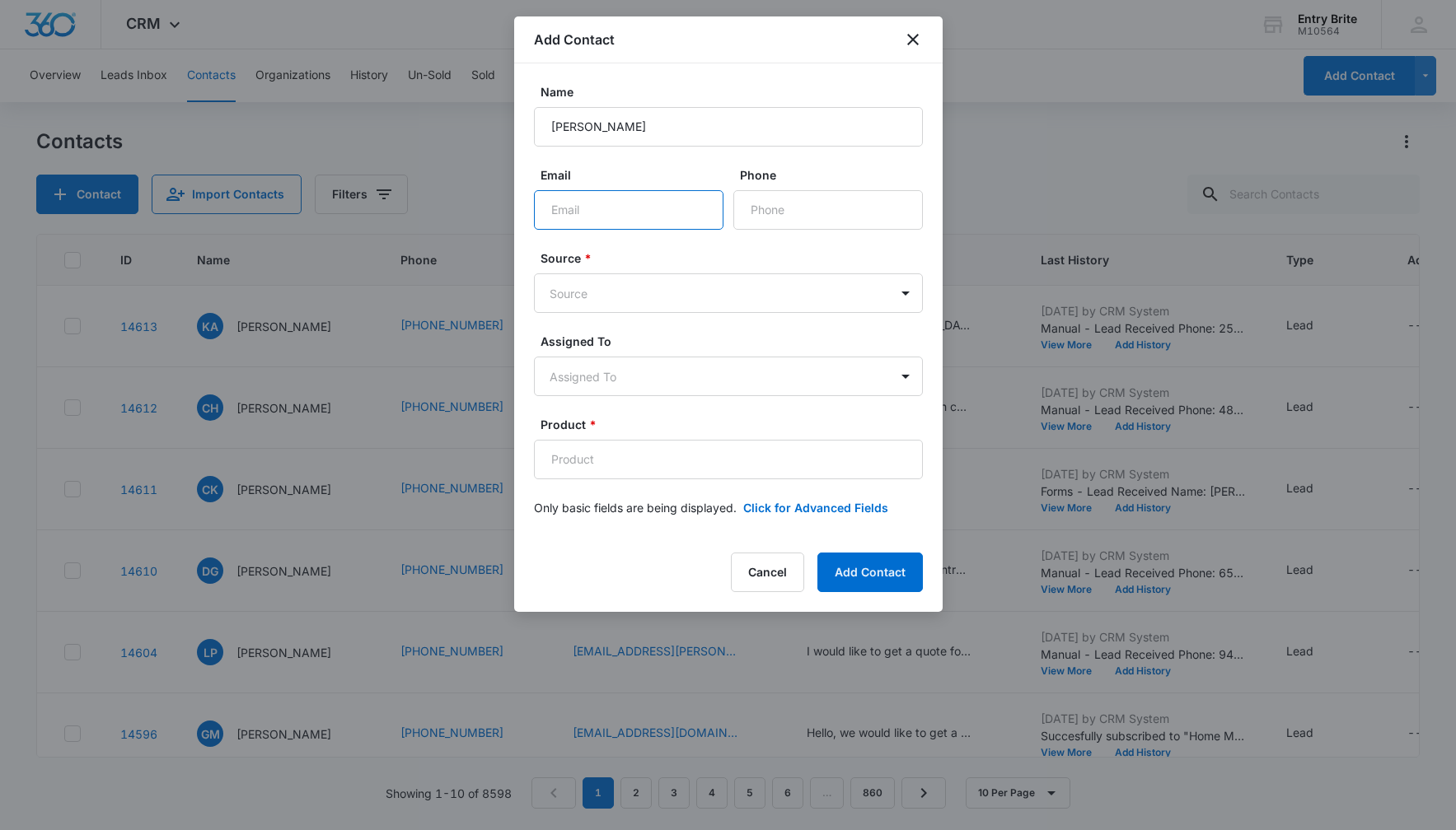
paste input "[EMAIL_ADDRESS][DOMAIN_NAME]"
type input "[EMAIL_ADDRESS][DOMAIN_NAME]"
click at [792, 208] on input "Phone" at bounding box center [828, 210] width 190 height 40
paste input "[PHONE_NUMBER]"
type input "[PHONE_NUMBER]"
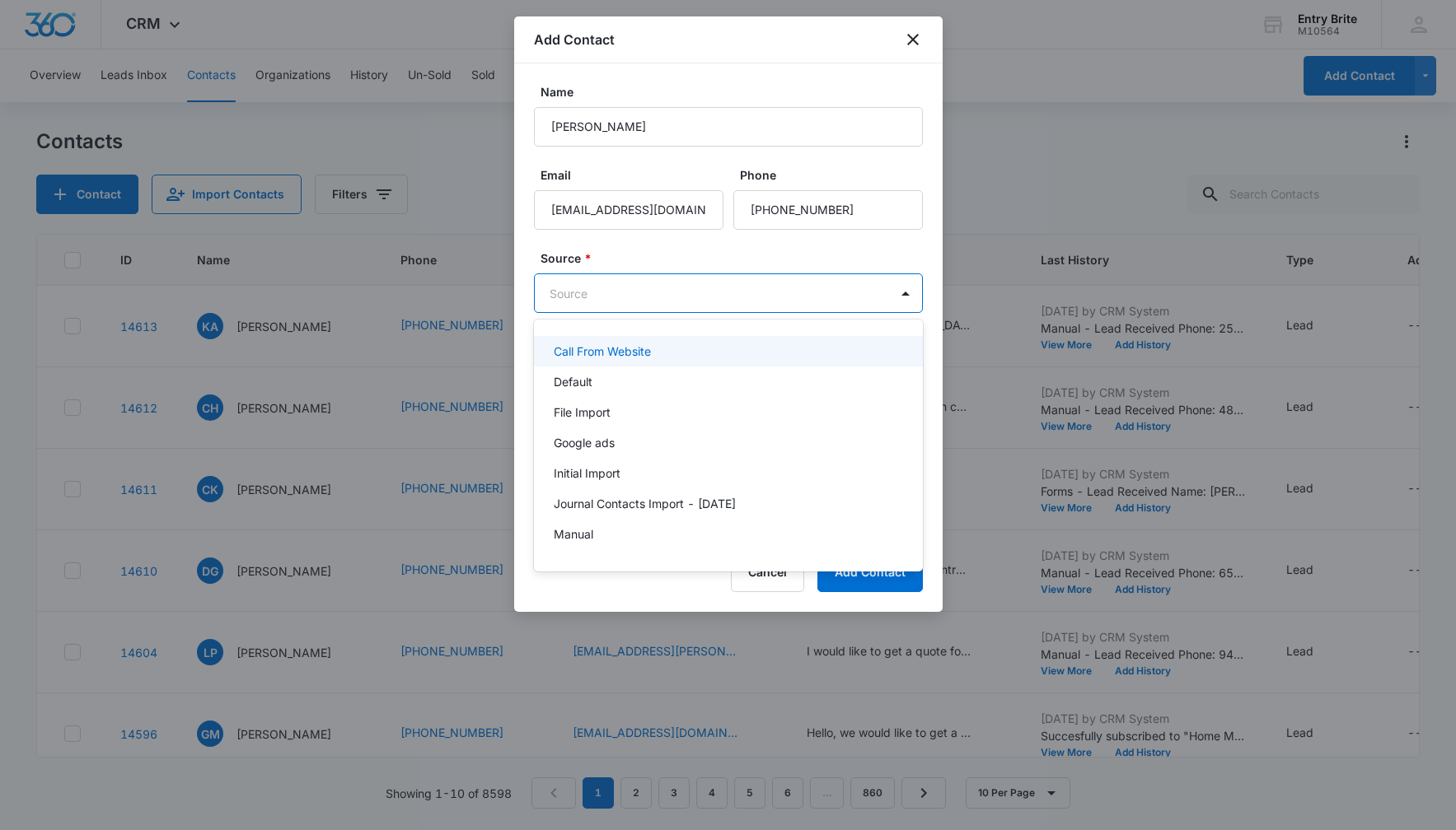
click at [757, 294] on body "CRM Apps Reputation Websites Forms CRM Email Social Content Ads Intelligence Fi…" at bounding box center [728, 415] width 1456 height 830
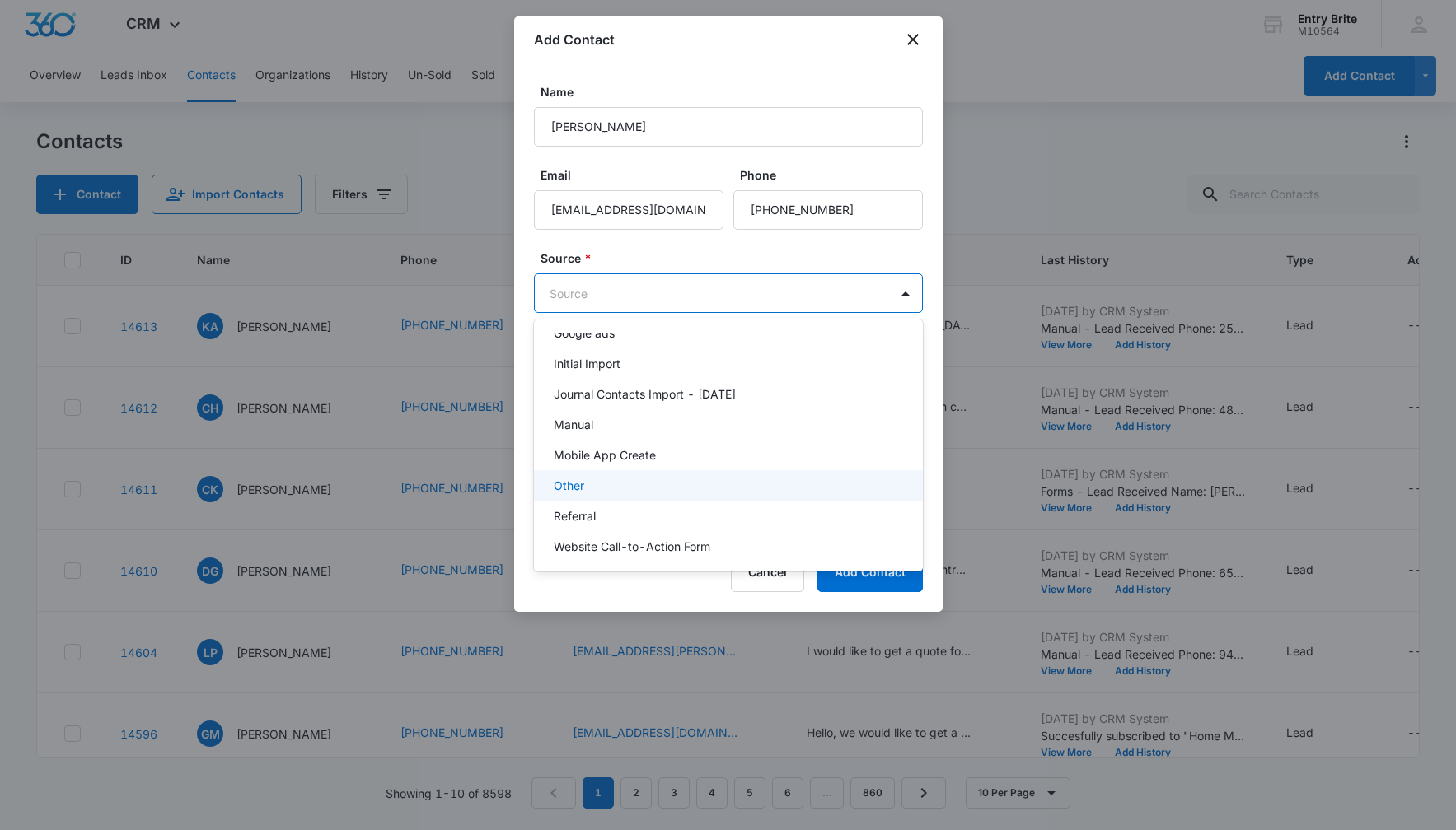
click at [715, 483] on div "Other" at bounding box center [726, 485] width 346 height 18
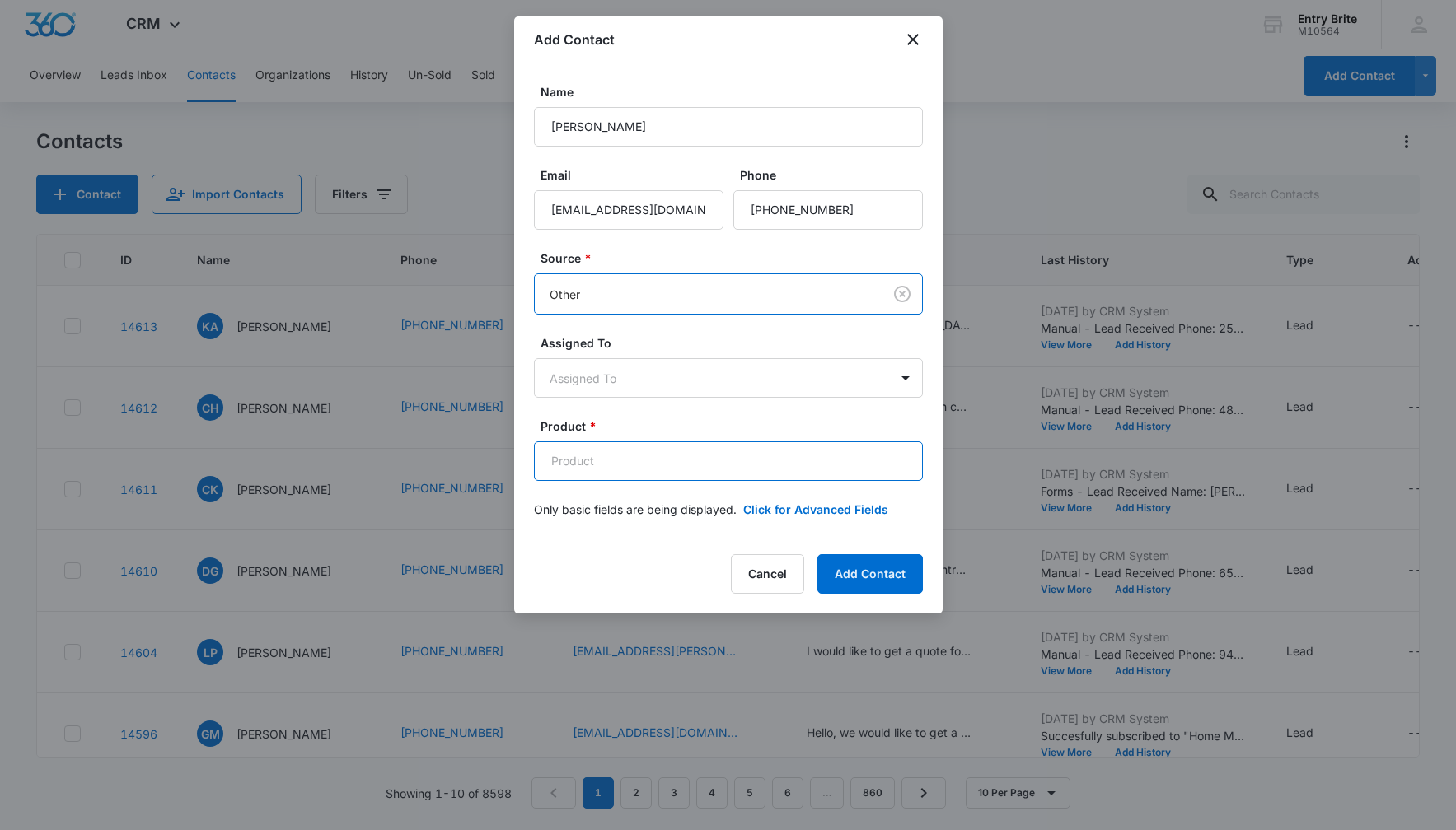
click at [601, 463] on input "Product *" at bounding box center [728, 461] width 389 height 40
paste input "Traviata iron between glass insert"
type input "Traviata iron between glass insert"
click at [796, 512] on button "Click for Advanced Fields" at bounding box center [815, 509] width 145 height 18
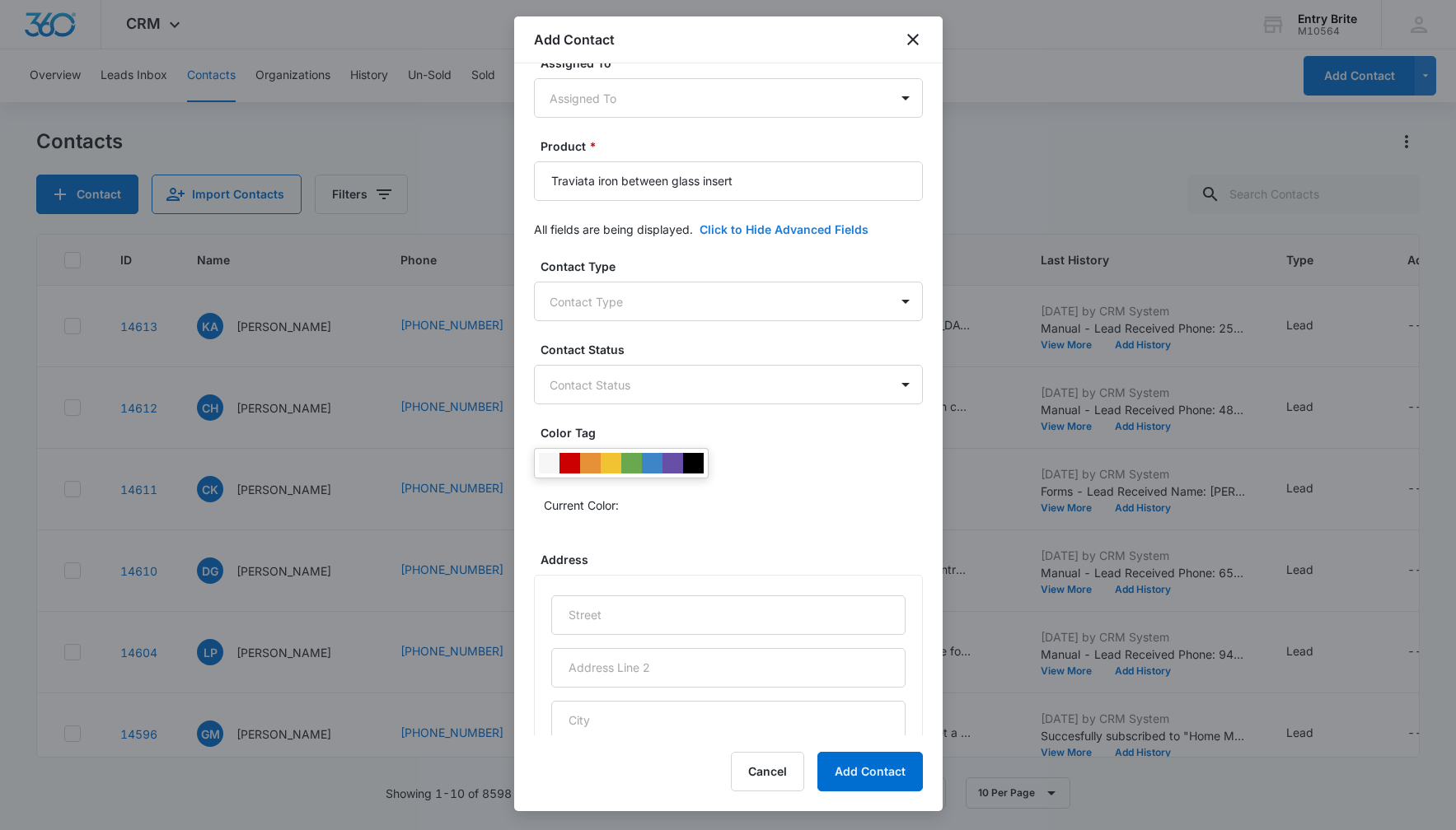
scroll to position [343, 0]
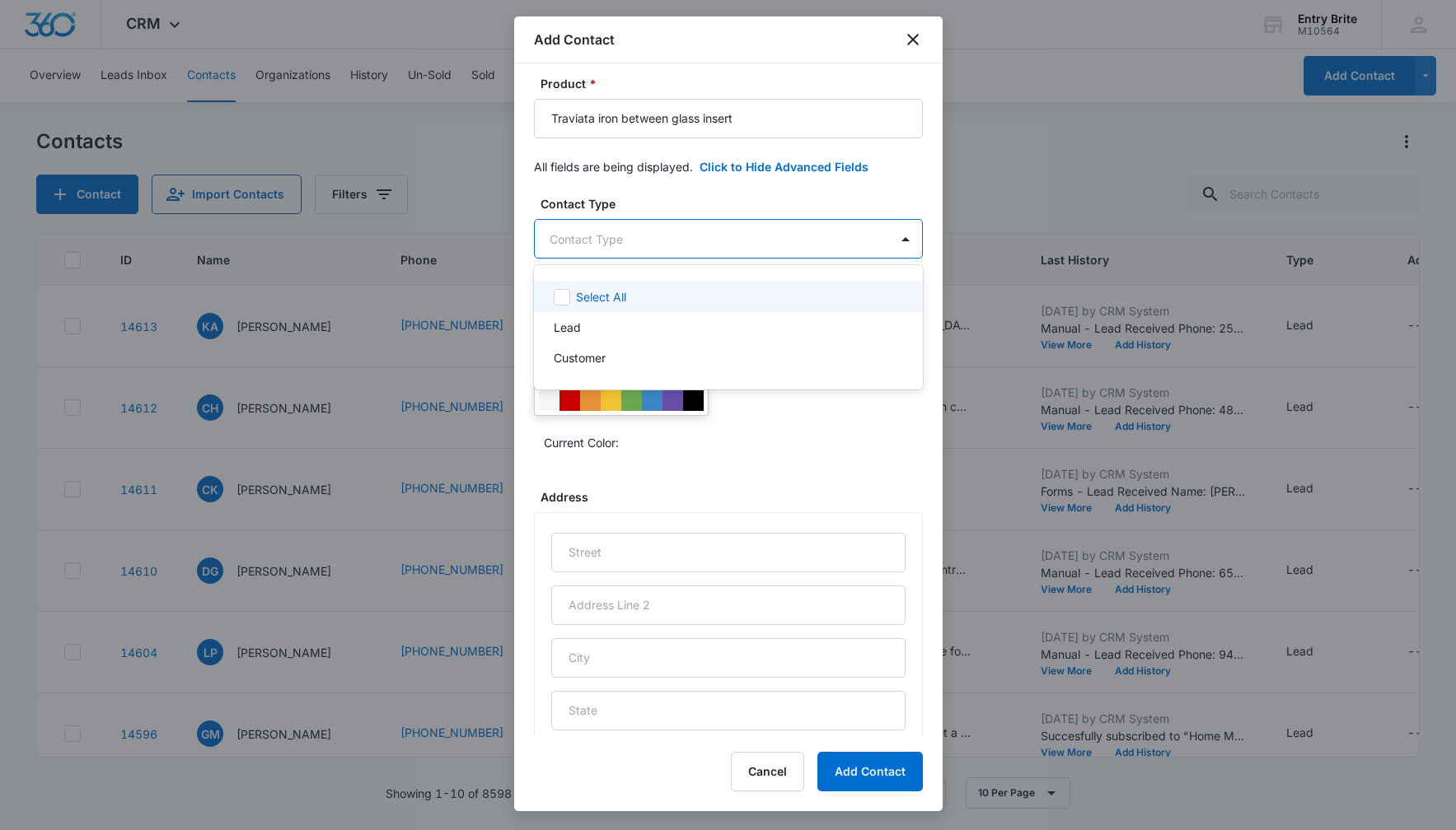
click at [849, 240] on body "CRM Apps Reputation Websites Forms CRM Email Social Content Ads Intelligence Fi…" at bounding box center [728, 415] width 1456 height 830
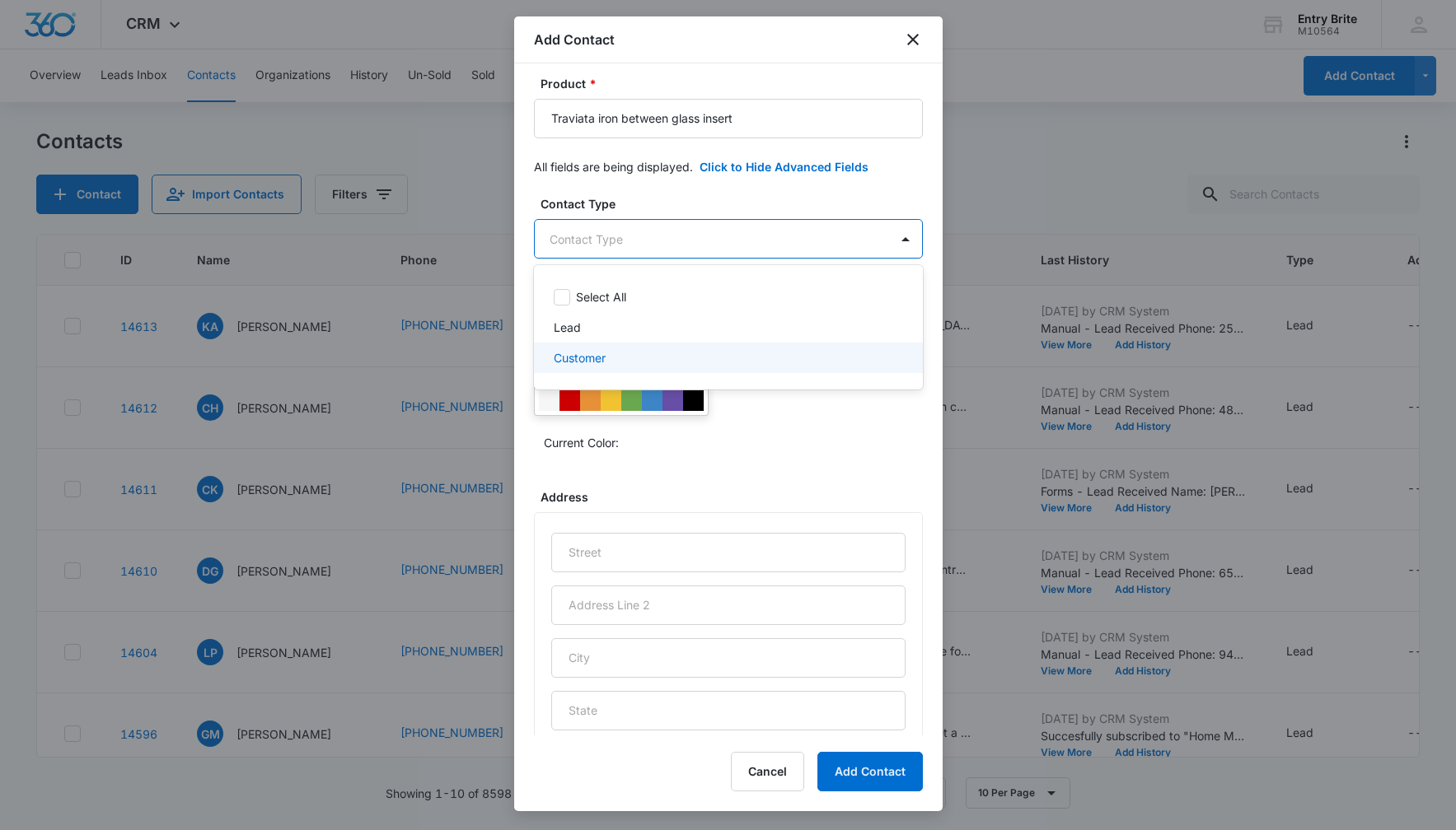
click at [778, 364] on div "Customer" at bounding box center [726, 357] width 346 height 18
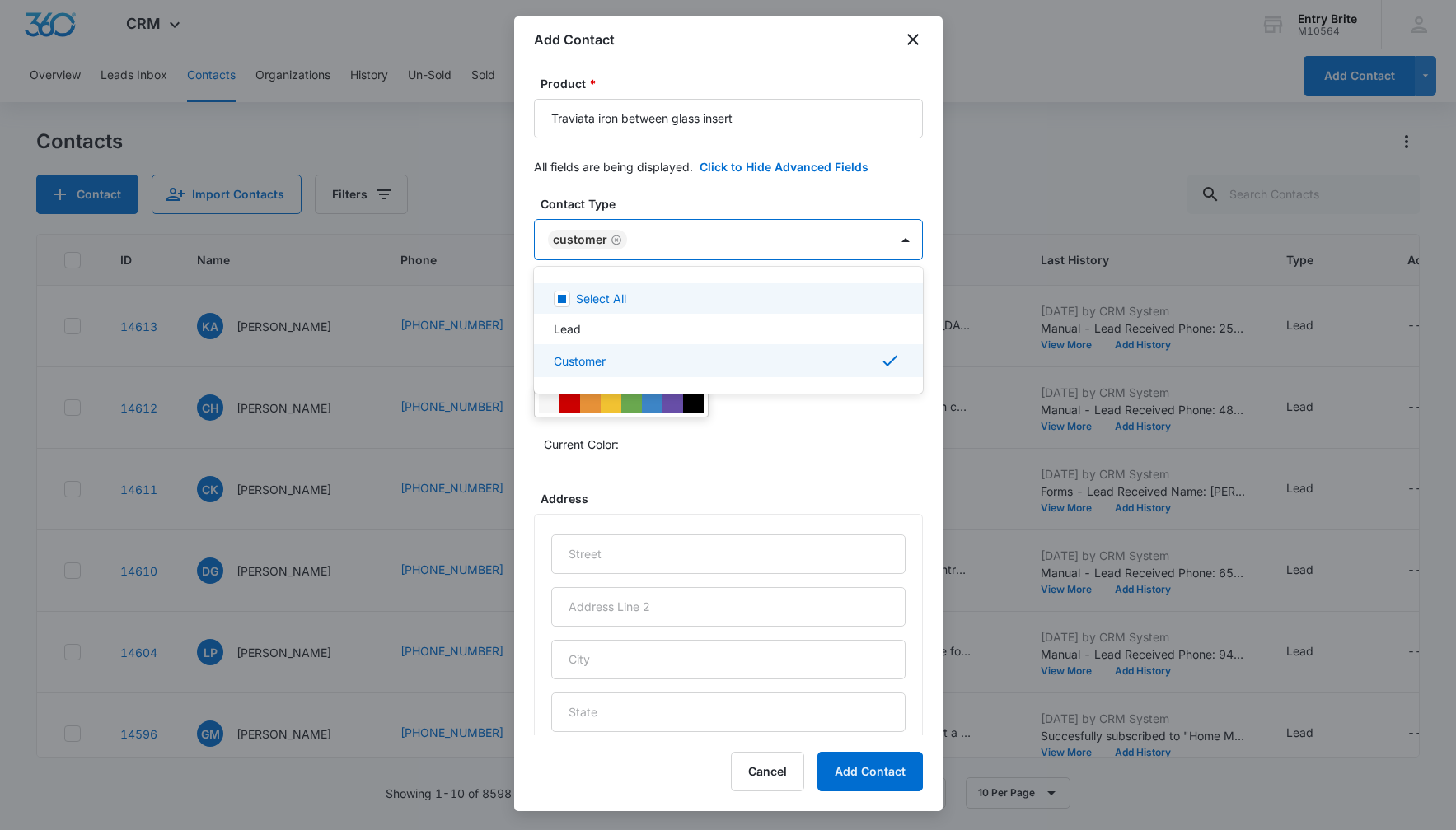
drag, startPoint x: 778, startPoint y: 199, endPoint x: 733, endPoint y: 288, distance: 99.7
click at [778, 199] on div at bounding box center [728, 415] width 1456 height 830
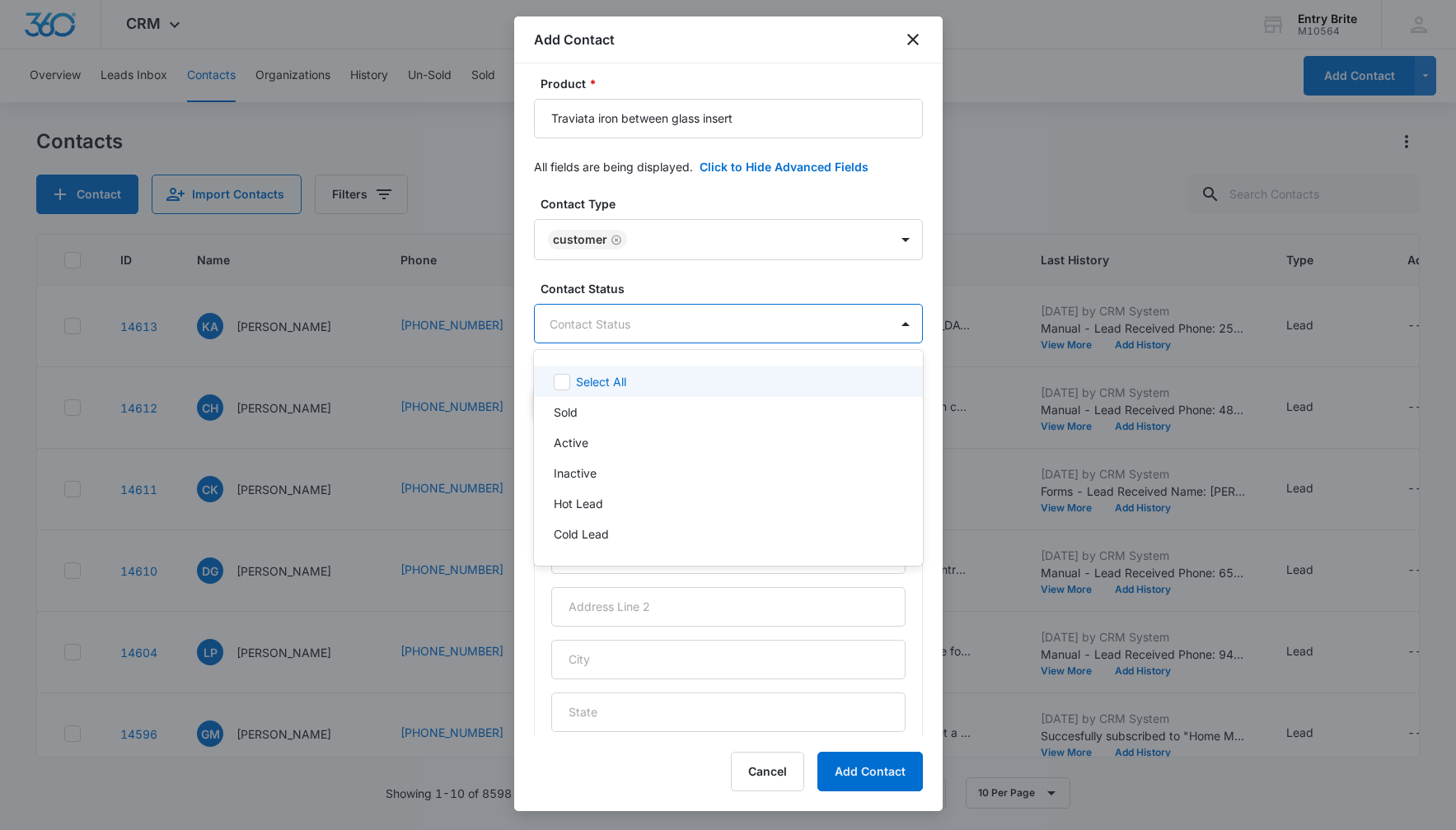
click at [732, 333] on body "CRM Apps Reputation Websites Forms CRM Email Social Content Ads Intelligence Fi…" at bounding box center [728, 415] width 1456 height 830
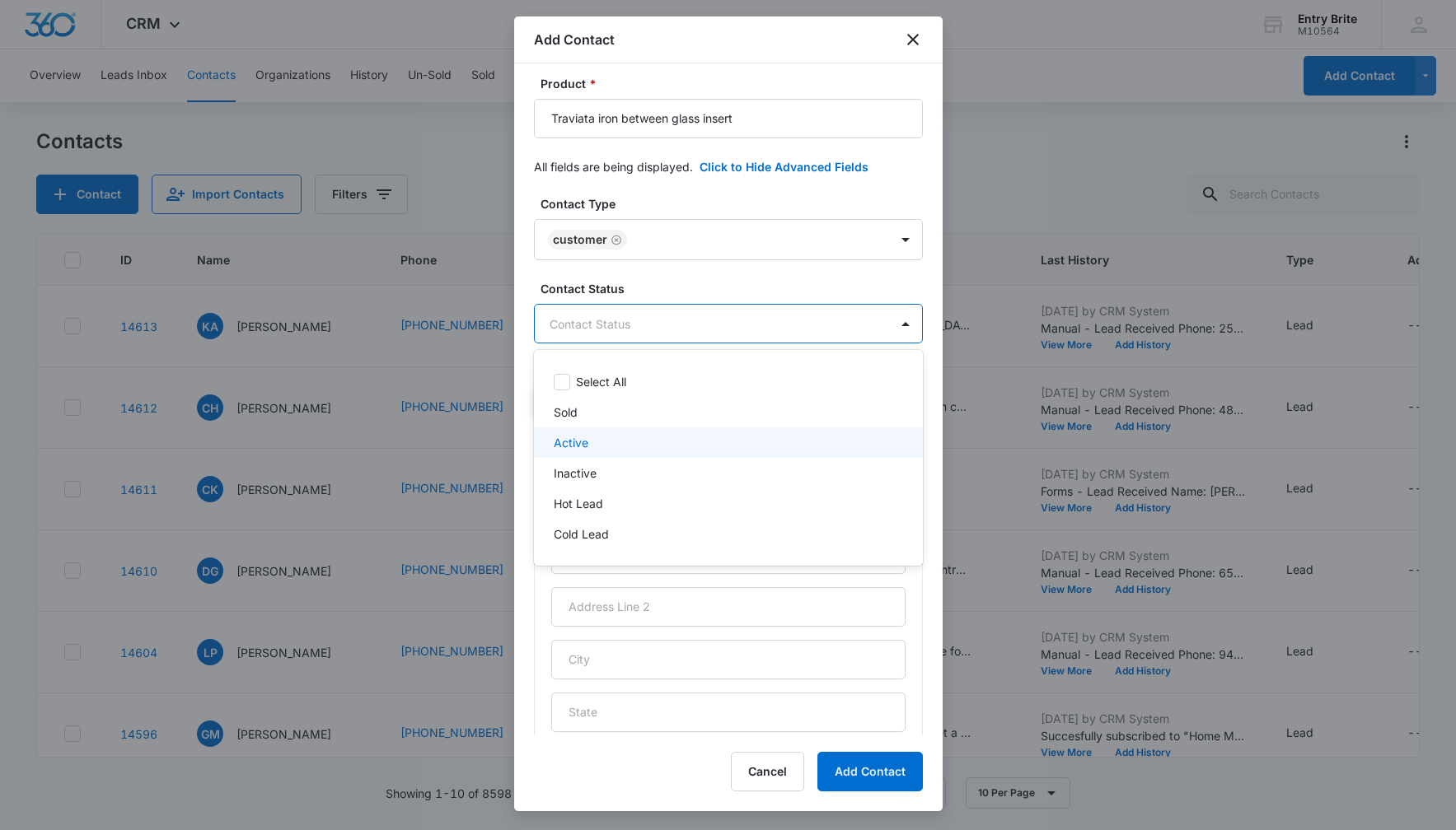
drag, startPoint x: 659, startPoint y: 435, endPoint x: 652, endPoint y: 415, distance: 21.2
click at [652, 415] on div "Select All Sold Active Inactive Hot Lead Cold Lead" at bounding box center [728, 458] width 389 height 190
click at [652, 415] on div "Sold" at bounding box center [726, 412] width 346 height 18
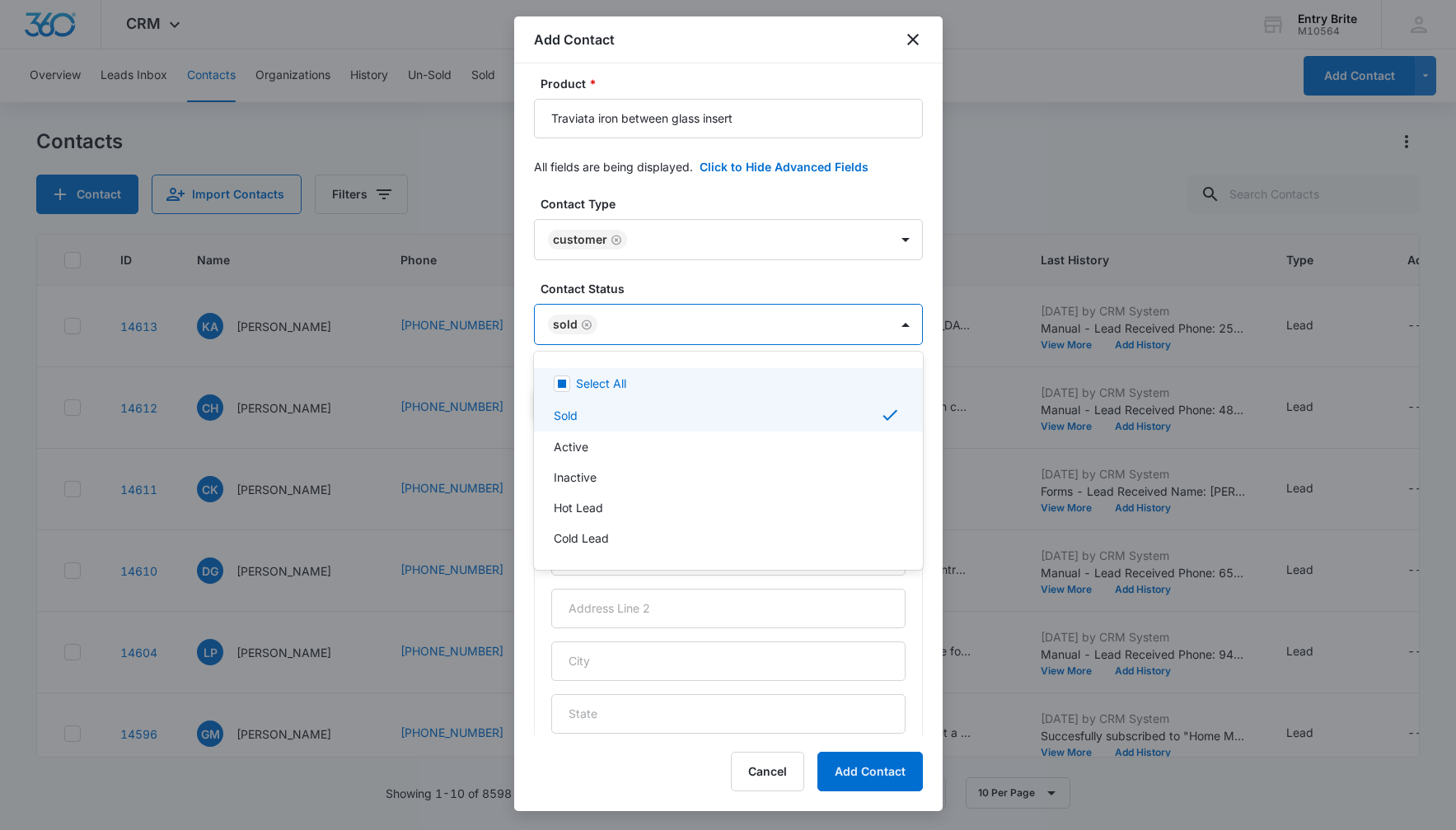
drag, startPoint x: 668, startPoint y: 190, endPoint x: 662, endPoint y: 263, distance: 73.2
click at [668, 190] on div at bounding box center [728, 415] width 1456 height 830
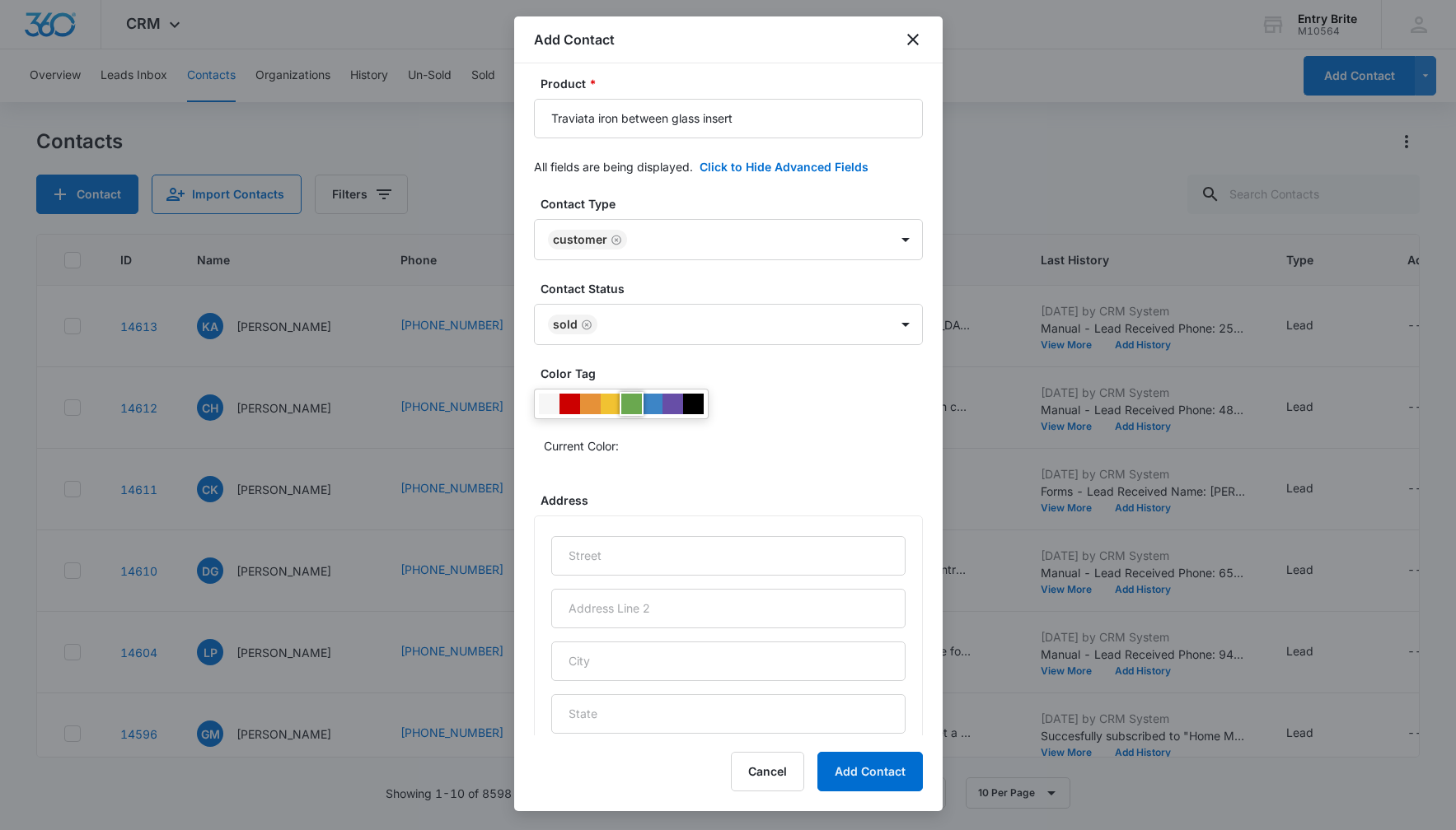
drag, startPoint x: 635, startPoint y: 399, endPoint x: 690, endPoint y: 392, distance: 55.4
click at [635, 399] on div at bounding box center [631, 403] width 20 height 20
click at [756, 392] on div "Current Color:" at bounding box center [728, 424] width 389 height 70
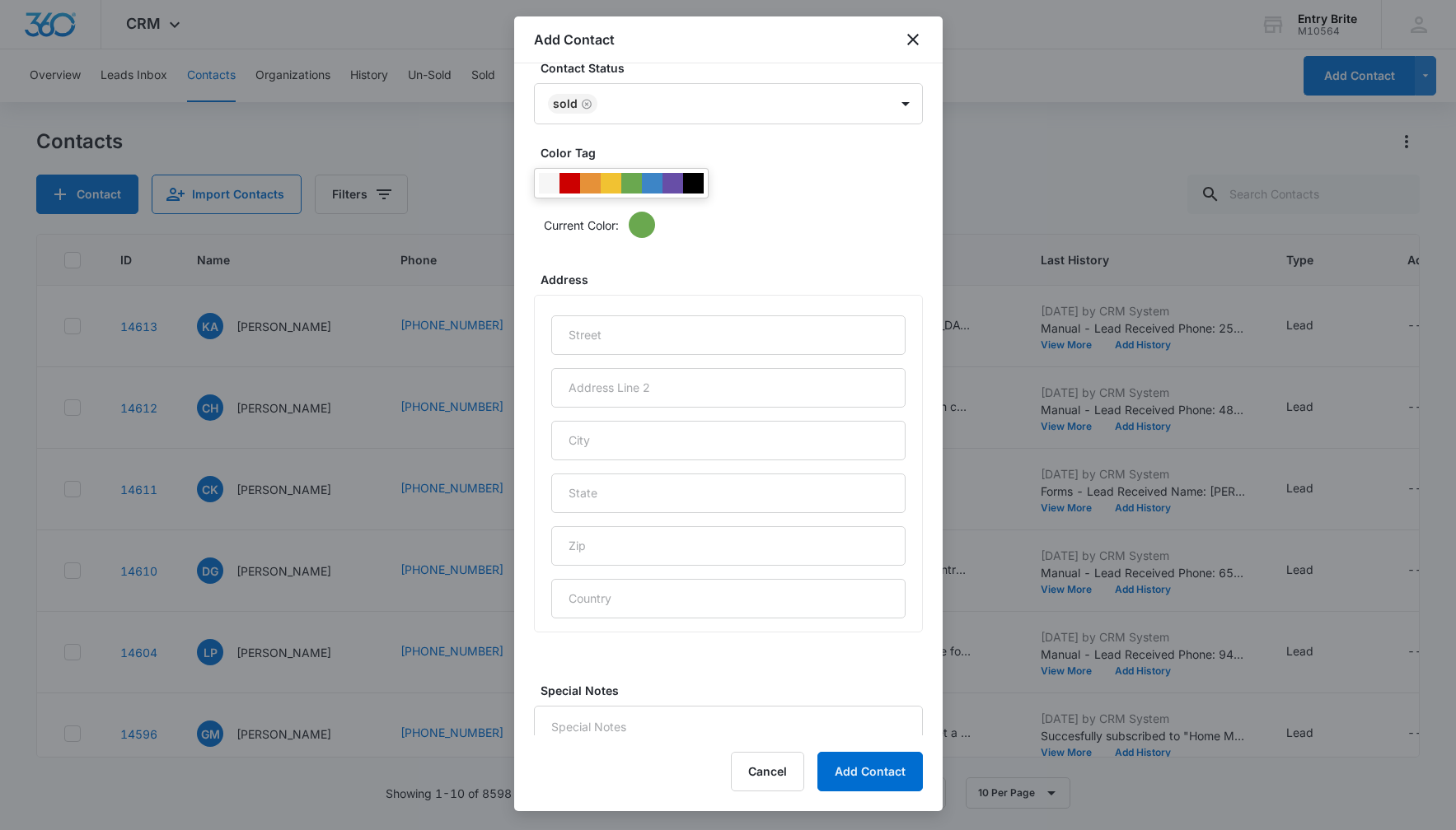
scroll to position [589, 0]
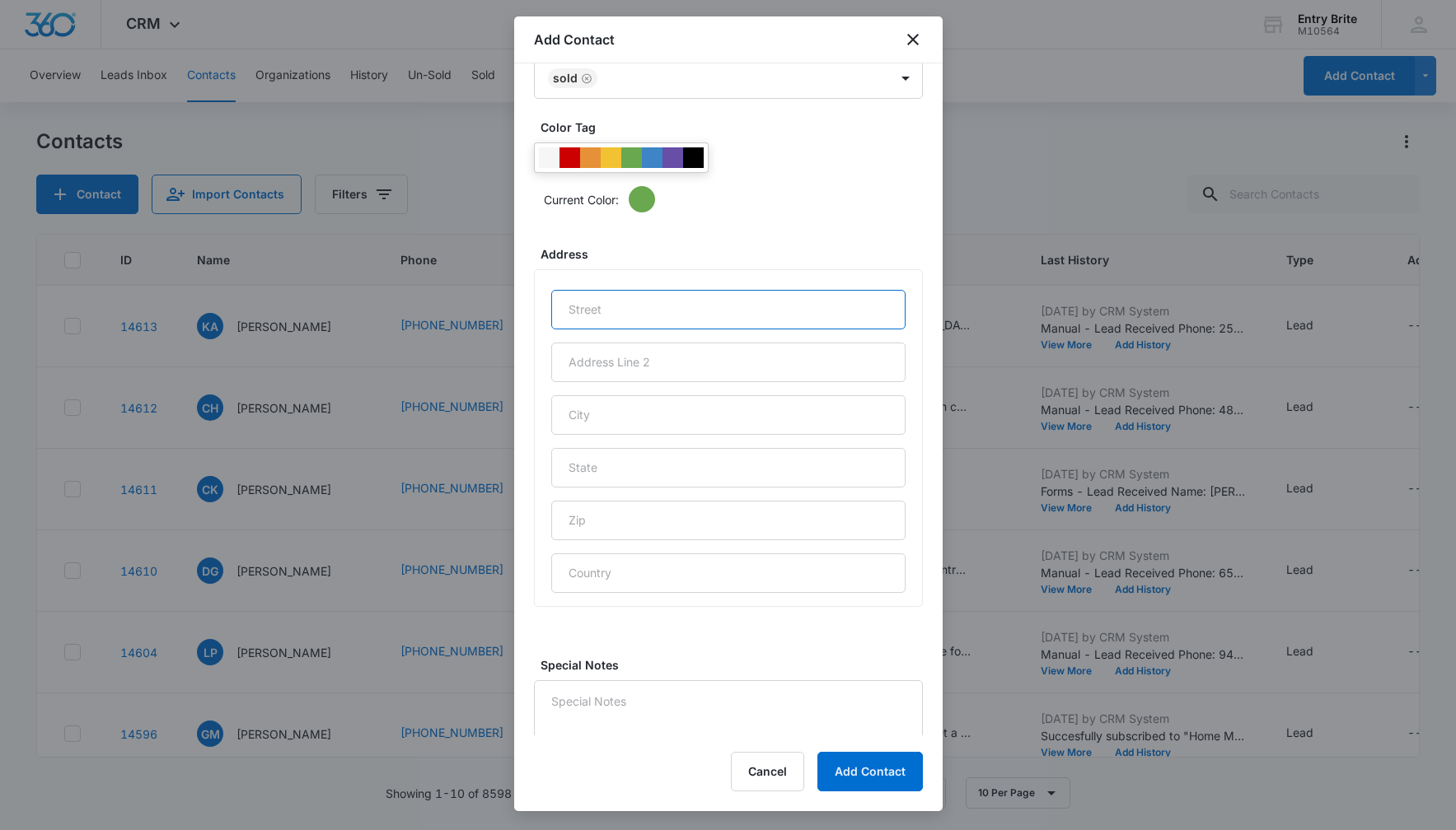
click at [589, 313] on input "text" at bounding box center [728, 310] width 354 height 40
paste input "1719 E Pontiac Dr."
type input "1719 E Pontiac Dr."
click at [607, 415] on input "text" at bounding box center [728, 415] width 354 height 40
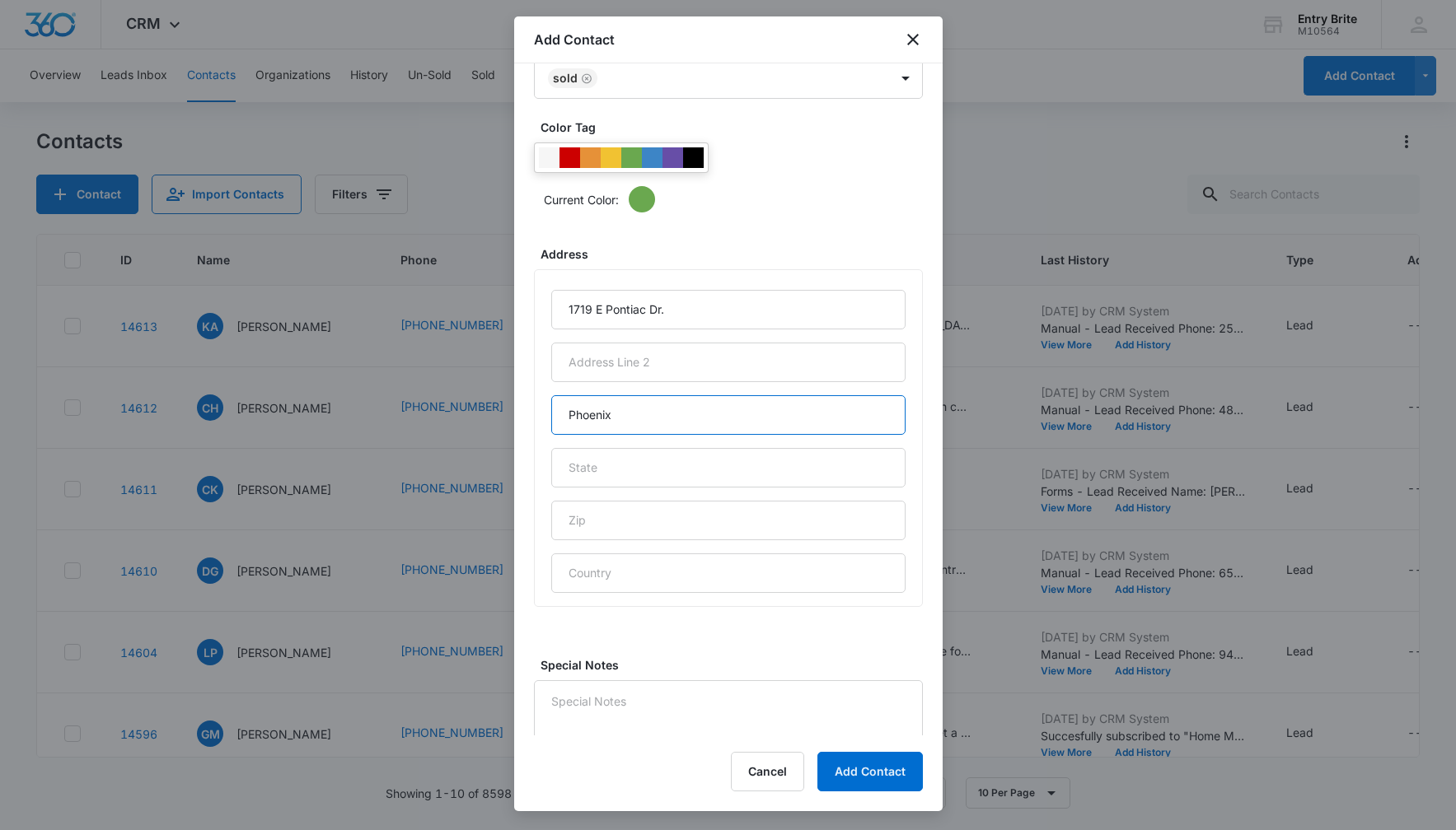
type input "Phoenix"
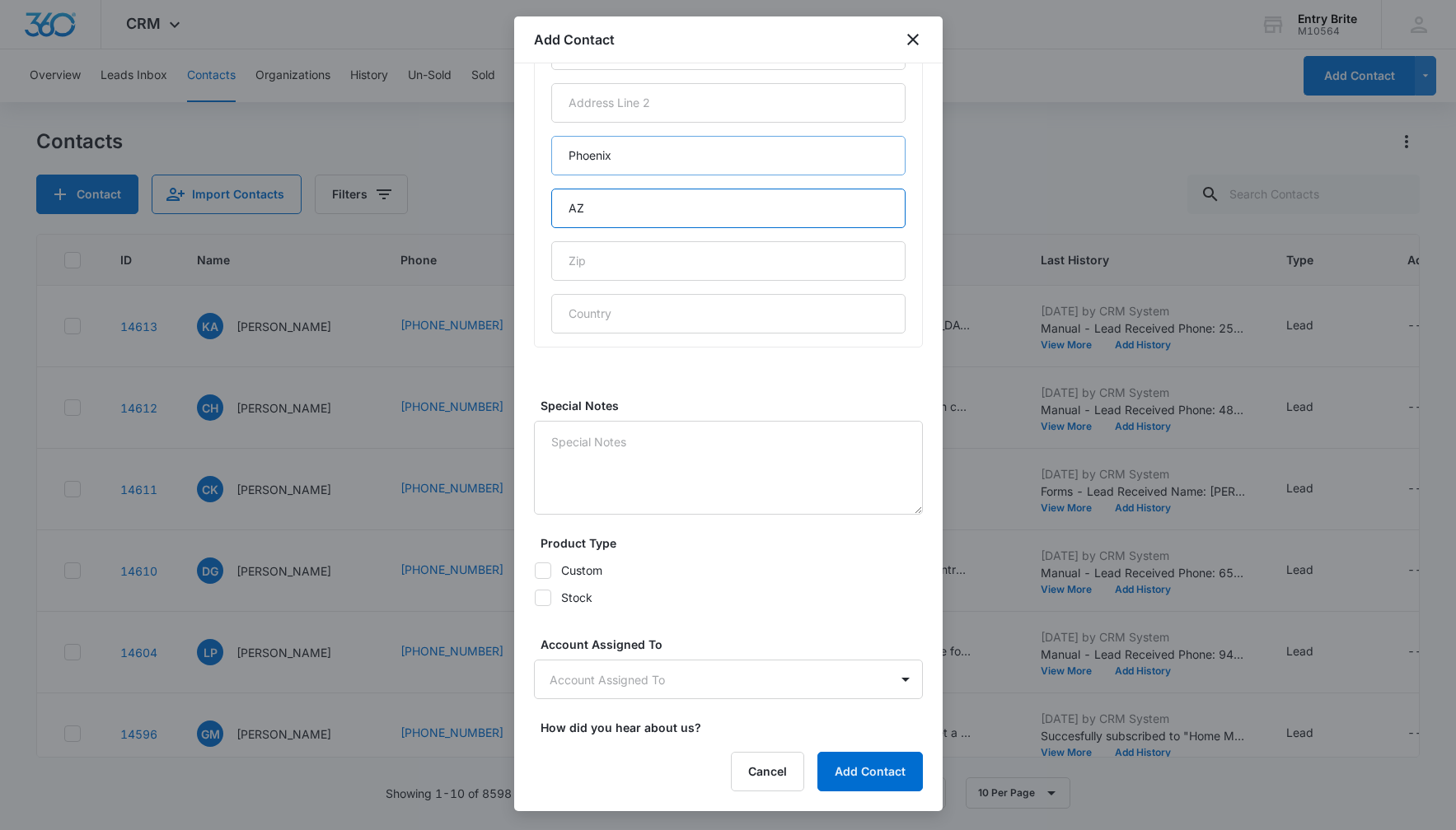
scroll to position [895, 0]
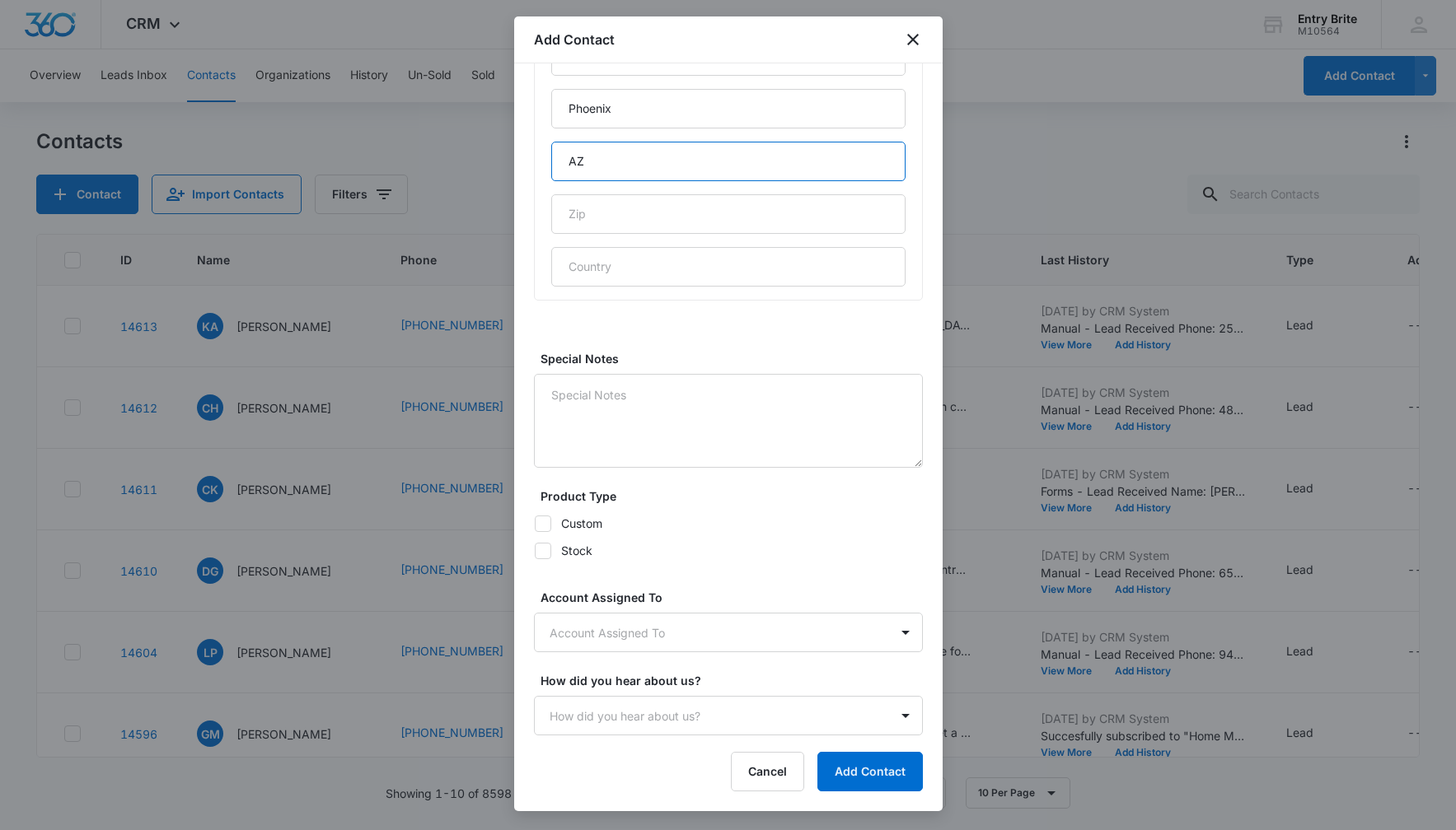
type input "AZ"
click at [543, 547] on icon at bounding box center [543, 551] width 15 height 15
click at [534, 550] on input "Stock" at bounding box center [534, 550] width 1 height 1
checkbox input "true"
click at [574, 637] on body "CRM Apps Reputation Websites Forms CRM Email Social Content Ads Intelligence Fi…" at bounding box center [728, 415] width 1456 height 830
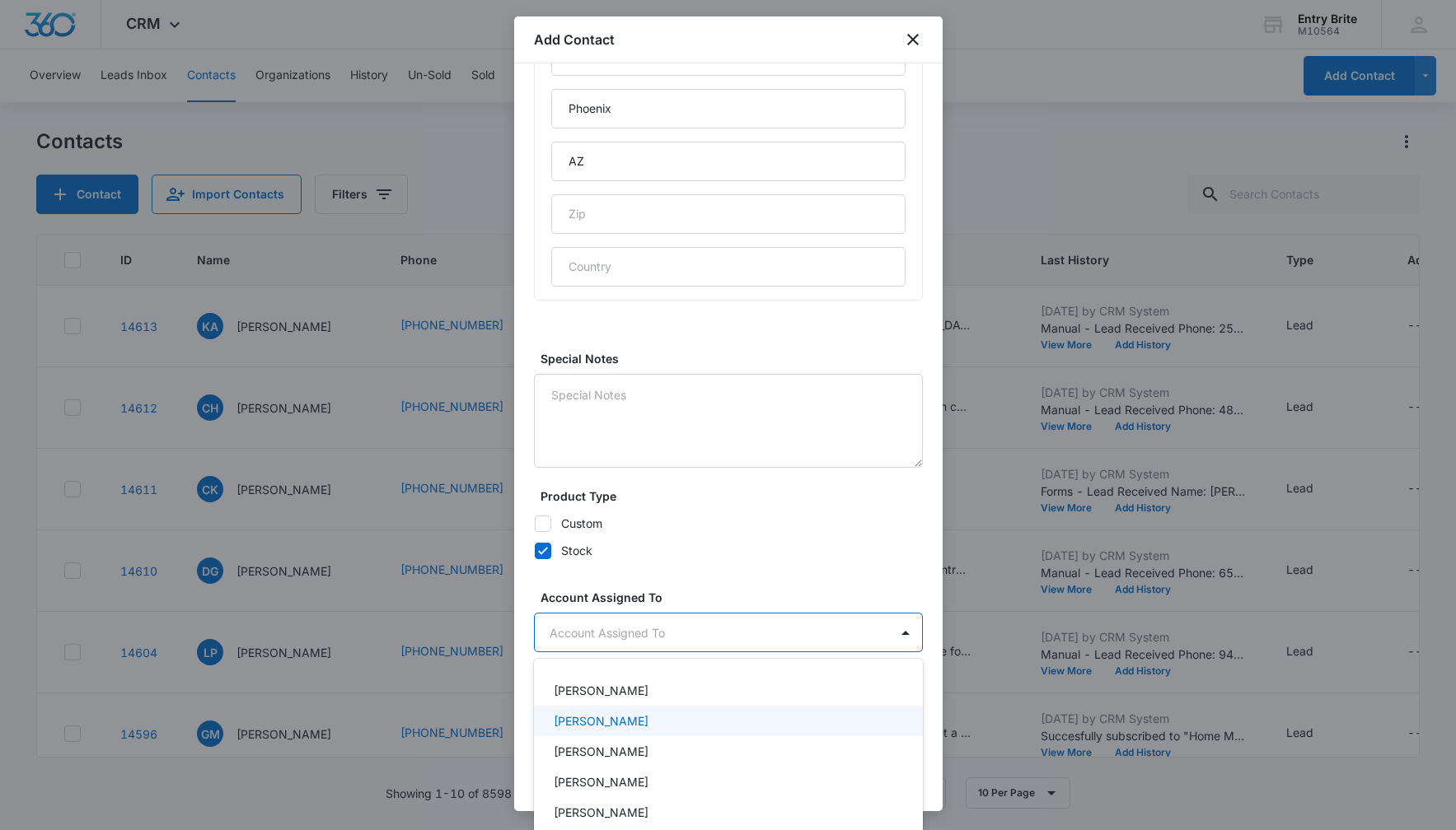
click at [587, 715] on p "[PERSON_NAME]" at bounding box center [601, 720] width 95 height 18
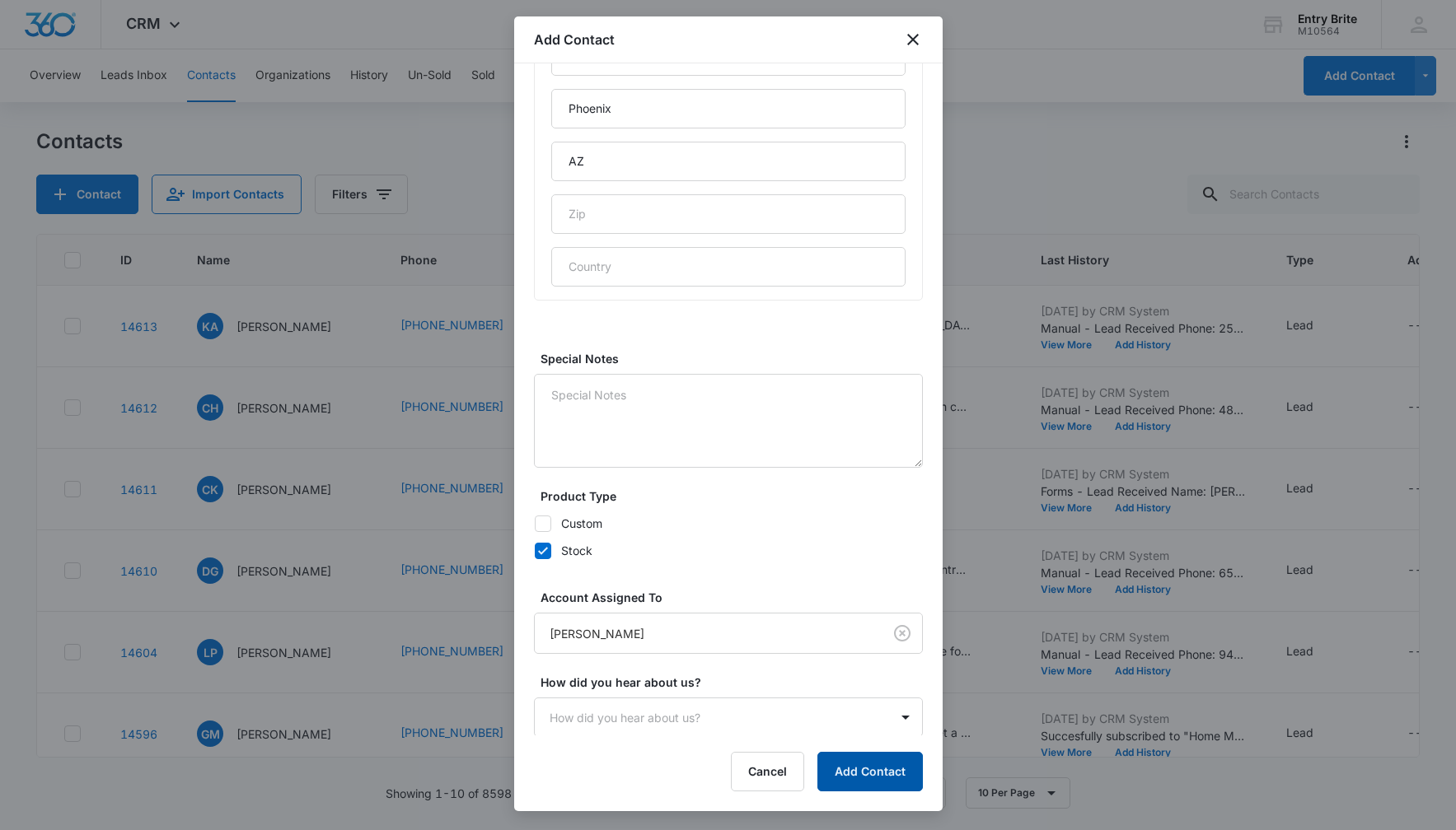
click at [863, 777] on button "Add Contact" at bounding box center [870, 771] width 105 height 40
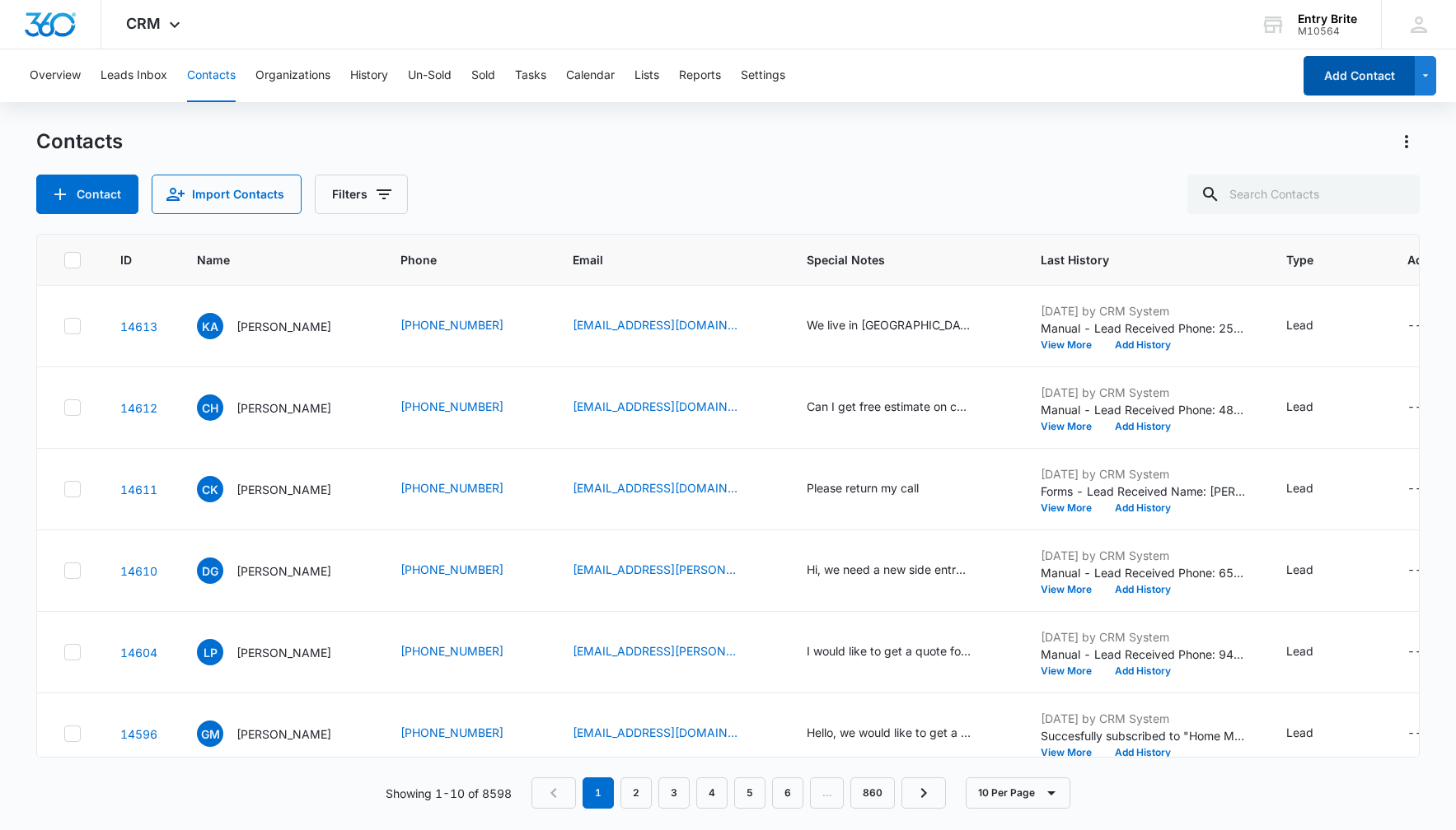
click at [1337, 76] on button "Add Contact" at bounding box center [1358, 76] width 112 height 40
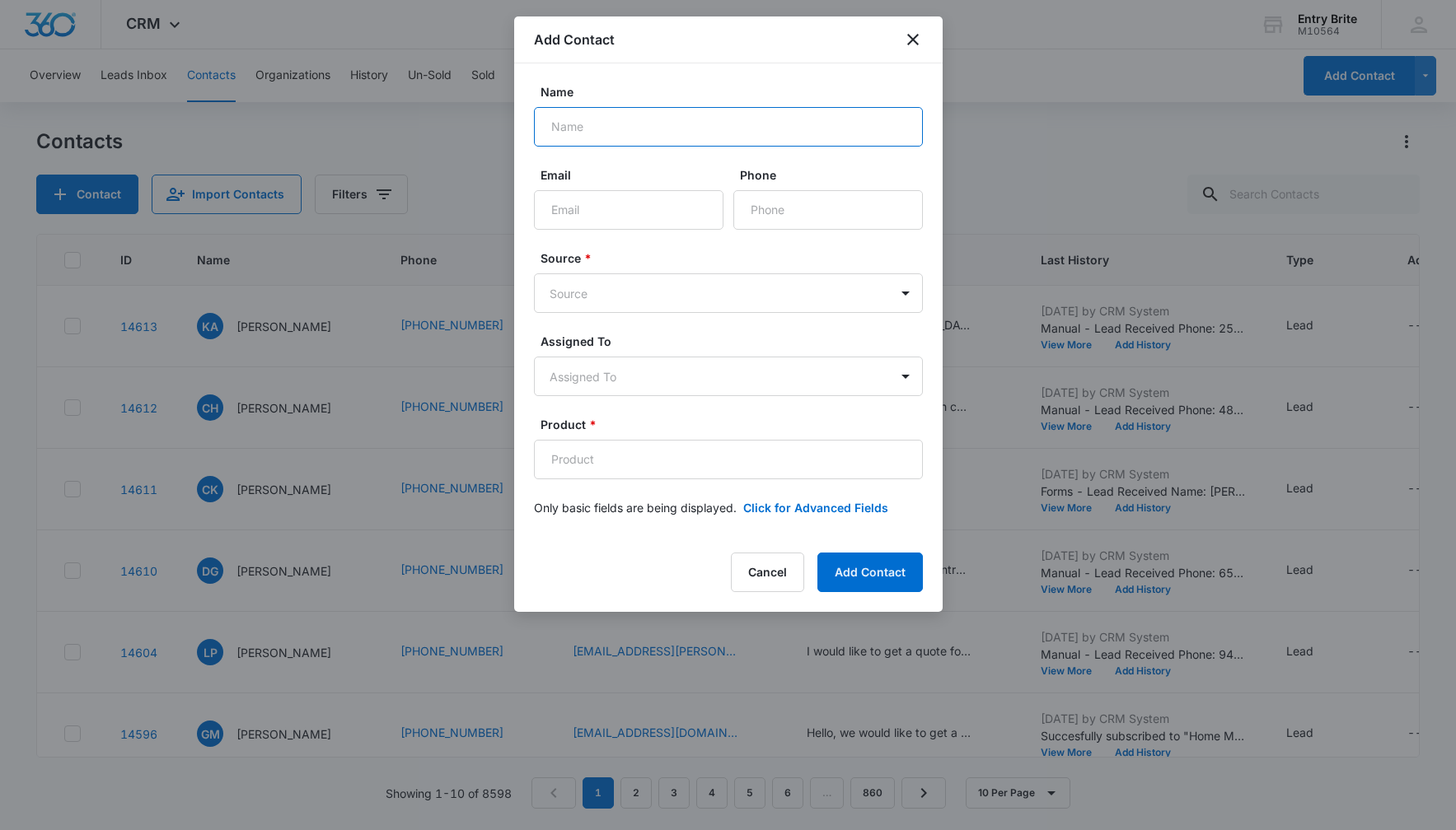
click at [585, 120] on input "Name" at bounding box center [728, 126] width 389 height 40
type input "[PERSON_NAME]"
click at [778, 212] on input "Phone" at bounding box center [828, 210] width 190 height 40
paste input "[PHONE_NUMBER]"
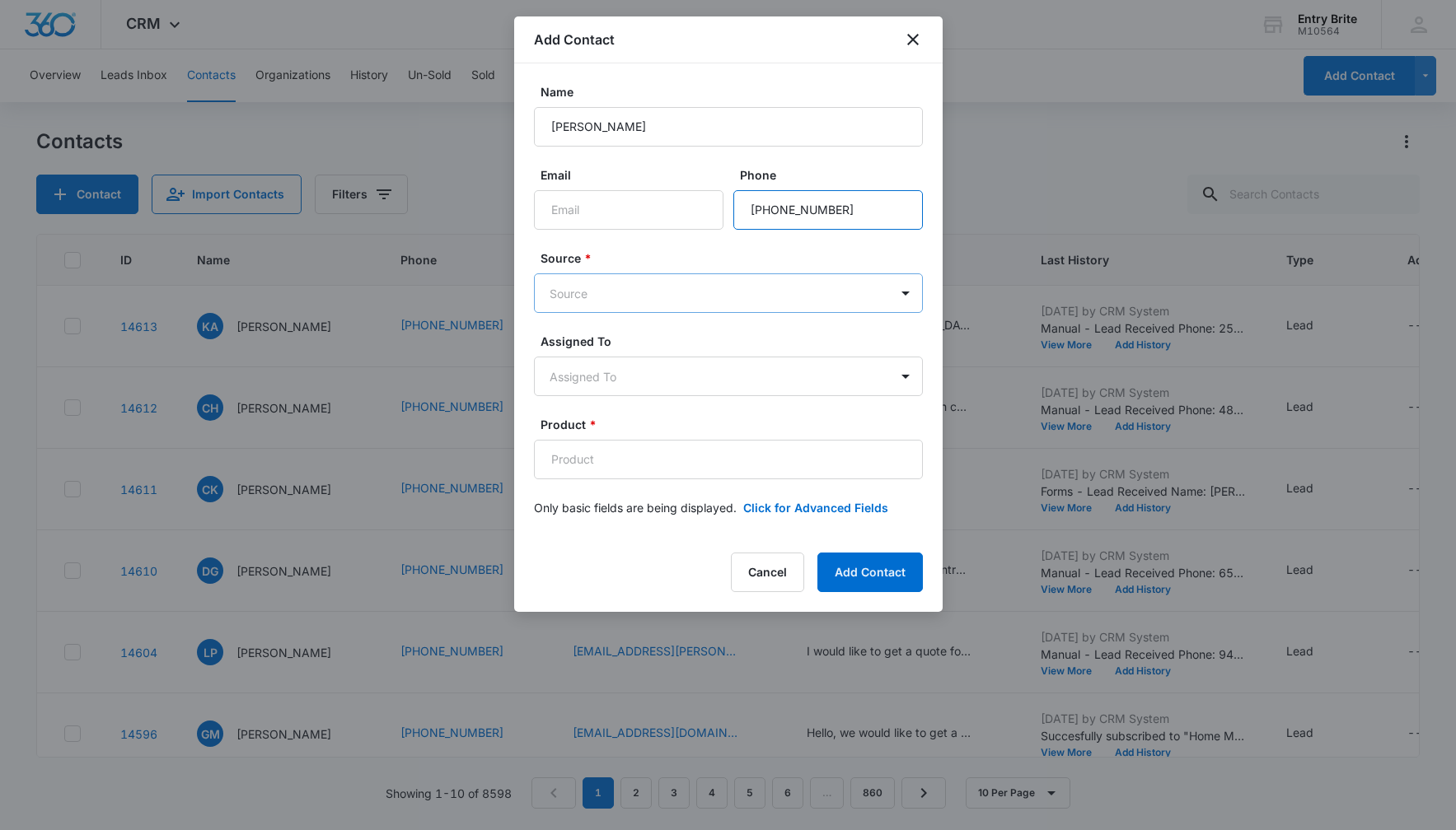
type input "[PHONE_NUMBER]"
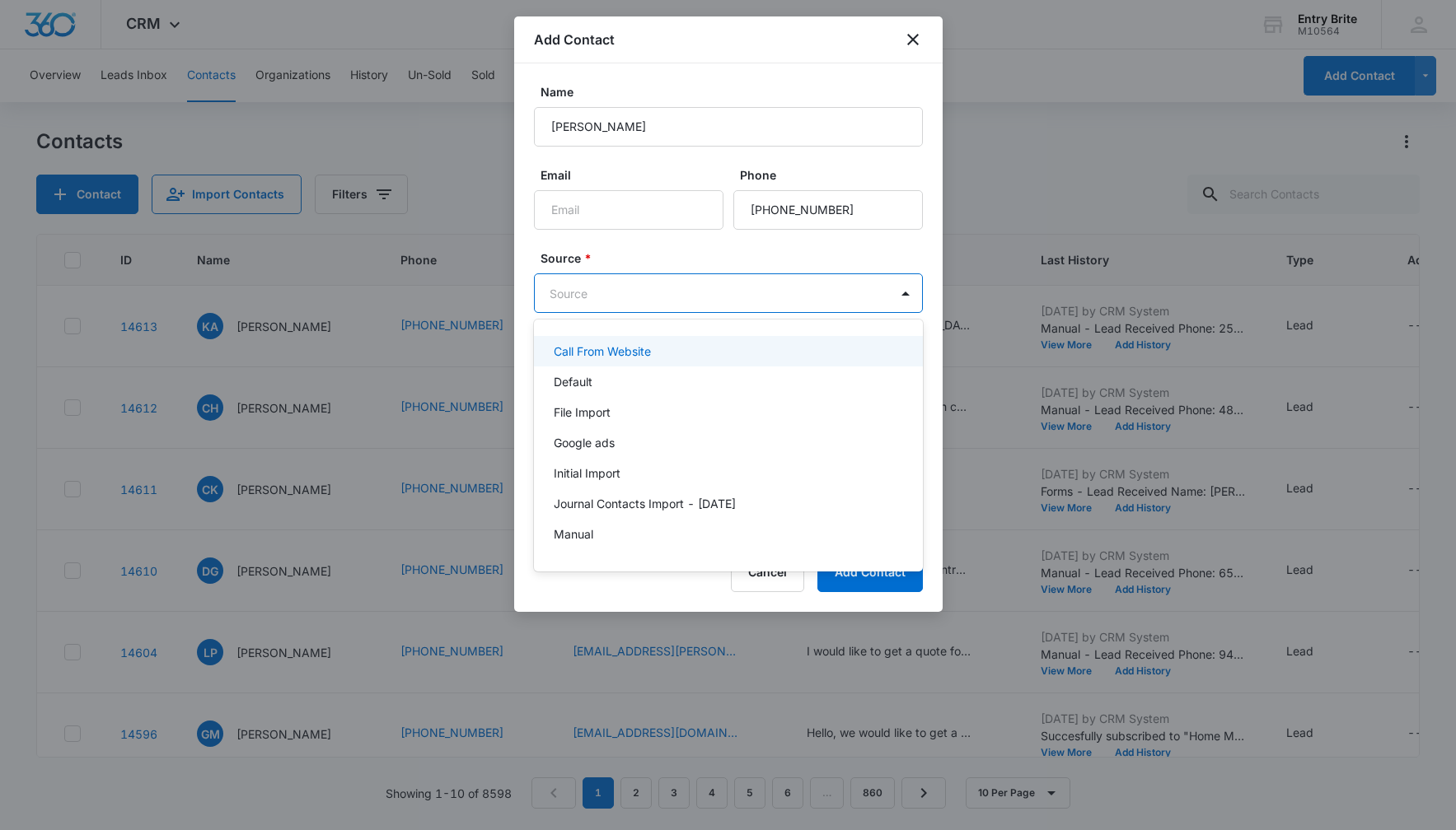
click at [756, 299] on body "CRM Apps Reputation Websites Forms CRM Email Social Content Ads Intelligence Fi…" at bounding box center [728, 415] width 1456 height 830
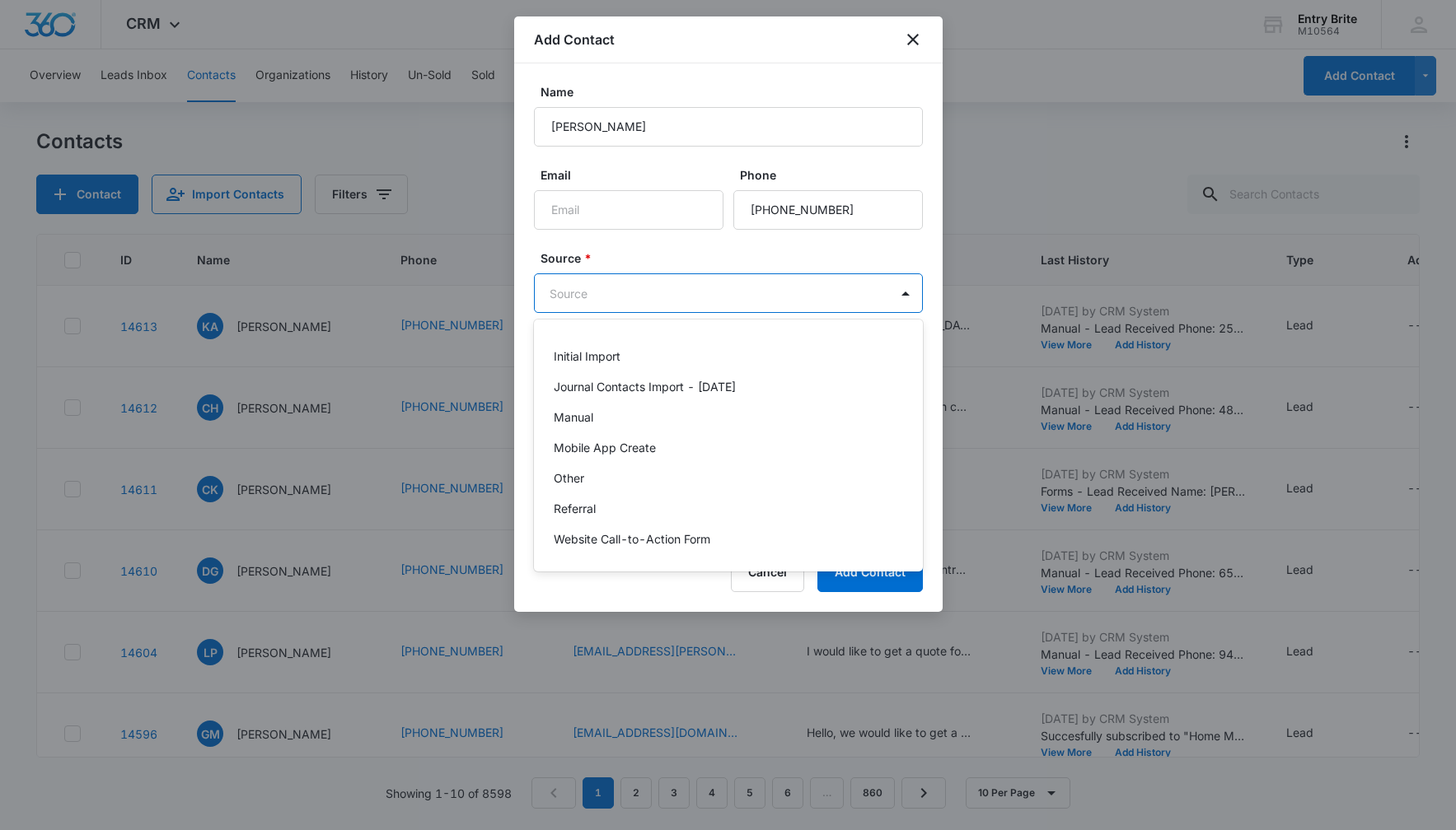
scroll to position [120, 0]
click at [726, 481] on div "Other" at bounding box center [726, 475] width 346 height 18
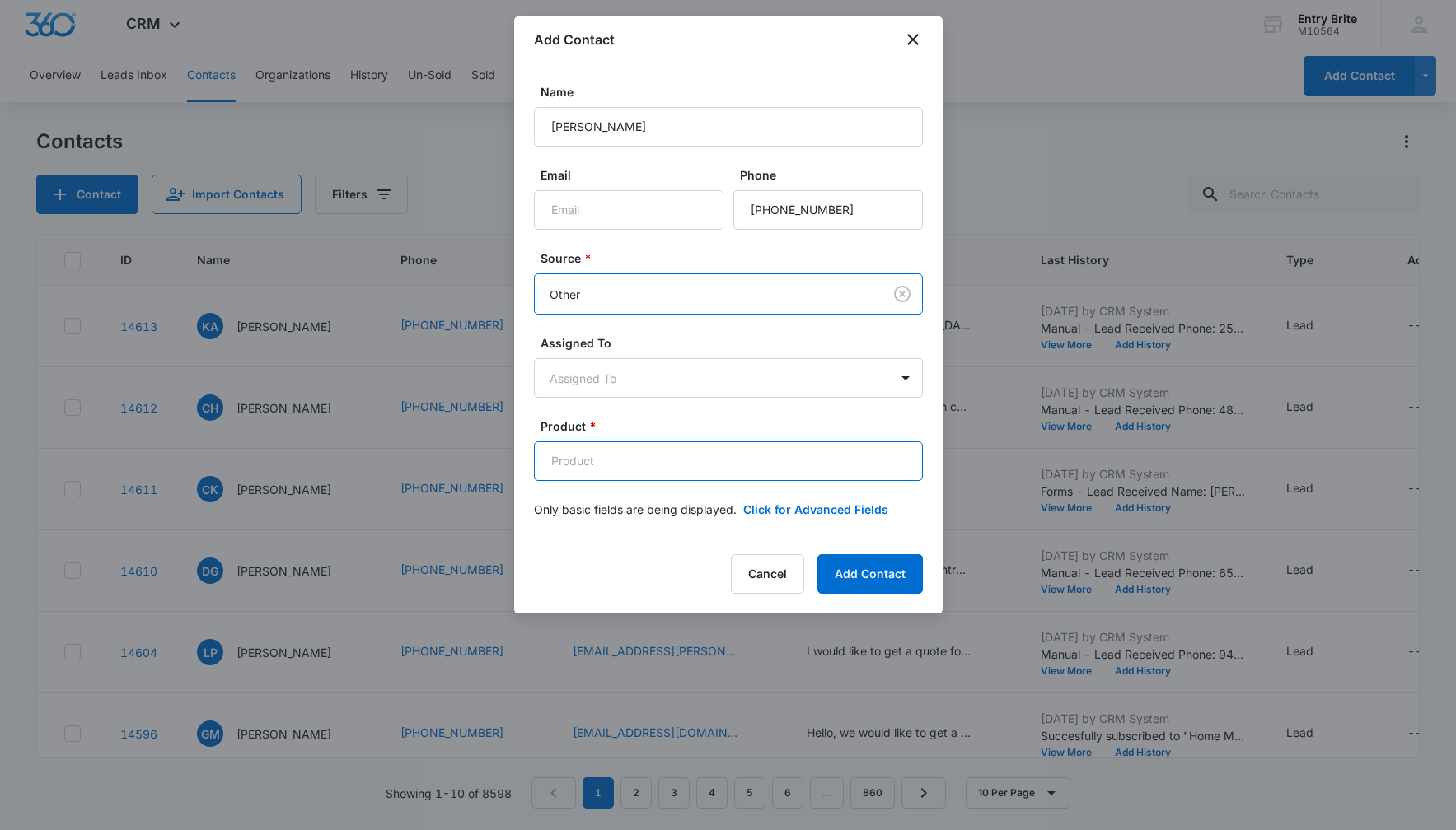
click at [579, 457] on input "Product *" at bounding box center [728, 461] width 389 height 40
paste input "Rio iron in glass (double doors)"
type input "Rio iron in glass (double doors)"
click at [804, 514] on button "Click for Advanced Fields" at bounding box center [815, 509] width 145 height 18
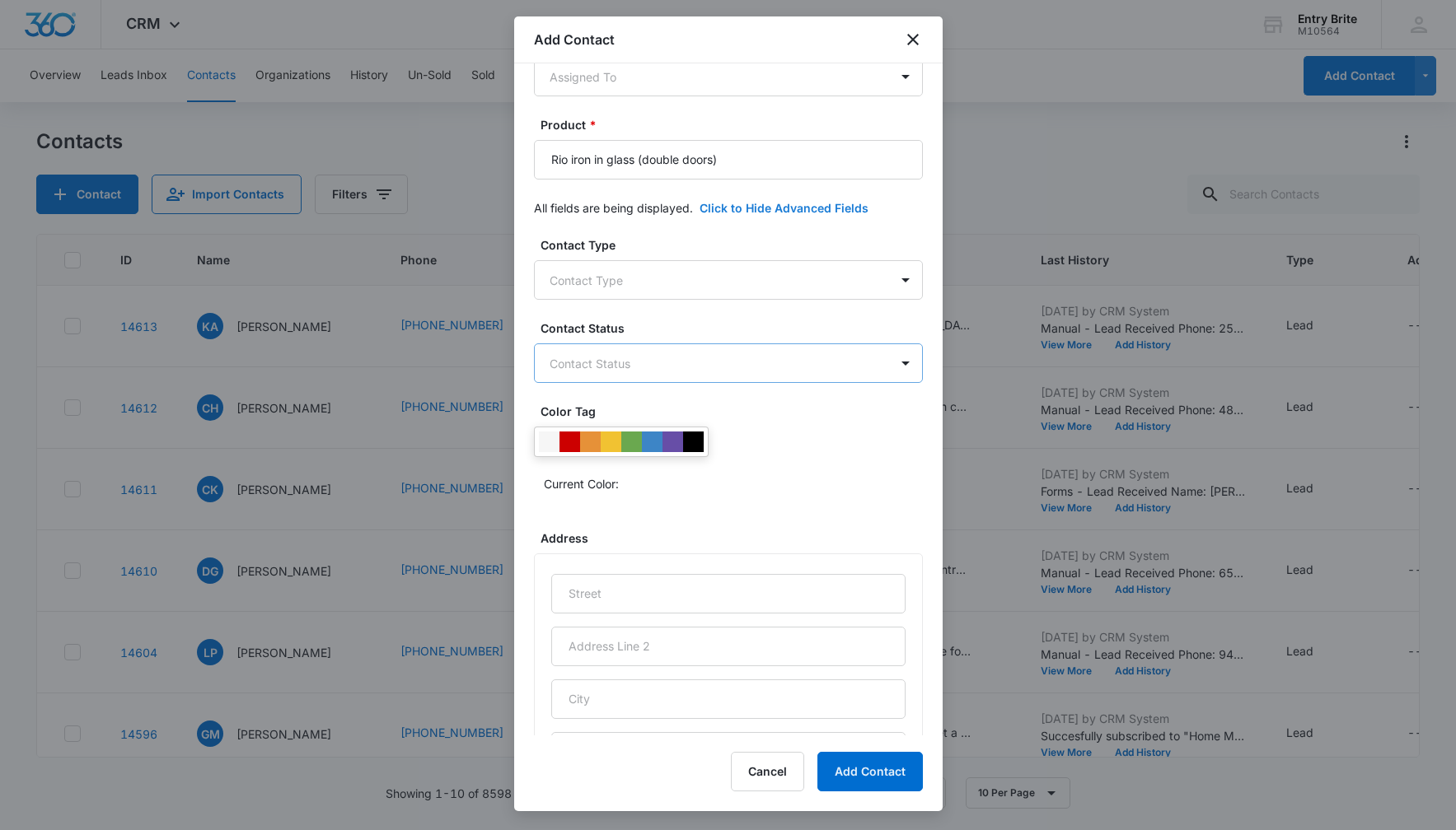
scroll to position [309, 0]
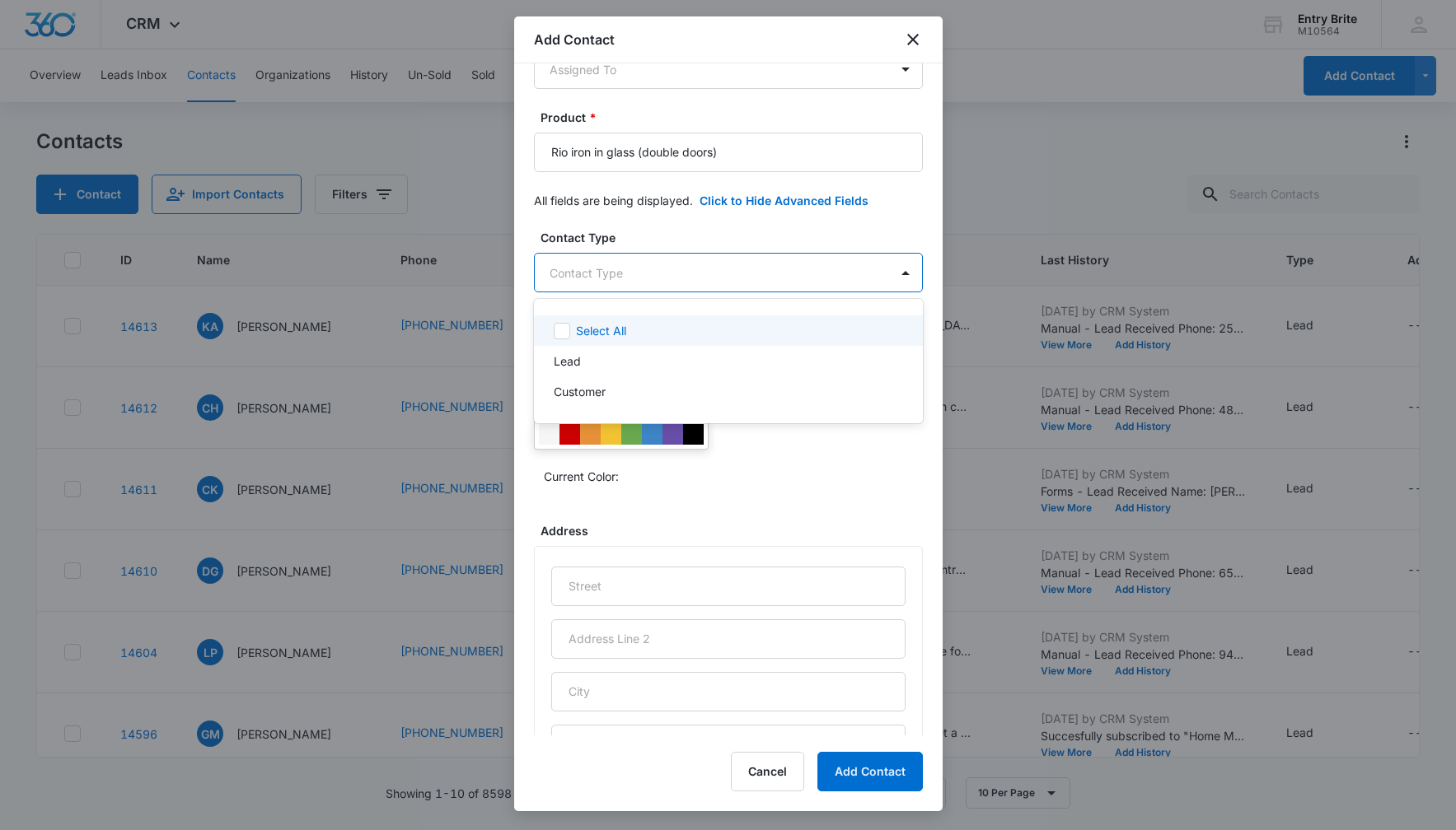
click at [869, 272] on body "CRM Apps Reputation Websites Forms CRM Email Social Content Ads Intelligence Fi…" at bounding box center [728, 415] width 1456 height 830
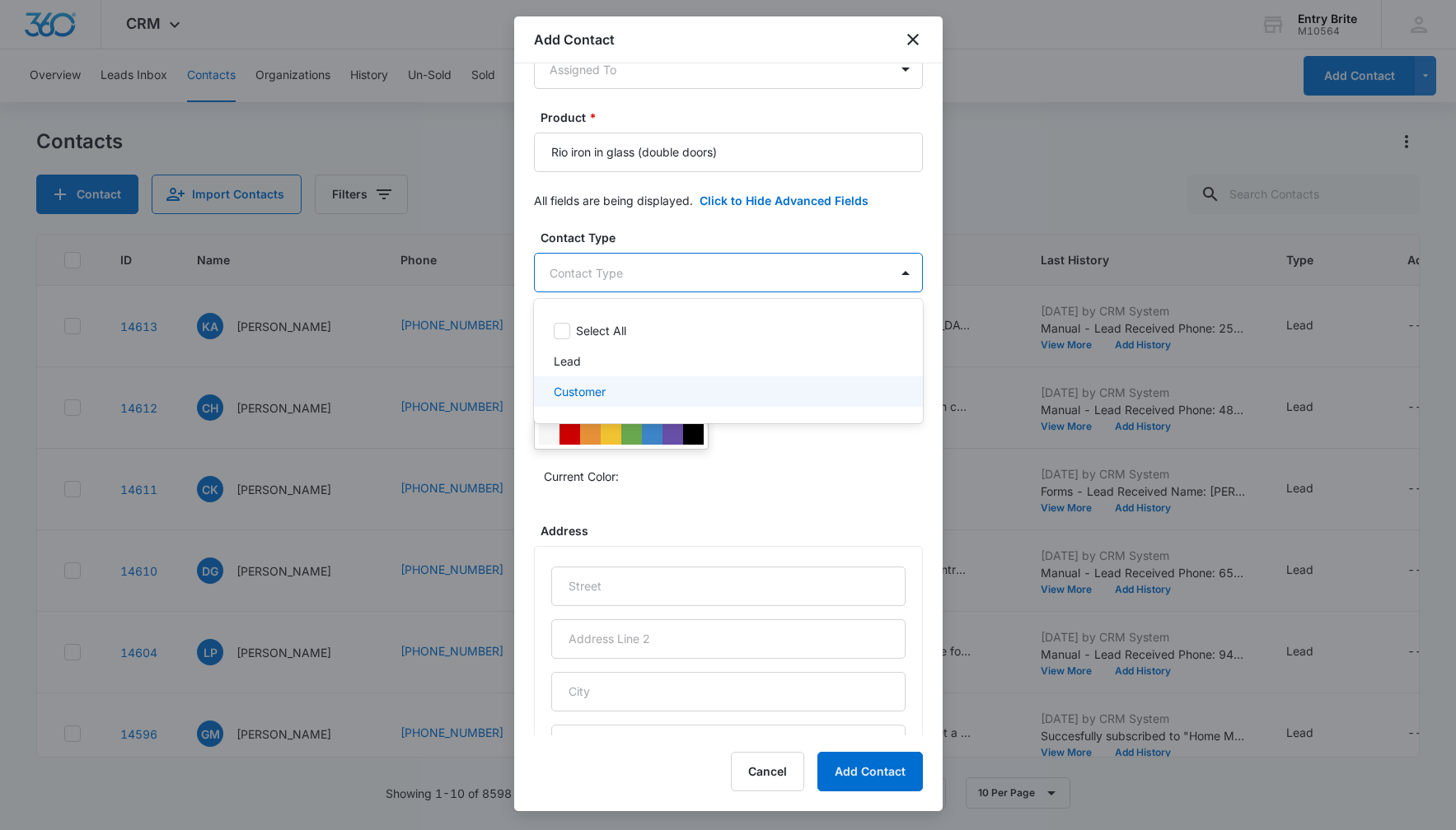
click at [786, 387] on div "Customer" at bounding box center [726, 392] width 346 height 18
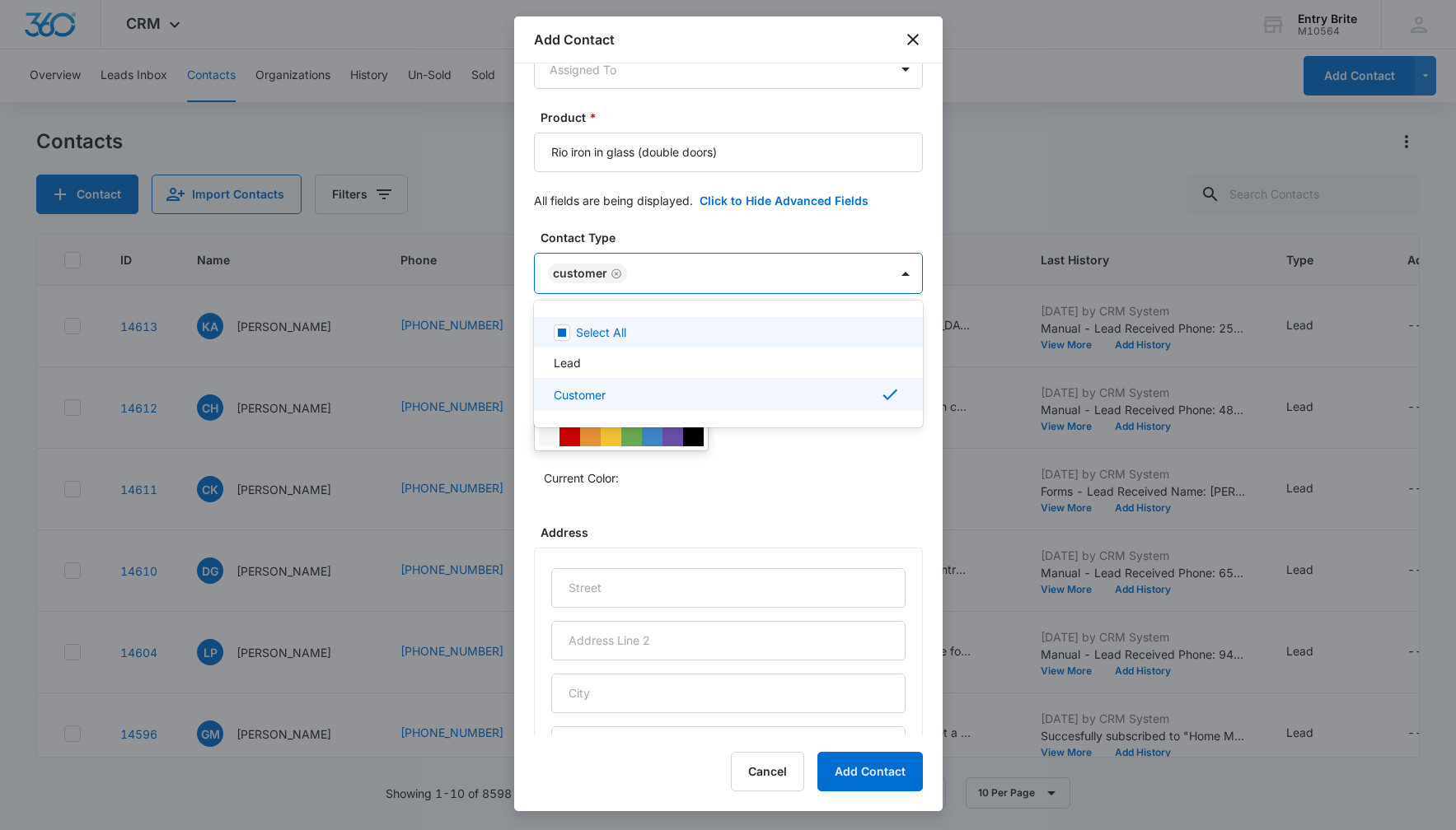
click at [781, 231] on div at bounding box center [728, 415] width 1456 height 830
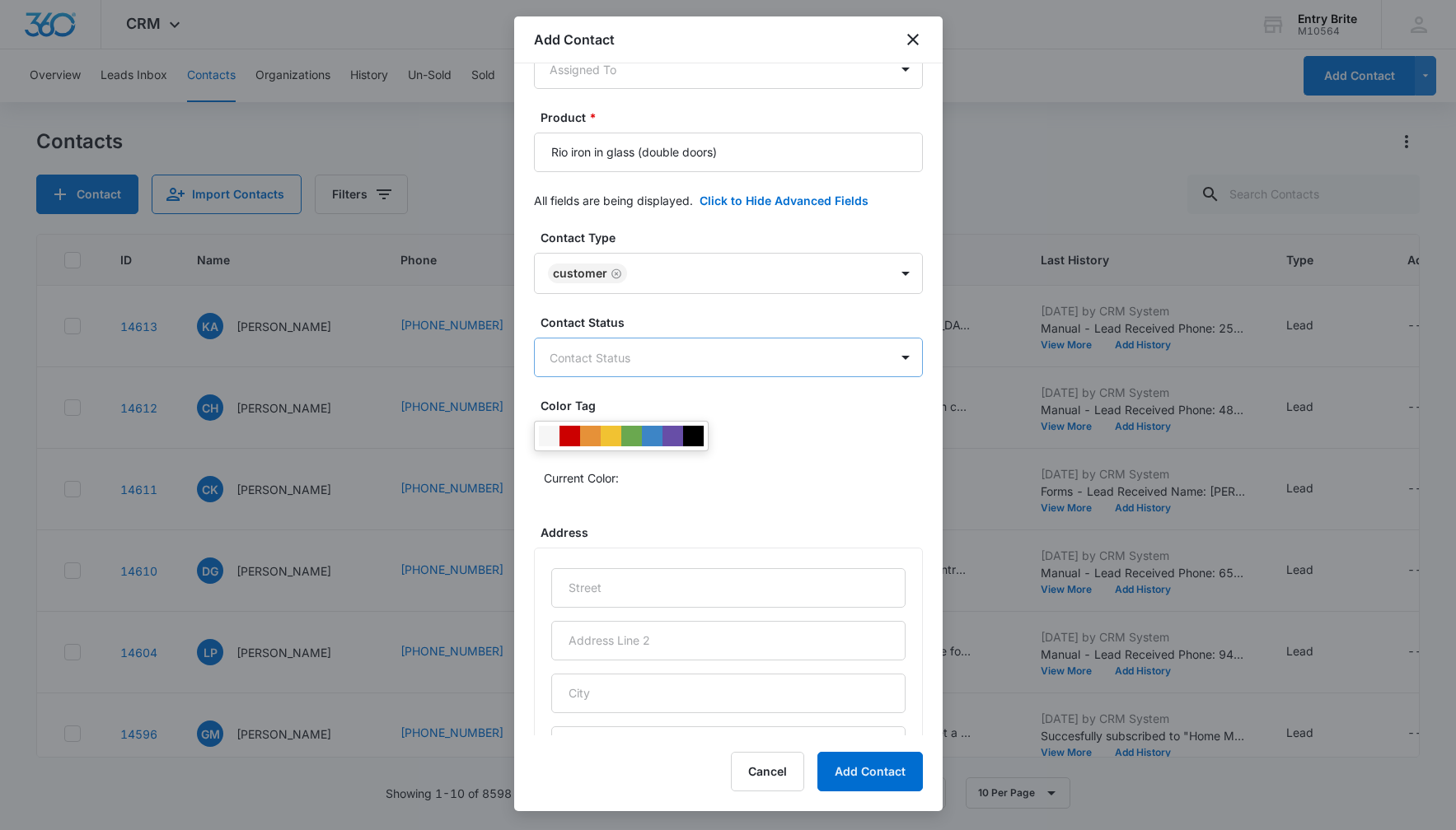
click at [715, 365] on body "CRM Apps Reputation Websites Forms CRM Email Social Content Ads Intelligence Fi…" at bounding box center [728, 415] width 1456 height 830
click at [641, 455] on div "Sold" at bounding box center [728, 446] width 389 height 30
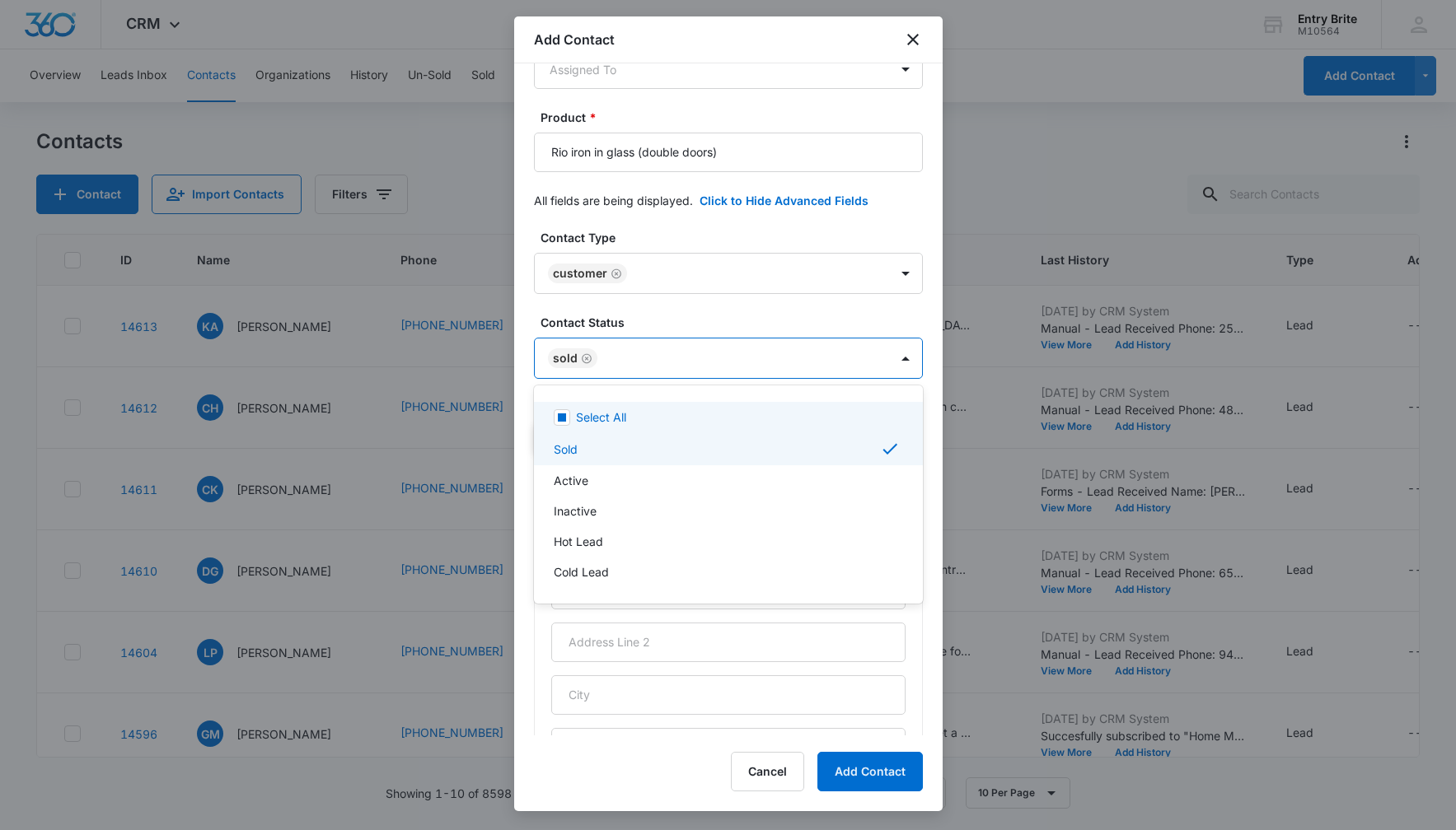
click at [658, 228] on div at bounding box center [728, 415] width 1456 height 830
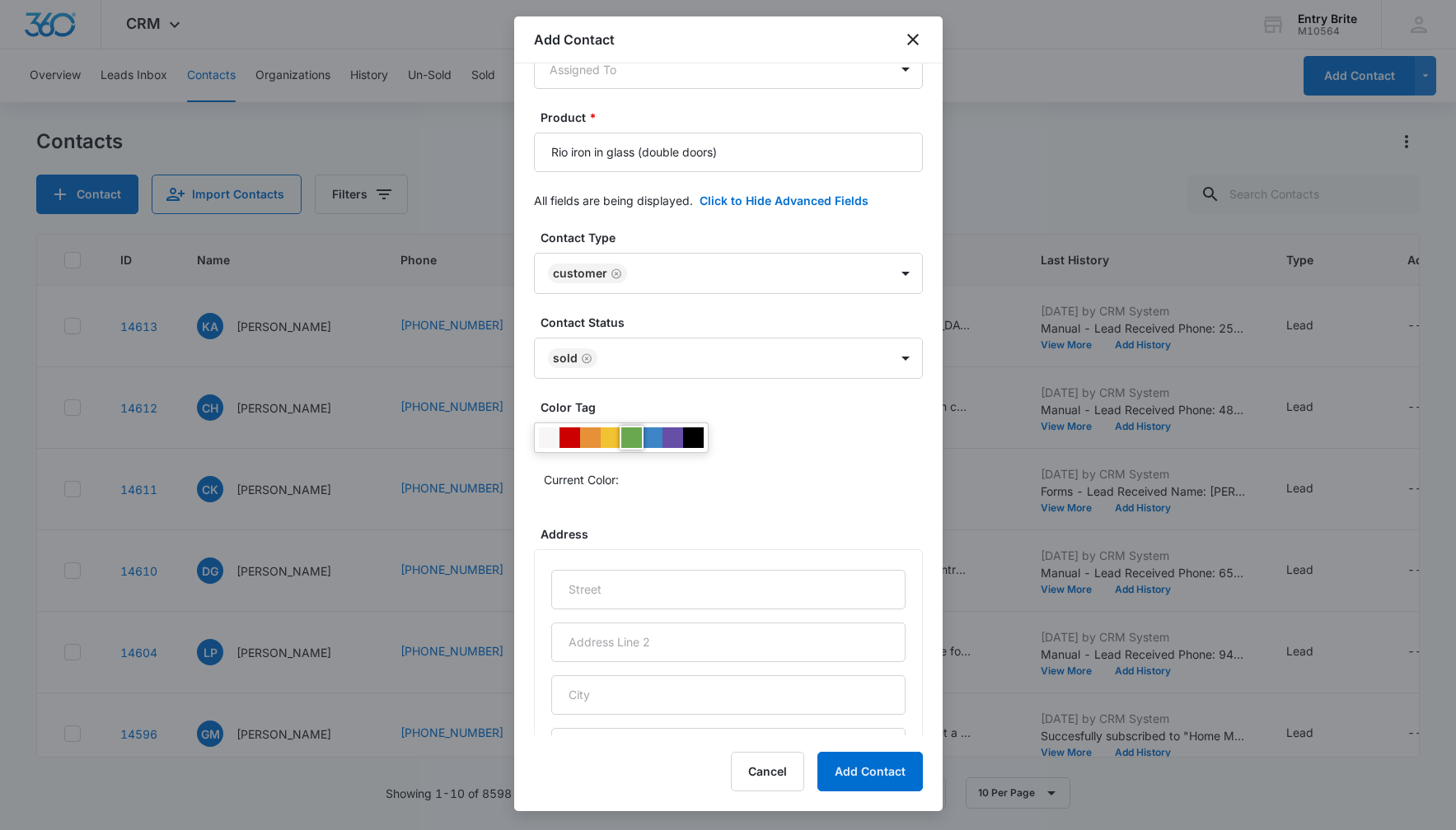
click at [634, 432] on div at bounding box center [631, 438] width 20 height 20
click at [768, 454] on div "Current Color:" at bounding box center [728, 458] width 389 height 70
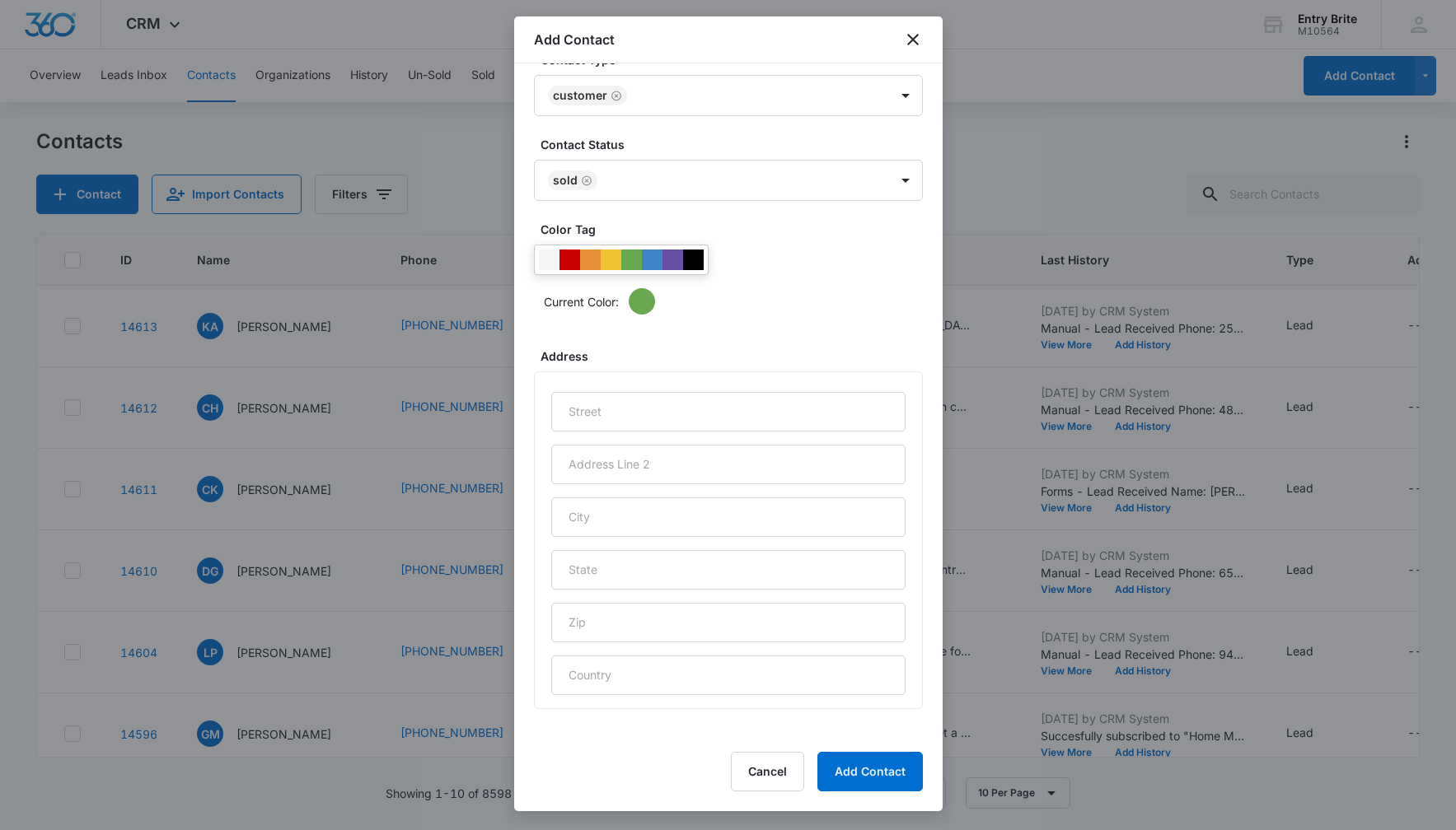
scroll to position [506, 0]
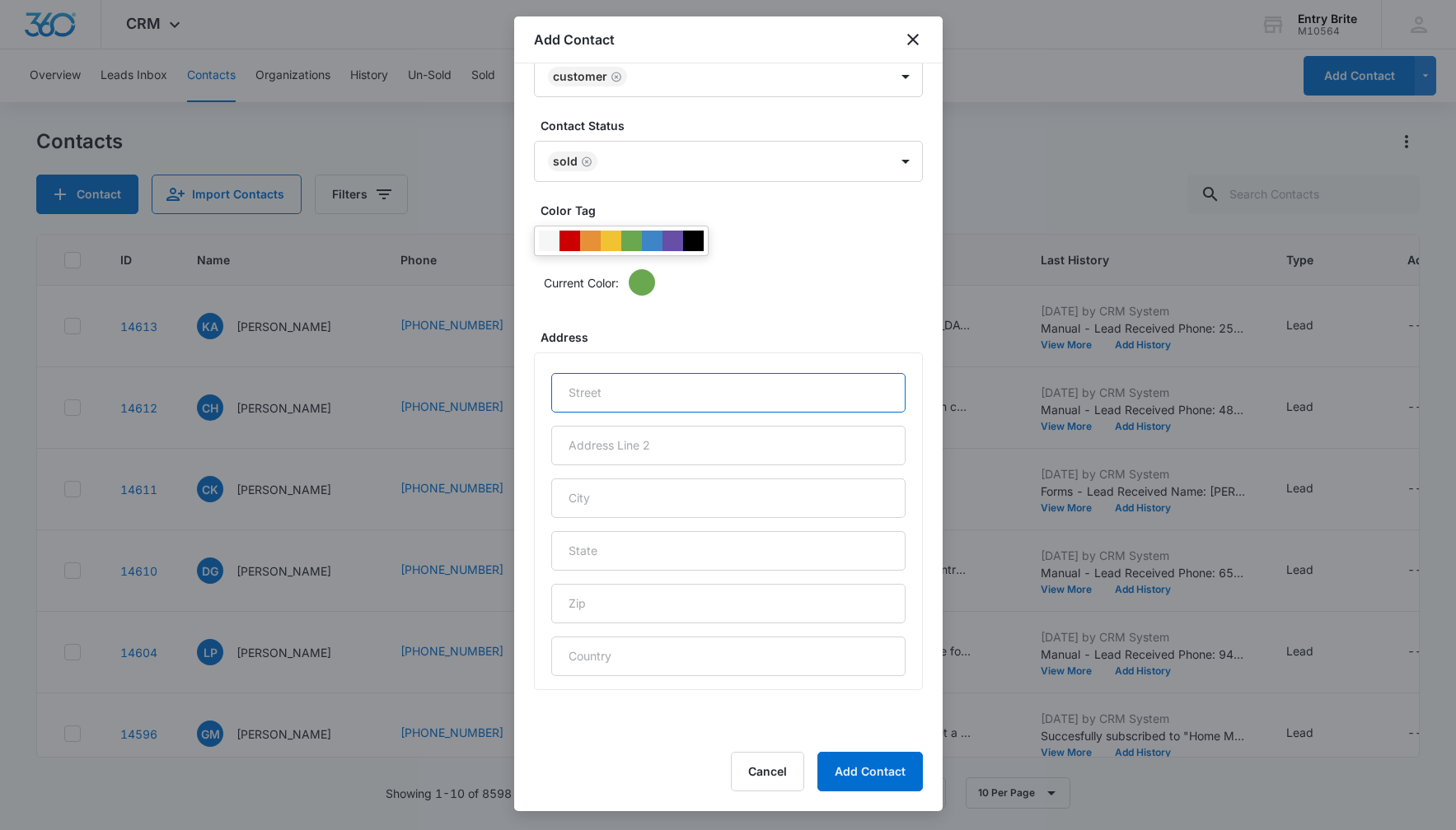
click at [630, 391] on input "text" at bounding box center [728, 392] width 354 height 40
paste input "[STREET_ADDRESS]"
type input "[STREET_ADDRESS]"
click at [619, 480] on input "text" at bounding box center [728, 497] width 354 height 40
type input "U"
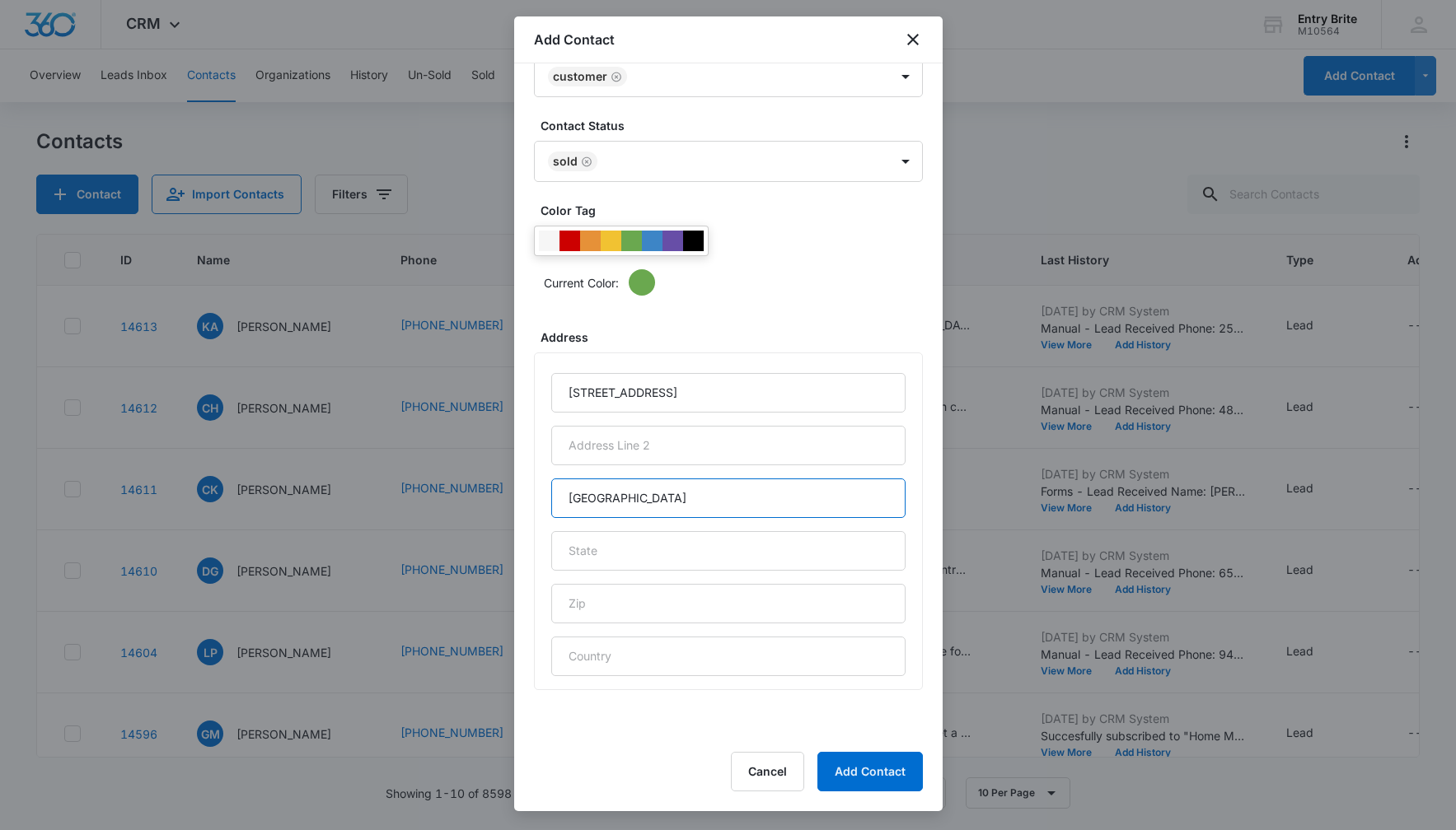
type input "[GEOGRAPHIC_DATA]"
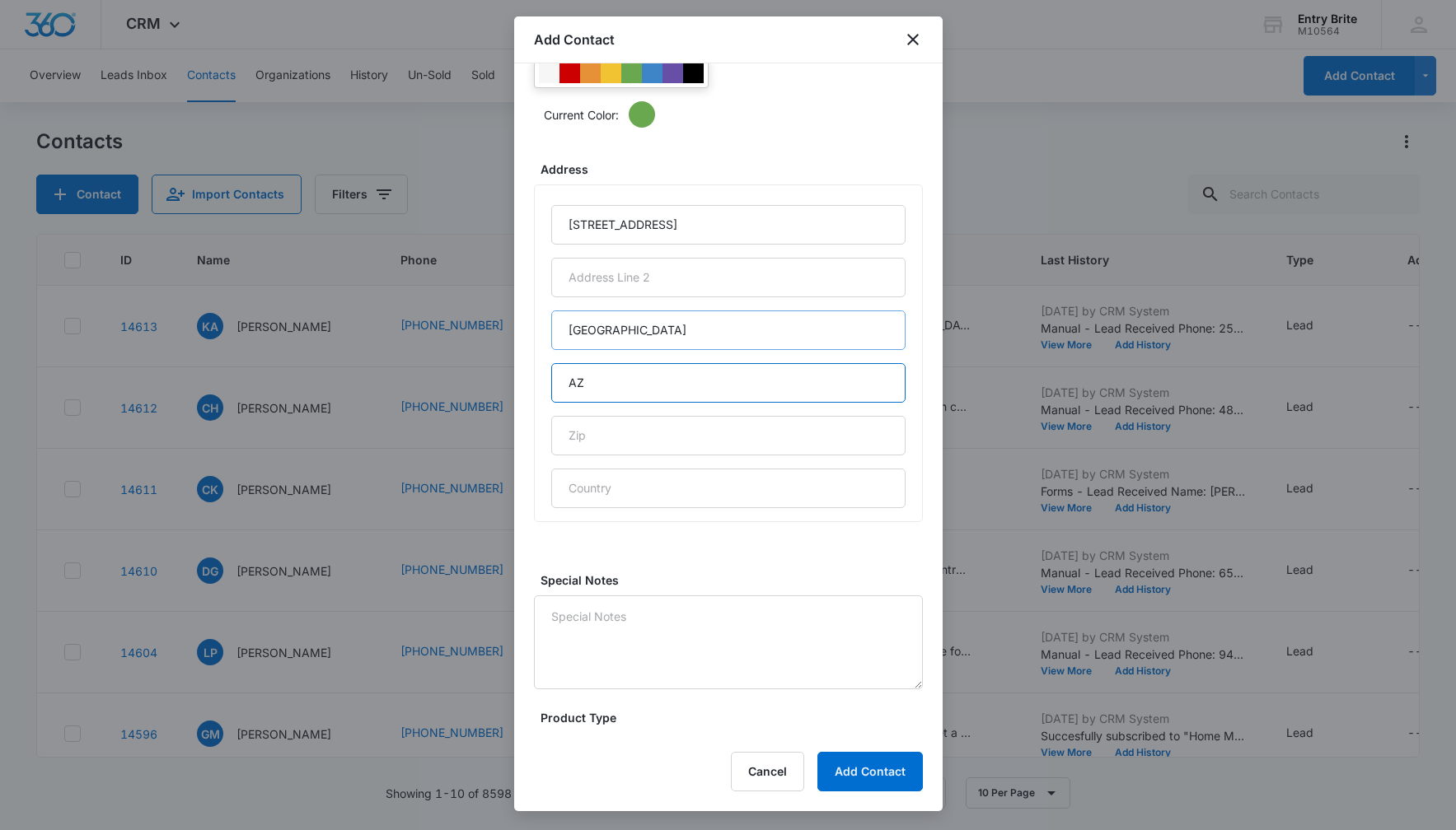
scroll to position [895, 0]
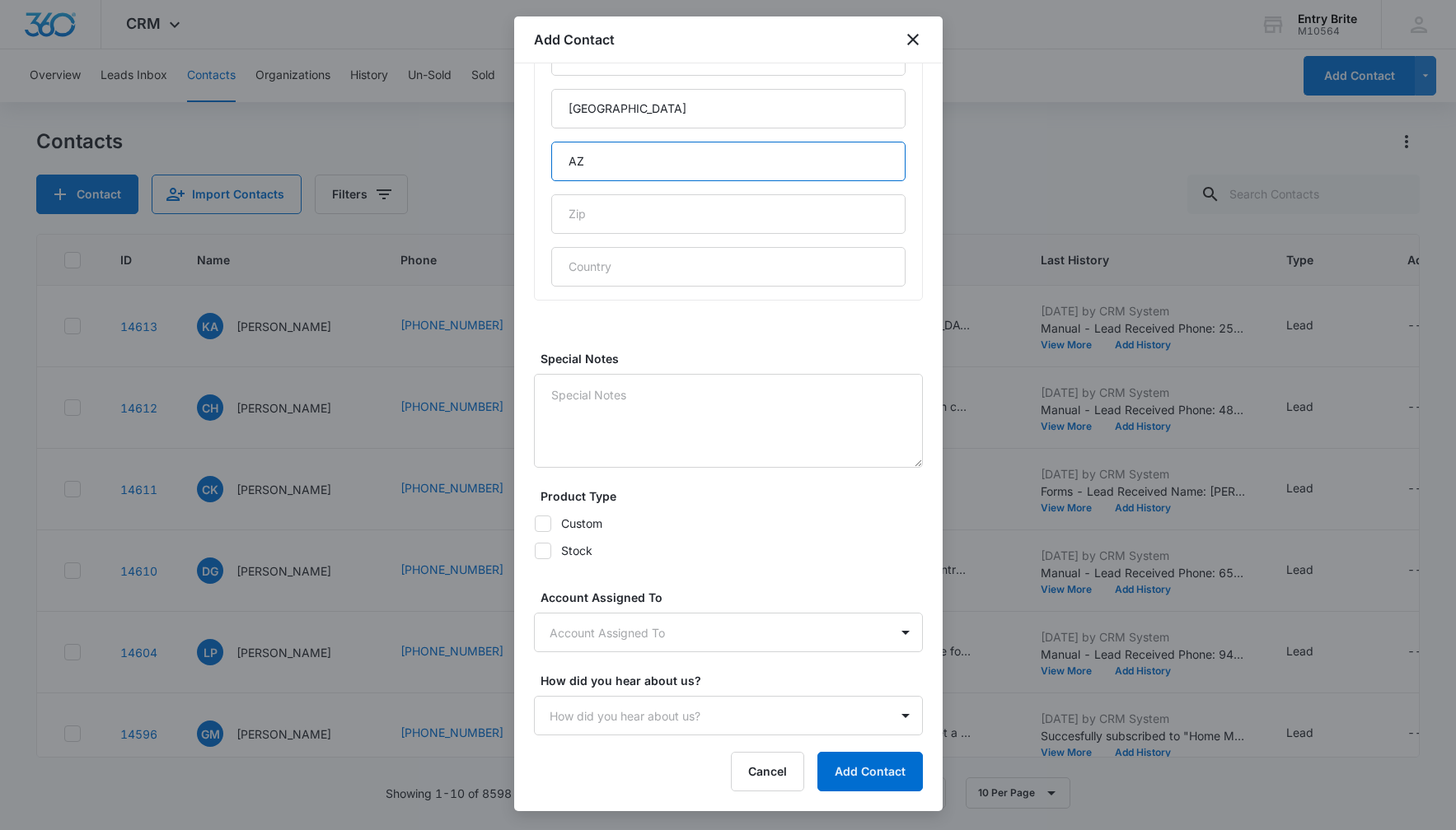
type input "AZ"
click at [542, 524] on icon at bounding box center [543, 523] width 10 height 7
click at [534, 524] on input "Custom" at bounding box center [534, 523] width 1 height 1
checkbox input "true"
click at [594, 629] on body "CRM Apps Reputation Websites Forms CRM Email Social Content Ads Intelligence Fi…" at bounding box center [728, 415] width 1456 height 830
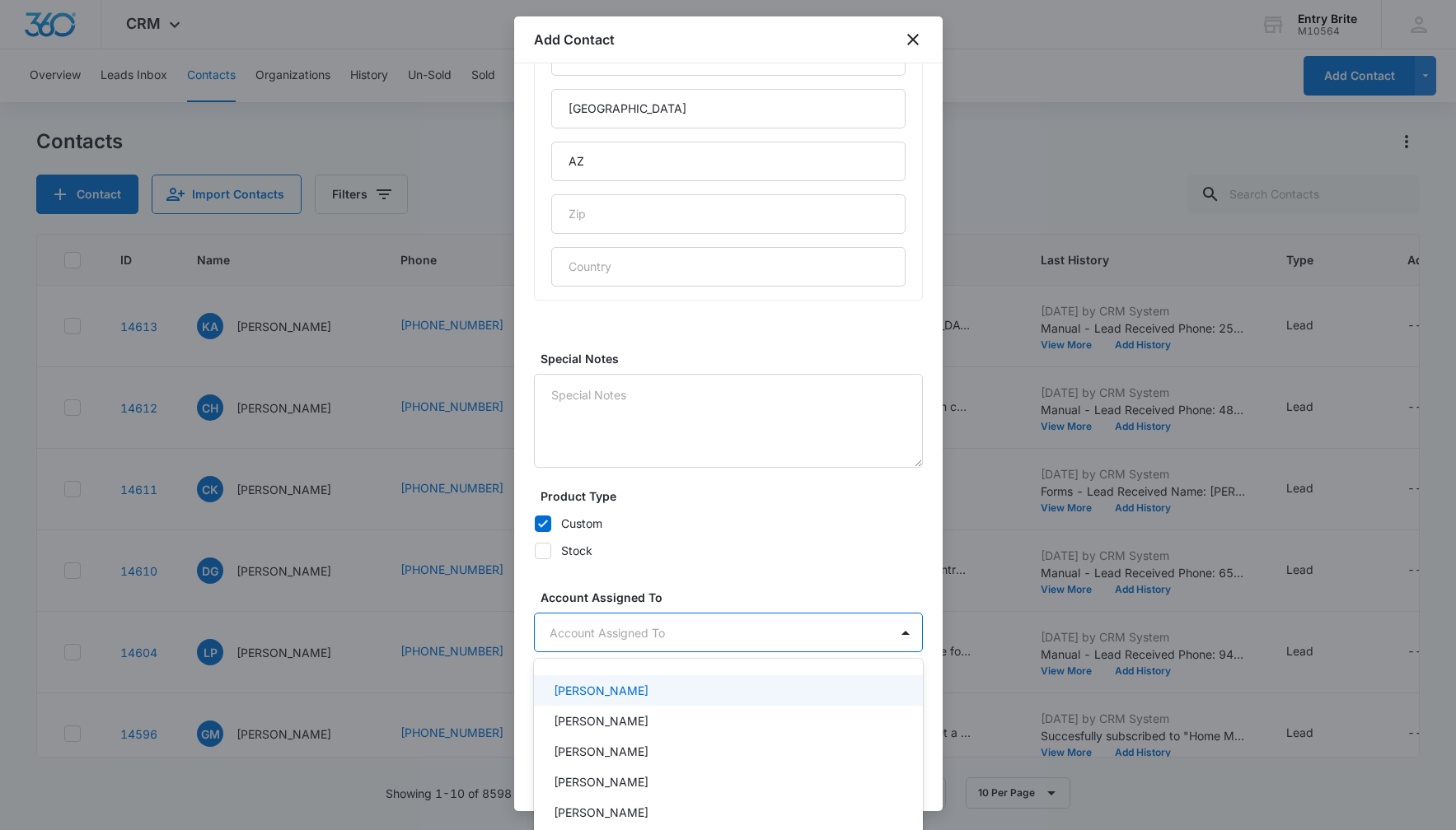
click at [593, 696] on p "[PERSON_NAME]" at bounding box center [601, 690] width 95 height 18
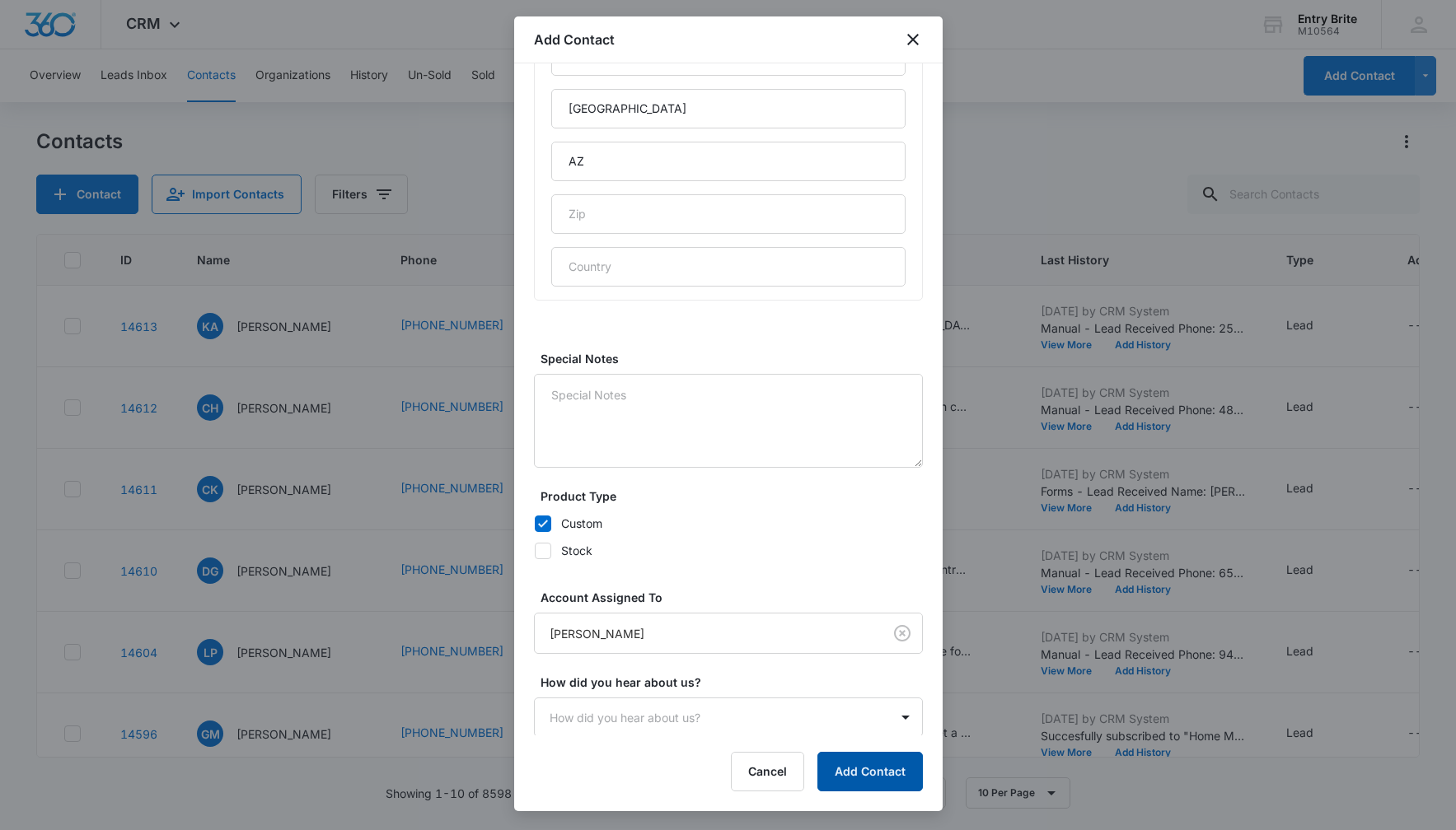
click at [870, 778] on button "Add Contact" at bounding box center [870, 771] width 105 height 40
